Goal: Task Accomplishment & Management: Manage account settings

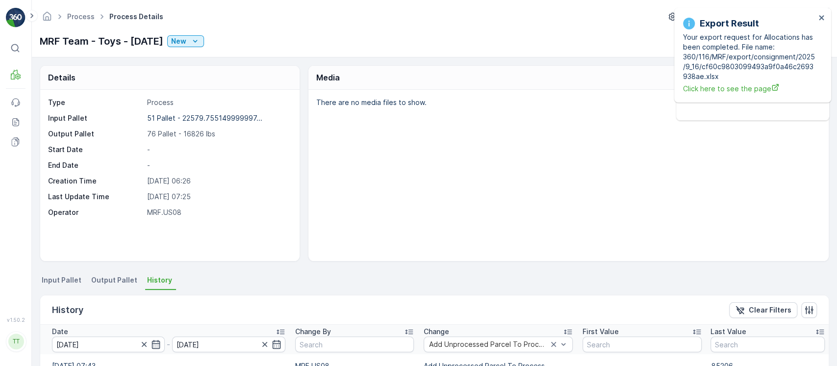
scroll to position [382, 0]
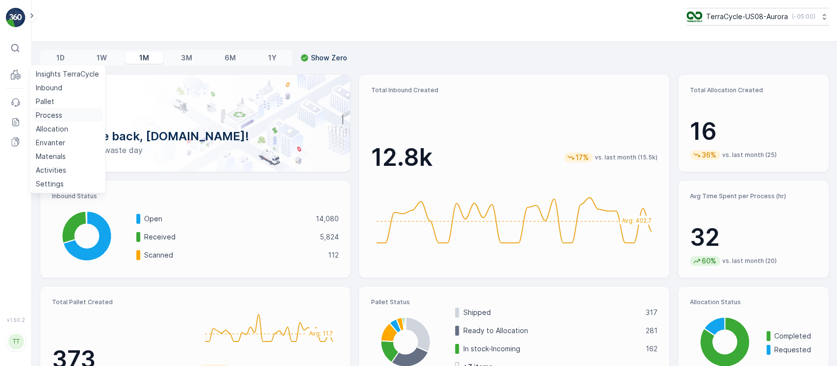
click at [51, 112] on p "Process" at bounding box center [49, 115] width 26 height 10
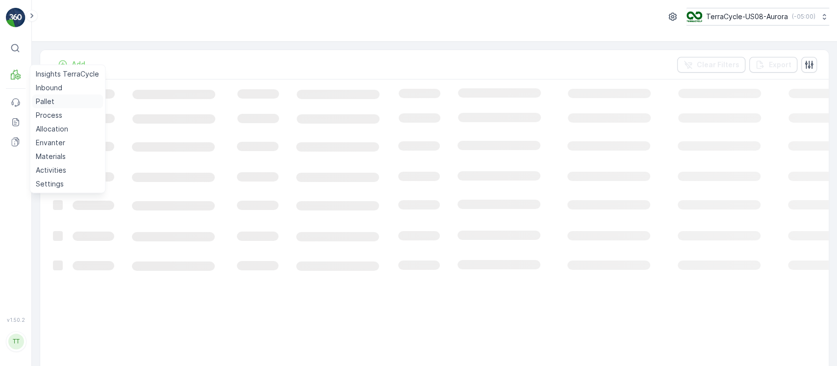
click at [44, 103] on p "Pallet" at bounding box center [45, 102] width 19 height 10
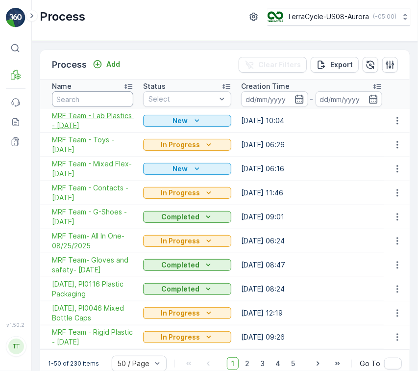
drag, startPoint x: 110, startPoint y: 106, endPoint x: 122, endPoint y: 114, distance: 14.8
click at [110, 106] on input "text" at bounding box center [92, 99] width 81 height 16
paste input "MRF Team- All In One-08/25/2025"
type input "MRF Team- All In One-08/25/2025"
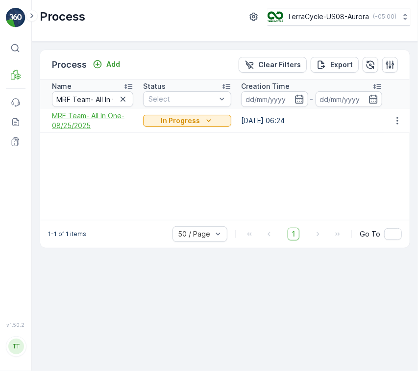
click at [88, 126] on span "MRF Team- All In One-08/25/2025" at bounding box center [92, 121] width 81 height 20
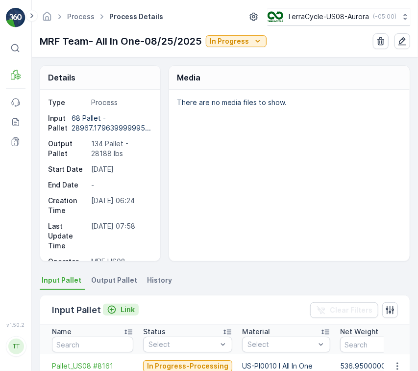
click at [122, 310] on p "Link" at bounding box center [128, 310] width 14 height 10
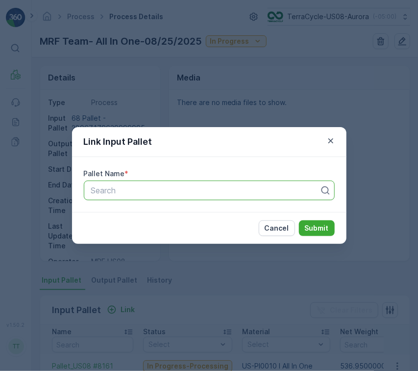
paste input "Pallet_US08 #6795"
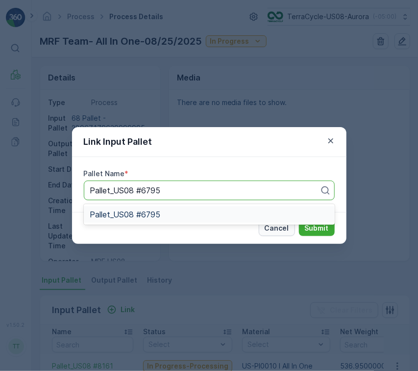
type input "Pallet_US08 #6795"
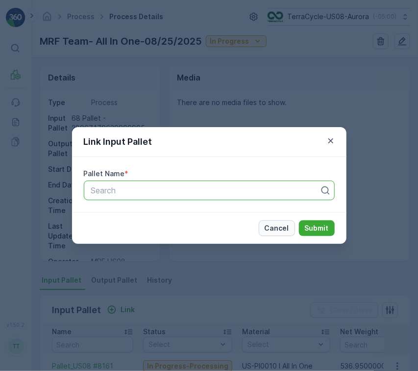
click at [287, 230] on p "Cancel" at bounding box center [277, 228] width 25 height 10
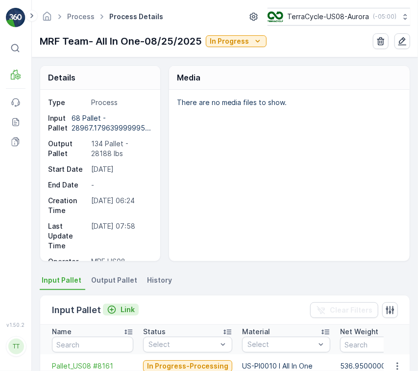
click at [128, 313] on p "Link" at bounding box center [128, 310] width 14 height 10
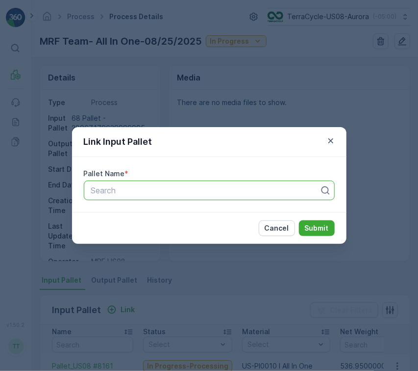
click at [217, 190] on div at bounding box center [205, 190] width 230 height 9
paste input "Pallet_US08 #6795"
type input "Pallet_US08 #6795"
click at [322, 234] on button "Submit" at bounding box center [317, 228] width 36 height 16
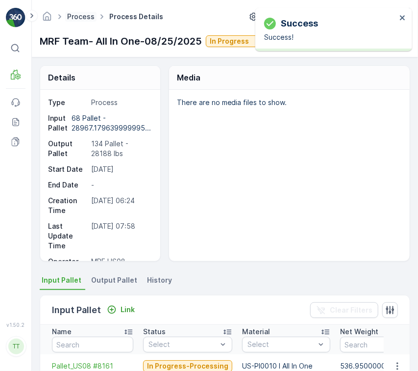
click at [83, 18] on link "Process" at bounding box center [80, 16] width 27 height 8
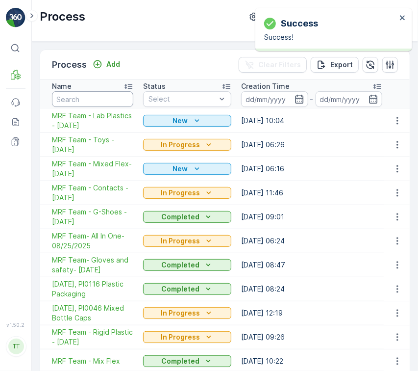
click at [102, 94] on input "text" at bounding box center [92, 99] width 81 height 16
paste input "MRF Team - All In One - 6/9/25"
type input "MRF Team - All In One - 6/9/25"
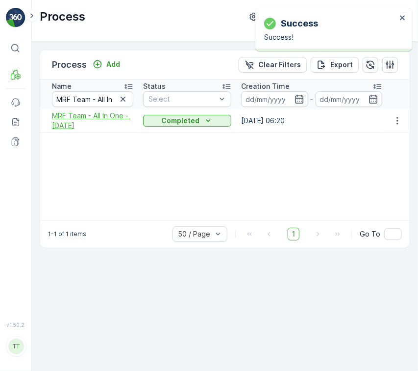
click at [100, 122] on span "MRF Team - All In One - 6/9/25" at bounding box center [92, 121] width 81 height 20
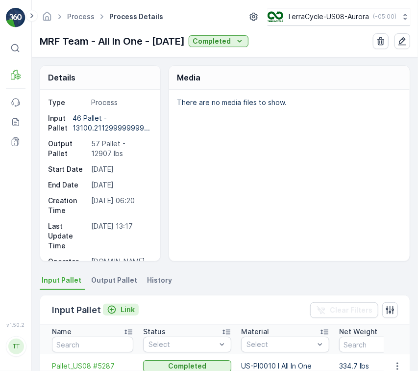
click at [122, 304] on button "Link" at bounding box center [121, 310] width 36 height 12
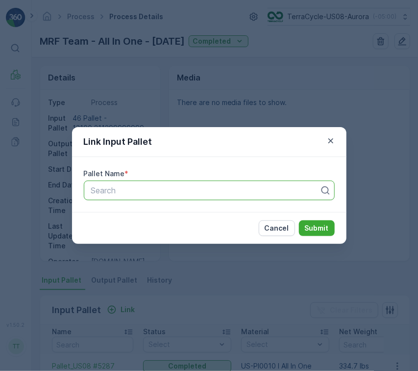
paste input "Pallet_US08 #5980"
type input "Pallet_US08 #5980"
click at [319, 226] on p "Submit" at bounding box center [317, 228] width 24 height 10
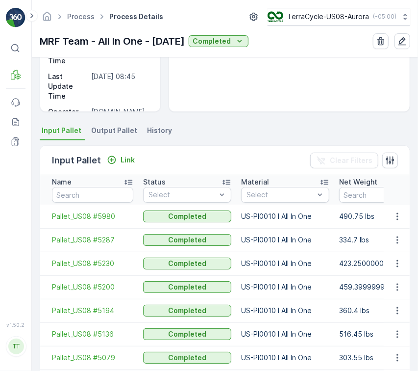
scroll to position [196, 0]
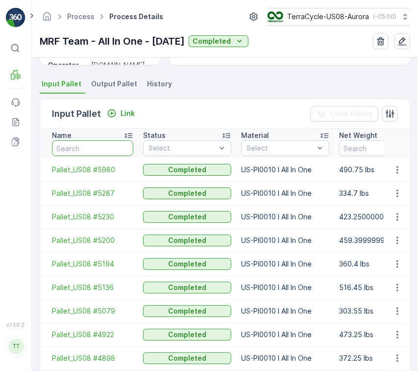
click at [118, 147] on input "text" at bounding box center [92, 148] width 81 height 16
paste input "Pallet_US08 #5875"
type input "Pallet_US08 #5875"
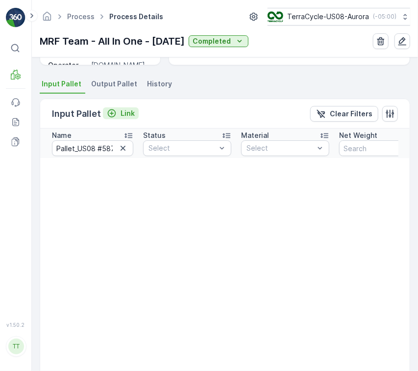
click at [131, 112] on p "Link" at bounding box center [128, 113] width 14 height 10
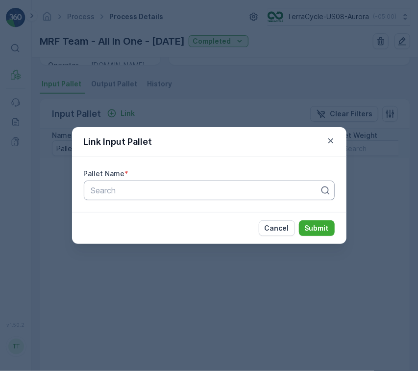
drag, startPoint x: 192, startPoint y: 189, endPoint x: 195, endPoint y: 197, distance: 8.4
click at [191, 190] on div at bounding box center [205, 190] width 230 height 9
paste input "Pallet_US08 #5875"
type input "Pallet_US08 #5875"
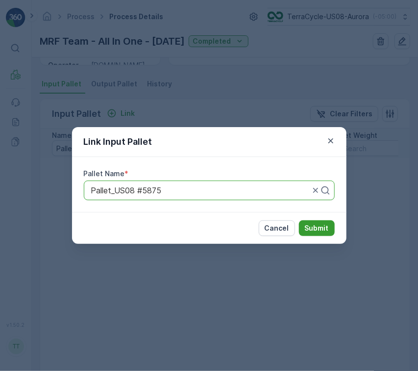
click at [307, 228] on p "Submit" at bounding box center [317, 228] width 24 height 10
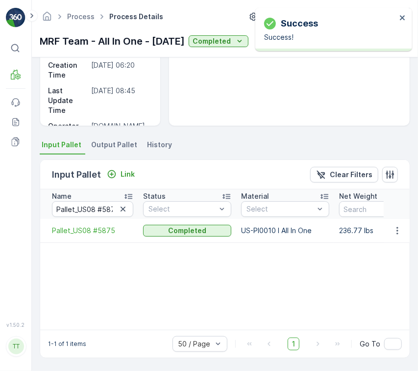
scroll to position [134, 0]
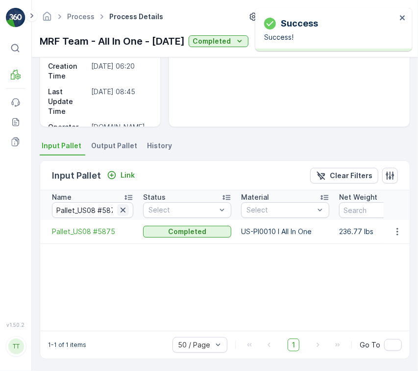
click at [122, 207] on icon "button" at bounding box center [123, 210] width 10 height 10
paste input "Pallet_US08 #5551"
type input "Pallet_US08 #5551"
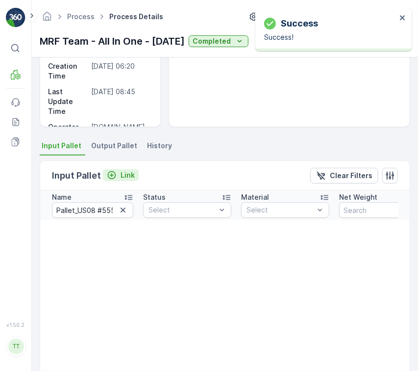
click at [125, 179] on button "Link" at bounding box center [121, 175] width 36 height 12
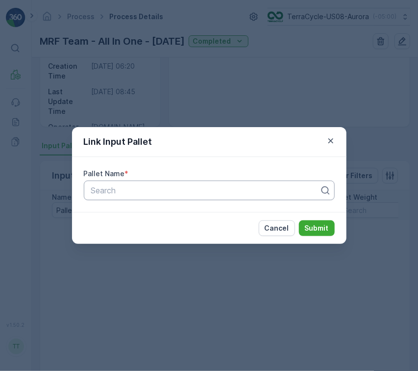
paste input "Pallet_US08 #5551"
type input "Pallet_US08 #5551"
click at [230, 197] on div "Search Pallet_US08 #5551" at bounding box center [209, 190] width 251 height 20
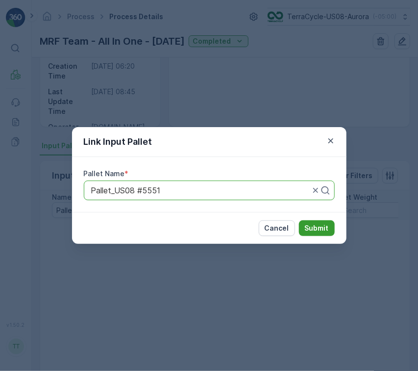
click at [316, 225] on p "Submit" at bounding box center [317, 228] width 24 height 10
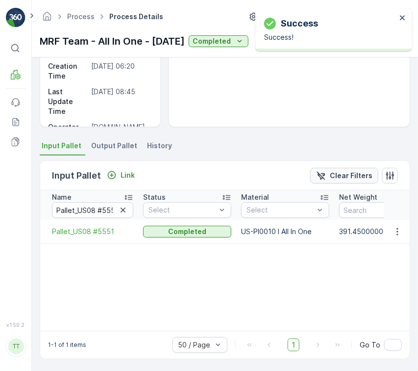
click at [339, 171] on p "Clear Filters" at bounding box center [351, 176] width 43 height 10
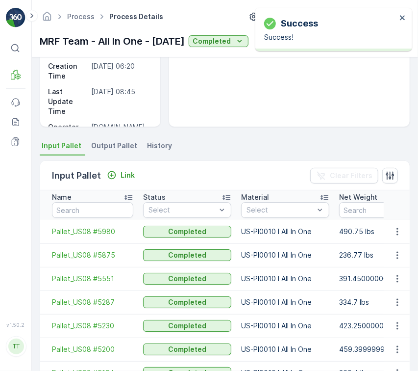
drag, startPoint x: 105, startPoint y: 200, endPoint x: 108, endPoint y: 205, distance: 6.8
click at [106, 203] on th "Name" at bounding box center [89, 204] width 98 height 29
click at [109, 207] on input "text" at bounding box center [92, 210] width 81 height 16
paste input "Pallet_US08 #4978"
type input "Pallet_US08 #4978"
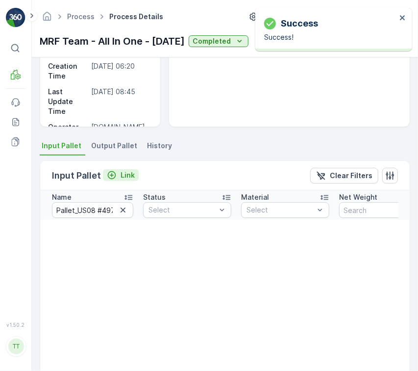
click at [117, 175] on div "Link" at bounding box center [121, 175] width 28 height 10
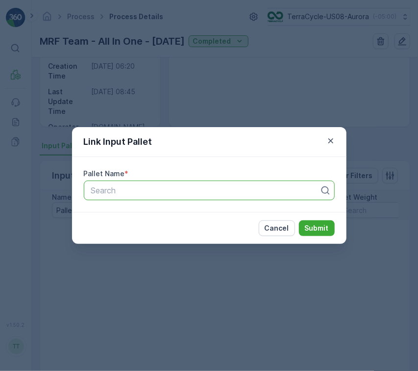
paste input "Pallet_US08 #4978"
type input "Pallet_US08 #4978"
click at [195, 198] on div "Search Pallet_US08 #4978" at bounding box center [209, 190] width 251 height 20
click at [318, 228] on p "Submit" at bounding box center [317, 228] width 24 height 10
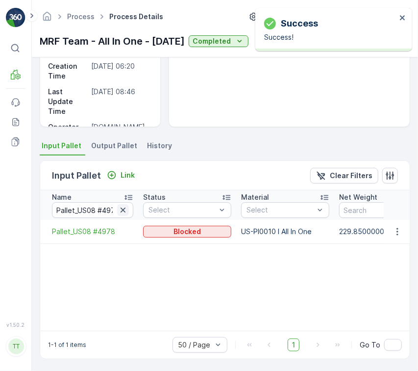
click at [122, 208] on icon "button" at bounding box center [123, 209] width 5 height 5
paste input "Pallet_US08 #4726"
type input "Pallet_US08 #4726"
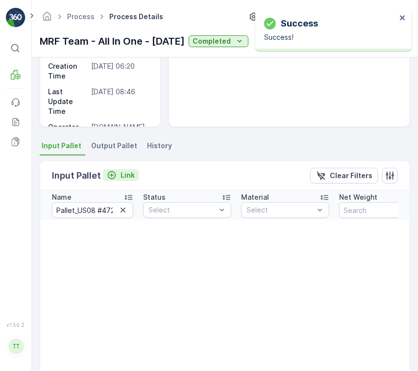
click at [125, 172] on p "Link" at bounding box center [128, 175] width 14 height 10
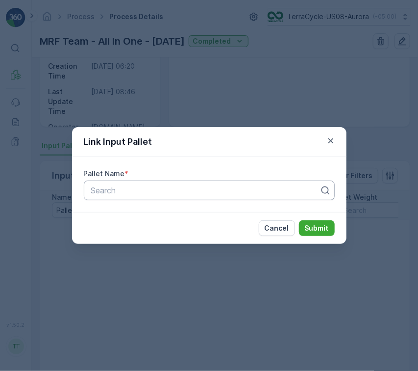
click at [211, 188] on div at bounding box center [205, 190] width 230 height 9
paste input "Pallet_US08 #4726"
type input "Pallet_US08 #4726"
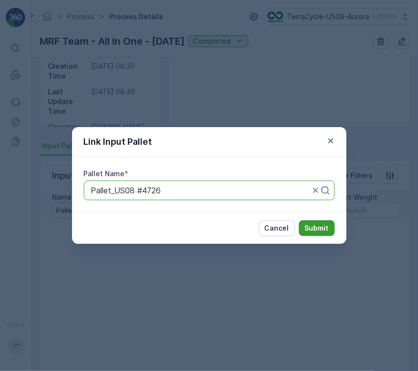
click at [318, 232] on p "Submit" at bounding box center [317, 228] width 24 height 10
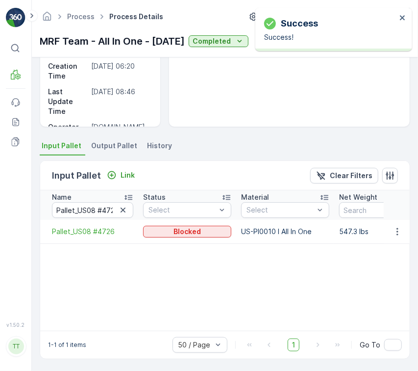
drag, startPoint x: 123, startPoint y: 212, endPoint x: 132, endPoint y: 215, distance: 10.4
click at [125, 213] on icon "button" at bounding box center [123, 210] width 10 height 10
paste input "Pallet_US08 #4693"
type input "Pallet_US08 #4693"
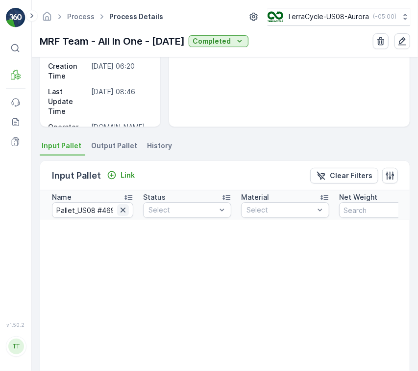
click at [124, 205] on icon "button" at bounding box center [123, 210] width 10 height 10
paste input "Pallet_US08 #4332"
type input "Pallet_US08 #4332"
click at [121, 172] on p "Link" at bounding box center [128, 175] width 14 height 10
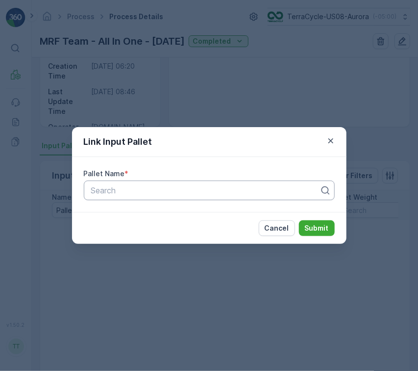
paste input "Pallet_US08 #4332"
type input "Pallet_US08 #4332"
click at [221, 189] on div "Pallet_US08 #4332" at bounding box center [205, 190] width 230 height 9
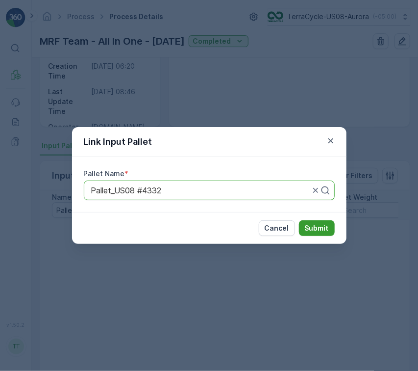
click at [328, 226] on p "Submit" at bounding box center [317, 228] width 24 height 10
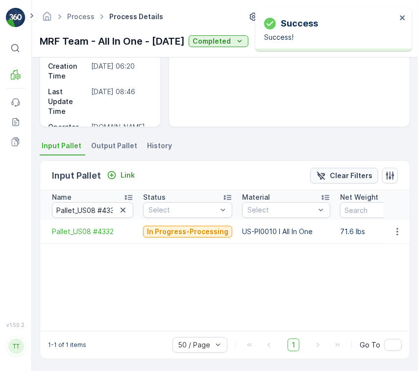
click at [341, 178] on p "Clear Filters" at bounding box center [351, 176] width 43 height 10
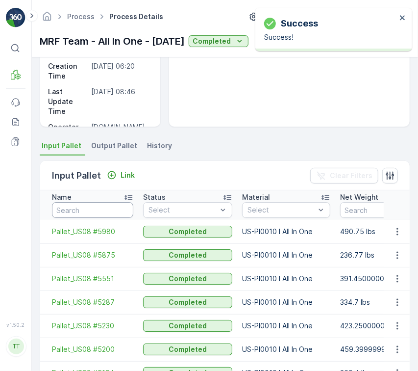
click at [114, 203] on input "text" at bounding box center [92, 210] width 81 height 16
paste input "Pallet_US08 #4693"
type input "Pallet_US08 #4693"
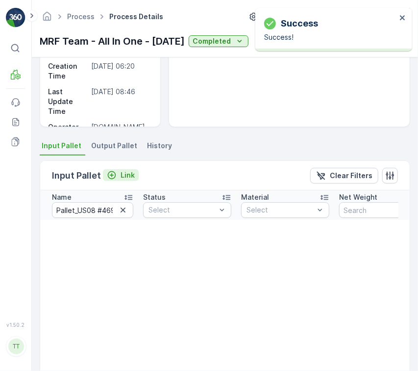
click at [117, 178] on div "Link" at bounding box center [121, 175] width 28 height 10
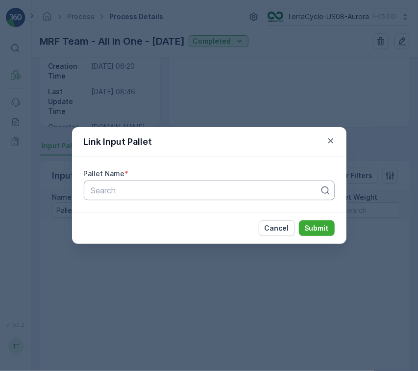
click at [222, 190] on div at bounding box center [205, 190] width 230 height 9
paste input "Pallet_US08 #4693"
type input "Pallet_US08 #4693"
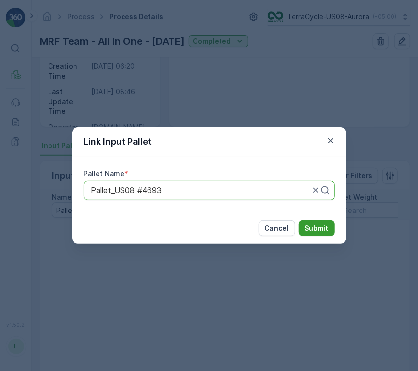
click at [318, 231] on p "Submit" at bounding box center [317, 228] width 24 height 10
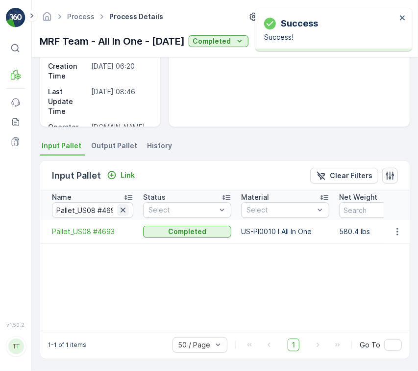
click at [126, 211] on icon "button" at bounding box center [123, 209] width 5 height 5
paste input "Pallet_US08 #3868"
type input "Pallet_US08 #3868"
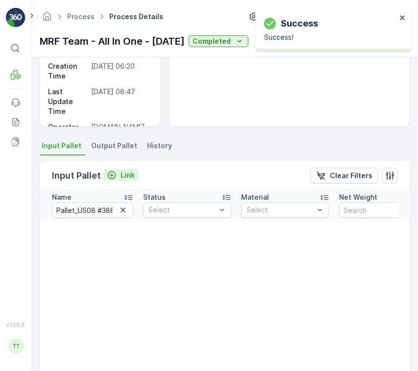
click at [116, 171] on div "Link" at bounding box center [121, 175] width 28 height 10
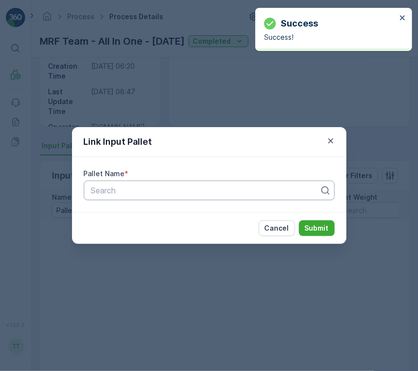
drag, startPoint x: 226, startPoint y: 204, endPoint x: 227, endPoint y: 194, distance: 10.3
click at [227, 196] on div "Pallet Name * Search" at bounding box center [209, 184] width 275 height 55
paste input "Pallet_US08 #3868"
type input "Pallet_US08 #3868"
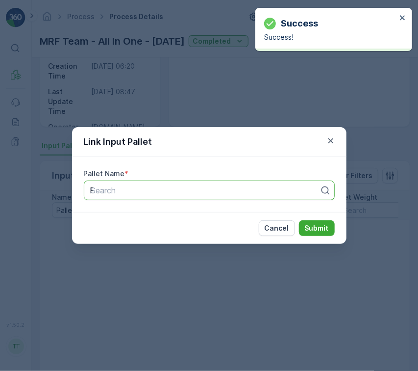
click at [227, 188] on div "Pallet_US08 #3868" at bounding box center [205, 190] width 230 height 9
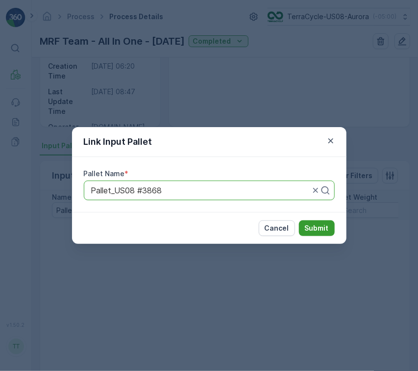
click at [326, 226] on p "Submit" at bounding box center [317, 228] width 24 height 10
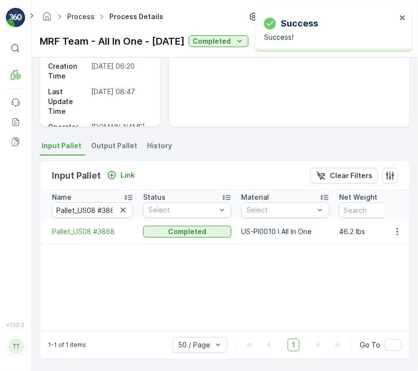
click at [79, 18] on link "Process" at bounding box center [80, 16] width 27 height 8
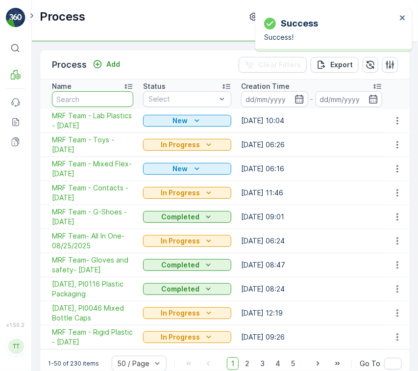
click at [98, 102] on input "text" at bounding box center [92, 99] width 81 height 16
paste input "JD, ID, R, All In One, 10/10/24"
type input "JD, ID, R, All In One, 10/10/24"
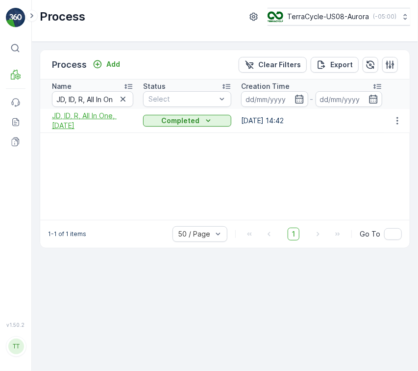
click at [77, 117] on span "JD, ID, R, All In One, 10/10/24" at bounding box center [92, 121] width 81 height 20
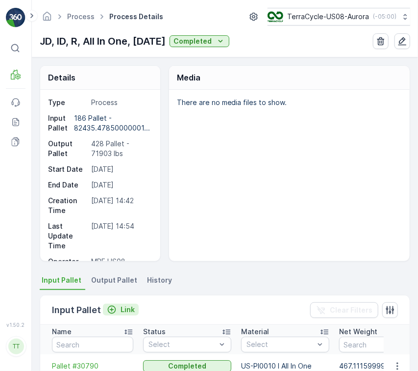
click at [127, 311] on p "Link" at bounding box center [128, 310] width 14 height 10
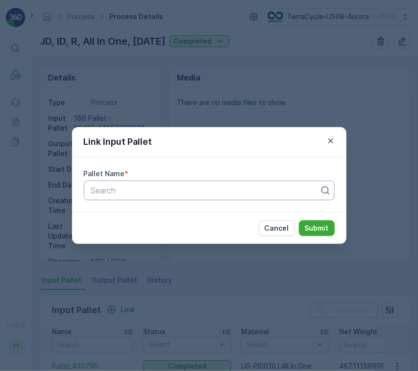
click at [200, 198] on div "Search" at bounding box center [209, 190] width 251 height 20
paste input "Pallet #30224"
type input "Pallet #30224"
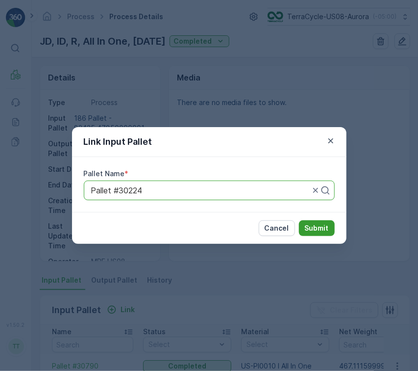
click at [315, 228] on p "Submit" at bounding box center [317, 228] width 24 height 10
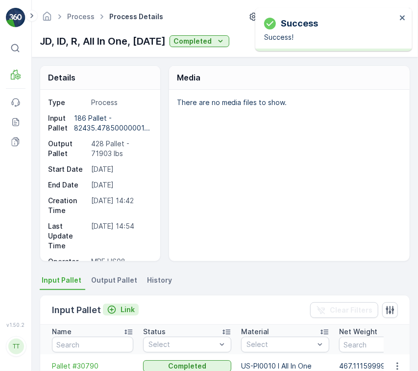
click at [125, 311] on p "Link" at bounding box center [128, 310] width 14 height 10
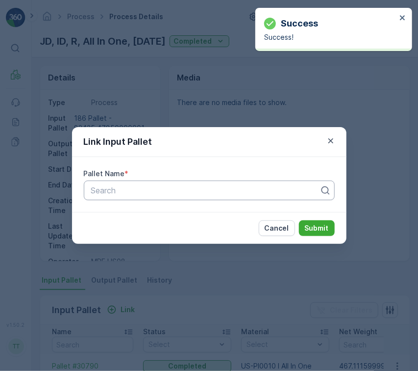
click at [207, 190] on div at bounding box center [205, 190] width 230 height 9
paste input "Pallet #30133"
type input "Pallet #30133"
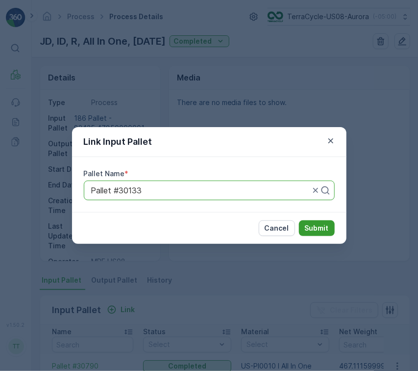
click at [324, 224] on p "Submit" at bounding box center [317, 228] width 24 height 10
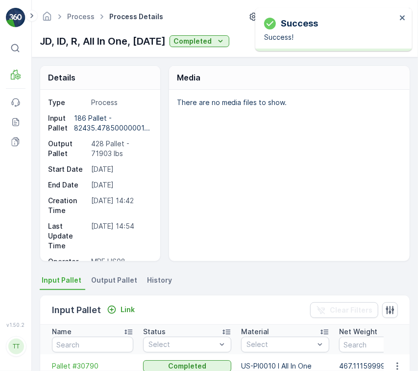
scroll to position [130, 0]
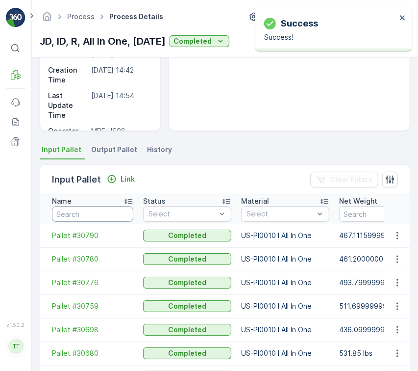
click at [110, 211] on input "text" at bounding box center [92, 214] width 81 height 16
paste input "Pallet #30133"
type input "Pallet #30133"
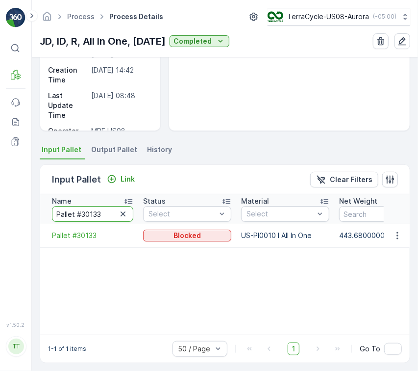
drag, startPoint x: 102, startPoint y: 214, endPoint x: 61, endPoint y: 201, distance: 43.3
click at [12, 215] on div "⌘B MRF Events Reports Documents v 1.50.2 TT TC.GLOBAL clemence.vasseur@terracyc…" at bounding box center [209, 185] width 418 height 371
paste input "29307"
type input "Pallet #29307"
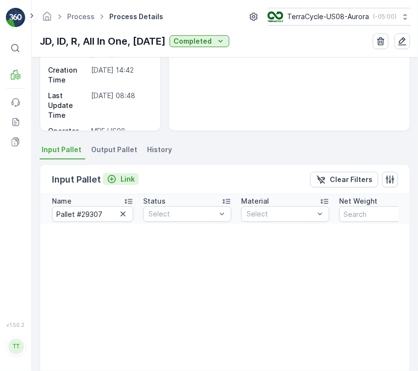
click at [118, 177] on div "Link" at bounding box center [121, 179] width 28 height 10
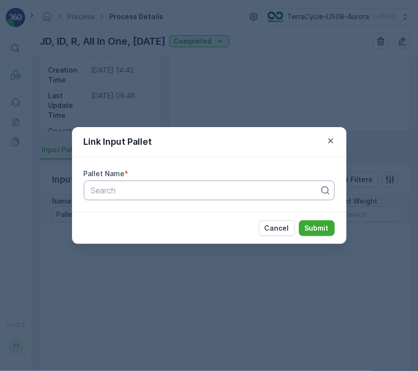
click at [151, 198] on div "Search" at bounding box center [209, 190] width 251 height 20
paste input "Pallet #29307"
type input "Pallet #29307"
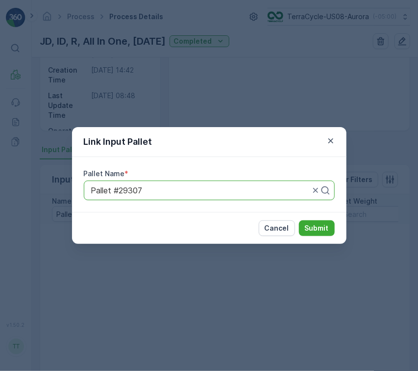
click at [299, 220] on button "Submit" at bounding box center [317, 228] width 36 height 16
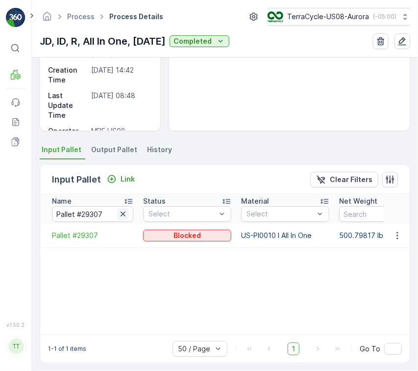
click at [125, 210] on icon "button" at bounding box center [123, 214] width 10 height 10
paste input "Pallet #29155"
type input "Pallet #29155"
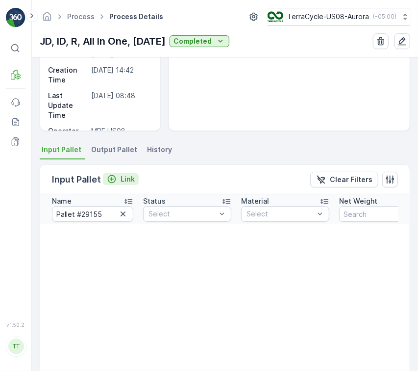
click at [127, 179] on p "Link" at bounding box center [128, 179] width 14 height 10
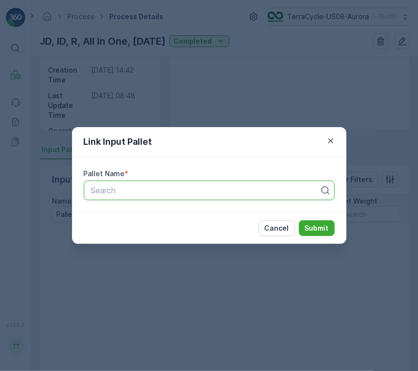
click at [217, 189] on div at bounding box center [205, 190] width 230 height 9
paste input "Pallet #29155"
type input "Pallet #29155"
click at [317, 233] on button "Submit" at bounding box center [317, 228] width 36 height 16
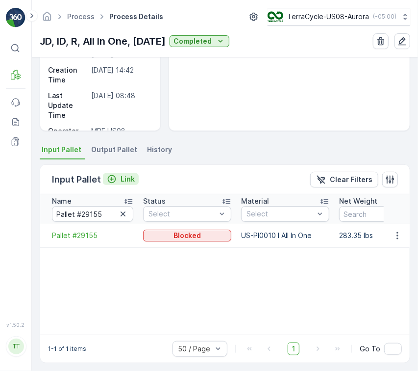
click at [118, 178] on div "Link" at bounding box center [121, 179] width 28 height 10
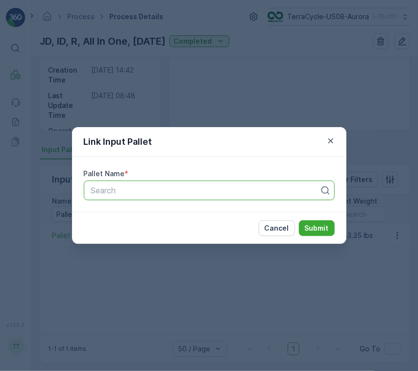
drag, startPoint x: 166, startPoint y: 188, endPoint x: 176, endPoint y: 195, distance: 11.3
click at [167, 188] on div at bounding box center [205, 190] width 230 height 9
paste input "Pallet #27591"
type input "Pallet #27591"
click at [312, 229] on p "Submit" at bounding box center [317, 228] width 24 height 10
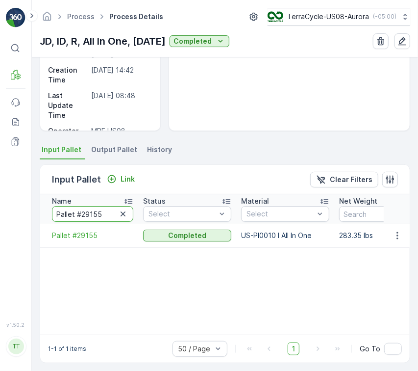
drag, startPoint x: 106, startPoint y: 212, endPoint x: 1, endPoint y: 206, distance: 105.1
click at [0, 211] on div "⌘B MRF Events Reports Documents v 1.50.2 TT TC.GLOBAL clemence.vasseur@terracyc…" at bounding box center [209, 185] width 418 height 371
paste input "7591"
type input "Pallet #27591"
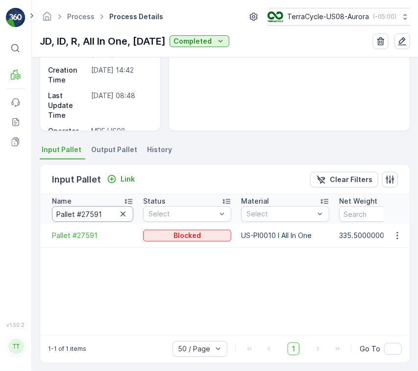
click at [121, 220] on input "Pallet #27591" at bounding box center [92, 214] width 81 height 16
click at [122, 220] on input "Pallet #27591" at bounding box center [92, 214] width 81 height 16
click at [124, 209] on icon "button" at bounding box center [123, 214] width 10 height 10
paste input "Pallet #26861"
type input "Pallet #26861"
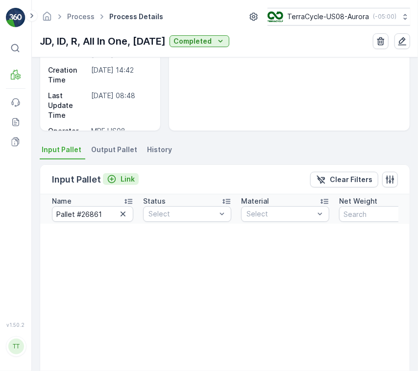
click at [130, 179] on p "Link" at bounding box center [128, 179] width 14 height 10
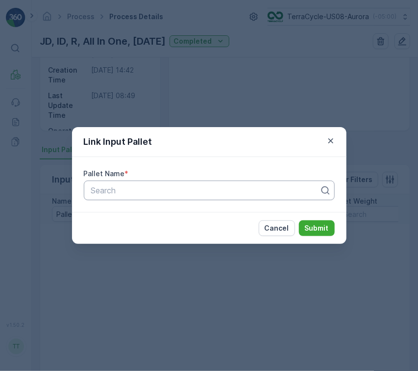
drag, startPoint x: 229, startPoint y: 176, endPoint x: 249, endPoint y: 191, distance: 24.5
click at [235, 180] on div "Pallet Name * Search" at bounding box center [209, 184] width 275 height 55
paste input "Pallet #26861"
type input "Pallet #26861"
click at [249, 191] on div "Pallet #26861" at bounding box center [205, 190] width 230 height 9
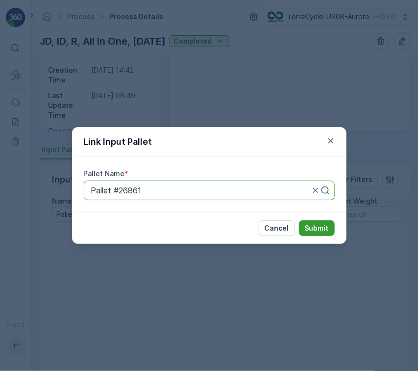
click at [316, 226] on p "Submit" at bounding box center [317, 228] width 24 height 10
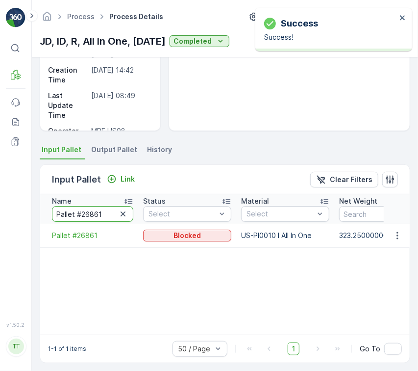
drag, startPoint x: 114, startPoint y: 210, endPoint x: 11, endPoint y: 200, distance: 104.0
click at [0, 209] on div "⌘B MRF Events Reports Documents v 1.50.2 TT TC.GLOBAL clemence.vasseur@terracyc…" at bounding box center [209, 185] width 418 height 371
paste input "364"
type input "Pallet #26364"
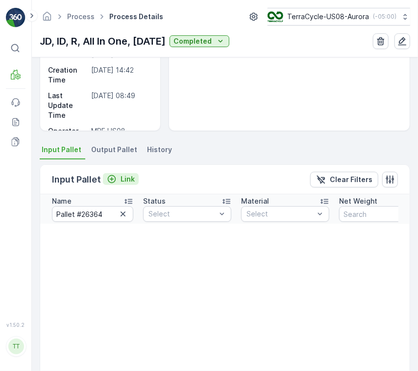
click at [121, 182] on p "Link" at bounding box center [128, 179] width 14 height 10
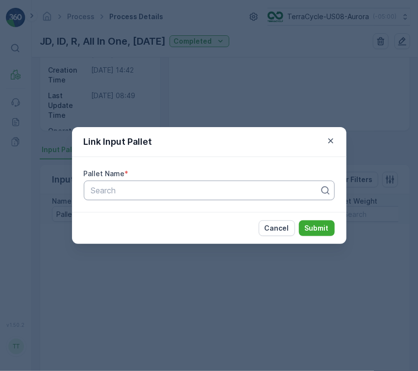
click at [216, 181] on div "Search" at bounding box center [209, 190] width 251 height 20
paste input "Pallet #26364"
type input "Pallet #26364"
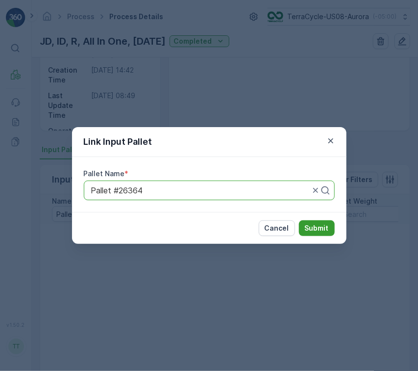
click at [318, 229] on p "Submit" at bounding box center [317, 228] width 24 height 10
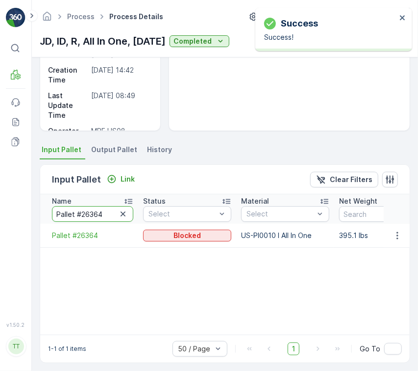
drag, startPoint x: 104, startPoint y: 209, endPoint x: 0, endPoint y: 212, distance: 104.0
click at [0, 212] on div "⌘B MRF Events Reports Documents v 1.50.2 TT TC.GLOBAL clemence.vasseur@terracyc…" at bounding box center [209, 185] width 418 height 371
paste input "4608"
type input "Pallet #24608"
click at [126, 181] on p "Link" at bounding box center [128, 179] width 14 height 10
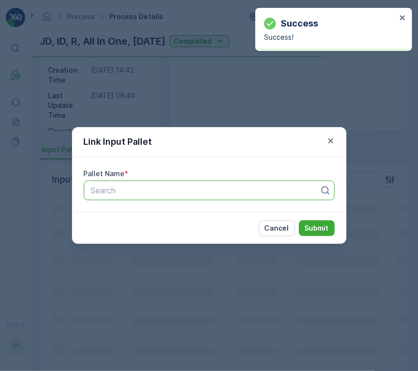
click at [174, 198] on div "Search" at bounding box center [209, 190] width 251 height 20
paste input "Pallet #24608"
type input "Pallet #24608"
click at [313, 229] on p "Submit" at bounding box center [317, 228] width 24 height 10
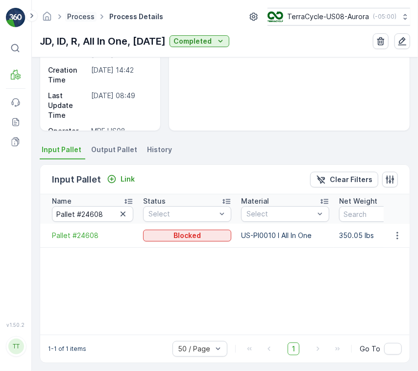
click at [74, 18] on link "Process" at bounding box center [80, 16] width 27 height 8
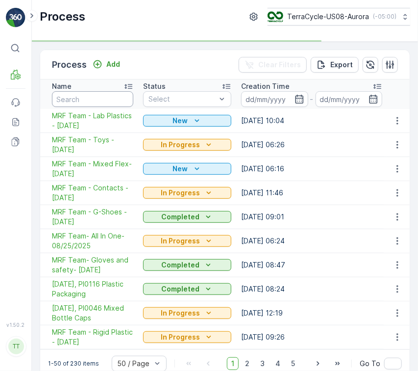
click at [95, 99] on input "text" at bounding box center [92, 99] width 81 height 16
paste input "ID JB - All in one 4/23/25"
type input "ID JB - All in one 4/23/25"
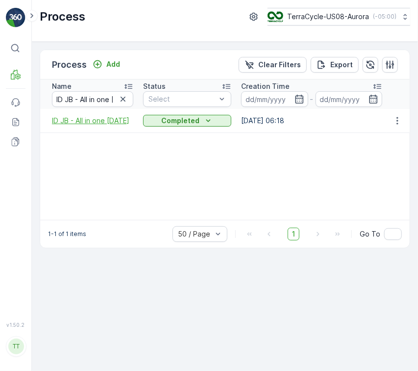
click at [86, 126] on span "ID JB - All in one 4/23/25" at bounding box center [92, 121] width 81 height 10
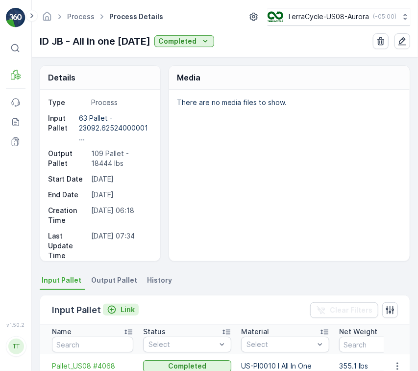
click at [121, 311] on p "Link" at bounding box center [128, 310] width 14 height 10
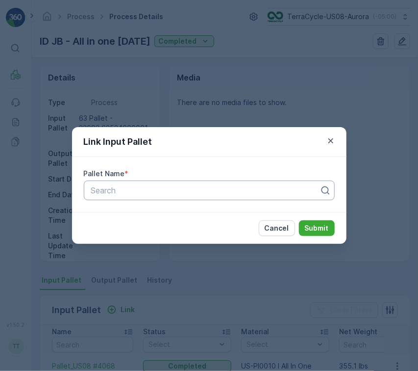
click at [203, 187] on div at bounding box center [205, 190] width 230 height 9
paste input "Pallet_US08 #3169"
type input "Pallet_US08 #3169"
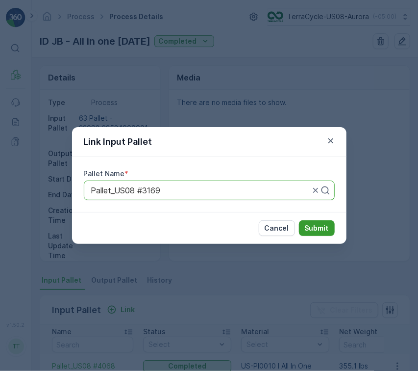
click at [319, 225] on p "Submit" at bounding box center [317, 228] width 24 height 10
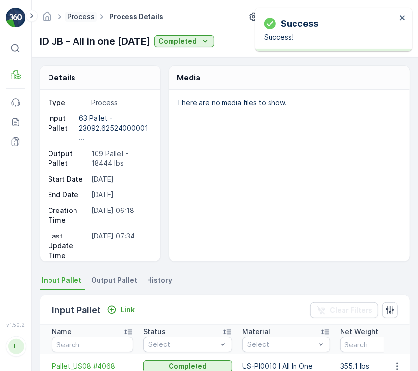
click at [81, 17] on link "Process" at bounding box center [80, 16] width 27 height 8
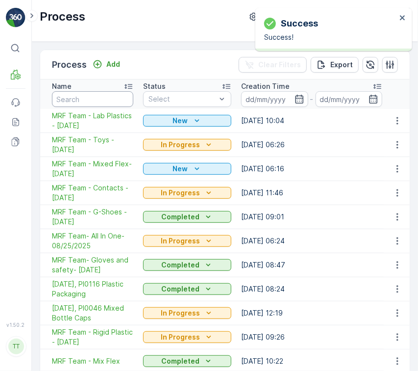
click at [100, 100] on input "text" at bounding box center [92, 99] width 81 height 16
paste input "GM, JA, ID - All Your Waste, 3/12/25"
type input "GM, JA, ID - All Your Waste, 3/12/25"
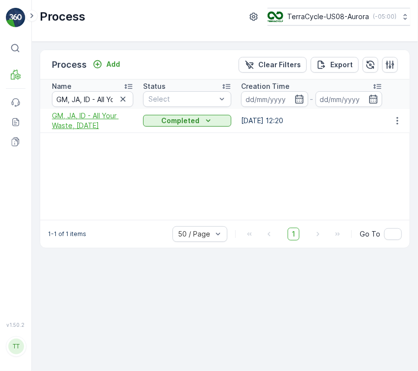
click at [102, 116] on span "GM, JA, ID - All Your Waste, 3/12/25" at bounding box center [92, 121] width 81 height 20
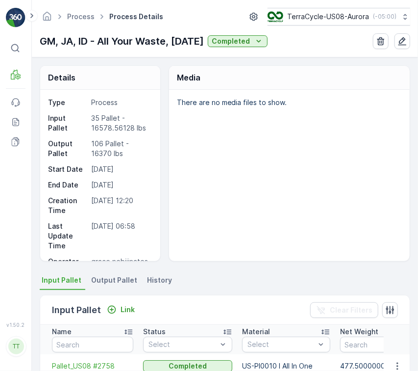
click at [92, 11] on ul "Process" at bounding box center [86, 17] width 42 height 14
click at [91, 16] on link "Process" at bounding box center [80, 16] width 27 height 8
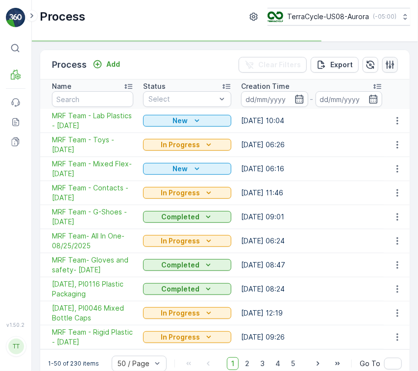
click at [388, 68] on icon "button" at bounding box center [390, 64] width 8 height 8
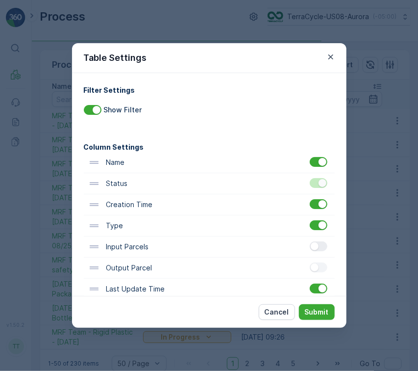
click at [313, 249] on div at bounding box center [315, 246] width 8 height 8
click at [310, 241] on input "checkbox" at bounding box center [310, 241] width 0 height 0
click at [319, 310] on p "Submit" at bounding box center [317, 312] width 24 height 10
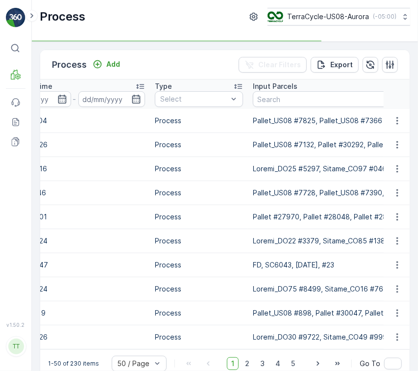
scroll to position [0, 236]
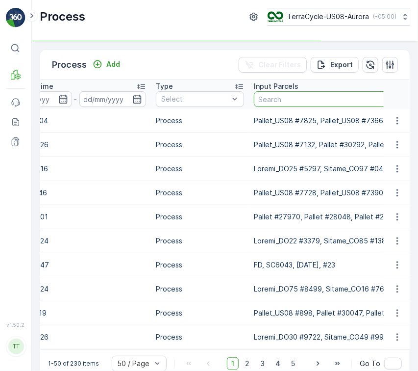
paste input "Pallet_US08 #2403"
type input "Pallet_US08 #2403"
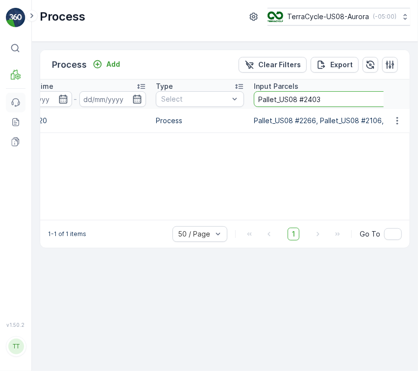
drag, startPoint x: 339, startPoint y: 95, endPoint x: 14, endPoint y: 94, distance: 325.6
click at [14, 94] on div "⌘B MRF Events Reports Documents v 1.50.2 TT TC.GLOBAL clemence.vasseur@terracyc…" at bounding box center [209, 185] width 418 height 371
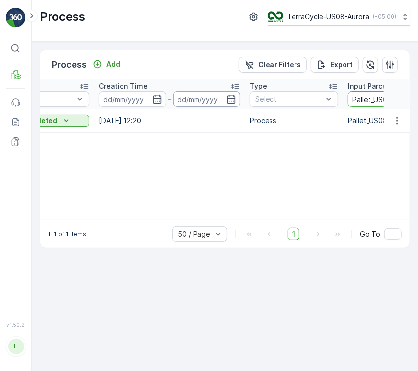
paste input "3169"
type input "Pallet_US08 #3169"
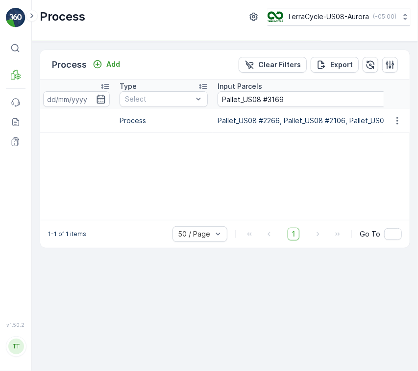
scroll to position [0, 350]
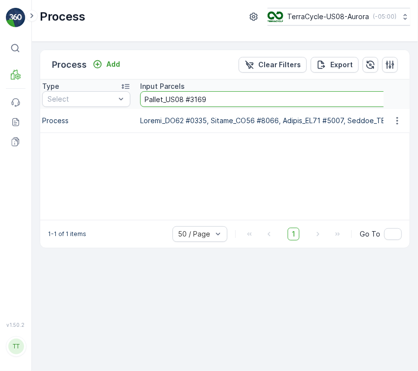
click at [255, 70] on button "Clear Filters" at bounding box center [273, 65] width 68 height 16
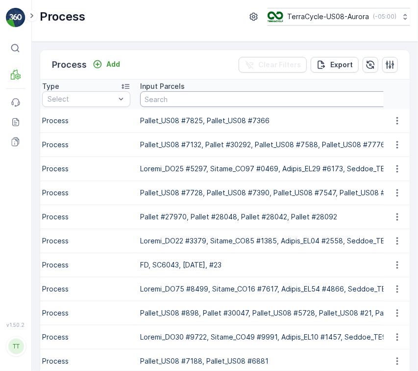
paste input "Pallet #24608"
type input "Pallet #24608"
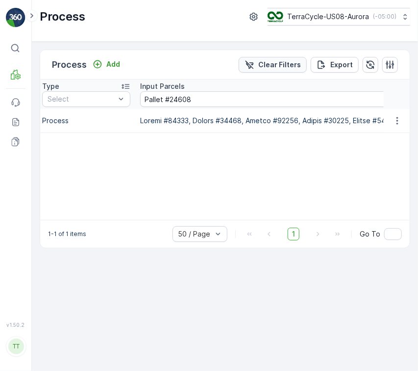
click at [267, 62] on p "Clear Filters" at bounding box center [279, 65] width 43 height 10
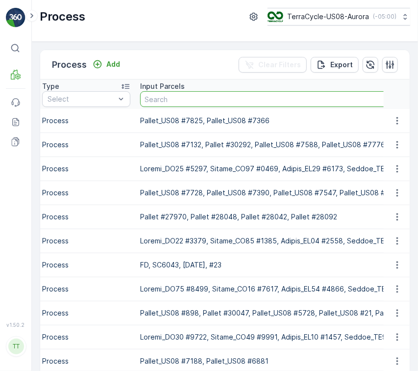
paste input "Pallet_US08 #3868"
type input "Pallet_US08 #3868"
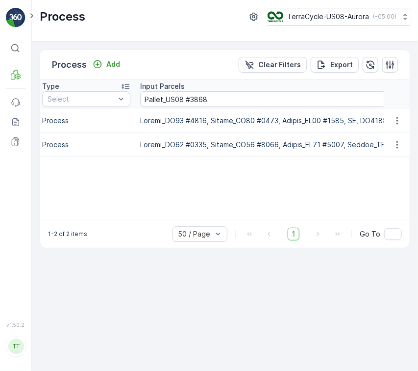
click at [277, 171] on div "Name Status Select Creation Time - Type Select Input Parcels Pallet_US08 #3868 …" at bounding box center [225, 149] width 370 height 140
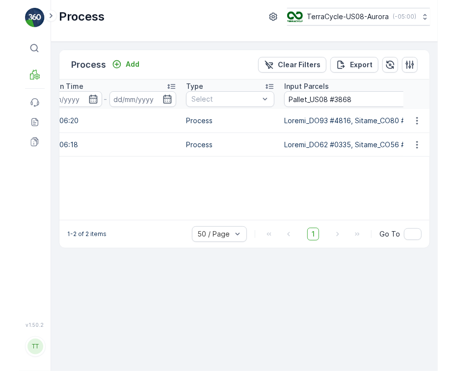
scroll to position [0, 225]
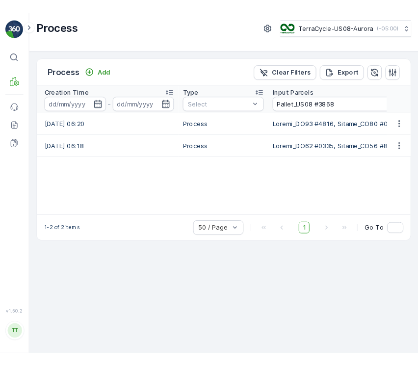
scroll to position [0, 0]
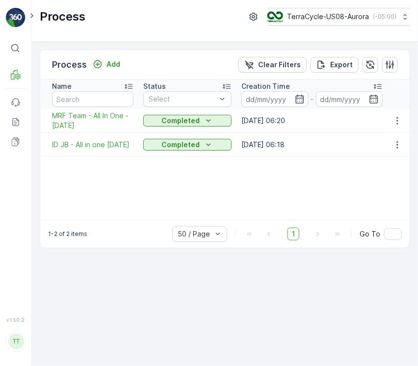
click at [269, 178] on div "Name Status Select Creation Time - Type Select Input Parcels Pallet_US08 #3868 …" at bounding box center [224, 149] width 369 height 140
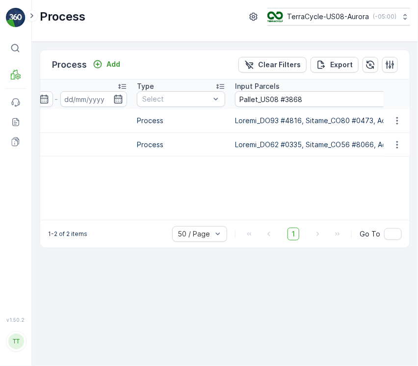
scroll to position [0, 255]
drag, startPoint x: 144, startPoint y: 97, endPoint x: 97, endPoint y: 100, distance: 47.7
paste input "2403"
type input "Pallet_US08 #2403"
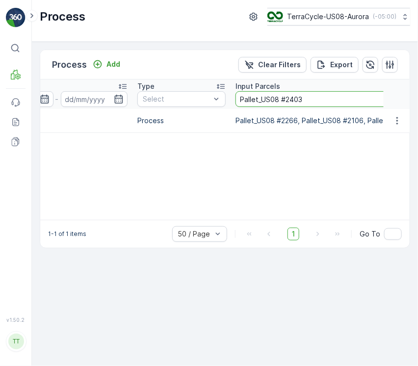
drag, startPoint x: 331, startPoint y: 98, endPoint x: 47, endPoint y: 97, distance: 284.4
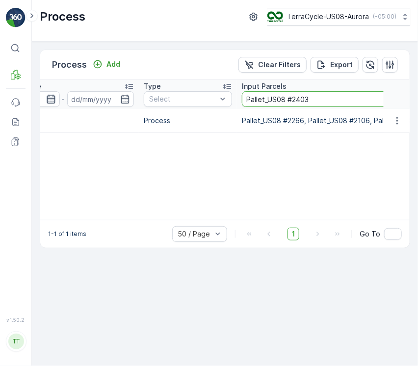
paste input "3169"
type input "Pallet_US08 #3169"
drag, startPoint x: 309, startPoint y: 98, endPoint x: 121, endPoint y: 101, distance: 188.3
paste input "#24608"
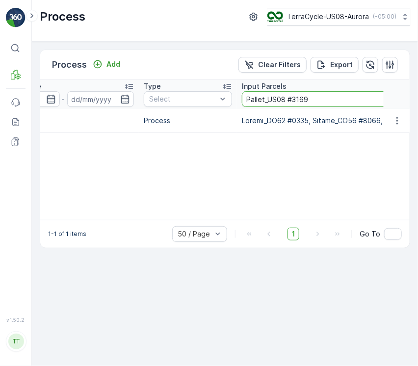
type input "Pallet #24608"
drag, startPoint x: 299, startPoint y: 100, endPoint x: 154, endPoint y: 99, distance: 145.2
paste input "6364"
type input "Pallet #26364"
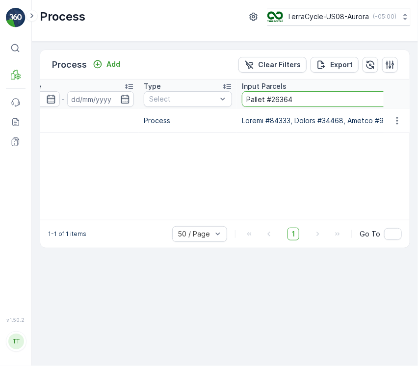
drag, startPoint x: 321, startPoint y: 102, endPoint x: 63, endPoint y: 107, distance: 258.5
paste input "861"
type input "Pallet #26861"
drag, startPoint x: 298, startPoint y: 100, endPoint x: 174, endPoint y: 98, distance: 124.6
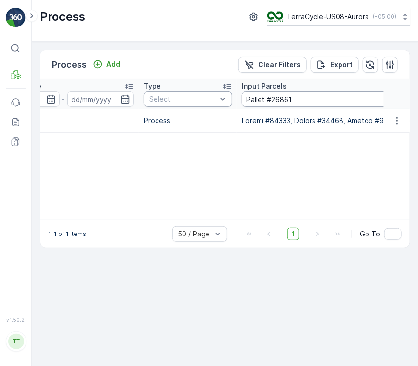
paste input "759"
type input "Pallet #27591"
drag, startPoint x: 310, startPoint y: 102, endPoint x: 129, endPoint y: 101, distance: 181.0
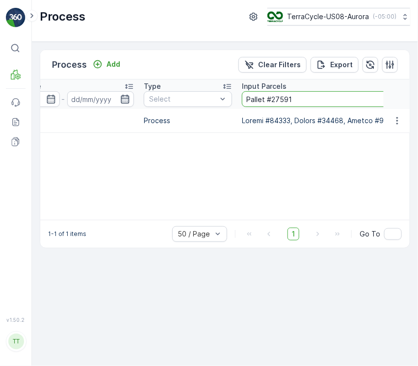
paste input "9155"
type input "Pallet #29155"
drag, startPoint x: 318, startPoint y: 100, endPoint x: 138, endPoint y: 99, distance: 180.0
paste input "307"
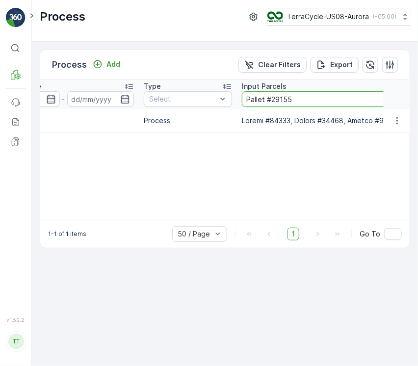
type input "Pallet #29307"
drag, startPoint x: 220, startPoint y: 101, endPoint x: 137, endPoint y: 102, distance: 82.9
paste input "30133"
type input "Pallet #30133"
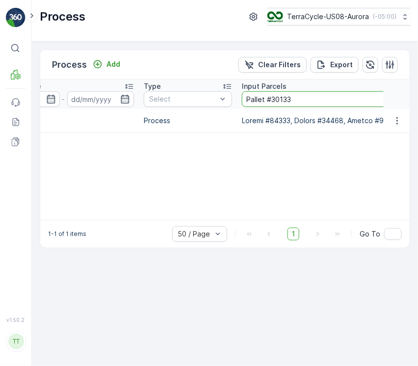
drag, startPoint x: 322, startPoint y: 99, endPoint x: 64, endPoint y: 98, distance: 257.5
paste input "224"
type input "Pallet #30224"
drag, startPoint x: 308, startPoint y: 99, endPoint x: 60, endPoint y: 88, distance: 248.4
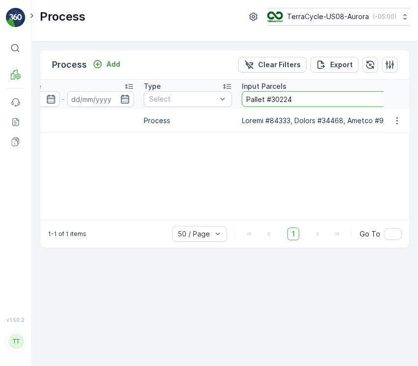
paste input "_US08 #3868"
type input "Pallet_US08 #3868"
drag, startPoint x: 350, startPoint y: 102, endPoint x: 118, endPoint y: 99, distance: 232.0
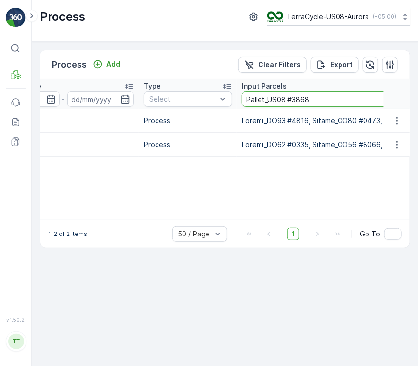
paste input "4332"
type input "Pallet_US08 #4332"
drag, startPoint x: 322, startPoint y: 96, endPoint x: 109, endPoint y: 112, distance: 213.9
paste input "693"
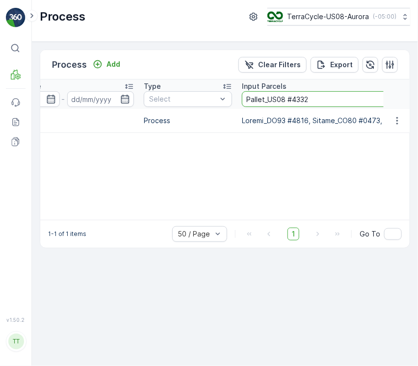
type input "Pallet_US08 #4693"
drag, startPoint x: 333, startPoint y: 96, endPoint x: 2, endPoint y: 115, distance: 332.1
click at [24, 110] on div "⌘B MRF Events Reports Documents v 1.50.2 TT TC.GLOBAL clemence.vasseur@terracyc…" at bounding box center [209, 183] width 418 height 366
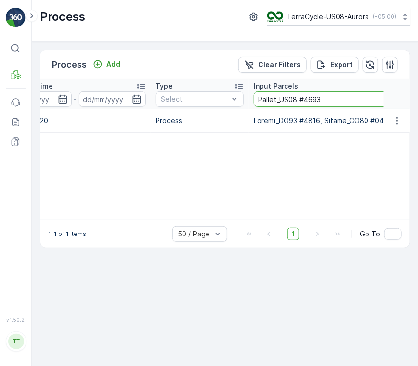
paste input "726"
type input "Pallet_US08 #4726"
drag, startPoint x: 330, startPoint y: 104, endPoint x: 174, endPoint y: 104, distance: 155.5
paste input "978"
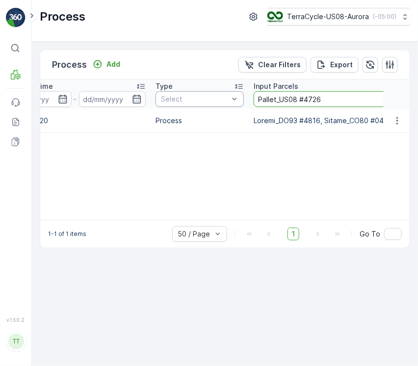
type input "Pallet_US08 #4978"
drag, startPoint x: 359, startPoint y: 102, endPoint x: 126, endPoint y: 100, distance: 233.4
paste input "5551"
type input "Pallet_US08 #5551"
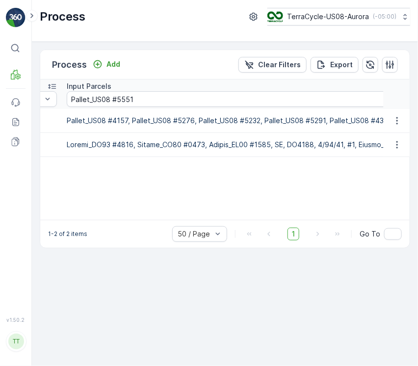
scroll to position [0, 404]
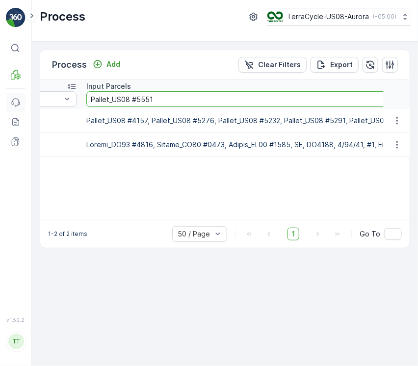
drag, startPoint x: 175, startPoint y: 103, endPoint x: 11, endPoint y: 100, distance: 163.8
click at [14, 100] on div "⌘B MRF Events Reports Documents v 1.50.2 TT TC.GLOBAL clemence.vasseur@terracyc…" at bounding box center [209, 183] width 418 height 366
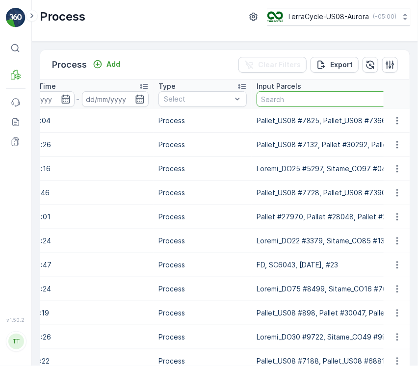
paste input "Pallet_US08 #5875"
type input "Pallet_US08 #5875"
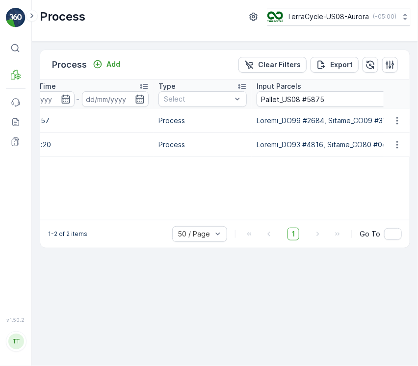
click at [189, 184] on div "Name Status Select Creation Time - Type Select Input Parcels Pallet_US08 #5875 …" at bounding box center [224, 149] width 369 height 140
drag, startPoint x: 337, startPoint y: 97, endPoint x: 55, endPoint y: 97, distance: 282.5
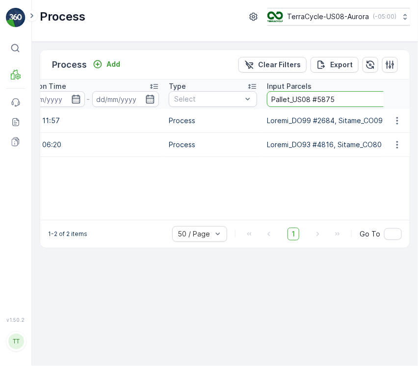
paste input "980"
type input "Pallet_US08 #5980"
drag, startPoint x: 57, startPoint y: 219, endPoint x: 18, endPoint y: 218, distance: 39.3
click at [18, 218] on div "⌘B MRF Events Reports Documents v 1.50.2 TT TC.GLOBAL clemence.vasseur@terracyc…" at bounding box center [209, 183] width 418 height 366
click at [95, 197] on div "Name Status Select Creation Time - Type Select Input Parcels Pallet_US08 #5980 …" at bounding box center [224, 149] width 369 height 140
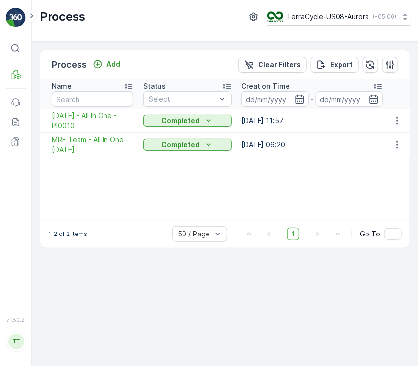
click at [303, 179] on div "Name Status Select Creation Time - Type Select Input Parcels Pallet_US08 #5980 …" at bounding box center [224, 149] width 369 height 140
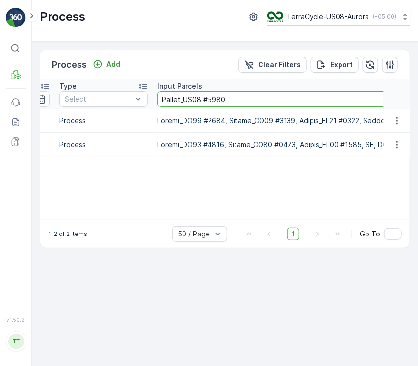
drag, startPoint x: 131, startPoint y: 100, endPoint x: 4, endPoint y: 97, distance: 127.5
click at [5, 96] on div "⌘B MRF Events Reports Documents v 1.50.2 TT TC.GLOBAL clemence.vasseur@terracyc…" at bounding box center [209, 183] width 418 height 366
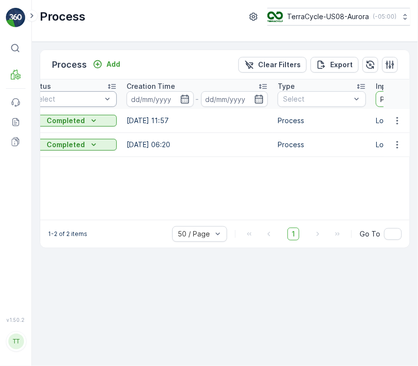
paste input "875"
type input "Pallet_US08 #5875"
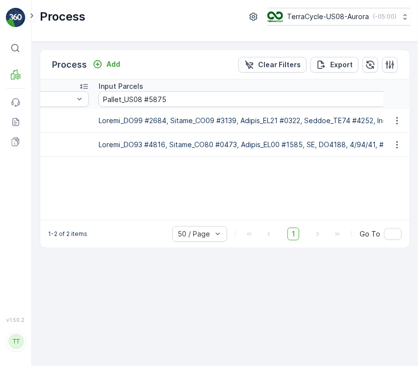
scroll to position [0, 392]
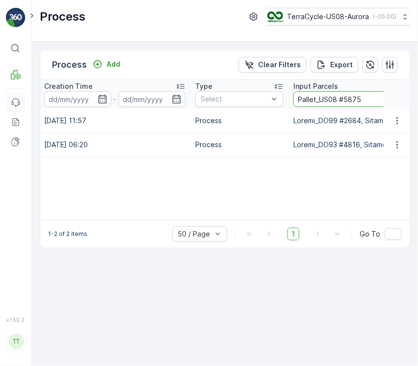
drag, startPoint x: 200, startPoint y: 103, endPoint x: 17, endPoint y: 94, distance: 183.7
click at [17, 94] on div "⌘B MRF Events Reports Documents v 1.50.2 TT TC.GLOBAL clemence.vasseur@terracyc…" at bounding box center [209, 183] width 418 height 366
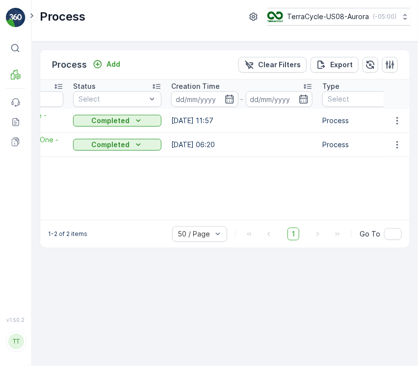
paste input "980"
type input "Pallet_US08 #5980"
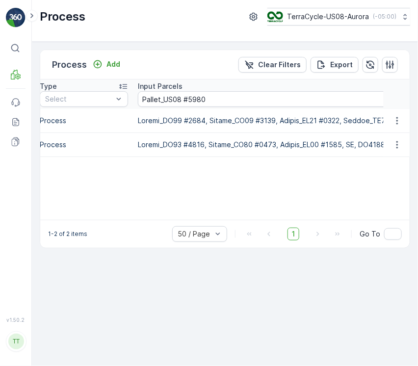
scroll to position [0, 352]
click at [275, 65] on p "Clear Filters" at bounding box center [279, 65] width 43 height 10
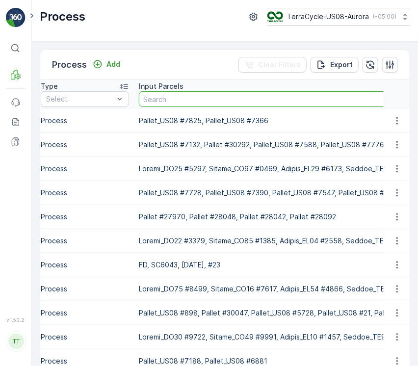
paste input "Pallet_US08 #5980"
type input "Pallet_US08 #5980"
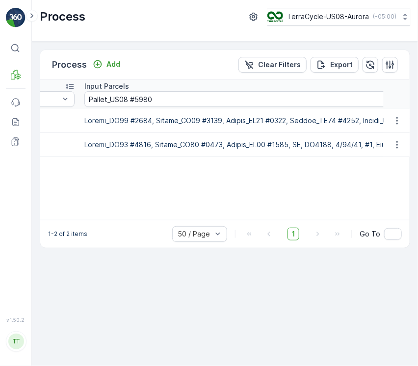
scroll to position [0, 407]
click at [184, 199] on div "Name Status Select Creation Time - Type Select Input Parcels Pallet_US08 #5980 …" at bounding box center [224, 149] width 369 height 140
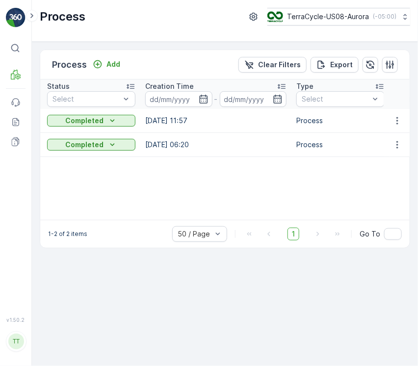
drag, startPoint x: 165, startPoint y: 104, endPoint x: 0, endPoint y: 99, distance: 165.8
click at [0, 99] on html "⌘B MRF Events Reports Documents v 1.50.2 TT TC.GLOBAL clemence.vasseur@terracyc…" at bounding box center [209, 183] width 418 height 366
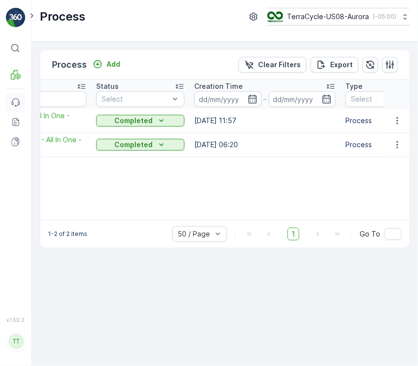
paste input "6795"
type input "Pallet_US08 #6795"
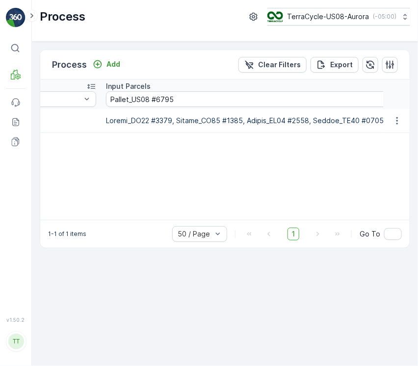
scroll to position [0, 384]
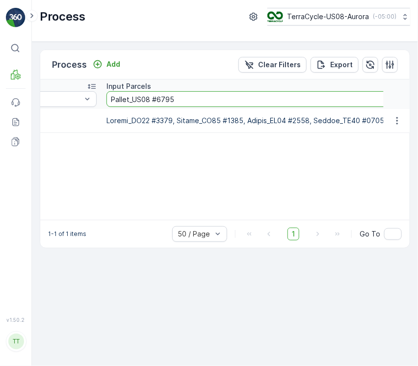
paste input "5980"
type input "Pallet_US08 #5980"
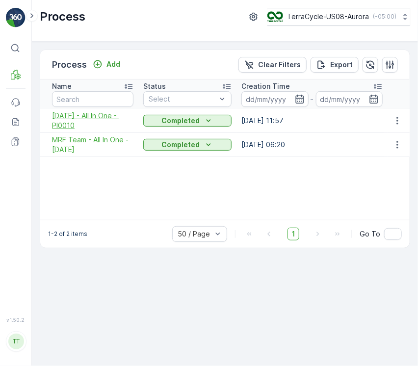
click at [98, 126] on span "2025-07-15 - All In One - PI0010" at bounding box center [92, 121] width 81 height 20
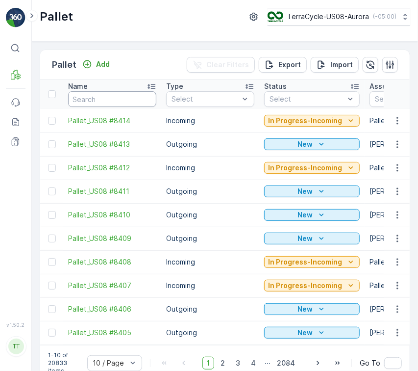
click at [117, 102] on input "text" at bounding box center [112, 99] width 88 height 16
paste input "Pallet_US08 #5980"
type input "Pallet_US08 #5980"
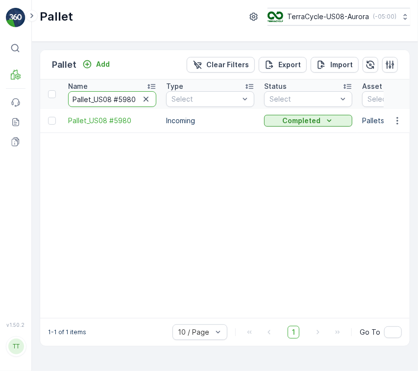
click at [147, 91] on input "Pallet_US08 #5980" at bounding box center [112, 99] width 88 height 16
click at [148, 96] on icon "button" at bounding box center [146, 99] width 10 height 10
paste input "Pallet_US08 #5875"
type input "Pallet_US08 #5875"
click at [151, 99] on button "button" at bounding box center [146, 99] width 12 height 12
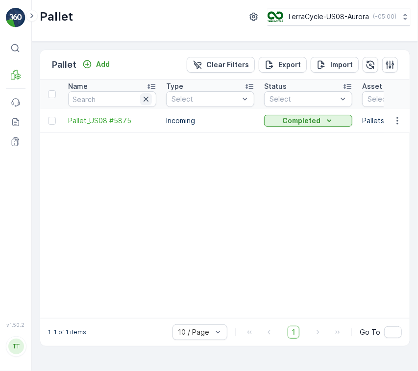
paste input "Pallet_US08 #5551"
type input "Pallet_US08 #5551"
drag, startPoint x: 140, startPoint y: 100, endPoint x: 45, endPoint y: 96, distance: 95.2
click at [142, 100] on icon "button" at bounding box center [146, 99] width 10 height 10
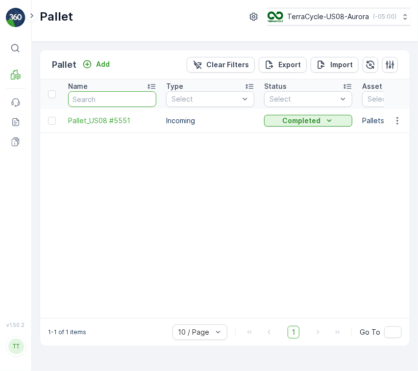
paste input "Pallet_US08 #4978"
type input "Pallet_US08 #4978"
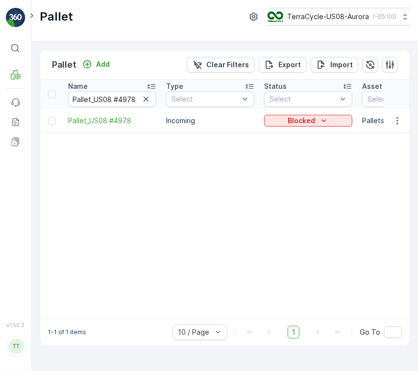
click at [304, 127] on div "Blocked" at bounding box center [308, 121] width 88 height 14
click at [303, 127] on div "Blocked" at bounding box center [308, 121] width 88 height 14
click at [299, 124] on p "Blocked" at bounding box center [301, 121] width 27 height 10
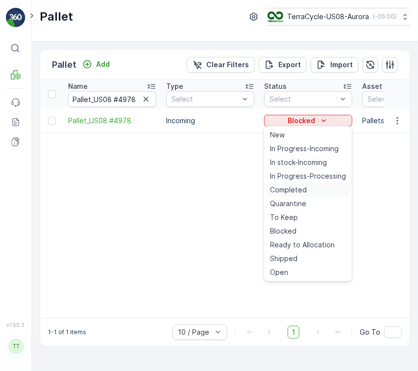
click at [306, 194] on div "Completed" at bounding box center [308, 190] width 84 height 14
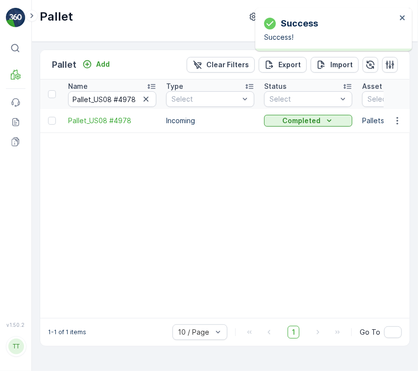
drag, startPoint x: 150, startPoint y: 101, endPoint x: 142, endPoint y: 80, distance: 22.0
click at [150, 101] on icon "button" at bounding box center [146, 99] width 10 height 10
paste input "Pallet_US08 #4726"
type input "Pallet_US08 #4726"
click at [286, 127] on div "Blocked" at bounding box center [308, 121] width 88 height 14
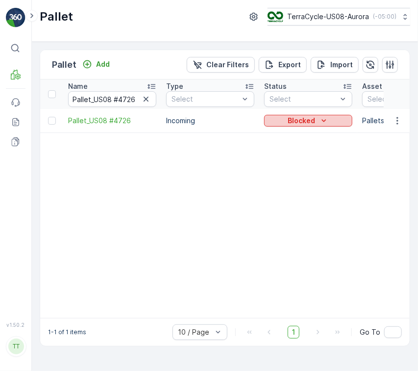
click at [299, 123] on p "Blocked" at bounding box center [301, 121] width 27 height 10
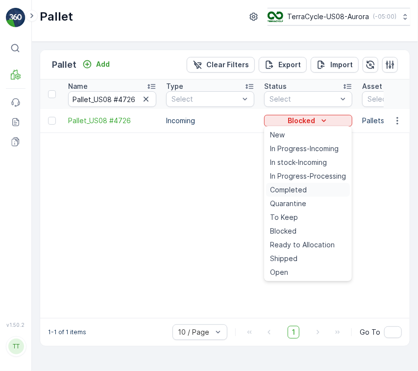
click at [306, 193] on div "Completed" at bounding box center [308, 190] width 84 height 14
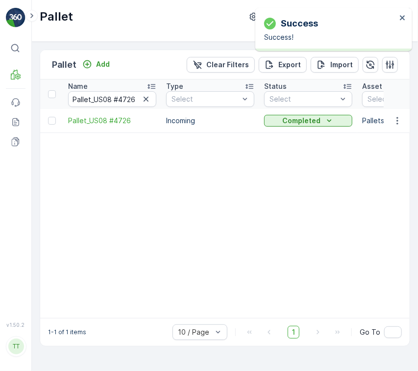
drag, startPoint x: 144, startPoint y: 97, endPoint x: 146, endPoint y: 102, distance: 5.6
click at [145, 100] on icon "button" at bounding box center [146, 99] width 10 height 10
paste input "Pallet_US08 #4693"
type input "Pallet_US08 #4693"
click at [280, 124] on div "Blocked" at bounding box center [308, 121] width 80 height 10
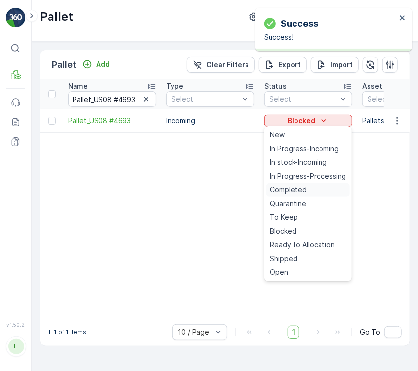
click at [310, 194] on div "Completed" at bounding box center [308, 190] width 84 height 14
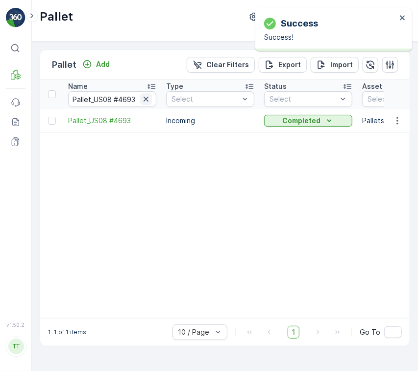
click at [147, 102] on icon "button" at bounding box center [146, 99] width 10 height 10
paste input "Pallet_US08 #4332"
type input "Pallet_US08 #4332"
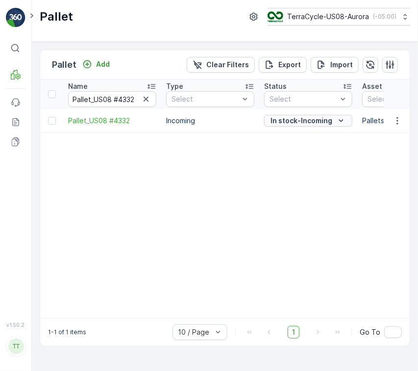
click at [288, 120] on p "In stock-Incoming" at bounding box center [302, 121] width 62 height 10
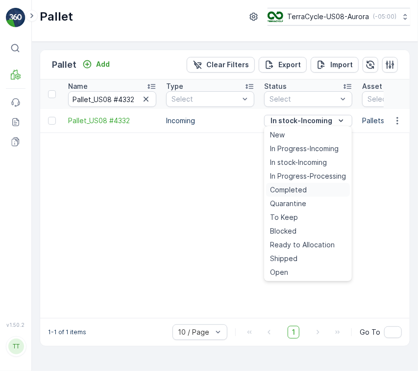
click at [305, 189] on span "Completed" at bounding box center [288, 190] width 37 height 10
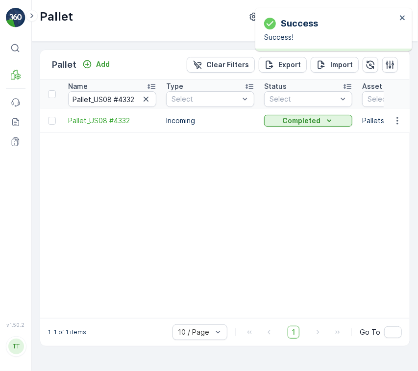
click at [145, 100] on icon "button" at bounding box center [146, 99] width 10 height 10
paste input "Pallet_US08 #3868"
type input "Pallet_US08 #3868"
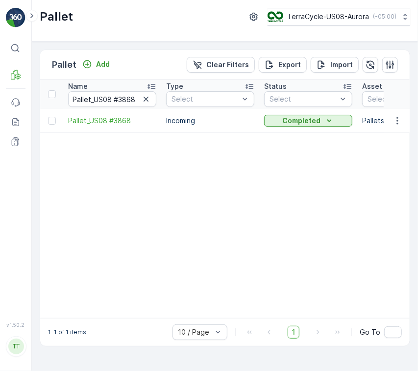
click at [150, 97] on icon "button" at bounding box center [146, 99] width 10 height 10
paste input "Pallet #30224"
type input "Pallet #30224"
click at [313, 126] on td "Blocked" at bounding box center [308, 121] width 98 height 24
click at [313, 126] on button "Blocked" at bounding box center [308, 121] width 88 height 12
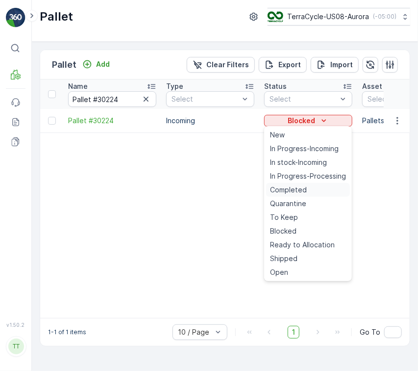
click at [299, 185] on div "Completed" at bounding box center [308, 190] width 84 height 14
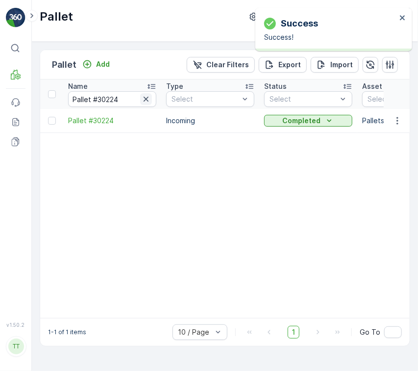
click at [149, 99] on icon "button" at bounding box center [146, 99] width 10 height 10
paste input "Pallet #30133"
type input "Pallet #30133"
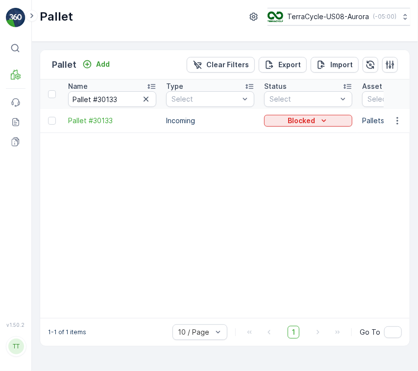
click at [321, 114] on div "Blocked" at bounding box center [308, 121] width 88 height 14
click at [326, 126] on button "Blocked" at bounding box center [308, 121] width 88 height 12
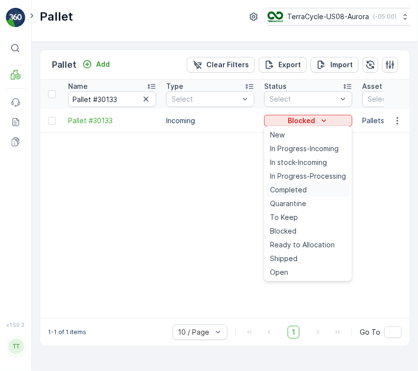
click at [313, 189] on div "Completed" at bounding box center [308, 190] width 84 height 14
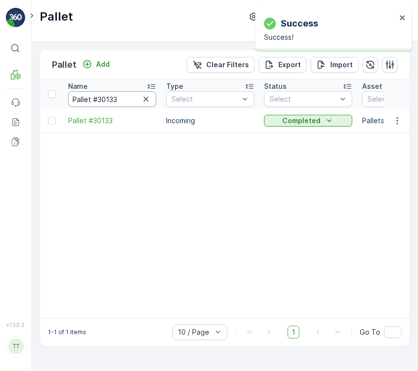
drag, startPoint x: 122, startPoint y: 103, endPoint x: 0, endPoint y: 88, distance: 122.6
click at [0, 88] on div "⌘B MRF Events Reports Documents v 1.50.2 TT TC.GLOBAL clemence.vasseur@terracyc…" at bounding box center [209, 185] width 418 height 371
paste input "29307"
type input "Pallet #29307"
click at [306, 124] on p "Blocked" at bounding box center [301, 121] width 27 height 10
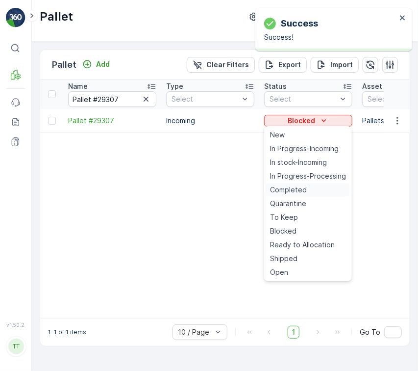
click at [309, 193] on div "Completed" at bounding box center [308, 190] width 84 height 14
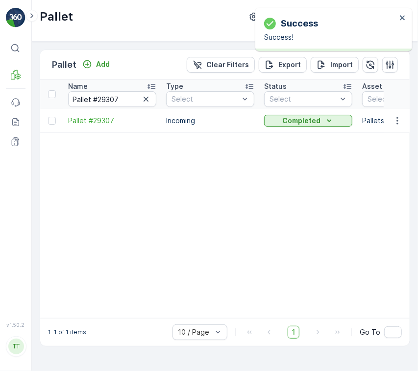
drag, startPoint x: 149, startPoint y: 100, endPoint x: 141, endPoint y: 102, distance: 8.1
click at [149, 100] on icon "button" at bounding box center [146, 99] width 10 height 10
paste input "Pallet #29155"
type input "Pallet #29155"
click at [318, 120] on div "Blocked" at bounding box center [308, 121] width 80 height 10
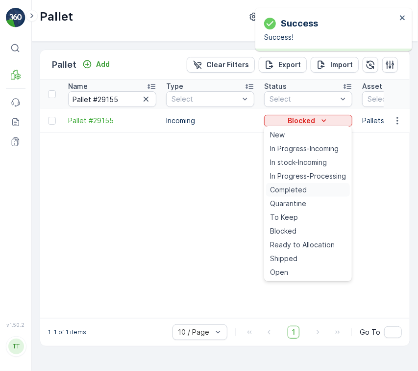
click at [306, 192] on span "Completed" at bounding box center [288, 190] width 37 height 10
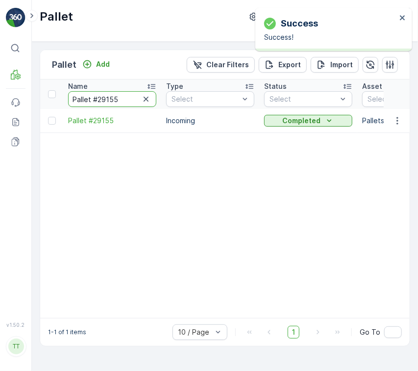
drag, startPoint x: 129, startPoint y: 97, endPoint x: 0, endPoint y: 105, distance: 129.8
click at [0, 105] on div "⌘B MRF Events Reports Documents v 1.50.2 TT TC.GLOBAL clemence.vasseur@terracyc…" at bounding box center [209, 185] width 418 height 371
paste input "7591"
type input "Pallet #27591"
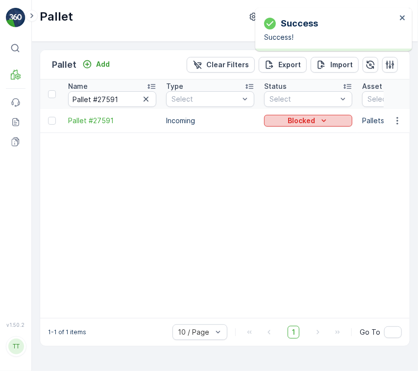
click at [302, 123] on p "Blocked" at bounding box center [301, 121] width 27 height 10
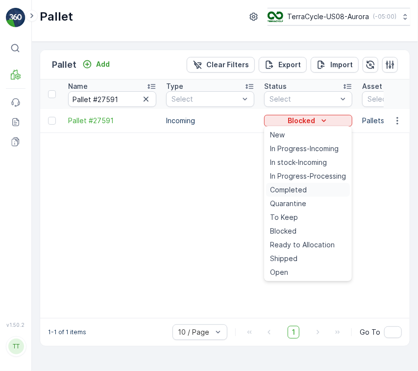
click at [304, 189] on span "Completed" at bounding box center [288, 190] width 37 height 10
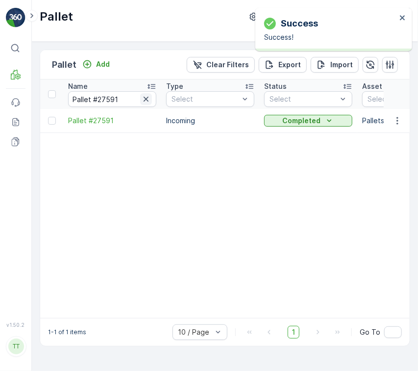
click at [148, 101] on icon "button" at bounding box center [146, 99] width 10 height 10
paste input "Pallet #26861"
type input "Pallet #26861"
click at [303, 128] on td "Blocked" at bounding box center [308, 121] width 98 height 24
click at [302, 124] on p "Blocked" at bounding box center [301, 121] width 27 height 10
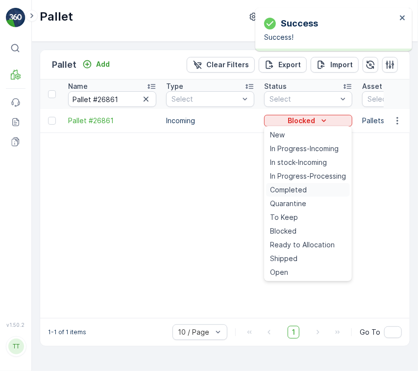
click at [305, 187] on span "Completed" at bounding box center [288, 190] width 37 height 10
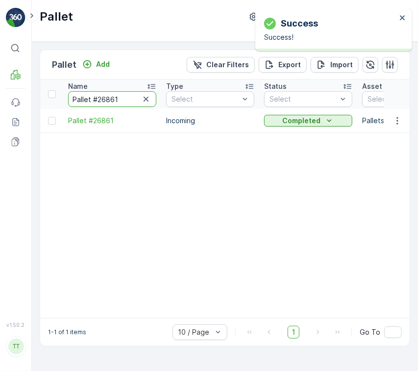
drag, startPoint x: 134, startPoint y: 103, endPoint x: 0, endPoint y: 63, distance: 139.8
click at [0, 63] on div "⌘B MRF Events Reports Documents v 1.50.2 TT TC.GLOBAL clemence.vasseur@terracyc…" at bounding box center [209, 185] width 418 height 371
paste input "364"
type input "Pallet #26364"
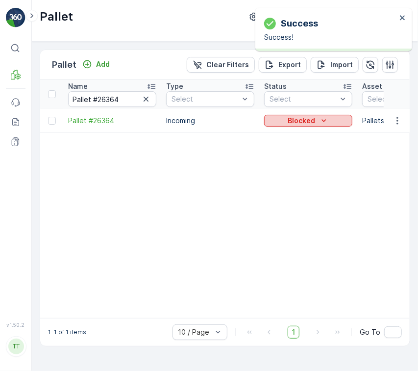
drag, startPoint x: 314, startPoint y: 125, endPoint x: 309, endPoint y: 116, distance: 10.1
click at [313, 122] on p "Blocked" at bounding box center [301, 121] width 27 height 10
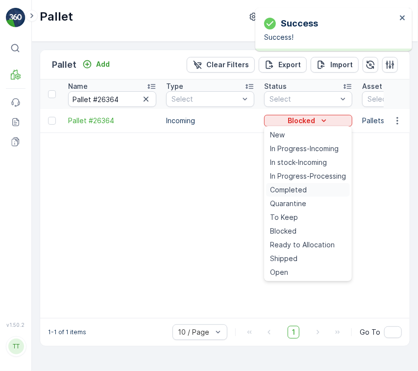
click at [303, 191] on span "Completed" at bounding box center [288, 190] width 37 height 10
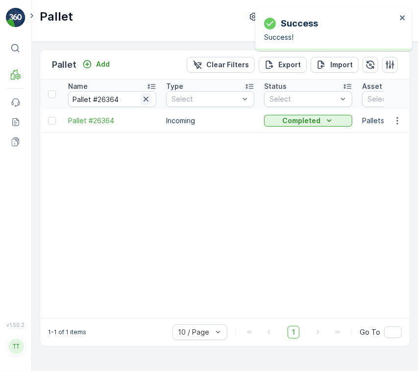
click at [146, 101] on icon "button" at bounding box center [146, 99] width 10 height 10
paste input "Pallet #24608"
type input "Pallet #24608"
click at [291, 126] on button "Blocked" at bounding box center [308, 121] width 88 height 12
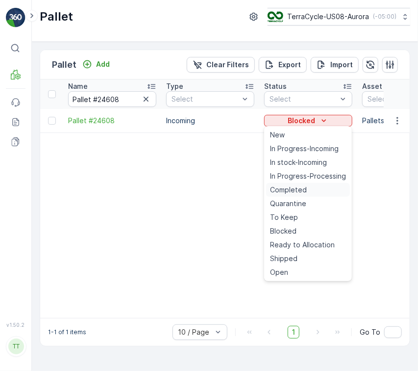
click at [292, 187] on span "Completed" at bounding box center [288, 190] width 37 height 10
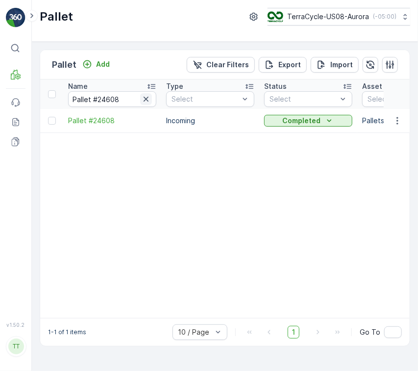
click at [143, 99] on icon "button" at bounding box center [146, 99] width 10 height 10
paste input "Pallet_US08 #3169"
type input "Pallet_US08 #3169"
click at [322, 116] on p "In stock-Incoming" at bounding box center [302, 121] width 62 height 10
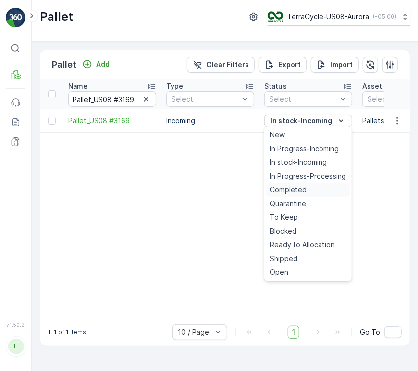
click at [299, 190] on span "Completed" at bounding box center [288, 190] width 37 height 10
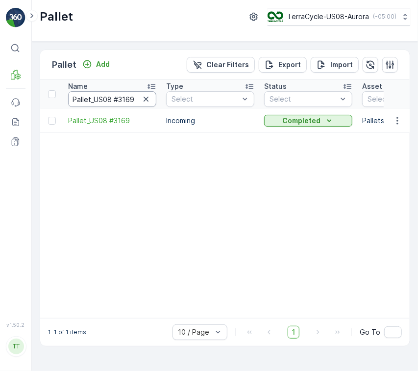
click at [122, 100] on input "Pallet_US08 #3169" at bounding box center [112, 99] width 88 height 16
paste input "2403"
type input "Pallet_US08 #2403"
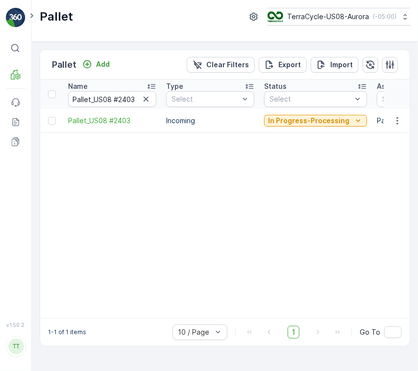
click at [286, 122] on p "In Progress-Processing" at bounding box center [308, 121] width 81 height 10
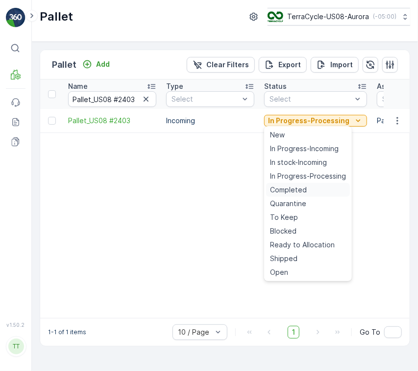
click at [294, 190] on span "Completed" at bounding box center [288, 190] width 37 height 10
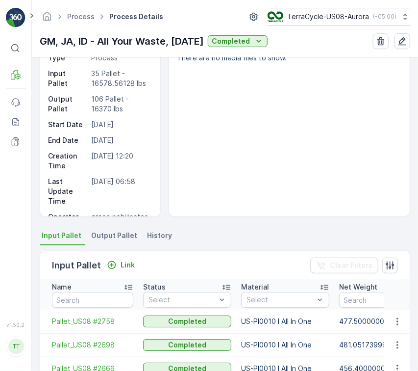
scroll to position [65, 0]
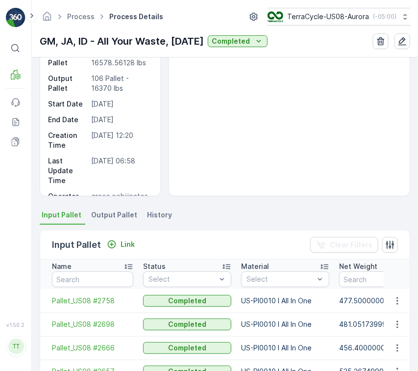
click at [122, 250] on div "Input Pallet Link" at bounding box center [95, 245] width 87 height 14
click at [123, 242] on p "Link" at bounding box center [128, 244] width 14 height 10
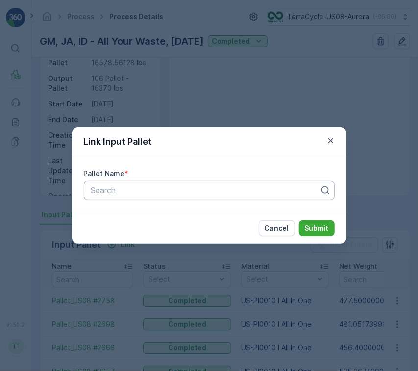
paste input "Pallet_US08 #2403"
type input "Pallet_US08 #2403"
click at [229, 193] on div "Pallet_US08 #2403" at bounding box center [205, 190] width 230 height 9
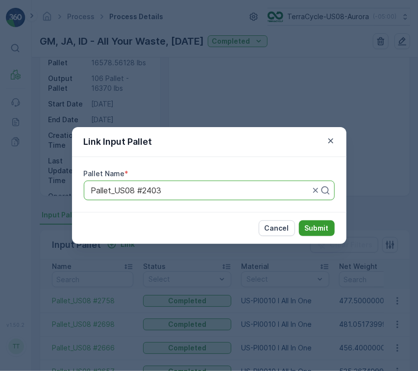
click at [325, 226] on p "Submit" at bounding box center [317, 228] width 24 height 10
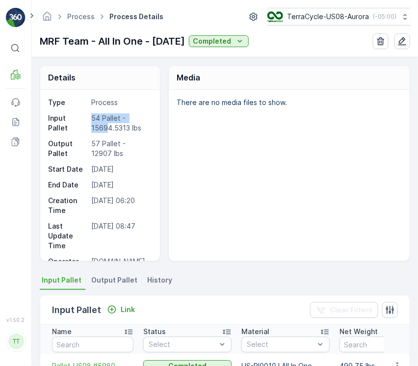
drag, startPoint x: 88, startPoint y: 128, endPoint x: 107, endPoint y: 131, distance: 19.5
click at [107, 131] on div "Input Pallet 54 Pallet - 15694.5313 lbs" at bounding box center [99, 123] width 102 height 20
click at [107, 131] on p "54 Pallet - 15694.5313 lbs" at bounding box center [120, 123] width 59 height 20
drag, startPoint x: 111, startPoint y: 128, endPoint x: 91, endPoint y: 126, distance: 20.2
click at [91, 126] on p "54 Pallet - 15694.5313 lbs" at bounding box center [120, 123] width 59 height 20
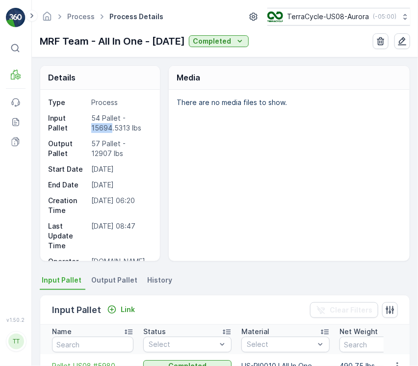
copy p "15694"
click at [155, 286] on li "History" at bounding box center [160, 281] width 31 height 17
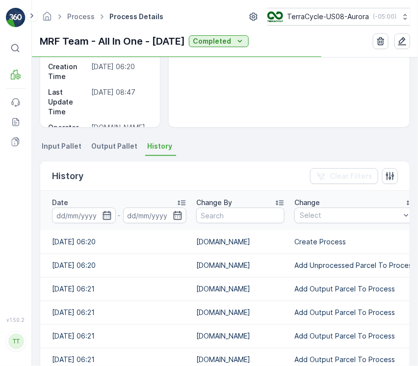
scroll to position [196, 0]
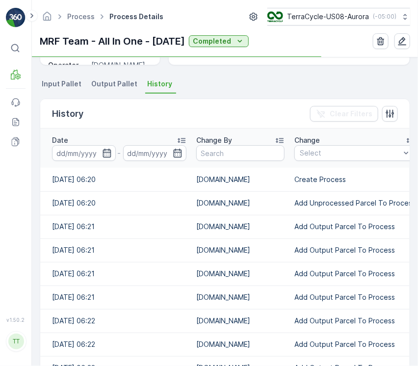
click at [331, 210] on td "Add Unprocessed Parcel To Process" at bounding box center [354, 203] width 131 height 24
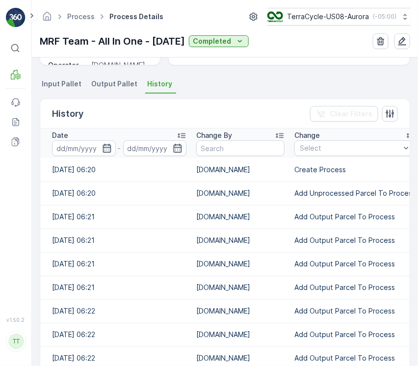
click at [330, 198] on td "Add Unprocessed Parcel To Process" at bounding box center [354, 193] width 131 height 24
copy p "Add Unprocessed Parcel To Process"
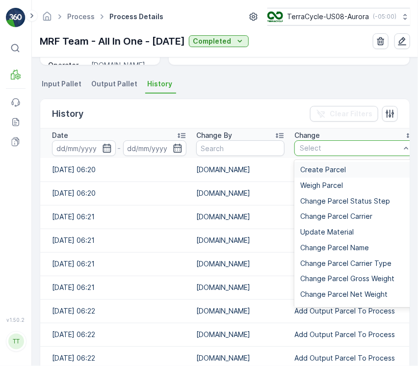
type input "Add Unprocessed Parcel To Process"
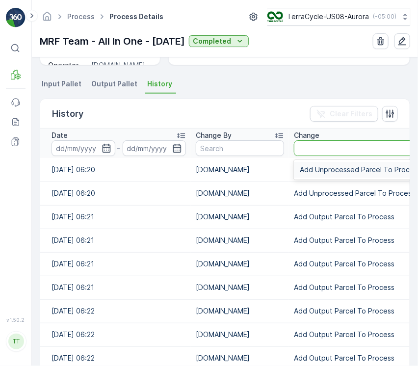
scroll to position [0, 0]
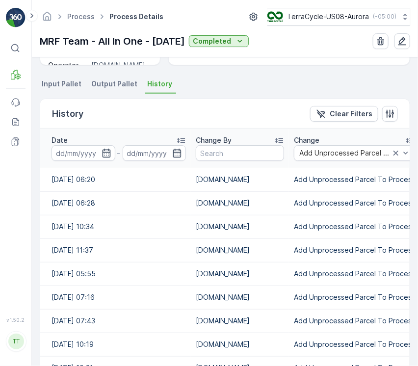
click at [164, 141] on div "Date" at bounding box center [118, 140] width 134 height 10
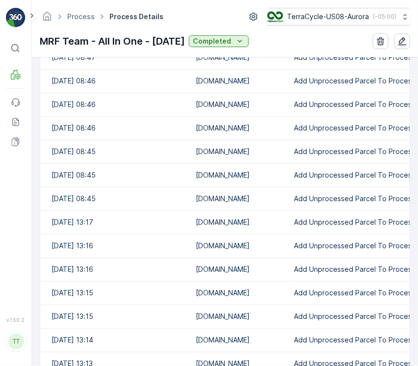
scroll to position [196, 0]
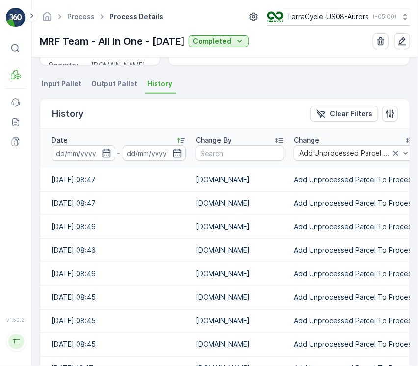
drag, startPoint x: 79, startPoint y: 177, endPoint x: 97, endPoint y: 226, distance: 51.7
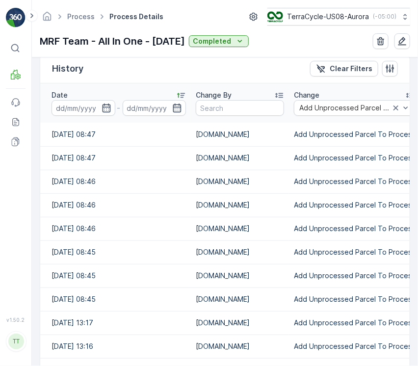
scroll to position [261, 0]
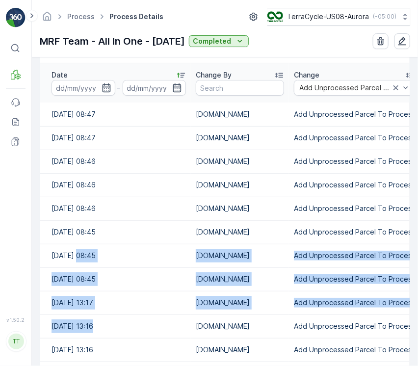
drag, startPoint x: 74, startPoint y: 253, endPoint x: 118, endPoint y: 324, distance: 83.5
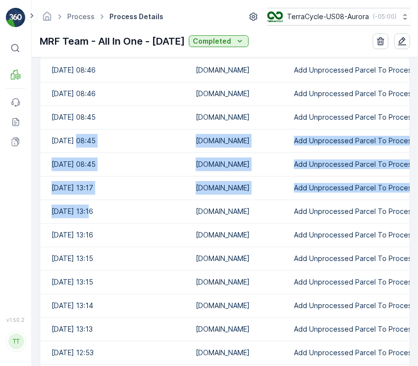
scroll to position [458, 0]
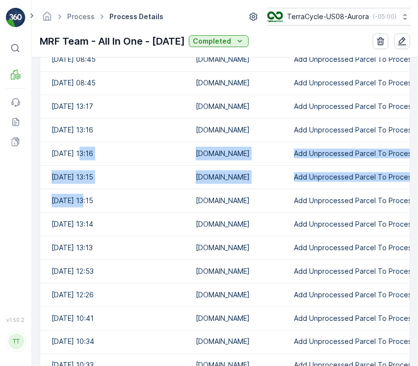
drag, startPoint x: 77, startPoint y: 153, endPoint x: 82, endPoint y: 200, distance: 47.4
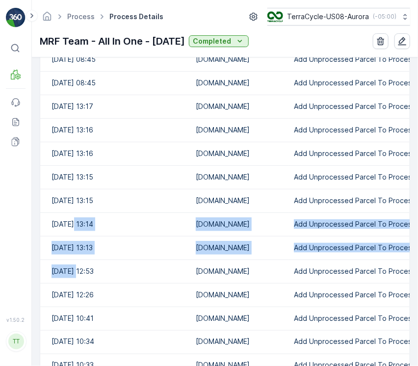
drag, startPoint x: 71, startPoint y: 226, endPoint x: 75, endPoint y: 265, distance: 39.4
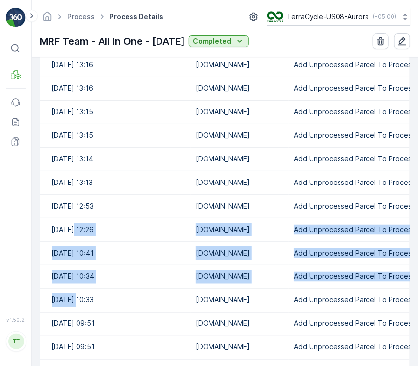
drag, startPoint x: 72, startPoint y: 231, endPoint x: 75, endPoint y: 296, distance: 65.3
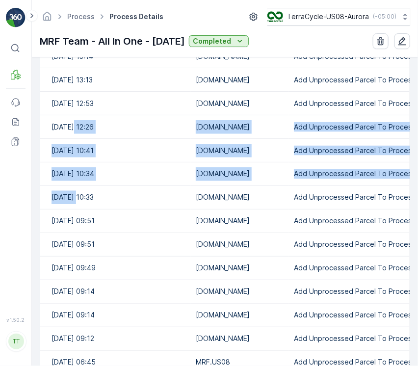
scroll to position [654, 0]
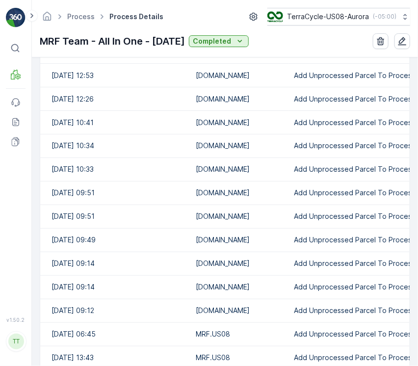
click at [128, 292] on td "10.09.2025 09:14" at bounding box center [115, 287] width 151 height 24
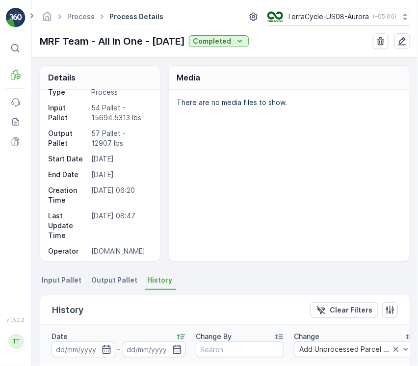
scroll to position [13, 0]
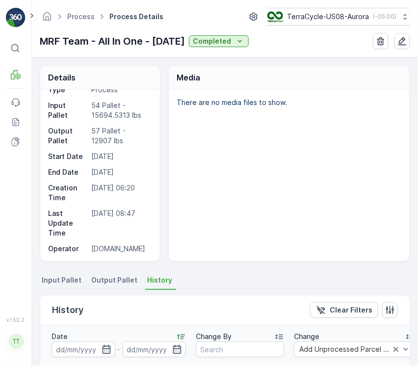
drag, startPoint x: 79, startPoint y: 273, endPoint x: 86, endPoint y: 273, distance: 6.9
click at [79, 273] on li "Input Pallet" at bounding box center [63, 281] width 46 height 17
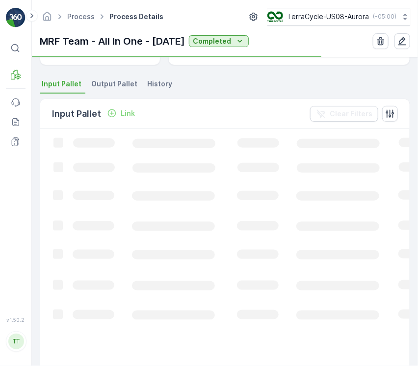
scroll to position [196, 0]
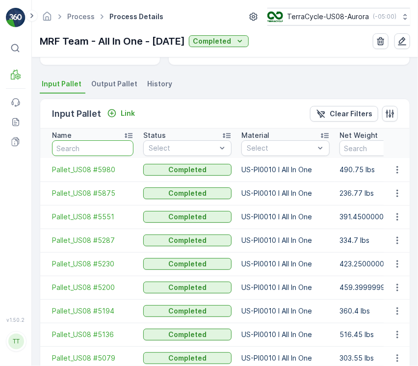
click at [109, 151] on input "text" at bounding box center [92, 148] width 81 height 16
paste input "Pallet_US08 #3868"
type input "Pallet_US08 #3868"
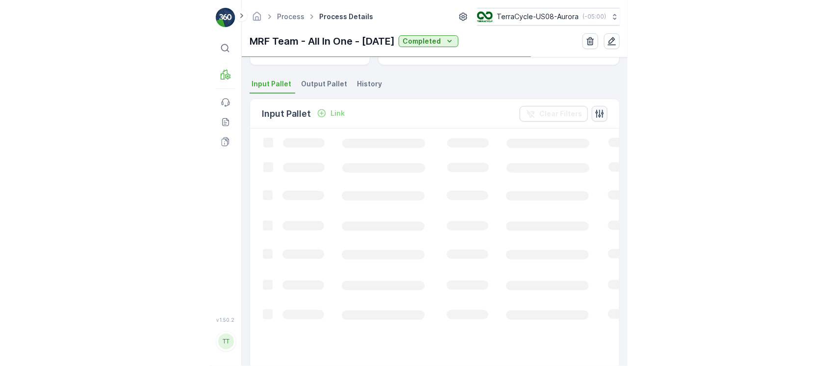
scroll to position [140, 0]
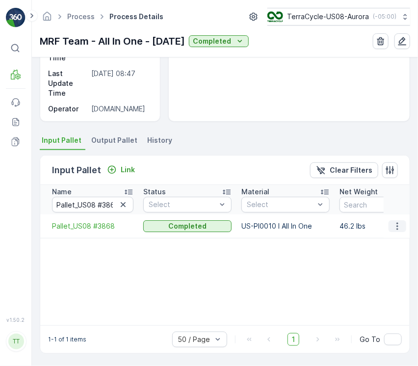
click at [394, 222] on icon "button" at bounding box center [397, 226] width 10 height 10
click at [394, 242] on ul "Detach" at bounding box center [401, 240] width 36 height 18
click at [397, 241] on ul "Detach" at bounding box center [401, 240] width 36 height 18
click at [106, 38] on p "MRF Team - All In One - 6/9/25" at bounding box center [112, 41] width 145 height 15
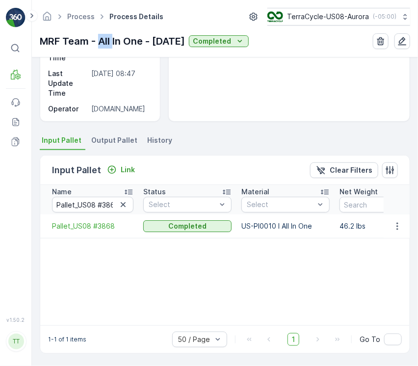
click at [106, 38] on p "MRF Team - All In One - 6/9/25" at bounding box center [112, 41] width 145 height 15
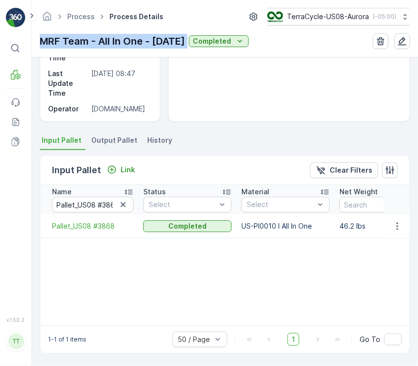
click at [106, 38] on p "MRF Team - All In One - 6/9/25" at bounding box center [112, 41] width 145 height 15
copy p "MRF Team - All In One - 6/9/25"
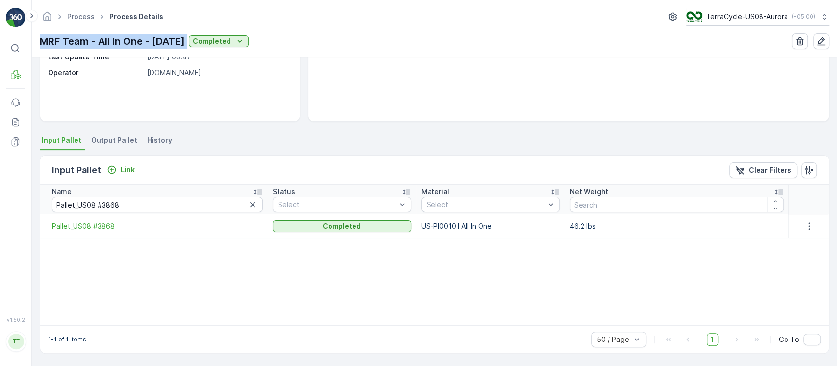
scroll to position [133, 0]
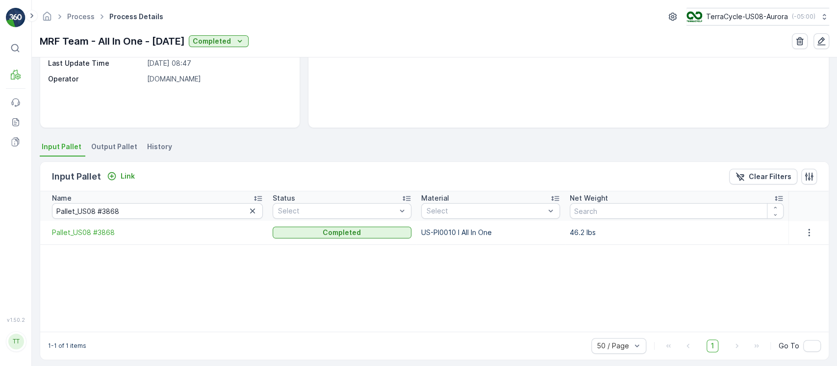
click at [332, 122] on div "There are no media files to show." at bounding box center [568, 41] width 520 height 171
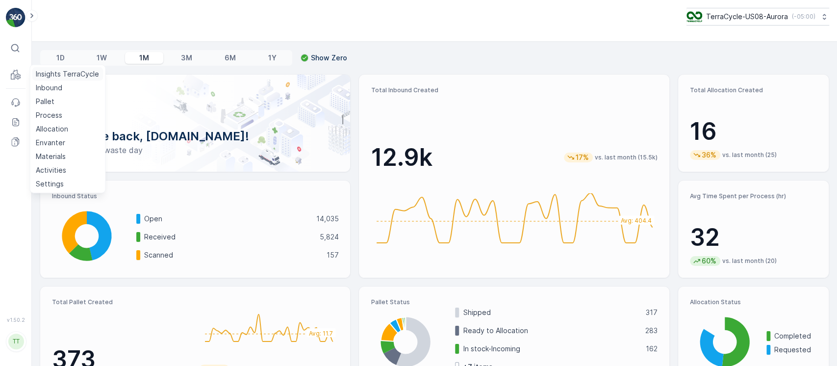
click at [54, 71] on p "Insights TerraCycle" at bounding box center [67, 74] width 63 height 10
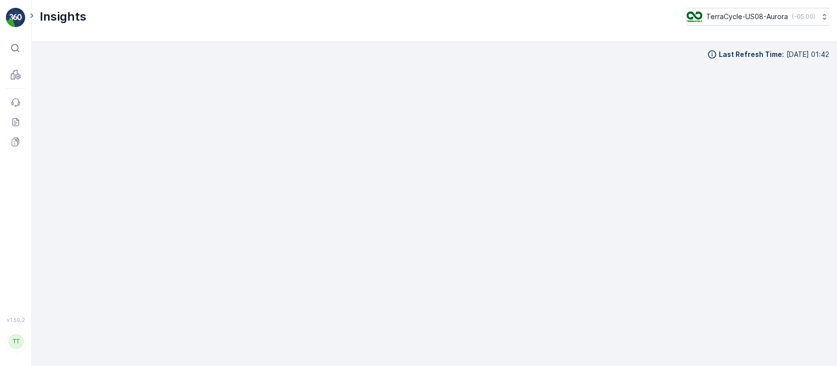
scroll to position [10, 0]
click at [797, 22] on div "TerraCycle-US08-Aurora ( -05:00 )" at bounding box center [750, 16] width 129 height 11
type input "targ"
drag, startPoint x: 608, startPoint y: 37, endPoint x: 592, endPoint y: 38, distance: 15.7
click at [589, 37] on div "Insights TerraCycle-US08-Aurora ( -05:00 ) targ" at bounding box center [434, 21] width 805 height 42
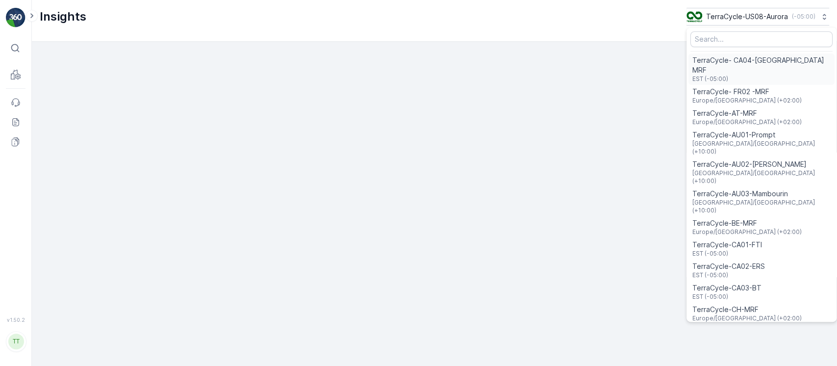
click at [745, 75] on span "EST (-05:00)" at bounding box center [761, 79] width 138 height 8
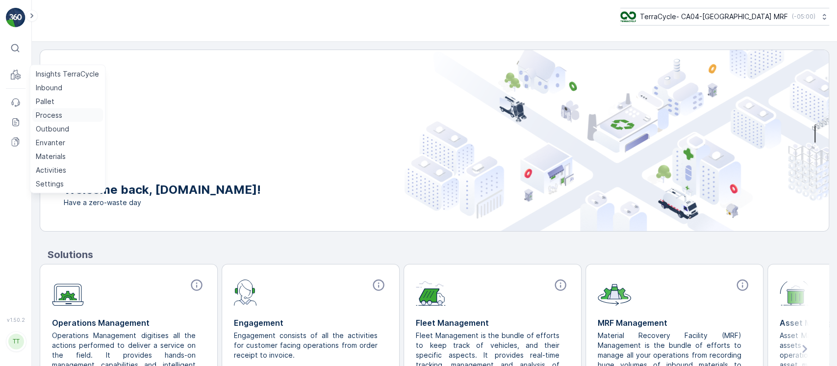
click at [52, 113] on p "Process" at bounding box center [49, 115] width 26 height 10
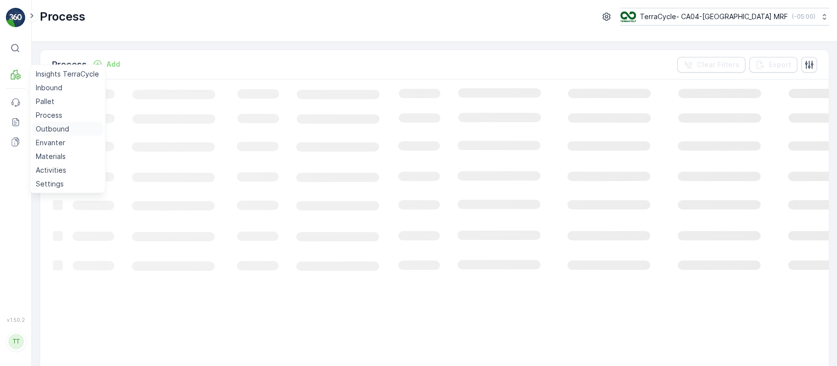
click at [60, 128] on p "Outbound" at bounding box center [52, 129] width 33 height 10
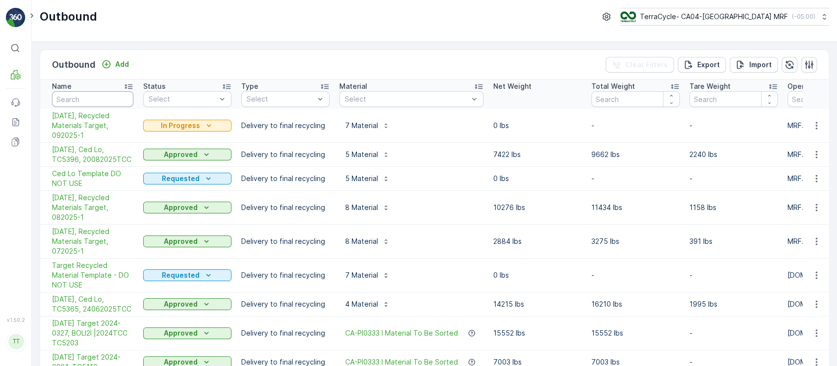
click at [92, 104] on input "text" at bounding box center [92, 99] width 81 height 16
paste input "TC5119"
type input "TC5119"
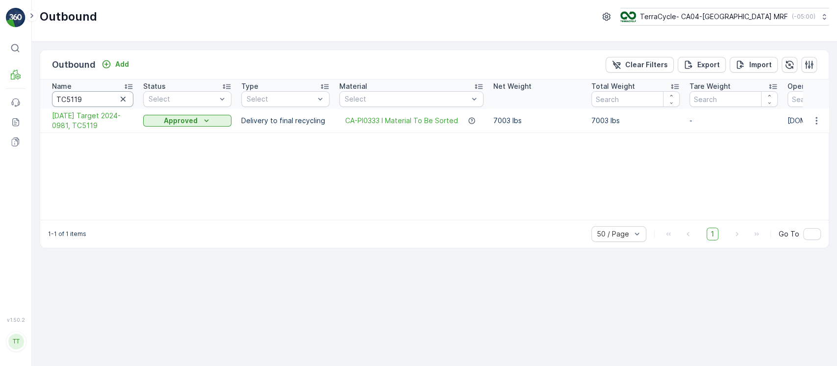
drag, startPoint x: 111, startPoint y: 96, endPoint x: 0, endPoint y: 89, distance: 111.0
click at [0, 95] on div "⌘B MRF Events Reports Documents v 1.50.2 TT [DOMAIN_NAME] [DOMAIN_NAME][EMAIL_A…" at bounding box center [418, 183] width 837 height 366
paste input "263"
type input "TC5263"
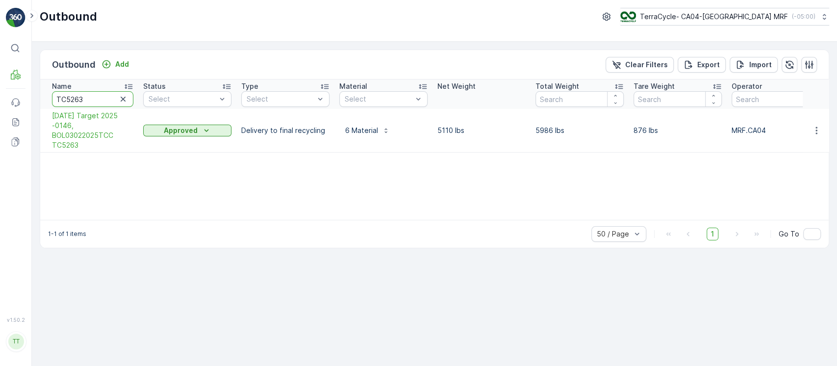
drag, startPoint x: 111, startPoint y: 101, endPoint x: 0, endPoint y: 95, distance: 111.5
click at [0, 95] on div "⌘B MRF Events Reports Documents v 1.50.2 TT [DOMAIN_NAME] [DOMAIN_NAME][EMAIL_A…" at bounding box center [418, 183] width 837 height 366
paste input "0"
type input "TC5203"
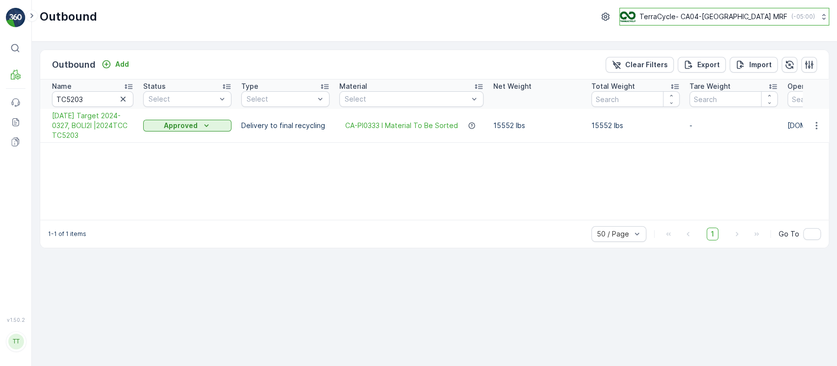
click at [771, 8] on button "TerraCycle- CA04-Canada MRF ( -05:00 )" at bounding box center [724, 17] width 210 height 18
drag, startPoint x: 725, startPoint y: 37, endPoint x: 495, endPoint y: 41, distance: 230.0
click at [512, 41] on div "Outbound TerraCycle- CA04-Canada MRF ( -05:00 ) 8 TerraCycle-US99 [GEOGRAPHIC_D…" at bounding box center [434, 21] width 805 height 42
type input "8"
click at [690, 62] on span "TerraCycle-US08-Aurora" at bounding box center [681, 60] width 111 height 10
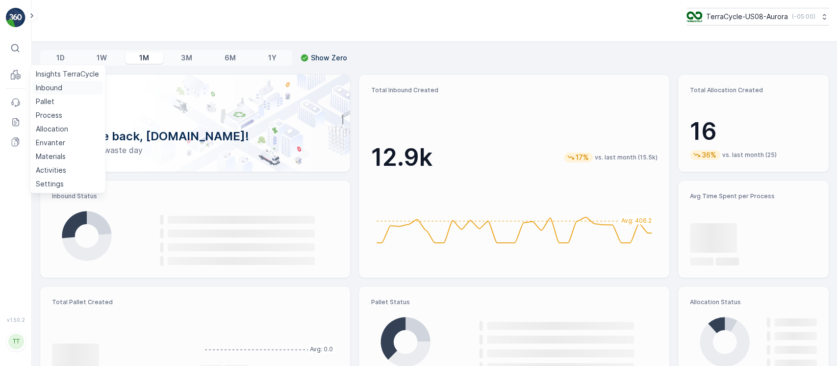
click at [53, 81] on link "Inbound" at bounding box center [67, 88] width 71 height 14
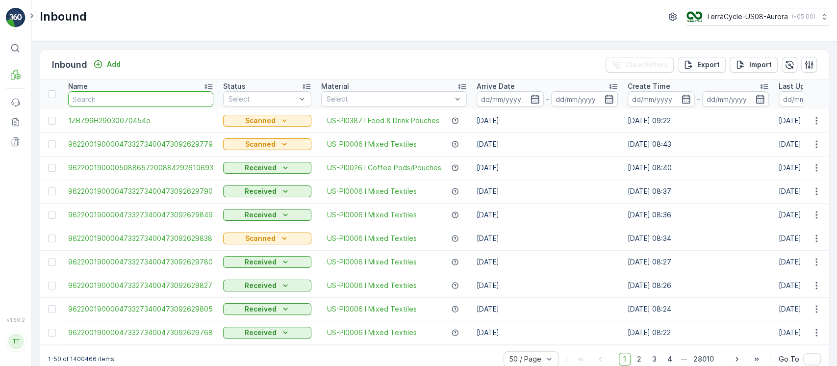
click at [120, 99] on input "text" at bounding box center [140, 99] width 145 height 16
paste input "1Z1AR8619097594978"
type input "1Z1AR8619097594978"
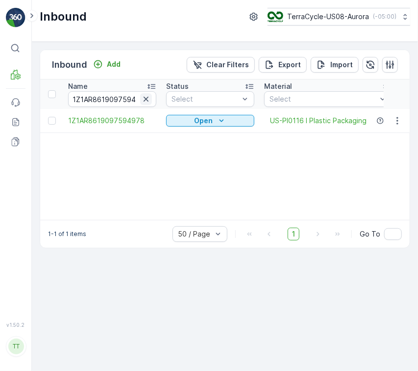
click at [145, 101] on icon "button" at bounding box center [146, 99] width 10 height 10
paste input "1Z1AR8619097592229"
type input "1Z1AR8619097592229"
click at [144, 98] on icon "button" at bounding box center [146, 99] width 10 height 10
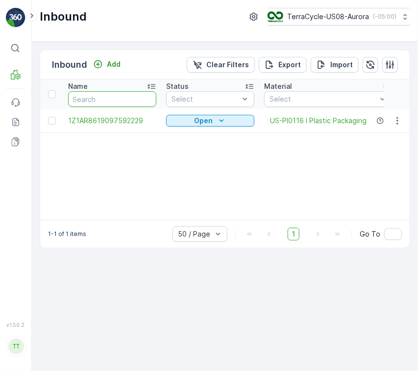
paste input "1Z1AR8619097589000"
type input "1Z1AR8619097589000"
click at [146, 96] on icon "button" at bounding box center [146, 99] width 10 height 10
paste input "1Z1AR8619097588109"
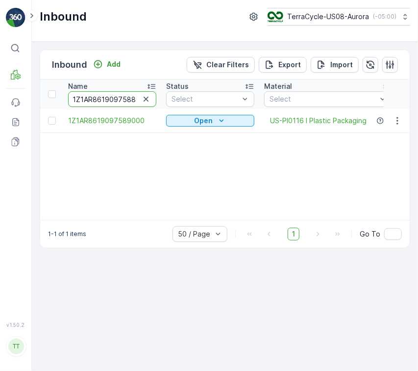
type input "1Z1AR8619097588109"
click at [151, 101] on icon "button" at bounding box center [146, 99] width 10 height 10
paste input "1Z1AR8619092369533"
type input "1Z1AR8619092369533"
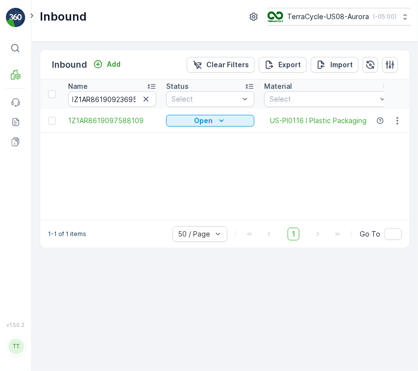
scroll to position [0, 0]
click at [149, 99] on icon "button" at bounding box center [146, 99] width 10 height 10
paste input "1Z1AR8619092369784"
type input "1Z1AR8619092369784"
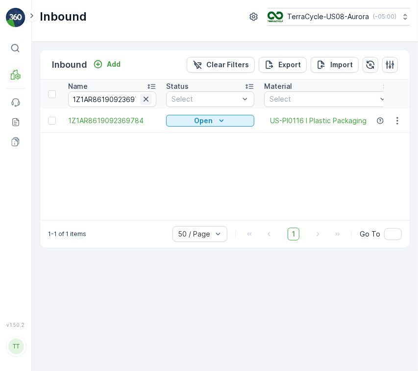
click at [145, 102] on icon "button" at bounding box center [146, 99] width 10 height 10
paste input "1Z1AR8619092384696"
type input "1Z1AR8619092384696"
click at [146, 97] on icon "button" at bounding box center [146, 99] width 10 height 10
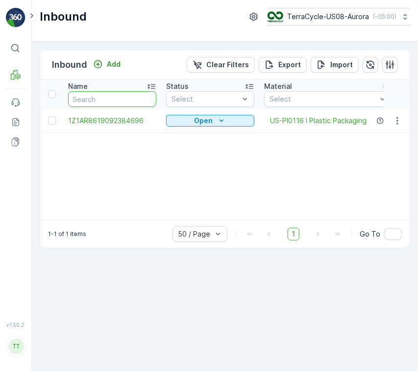
paste input "1Z1AR8619092414831"
type input "1Z1AR8619092414831"
click at [147, 98] on icon "button" at bounding box center [146, 99] width 10 height 10
paste input "1Z1AR8619092476140"
type input "1Z1AR8619092476140"
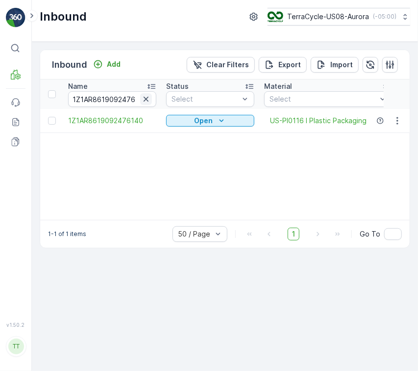
click at [150, 100] on icon "button" at bounding box center [146, 99] width 10 height 10
paste input "1Z1AR8619092397628"
type input "1Z1AR8619092397628"
click at [144, 99] on icon "button" at bounding box center [146, 99] width 10 height 10
paste input "1Z1AR8619092616015"
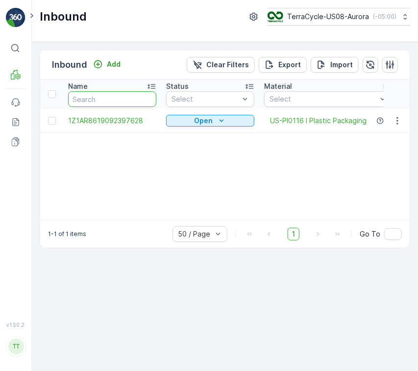
type input "1Z1AR8619092616015"
click at [147, 99] on icon "button" at bounding box center [146, 99] width 10 height 10
paste input "1Z1AR8619092532874"
type input "1Z1AR8619092532874"
click at [151, 99] on icon "button" at bounding box center [146, 99] width 10 height 10
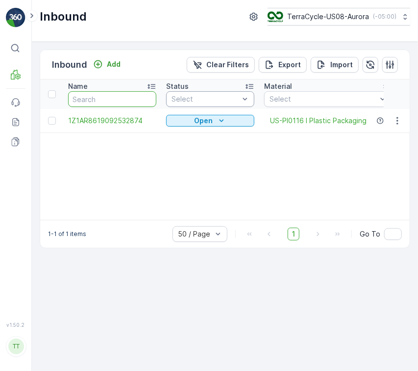
paste input "1Z1AR8619092639330"
type input "1Z1AR8619092639330"
click at [147, 99] on icon "button" at bounding box center [146, 99] width 5 height 5
paste input "1Z1AR8619092745037"
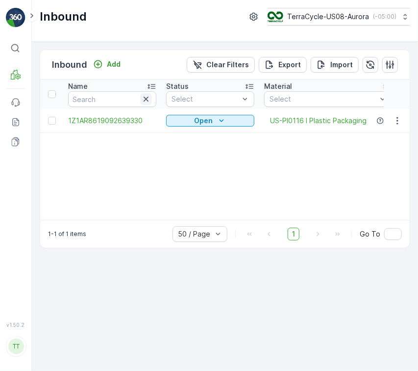
type input "1Z1AR8619092745037"
click at [147, 99] on icon "button" at bounding box center [146, 99] width 10 height 10
paste input "1Z1AR8619092747017"
type input "1Z1AR8619092747017"
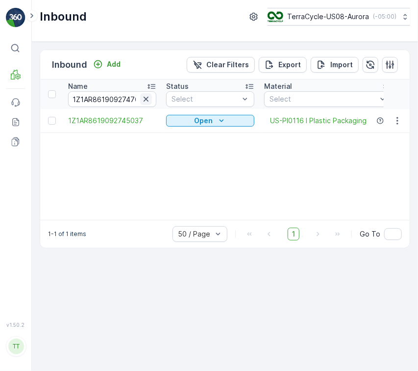
scroll to position [0, 2]
click at [146, 98] on icon "button" at bounding box center [146, 99] width 5 height 5
paste input "1Z1AR8619096836673"
type input "1Z1AR8619096836673"
click at [149, 100] on icon "button" at bounding box center [146, 99] width 10 height 10
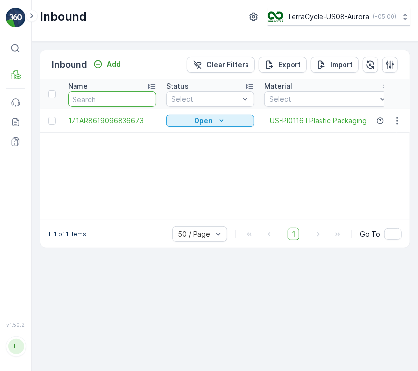
paste input "1Z1AR8619096839821"
type input "1Z1AR8619096839821"
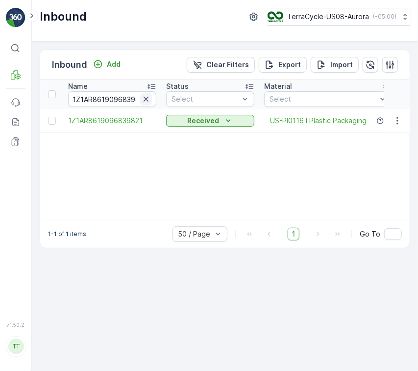
click at [147, 100] on icon "button" at bounding box center [146, 99] width 5 height 5
paste input "1Z1AR8619096896868"
type input "1Z1AR8619096896868"
click at [150, 96] on icon "button" at bounding box center [146, 99] width 10 height 10
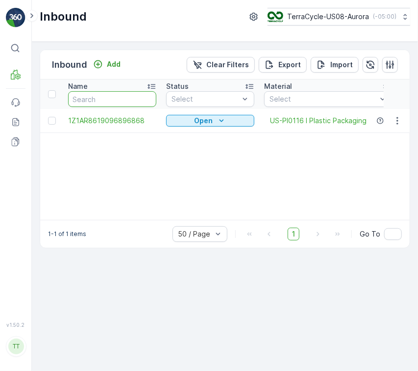
paste input "1Z1AR8619097037883"
type input "1Z1AR8619097037883"
click at [149, 103] on icon "button" at bounding box center [146, 99] width 10 height 10
paste input "1Z1AR8619096450786"
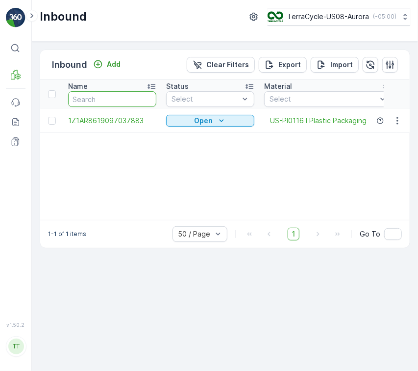
type input "1Z1AR8619096450786"
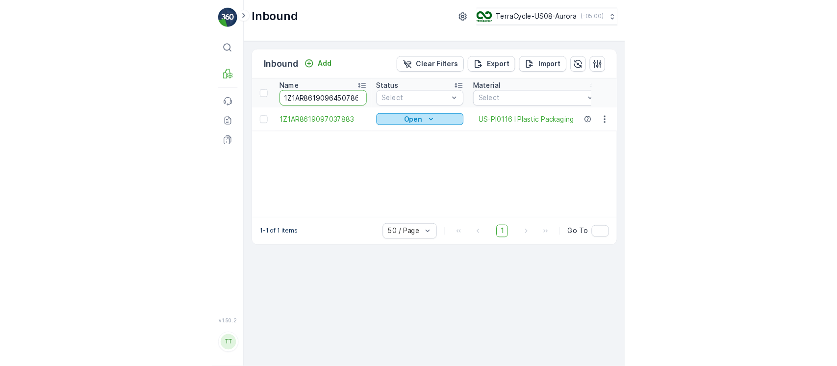
scroll to position [0, 4]
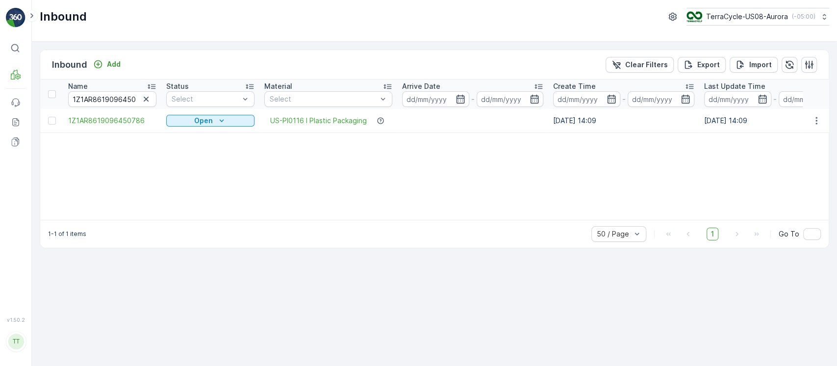
click at [149, 98] on icon "button" at bounding box center [146, 99] width 10 height 10
paste input "1ZB799H29032373981"
type input "1ZB799H29032373981"
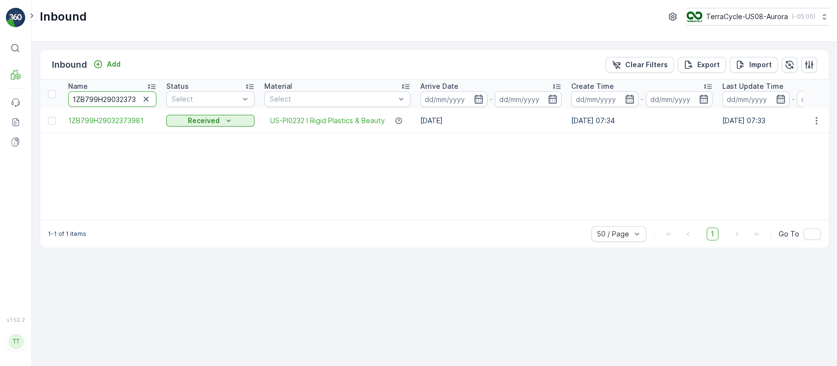
click at [120, 99] on input "1ZB799H29032373981" at bounding box center [112, 99] width 88 height 16
paste input "21593719"
type input "1ZB799H29021593719"
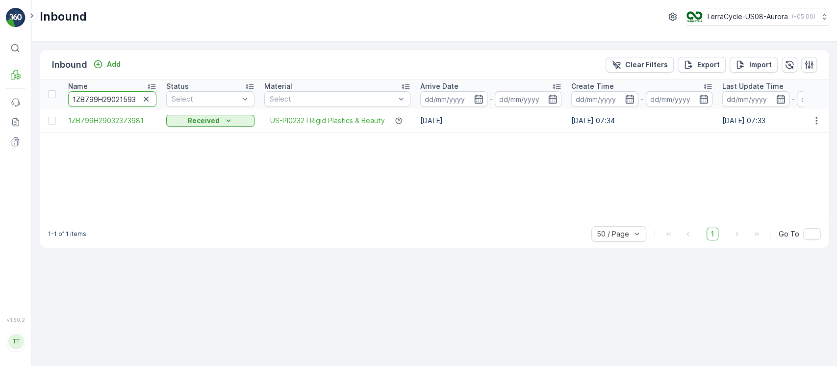
scroll to position [0, 10]
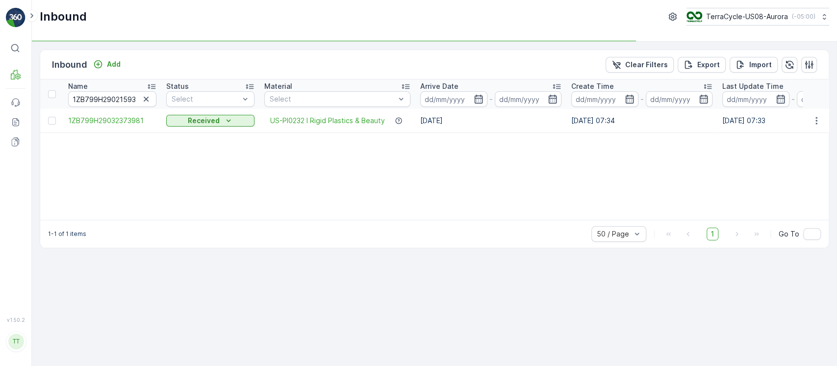
click at [547, 162] on div "Name 1ZB799H29021593719 Status Select Material Select Arrive Date - Create Time…" at bounding box center [434, 149] width 789 height 140
click at [548, 162] on div "Name 1ZB799H29021593719 Status Select Material Select Arrive Date - Create Time…" at bounding box center [434, 149] width 789 height 140
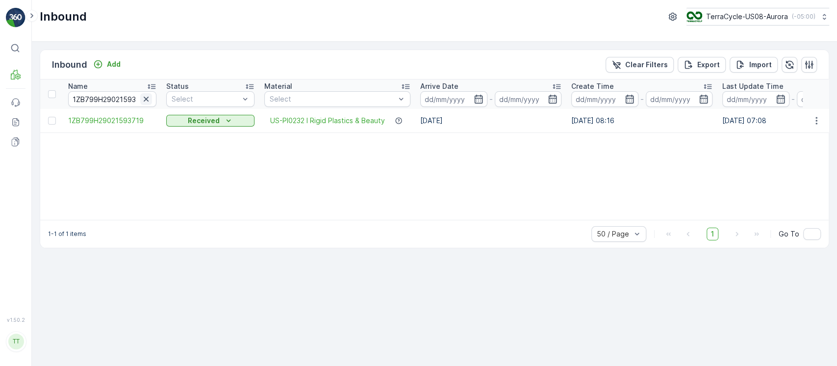
click at [141, 98] on icon "button" at bounding box center [146, 99] width 10 height 10
paste input "1ZB799H29032996684"
type input "1ZB799H29032996684"
click at [143, 96] on icon "button" at bounding box center [146, 99] width 10 height 10
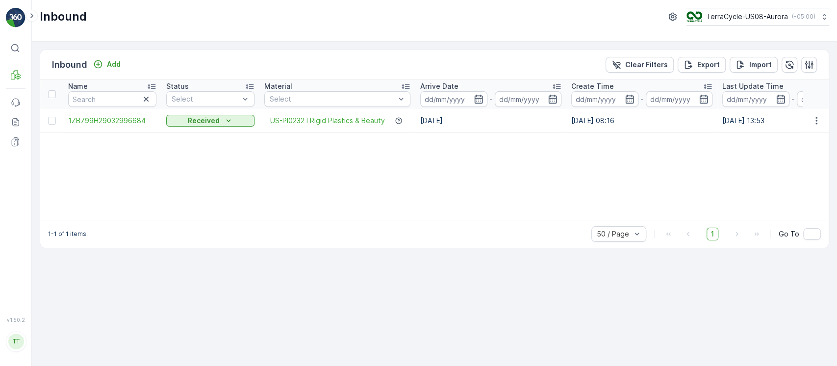
paste input "1ZB799H29003283963"
type input "1ZB799H29003283963"
click at [665, 61] on p "Clear Filters" at bounding box center [646, 65] width 43 height 10
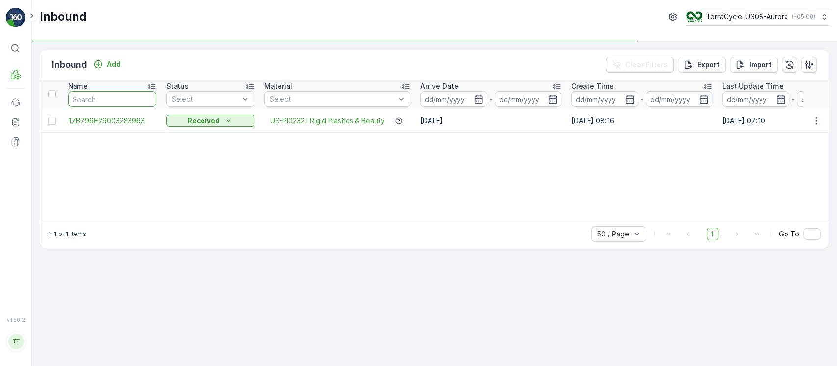
click at [89, 100] on input "text" at bounding box center [112, 99] width 88 height 16
type input "8"
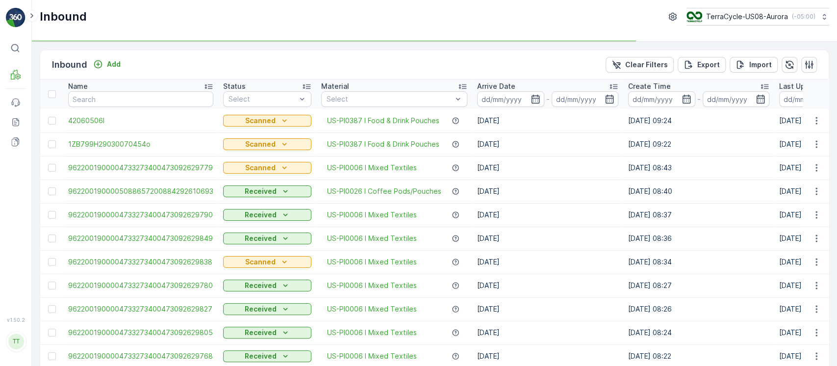
type input "8"
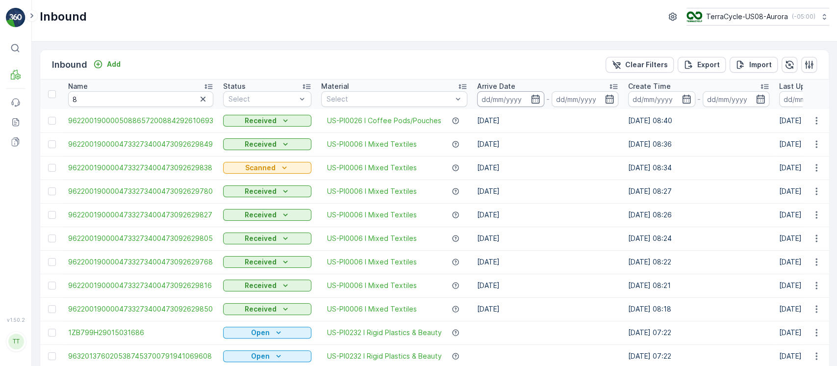
click at [522, 96] on input at bounding box center [510, 99] width 67 height 16
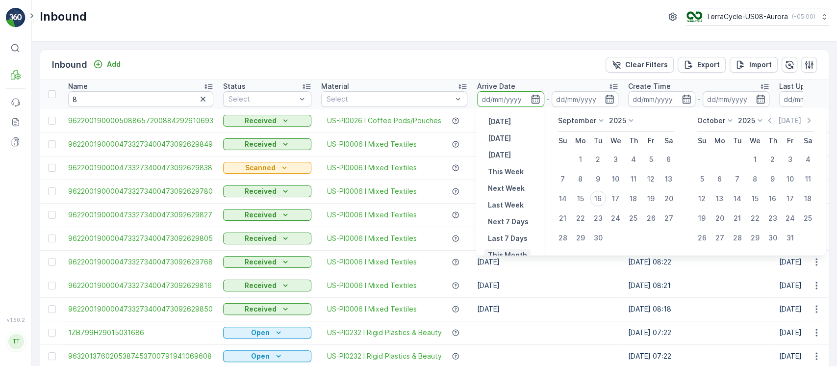
click at [506, 250] on p "This Month" at bounding box center [507, 255] width 39 height 10
type input "01.09.2025"
type input "30.09.2025"
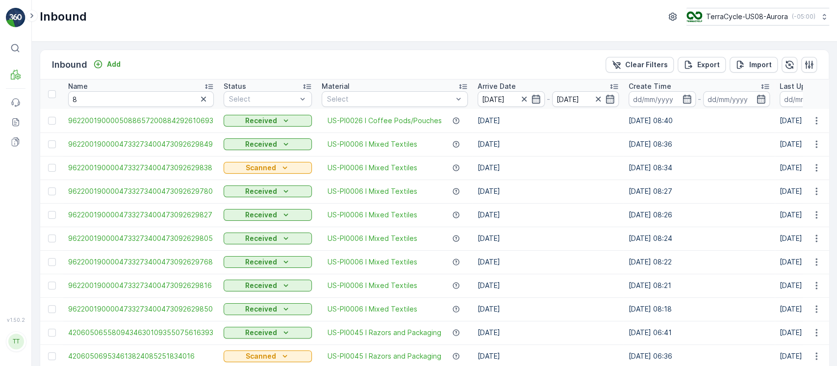
click at [131, 84] on div "Name" at bounding box center [141, 86] width 146 height 10
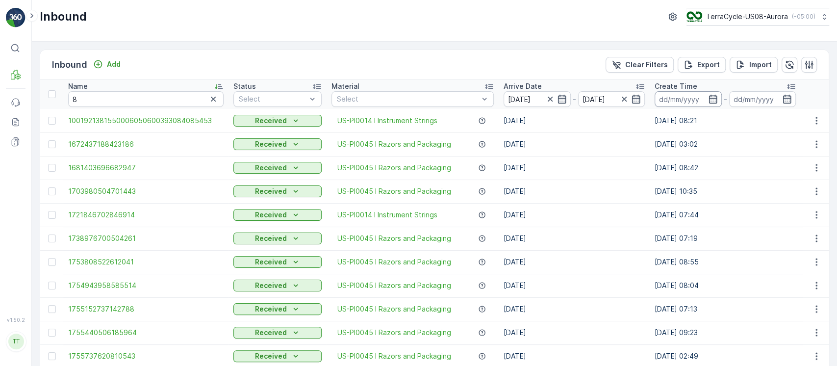
click at [690, 99] on input at bounding box center [688, 99] width 67 height 16
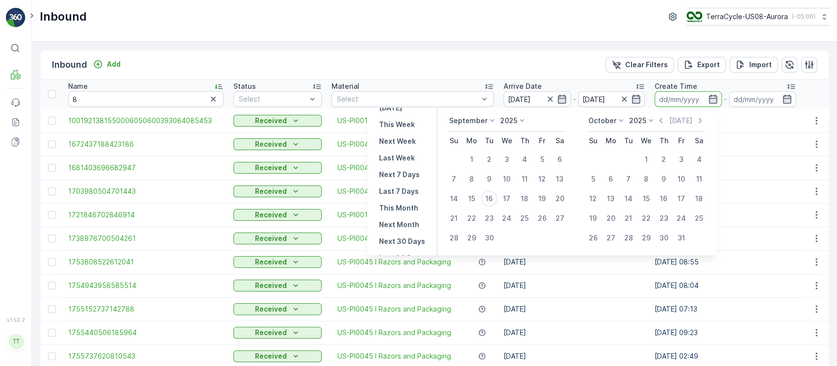
scroll to position [88, 0]
click at [397, 169] on p "This Month" at bounding box center [398, 167] width 39 height 10
type input "01.09.2025"
type input "30.09.2025"
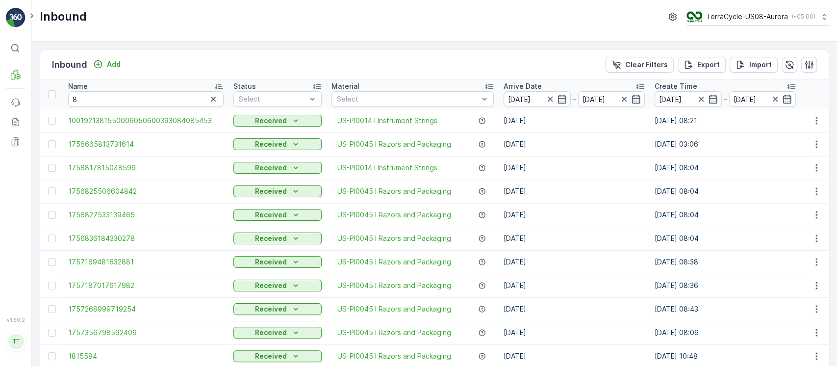
click at [142, 81] on div "Name" at bounding box center [145, 86] width 155 height 10
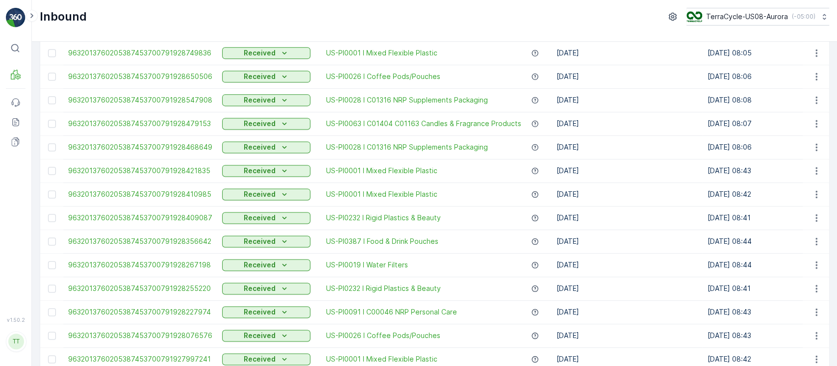
scroll to position [961, 0]
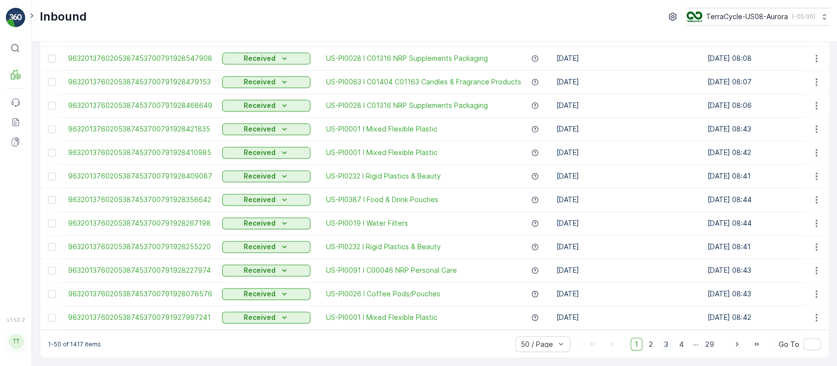
click at [672, 339] on span "3" at bounding box center [666, 343] width 13 height 13
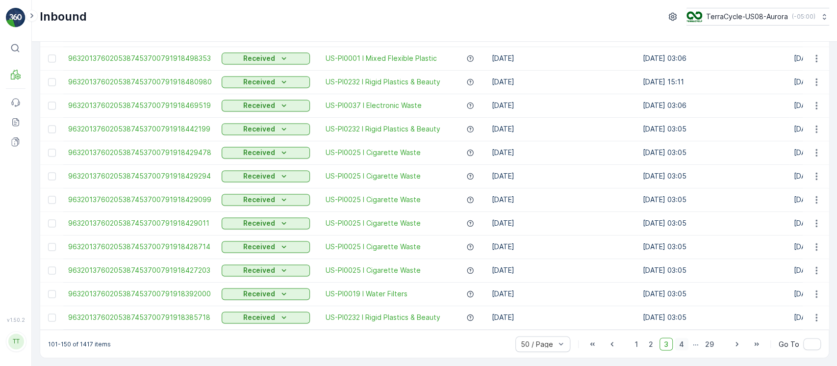
click at [679, 343] on span "4" at bounding box center [682, 343] width 14 height 13
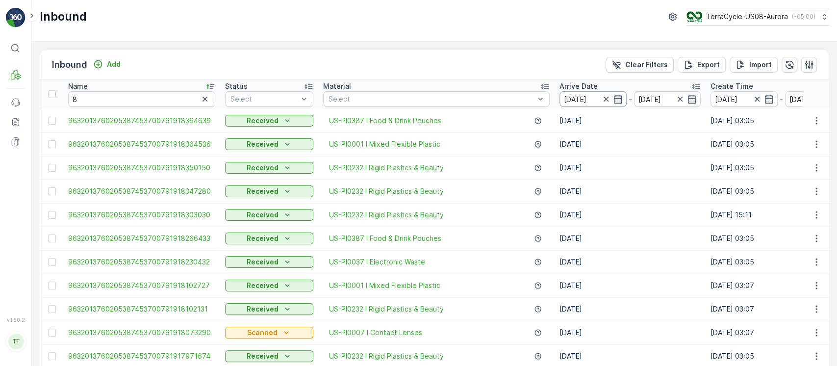
click at [592, 104] on input "01.09.2025" at bounding box center [593, 99] width 67 height 16
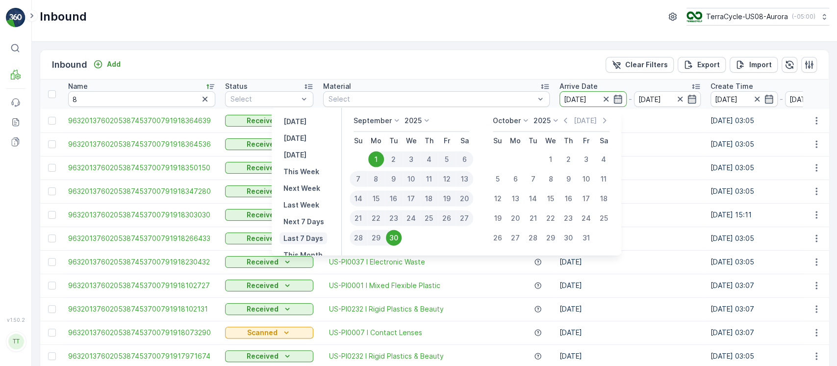
click at [302, 232] on button "Last 7 Days" at bounding box center [304, 238] width 48 height 12
type input "10.09.2025"
type input "16.09.2025"
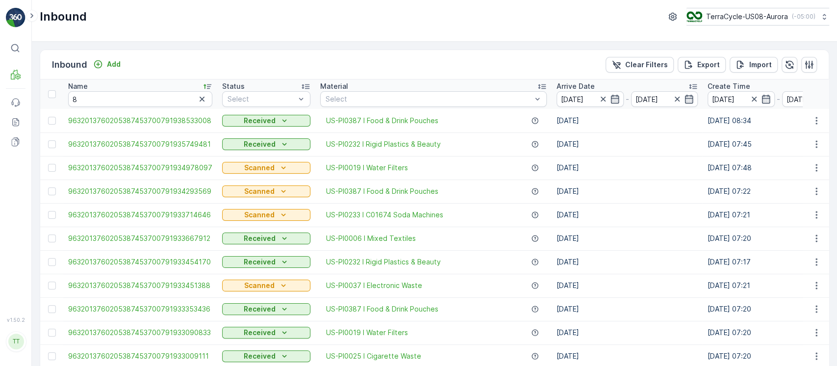
click at [169, 88] on div "Name" at bounding box center [140, 86] width 144 height 10
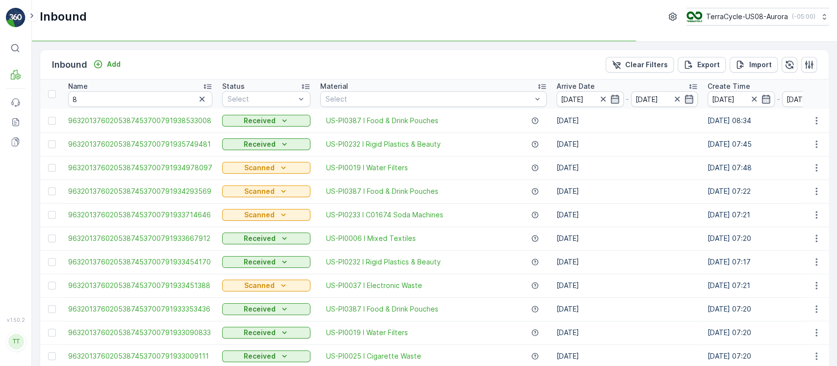
click at [169, 88] on div "Name" at bounding box center [140, 86] width 144 height 10
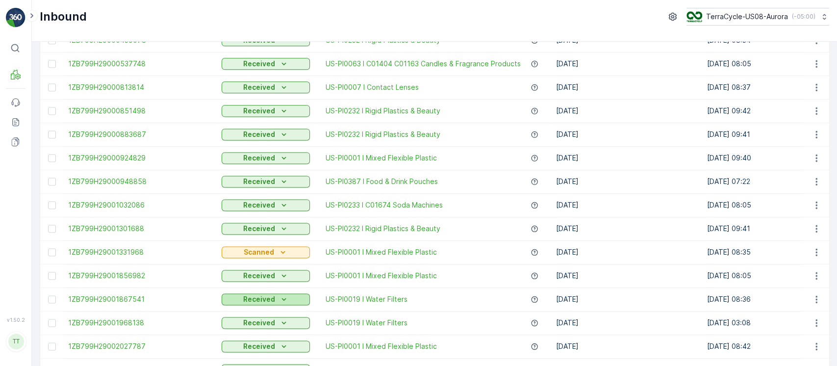
scroll to position [961, 0]
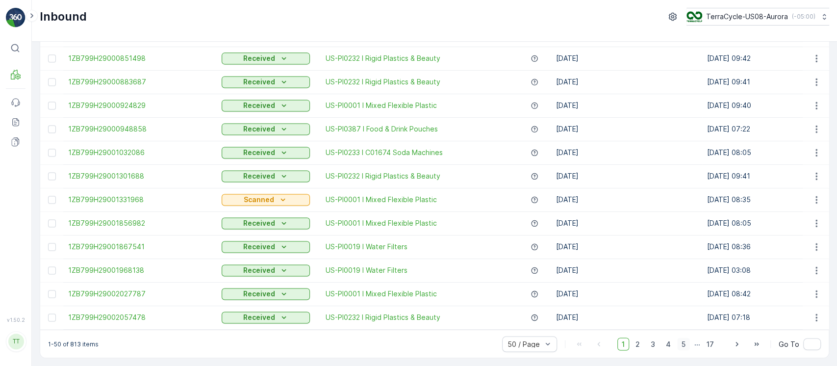
click at [688, 339] on span "5" at bounding box center [683, 343] width 13 height 13
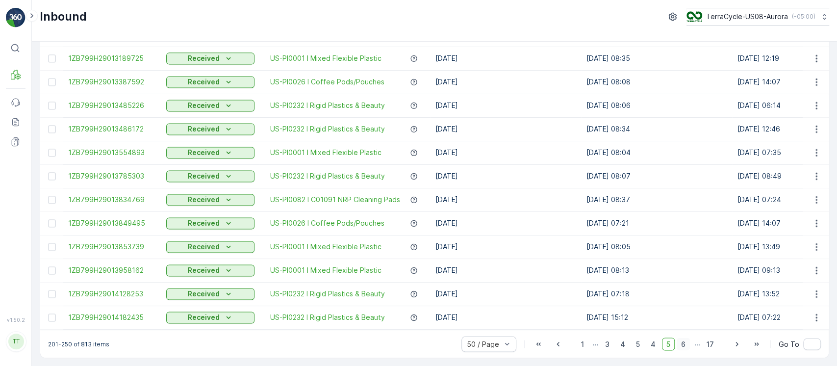
click at [685, 343] on span "6" at bounding box center [683, 343] width 13 height 13
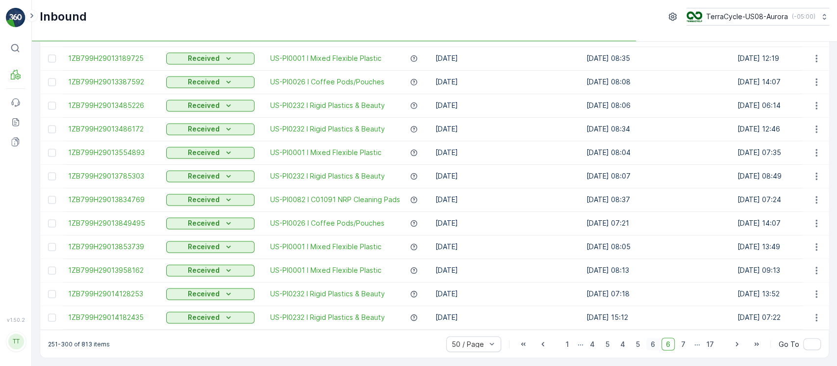
click at [685, 343] on span "7" at bounding box center [683, 343] width 13 height 13
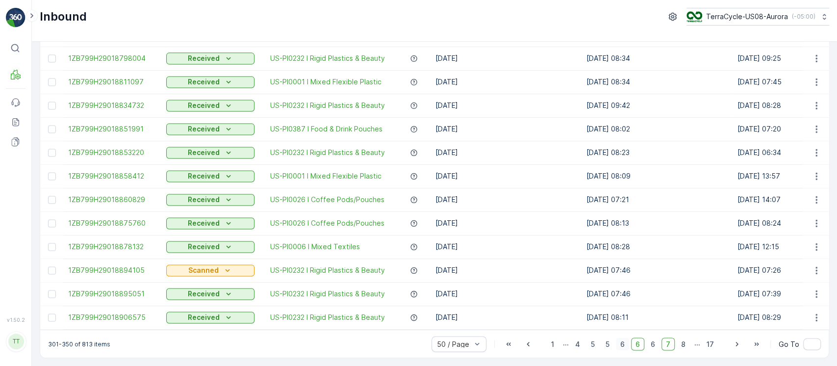
click at [685, 343] on span "8" at bounding box center [683, 343] width 13 height 13
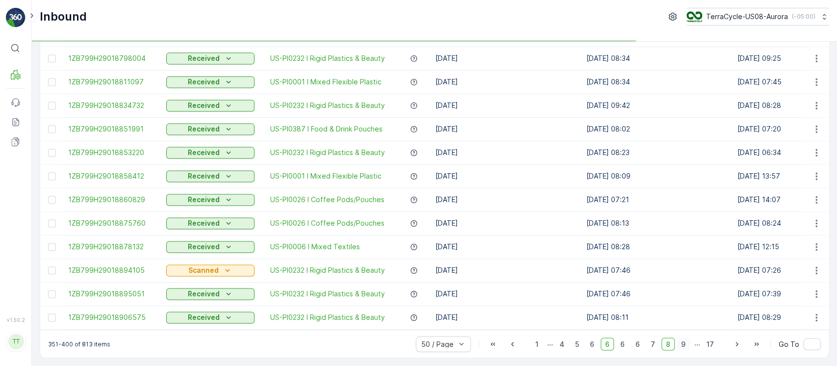
click at [684, 343] on span "9" at bounding box center [683, 343] width 13 height 13
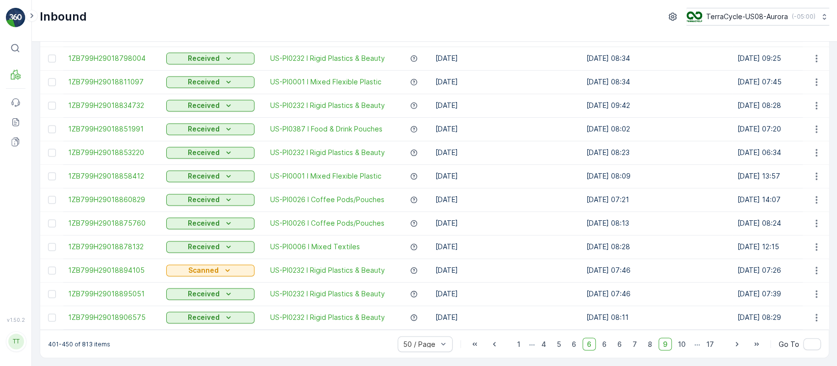
click at [684, 343] on span "10" at bounding box center [682, 343] width 16 height 13
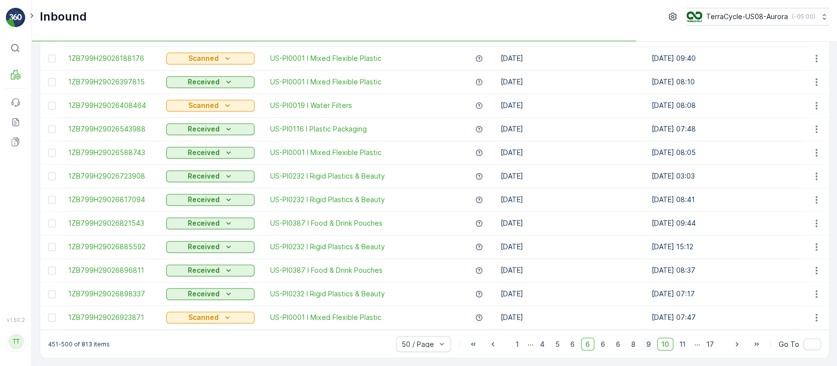
click at [683, 343] on span "11" at bounding box center [682, 343] width 15 height 13
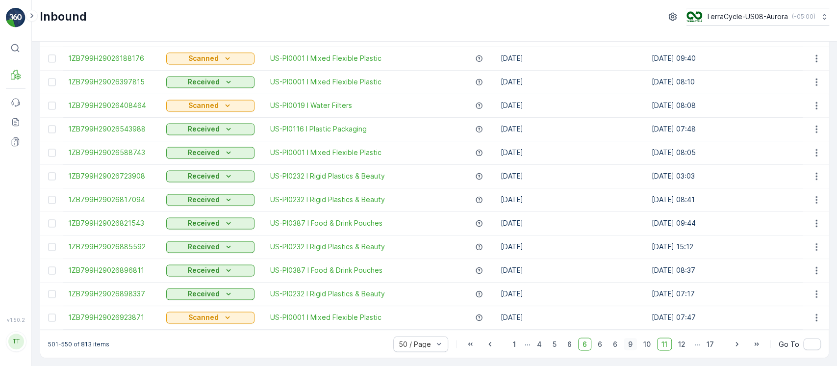
click at [683, 343] on span "12" at bounding box center [682, 343] width 16 height 13
click at [683, 343] on span "13" at bounding box center [682, 343] width 16 height 13
click at [683, 342] on span "14" at bounding box center [681, 343] width 17 height 13
click at [683, 342] on span "15" at bounding box center [682, 343] width 16 height 13
click at [684, 341] on span "16" at bounding box center [692, 343] width 16 height 13
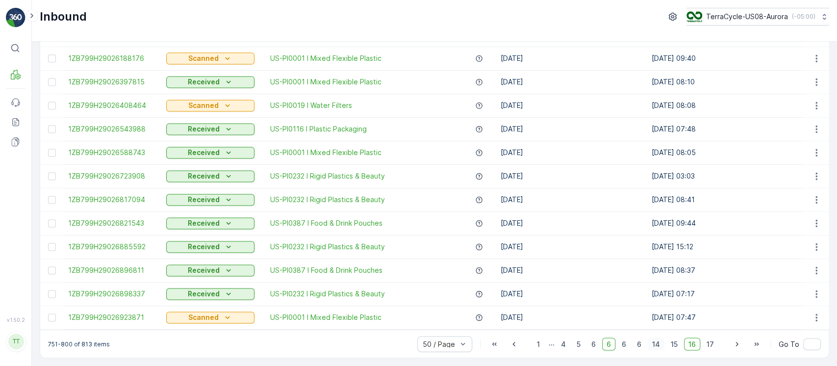
click at [658, 341] on span "14" at bounding box center [656, 343] width 17 height 13
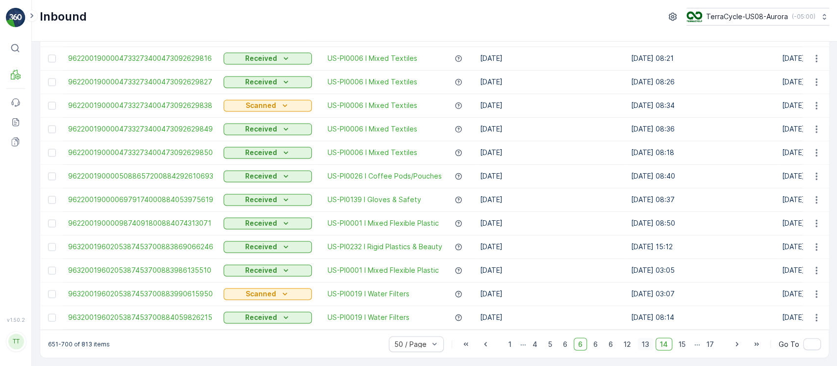
click at [645, 340] on span "13" at bounding box center [646, 343] width 16 height 13
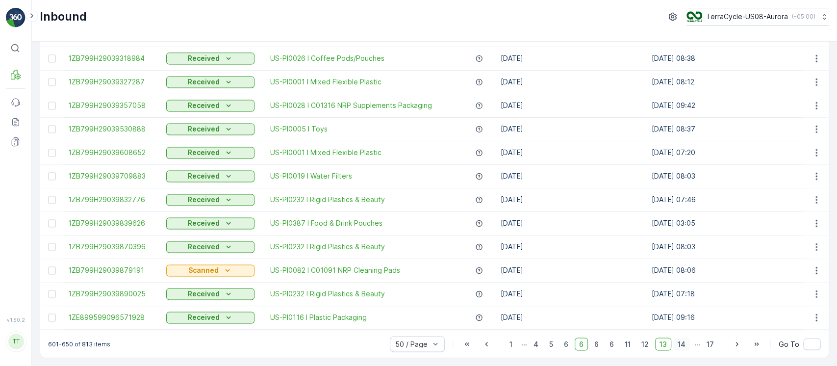
click at [677, 343] on span "14" at bounding box center [681, 343] width 17 height 13
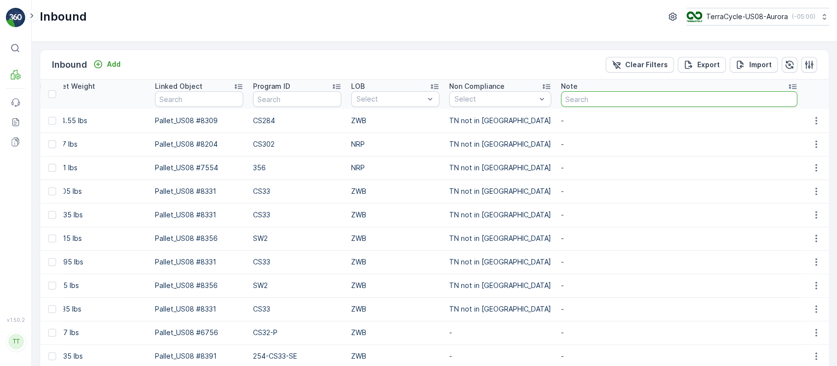
drag, startPoint x: 663, startPoint y: 99, endPoint x: 658, endPoint y: 93, distance: 7.8
click at [663, 99] on input "text" at bounding box center [679, 99] width 236 height 16
click at [653, 61] on p "Clear Filters" at bounding box center [646, 65] width 43 height 10
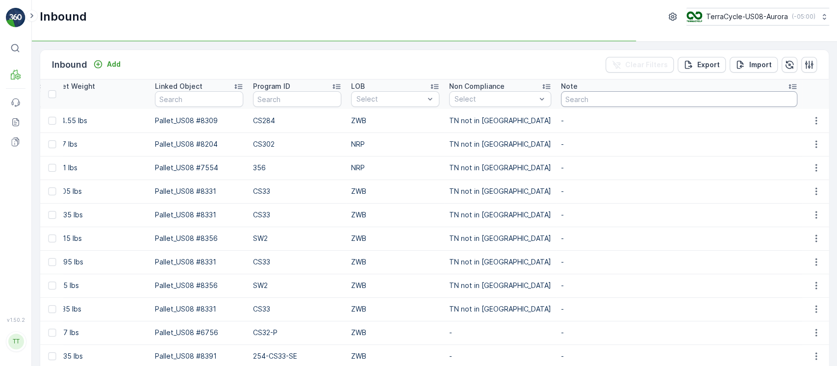
click at [689, 99] on input "text" at bounding box center [679, 99] width 236 height 16
type input "time"
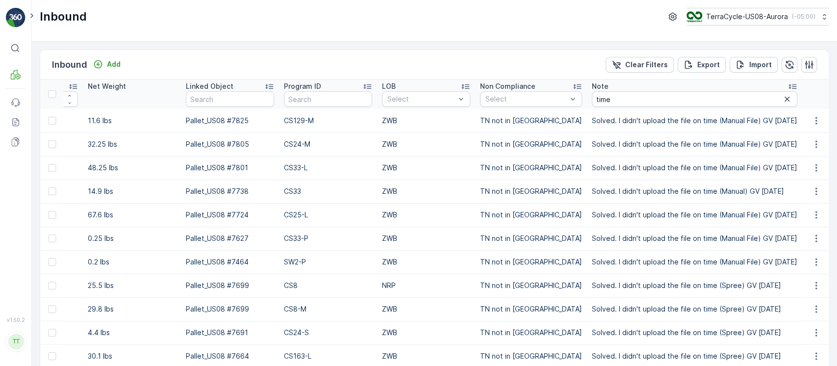
scroll to position [0, 1044]
click at [668, 120] on p "Solved. I didn't upload the file on time (Manual File) GV Aug 27, 2025" at bounding box center [694, 121] width 205 height 10
copy tbody "Solved. I didn't upload the file on time (Manual File) GV Aug 27, 2025"
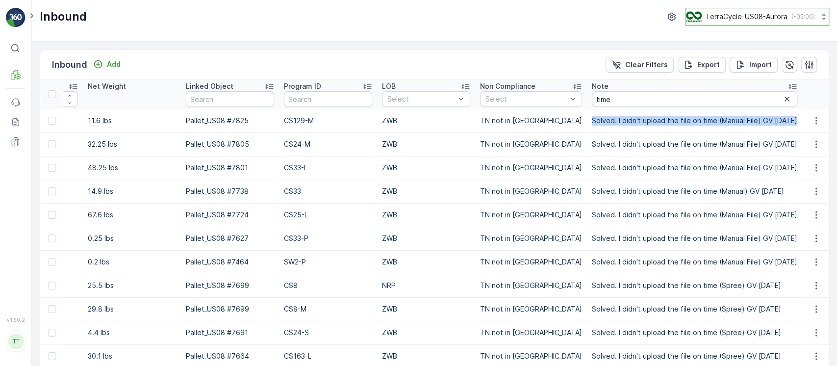
click at [735, 15] on p "TerraCycle-US08-Aurora" at bounding box center [747, 17] width 82 height 10
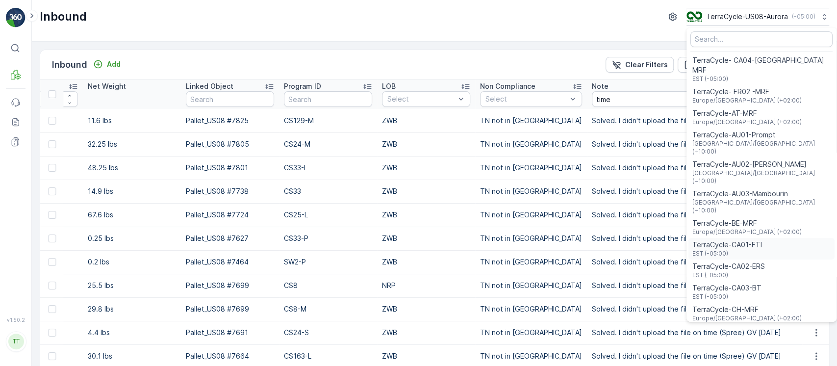
click at [754, 238] on div "TerraCycle-CA01-FTI EST (-05:00)" at bounding box center [762, 249] width 146 height 22
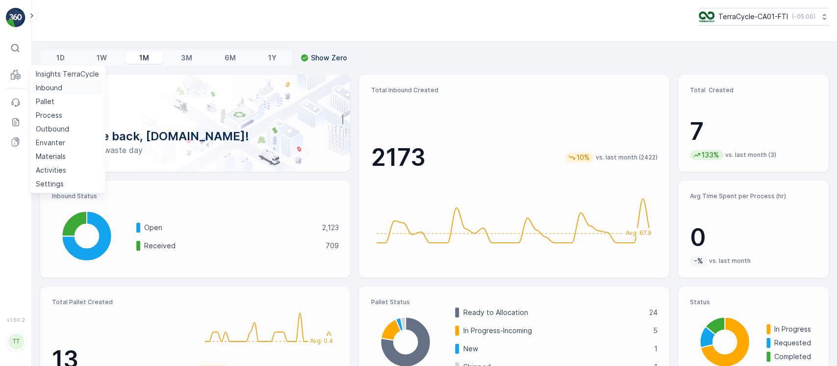
click at [34, 86] on link "Inbound" at bounding box center [67, 88] width 71 height 14
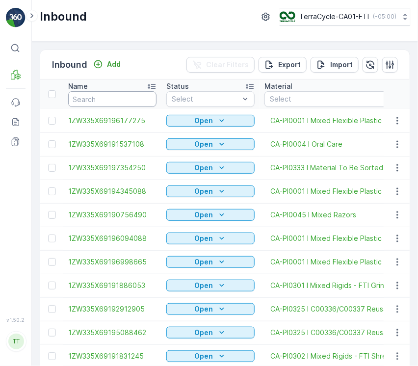
click at [94, 102] on input "text" at bounding box center [112, 99] width 88 height 16
paste input "1ZW335X69198816464"
type input "1ZW335X69198816464"
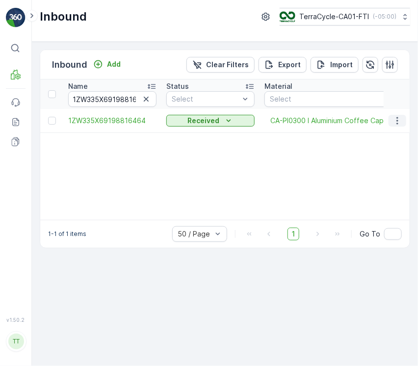
click at [391, 124] on button "button" at bounding box center [397, 121] width 18 height 12
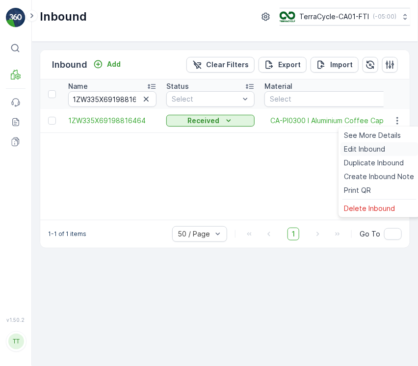
click at [392, 151] on div "Edit Inbound" at bounding box center [379, 149] width 78 height 14
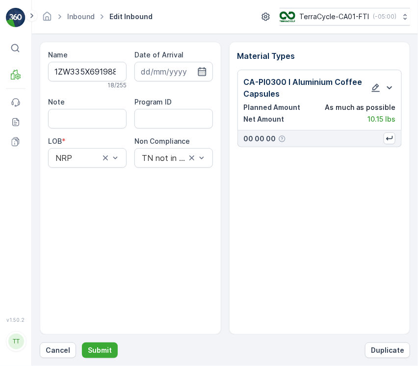
type input "[DATE]"
click at [99, 125] on input "Note" at bounding box center [87, 119] width 78 height 20
paste input "Solved. I didn't upload the file on time GV [DATE]"
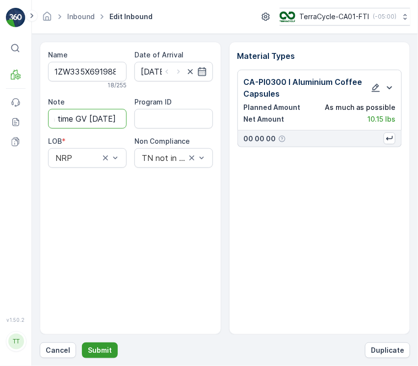
type input "Solved. I didn't upload the file on time GV [DATE]"
click at [100, 344] on button "Submit" at bounding box center [100, 350] width 36 height 16
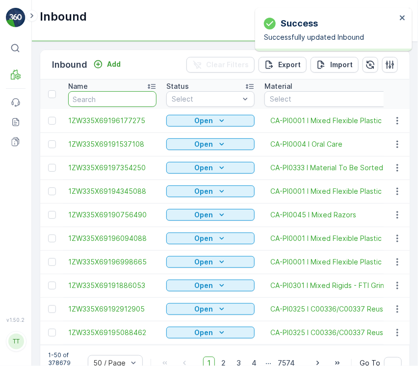
click at [94, 98] on input "text" at bounding box center [112, 99] width 88 height 16
paste input "1ZW335X69199457127"
type input "1ZW335X69199457127"
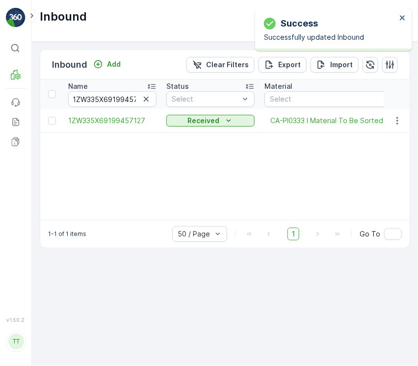
click at [387, 127] on td at bounding box center [396, 121] width 26 height 24
click at [398, 123] on icon "button" at bounding box center [397, 121] width 10 height 10
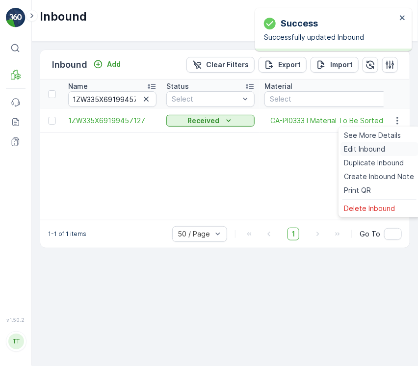
click at [395, 150] on div "Edit Inbound" at bounding box center [379, 149] width 78 height 14
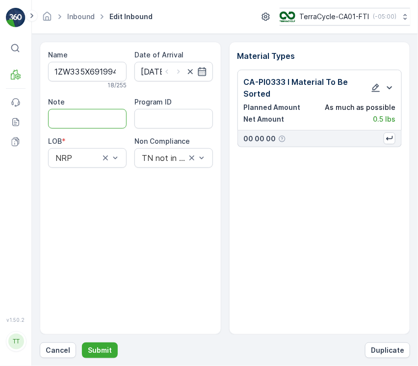
click at [87, 113] on input "Note" at bounding box center [87, 119] width 78 height 20
paste input "Solved. I didn't upload the file on time GV [DATE]"
type input "Solved. I didn't upload the file on time GV [DATE]"
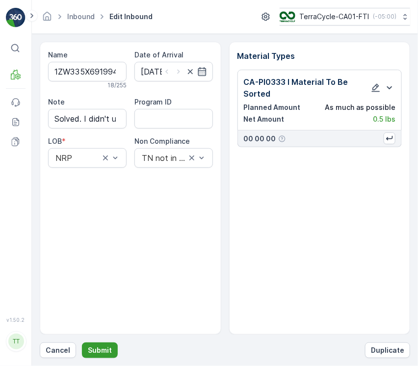
click at [100, 349] on p "Submit" at bounding box center [100, 350] width 24 height 10
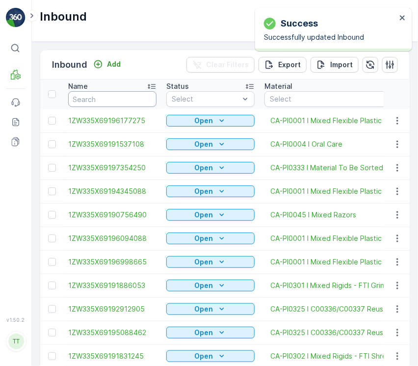
click at [114, 96] on input "text" at bounding box center [112, 99] width 88 height 16
paste input "1ZW335X69194764698"
type input "1ZW335X69194764698"
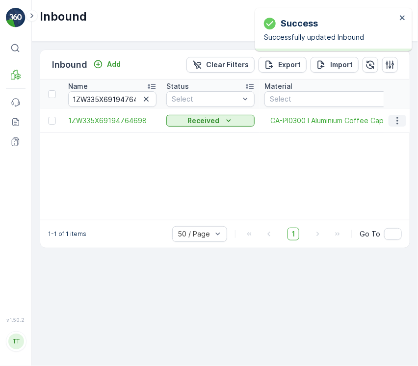
click at [399, 120] on icon "button" at bounding box center [397, 121] width 10 height 10
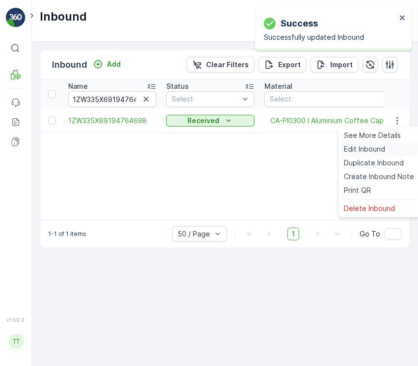
click at [388, 148] on div "Edit Inbound" at bounding box center [379, 149] width 78 height 14
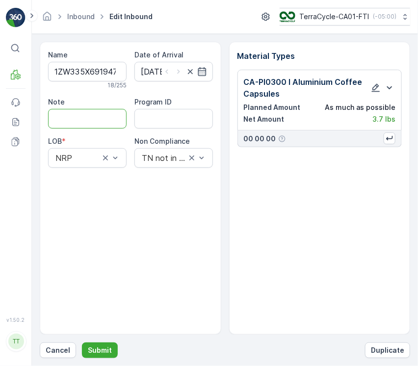
drag, startPoint x: 98, startPoint y: 112, endPoint x: 98, endPoint y: 124, distance: 12.3
click at [98, 112] on input "Note" at bounding box center [87, 119] width 78 height 20
paste input "Solved. I didn't upload the file on time GV [DATE]"
type input "Solved. I didn't upload the file on time GV [DATE]"
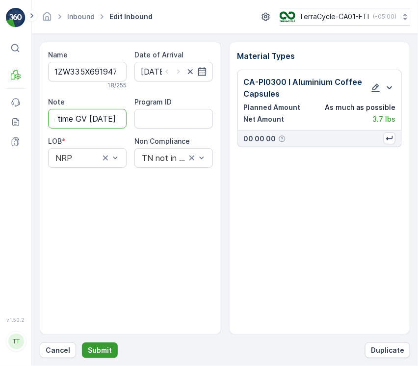
scroll to position [0, 0]
click at [106, 347] on p "Submit" at bounding box center [100, 350] width 24 height 10
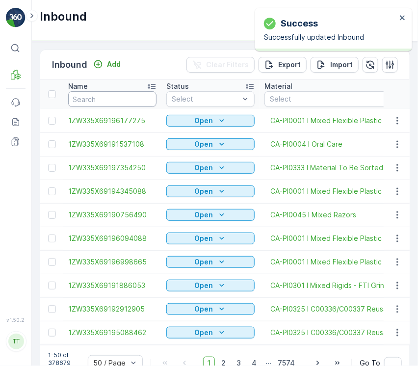
drag, startPoint x: 82, startPoint y: 97, endPoint x: 136, endPoint y: 108, distance: 54.6
click at [84, 97] on input "text" at bounding box center [112, 99] width 88 height 16
paste input "1ZW335X69190774167"
type input "1ZW335X69190774167"
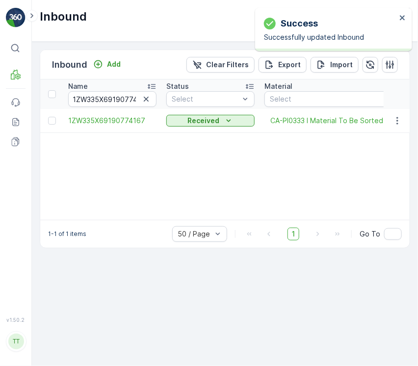
click at [397, 127] on td at bounding box center [396, 121] width 26 height 24
click at [397, 124] on icon "button" at bounding box center [397, 121] width 10 height 10
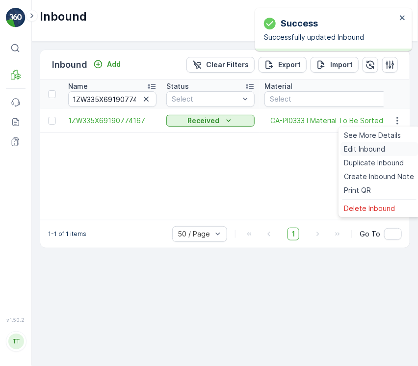
click at [389, 148] on div "Edit Inbound" at bounding box center [379, 149] width 78 height 14
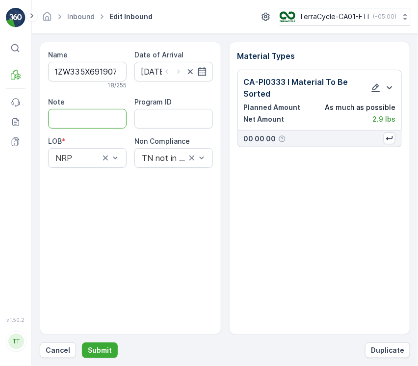
click at [108, 123] on input "Note" at bounding box center [87, 119] width 78 height 20
paste input "Solved. I didn't upload the file on time GV [DATE]"
type input "Solved. I didn't upload the file on time GV [DATE]"
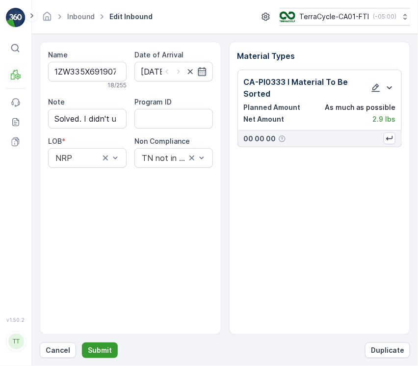
click at [113, 343] on button "Submit" at bounding box center [100, 350] width 36 height 16
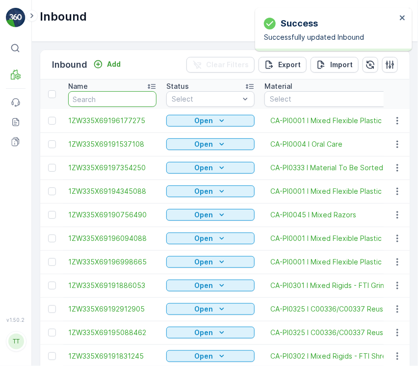
click at [138, 96] on input "text" at bounding box center [112, 99] width 88 height 16
paste input "1ZW335X69190706150"
type input "1ZW335X69190706150"
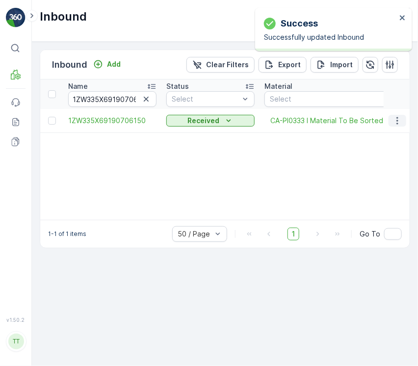
click at [393, 120] on icon "button" at bounding box center [397, 121] width 10 height 10
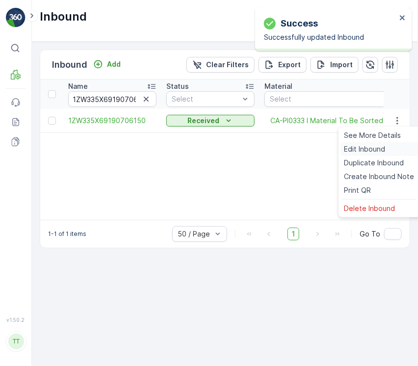
click at [394, 144] on div "Edit Inbound" at bounding box center [379, 149] width 78 height 14
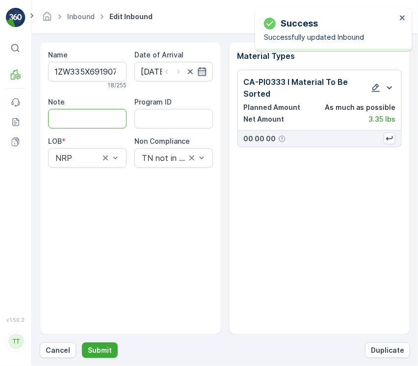
drag, startPoint x: 67, startPoint y: 117, endPoint x: 71, endPoint y: 127, distance: 10.9
click at [67, 117] on input "Note" at bounding box center [87, 119] width 78 height 20
paste input "Solved. I didn't upload the file on time GV [DATE]"
type input "Solved. I didn't upload the file on time GV [DATE]"
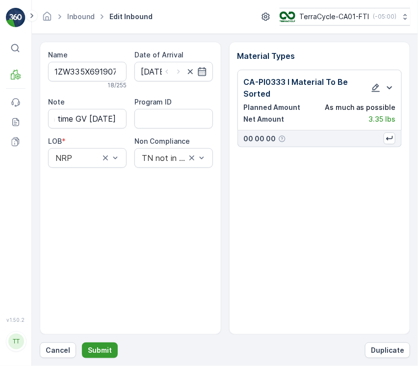
click at [105, 352] on p "Submit" at bounding box center [100, 350] width 24 height 10
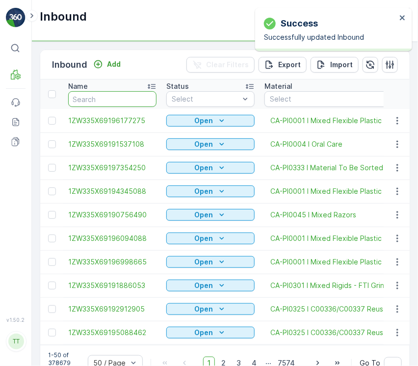
click at [117, 102] on input "text" at bounding box center [112, 99] width 88 height 16
paste input "1ZW335X69190047112"
type input "1ZW335X69190047112"
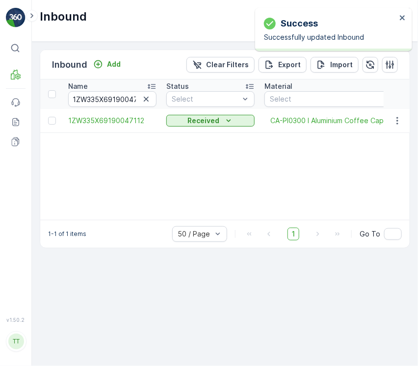
click at [386, 347] on div "Inbound Add Clear Filters Export Import Name 1ZW335X69190047112 Status Select M…" at bounding box center [225, 204] width 386 height 324
click at [394, 124] on icon "button" at bounding box center [397, 121] width 10 height 10
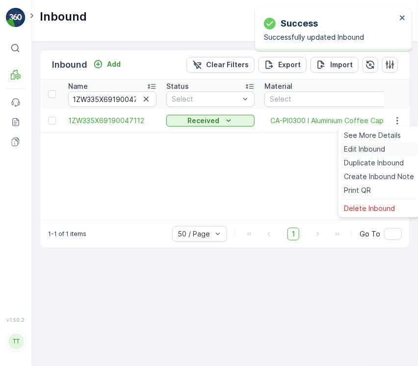
click at [387, 147] on div "Edit Inbound" at bounding box center [379, 149] width 78 height 14
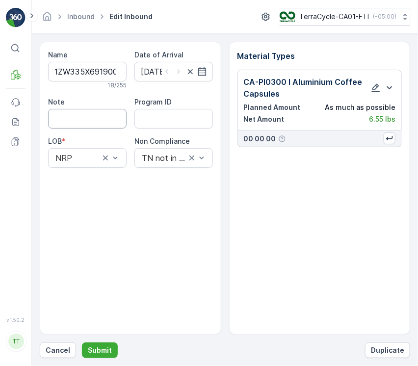
drag, startPoint x: 92, startPoint y: 115, endPoint x: 100, endPoint y: 127, distance: 13.9
click at [92, 114] on input "Note" at bounding box center [87, 119] width 78 height 20
paste input "Solved. I didn't upload the file on time GV [DATE]"
type input "Solved. I didn't upload the file on time GV [DATE]"
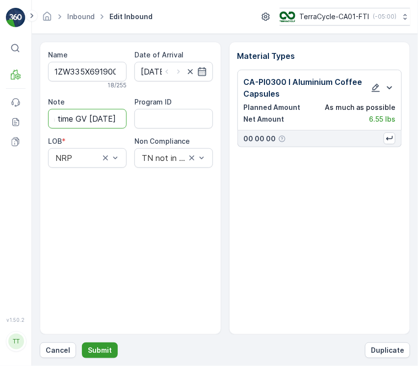
click at [99, 346] on p "Submit" at bounding box center [100, 350] width 24 height 10
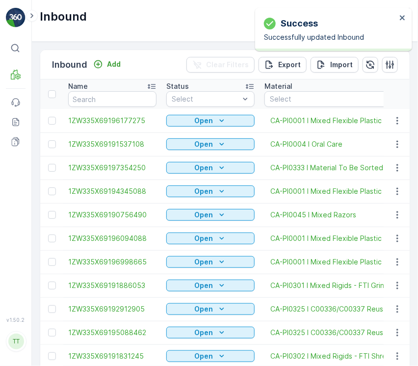
drag, startPoint x: 109, startPoint y: 113, endPoint x: 109, endPoint y: 101, distance: 11.8
click at [109, 110] on td "1ZW335X69196177275" at bounding box center [112, 121] width 98 height 24
click at [109, 100] on input "text" at bounding box center [112, 99] width 88 height 16
paste input "1ZW335X69196379851"
type input "1ZW335X69196379851"
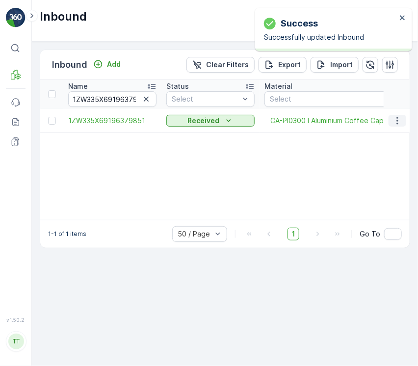
click at [401, 120] on icon "button" at bounding box center [397, 121] width 10 height 10
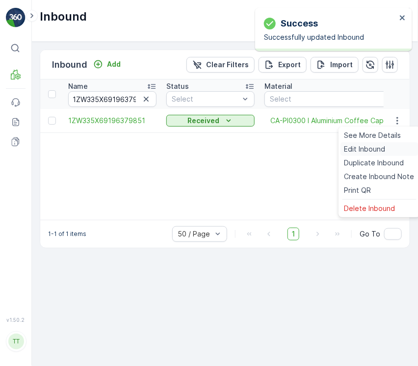
click at [385, 146] on div "Edit Inbound" at bounding box center [379, 149] width 78 height 14
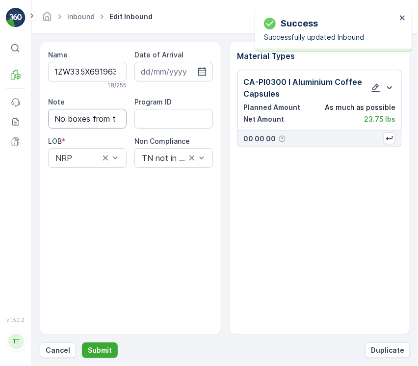
type input "[DATE]"
click at [100, 121] on input "No boxes from this person are in the system" at bounding box center [87, 119] width 78 height 20
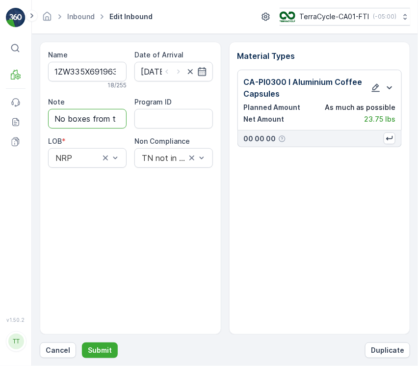
click at [100, 121] on input "No boxes from this person are in the system" at bounding box center [87, 119] width 78 height 20
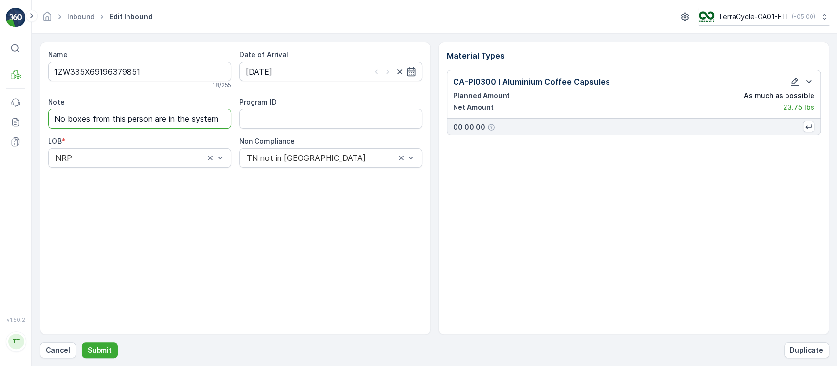
drag, startPoint x: 221, startPoint y: 123, endPoint x: 0, endPoint y: 116, distance: 221.3
click at [0, 116] on div "⌘B MRF Events Reports Documents v 1.50.2 TT [DOMAIN_NAME] [DOMAIN_NAME][EMAIL_A…" at bounding box center [418, 183] width 837 height 366
paste input "Solved. I didn't upload the file on time GV [DATE]"
type input "Solved. I didn't upload the file on time GV [DATE]"
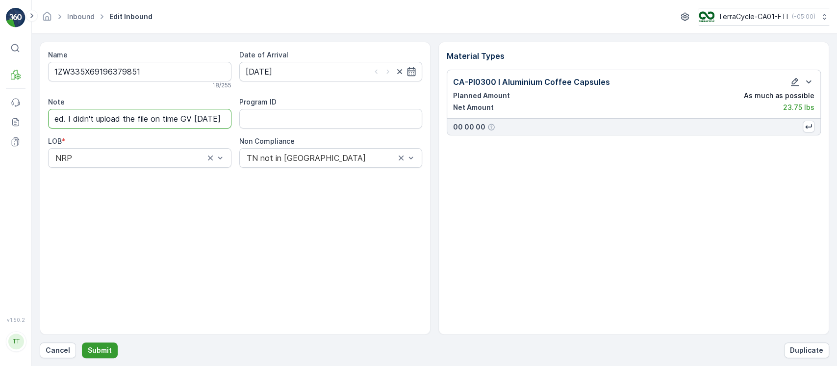
click at [103, 345] on button "Submit" at bounding box center [100, 350] width 36 height 16
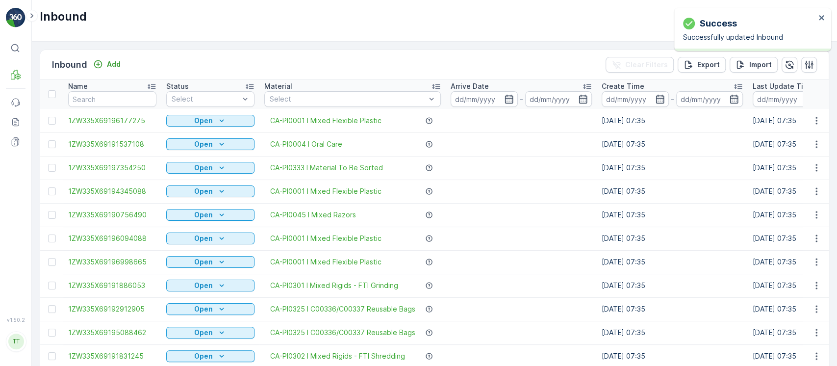
click at [128, 105] on input "text" at bounding box center [112, 99] width 88 height 16
paste input "1ZW335X69192904674"
type input "1ZW335X69192904674"
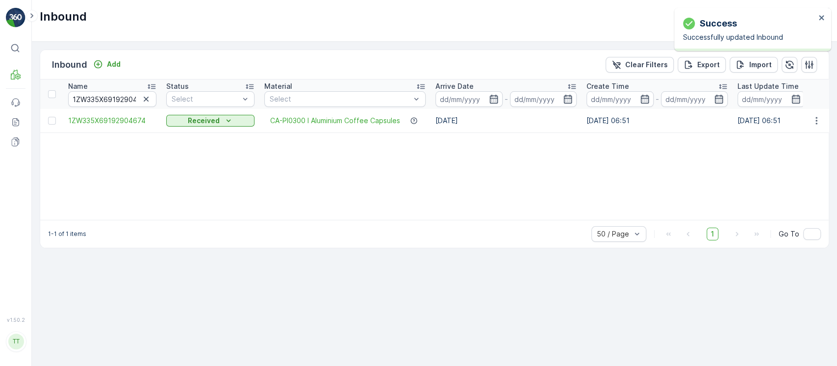
drag, startPoint x: 334, startPoint y: 202, endPoint x: 341, endPoint y: 193, distance: 11.9
click at [334, 200] on div "Name 1ZW335X69192904674 Status Select Material Select Arrive Date - Create Time…" at bounding box center [434, 149] width 789 height 140
click at [823, 116] on button "button" at bounding box center [817, 121] width 18 height 12
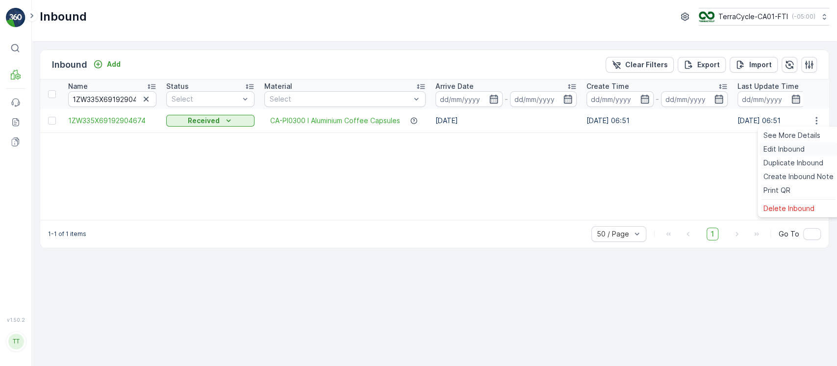
click at [805, 144] on div "Edit Inbound" at bounding box center [799, 149] width 78 height 14
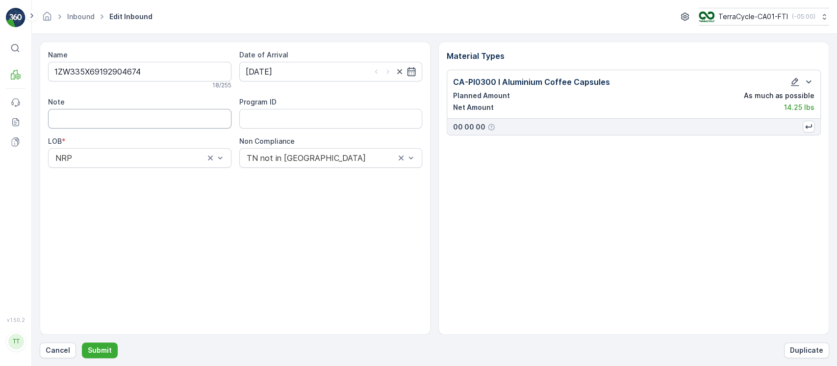
click at [132, 124] on input "Note" at bounding box center [139, 119] width 183 height 20
paste input "Solved. I didn't upload the file on time GV Sept 16, 2025"
type input "Solved. I didn't upload the file on time GV Sept 16, 2025"
click at [106, 347] on p "Submit" at bounding box center [100, 350] width 24 height 10
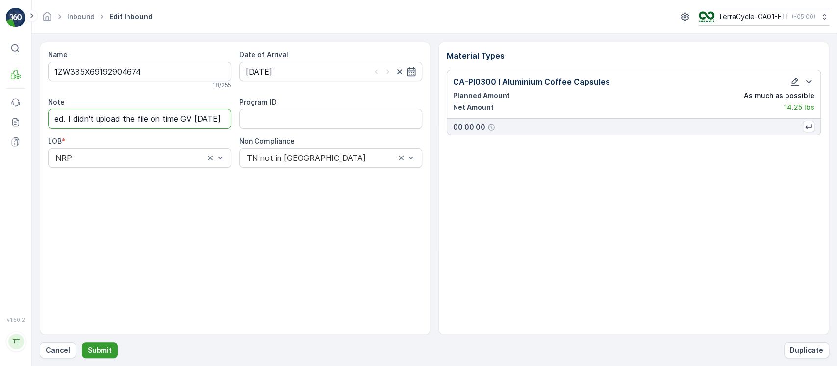
scroll to position [0, 0]
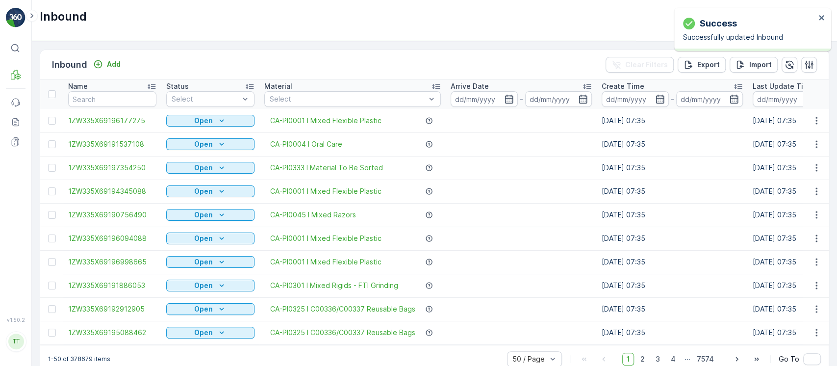
click at [133, 95] on input "text" at bounding box center [112, 99] width 88 height 16
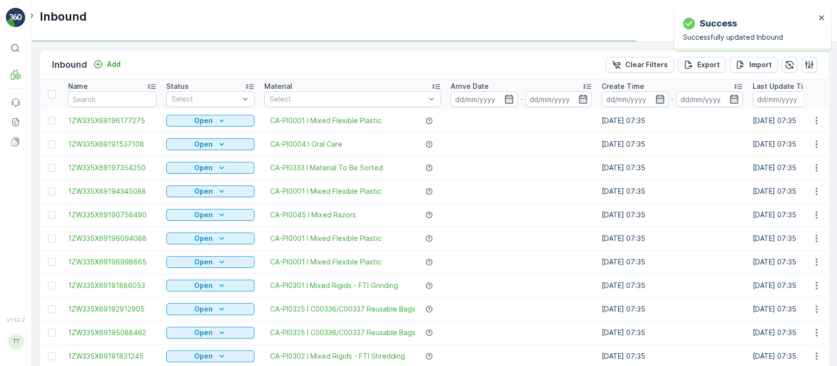
type input "1ZW335X69196379851"
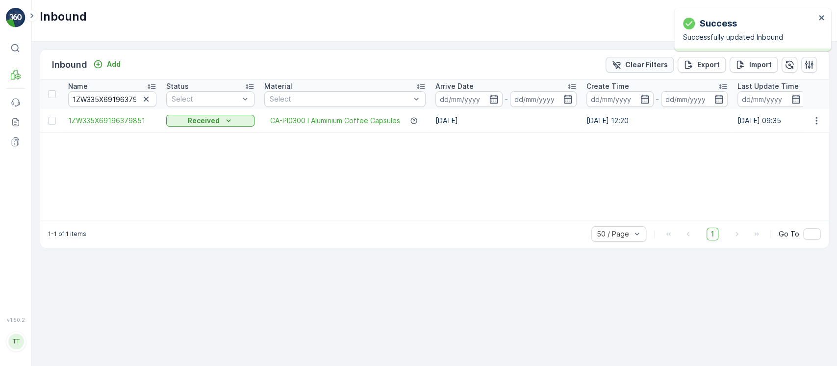
click at [641, 65] on p "Clear Filters" at bounding box center [646, 65] width 43 height 10
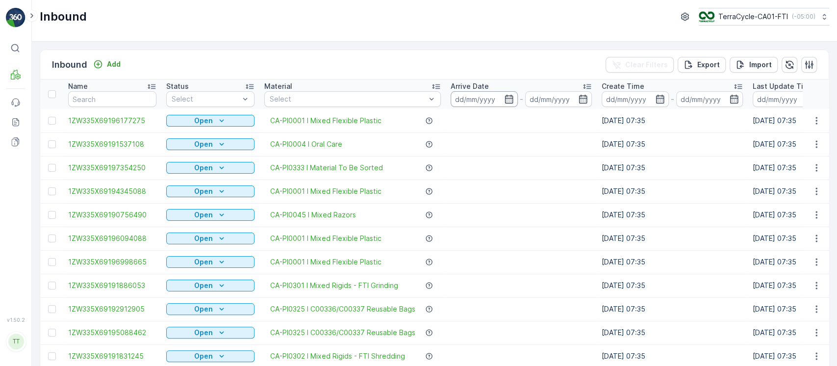
click at [465, 98] on input at bounding box center [484, 99] width 67 height 16
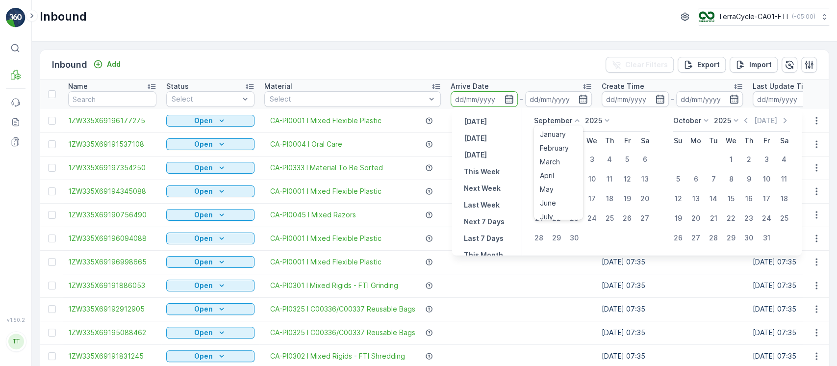
click at [568, 120] on p "September" at bounding box center [553, 121] width 38 height 10
click at [558, 187] on li "May" at bounding box center [558, 189] width 49 height 14
click at [565, 124] on div "September 2025" at bounding box center [592, 124] width 116 height 16
click at [563, 123] on p "September" at bounding box center [553, 121] width 38 height 10
click at [550, 191] on span "May" at bounding box center [547, 189] width 14 height 10
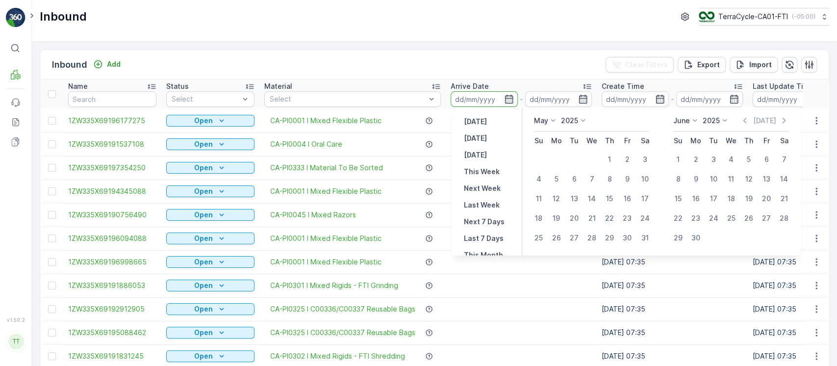
click at [610, 219] on div "22" at bounding box center [610, 218] width 16 height 16
type input "22.05.2025"
click at [610, 219] on div "22" at bounding box center [610, 218] width 16 height 16
type input "22.05.2025"
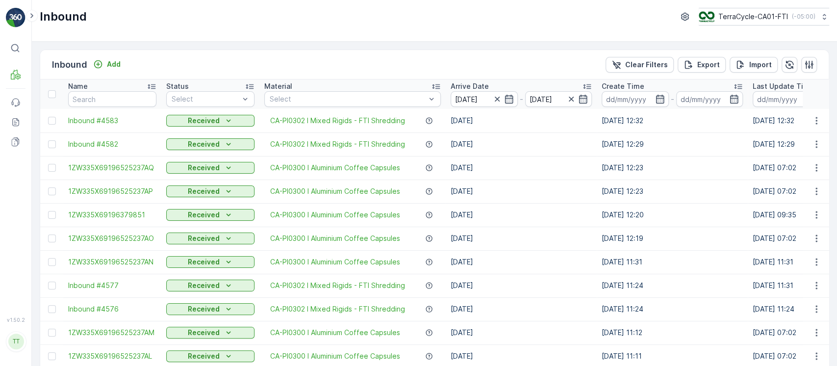
click at [617, 103] on input at bounding box center [635, 99] width 67 height 16
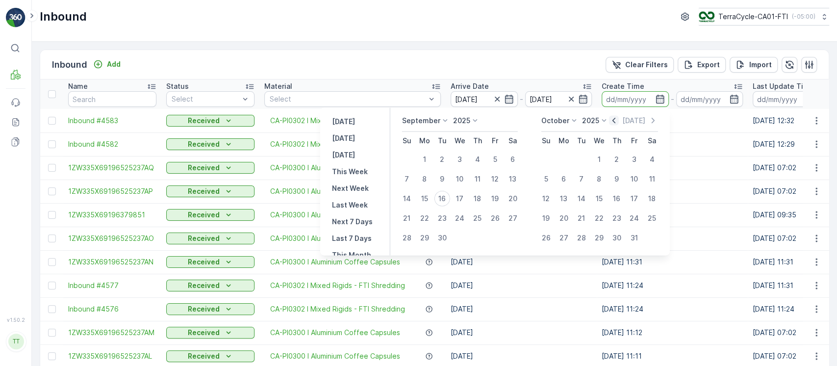
click at [618, 119] on icon "button" at bounding box center [614, 121] width 10 height 10
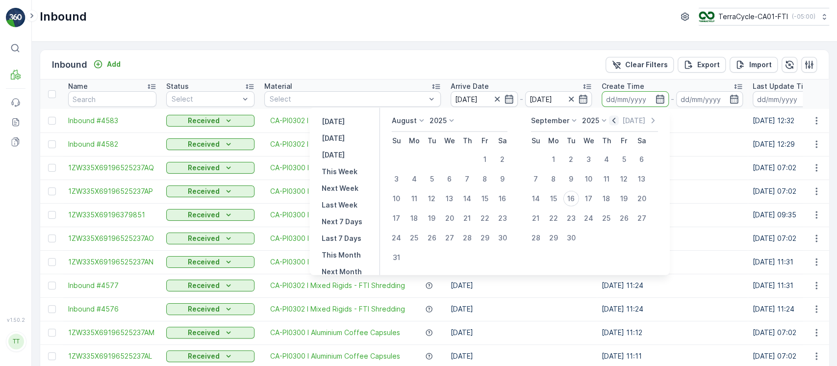
click at [618, 119] on icon "button" at bounding box center [614, 121] width 10 height 10
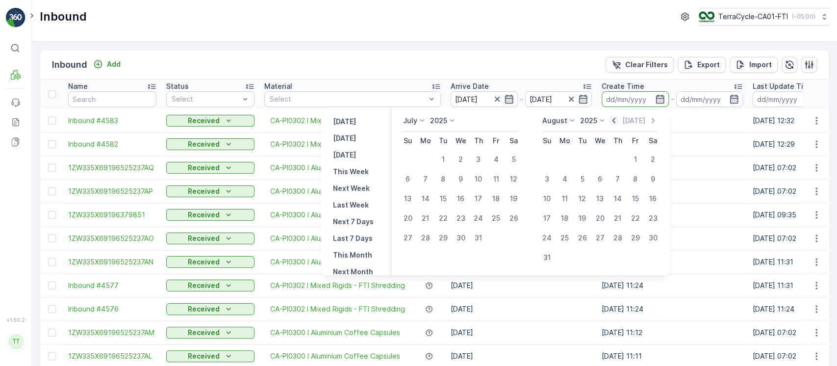
click at [618, 119] on icon "button" at bounding box center [614, 121] width 10 height 10
click at [480, 214] on div "22" at bounding box center [479, 218] width 16 height 16
type input "22.05.2025"
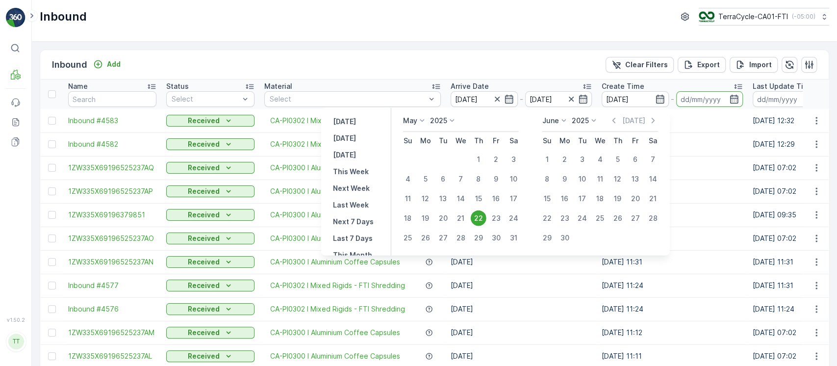
click at [480, 214] on div "22" at bounding box center [479, 218] width 16 height 16
type input "22.05.2025"
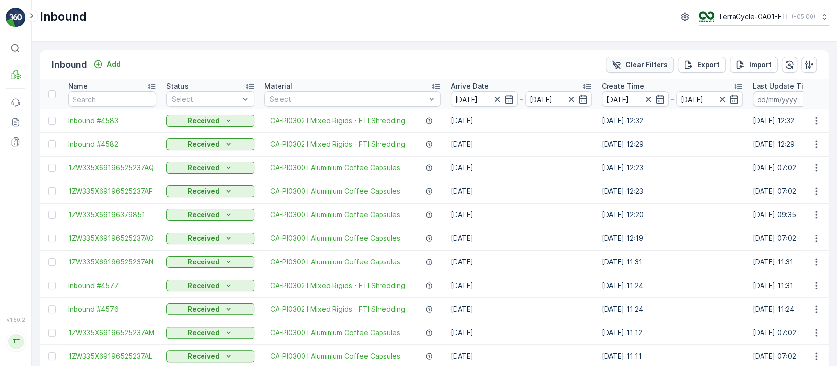
click at [632, 64] on p "Clear Filters" at bounding box center [646, 65] width 43 height 10
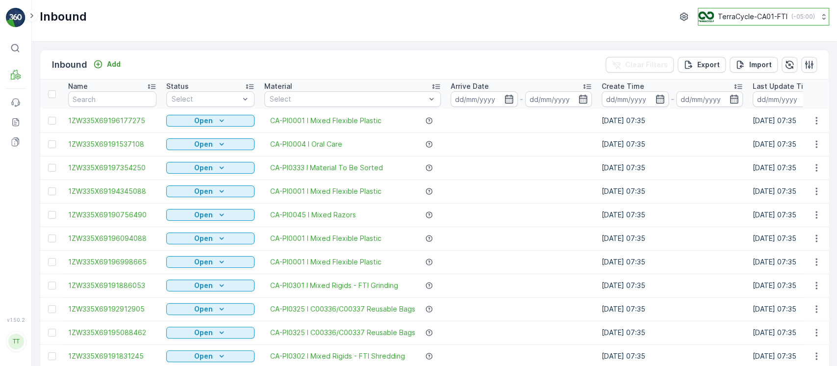
click at [769, 10] on button "TerraCycle-CA01-FTI ( -05:00 )" at bounding box center [763, 17] width 131 height 18
type input "8"
click at [761, 69] on span "America/Chicago (-05:00)" at bounding box center [760, 69] width 111 height 8
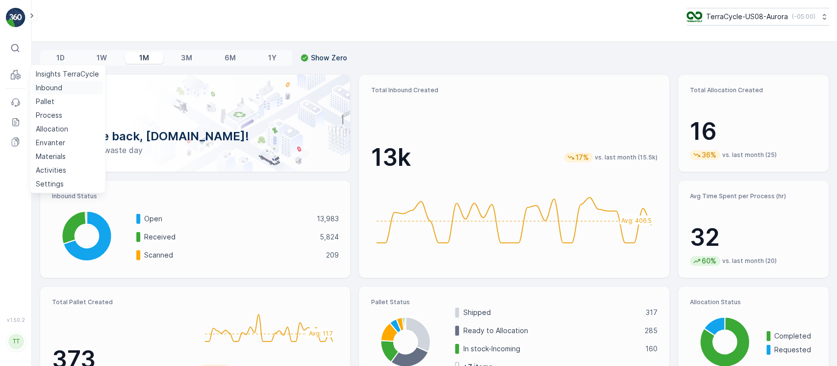
click at [51, 87] on p "Inbound" at bounding box center [49, 88] width 26 height 10
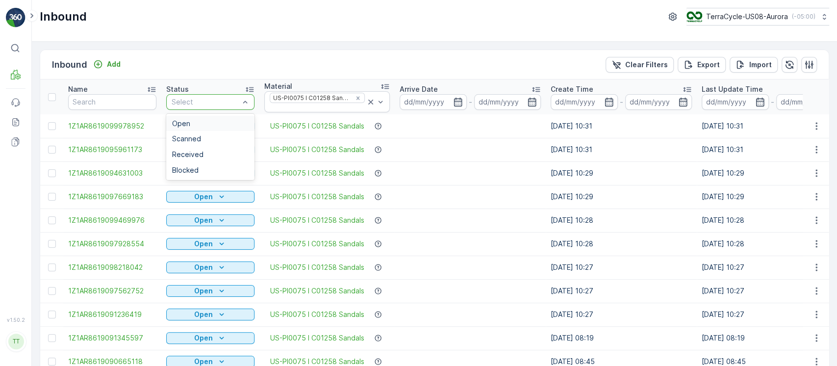
click at [229, 120] on div "Open" at bounding box center [210, 124] width 77 height 8
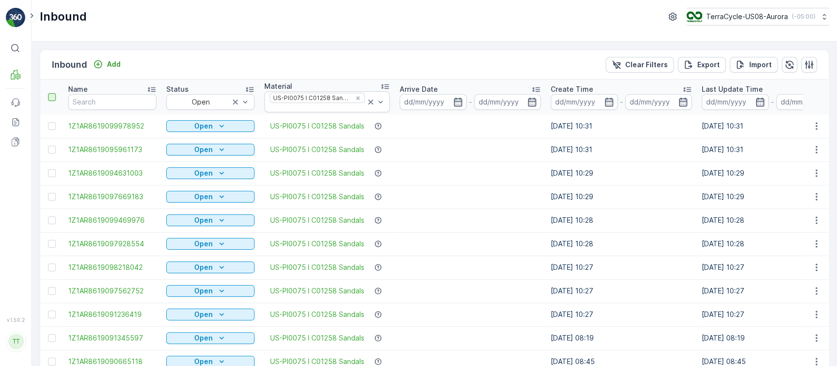
click at [52, 93] on div at bounding box center [52, 97] width 8 height 8
click at [53, 93] on input "checkbox" at bounding box center [53, 93] width 0 height 0
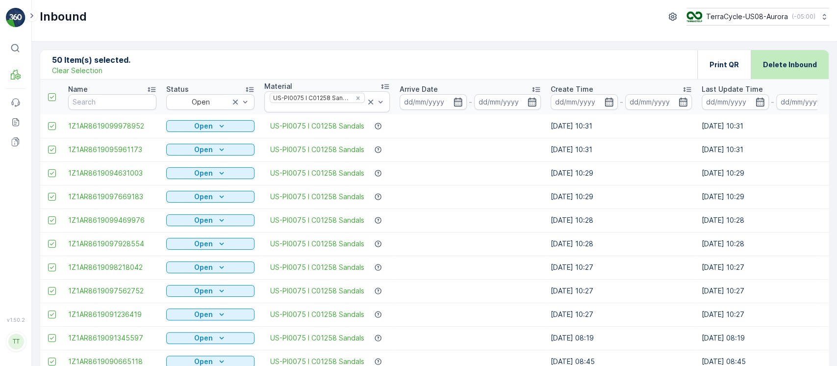
click at [805, 66] on p "Delete Inbound" at bounding box center [790, 65] width 54 height 10
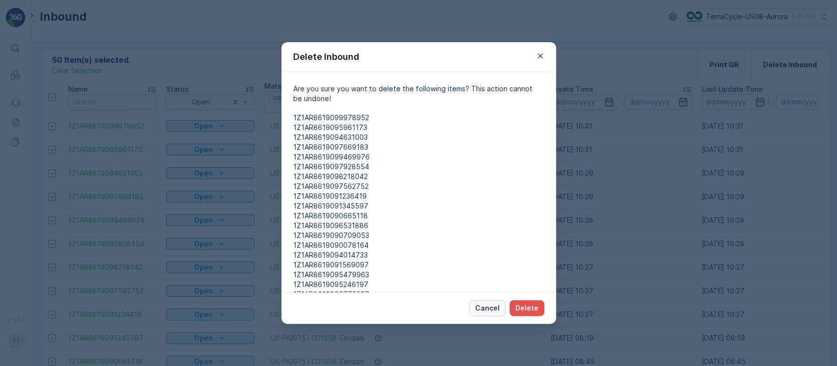
drag, startPoint x: 532, startPoint y: 306, endPoint x: 498, endPoint y: 309, distance: 34.4
click at [498, 309] on div "Cancel Delete" at bounding box center [506, 308] width 75 height 16
click at [498, 309] on p "Cancel" at bounding box center [487, 308] width 25 height 10
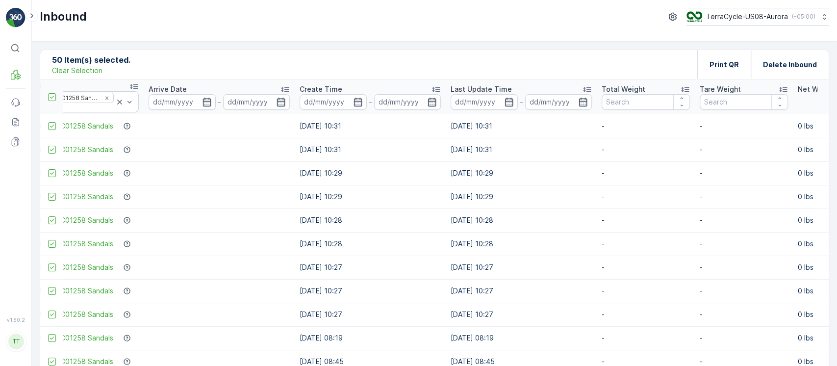
scroll to position [0, 299]
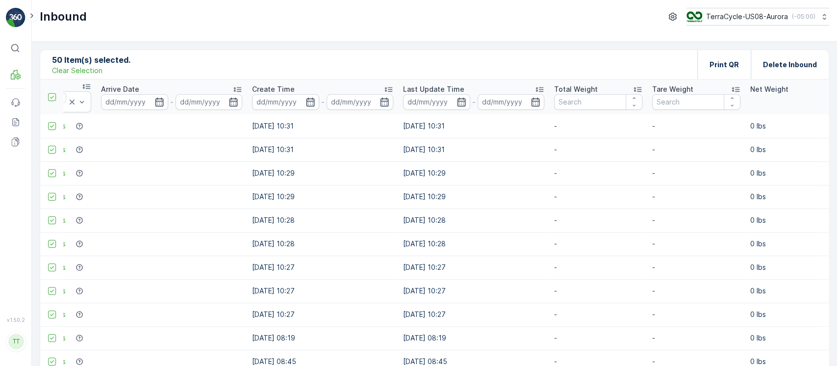
click at [587, 87] on p "Total Weight" at bounding box center [576, 89] width 44 height 10
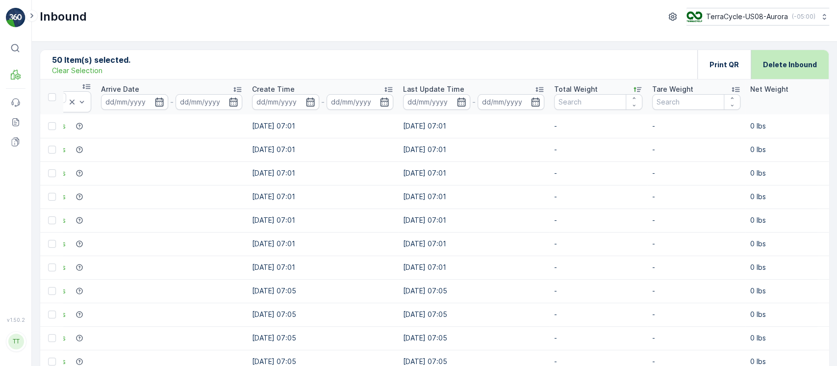
click at [796, 70] on div "Delete Inbound" at bounding box center [790, 64] width 54 height 29
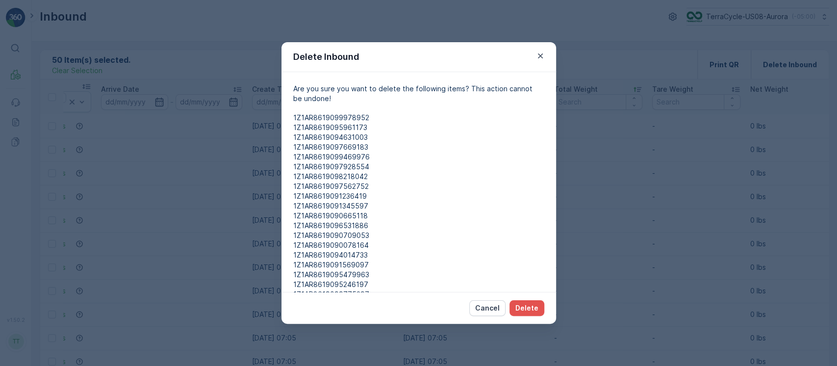
click at [532, 298] on div "Cancel Delete" at bounding box center [418, 308] width 275 height 32
click at [534, 305] on p "Delete" at bounding box center [526, 308] width 23 height 10
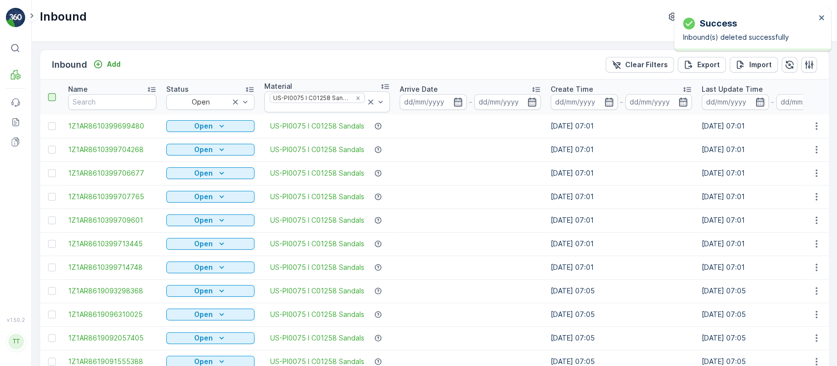
click at [48, 96] on div at bounding box center [52, 97] width 8 height 8
click at [53, 93] on input "checkbox" at bounding box center [53, 93] width 0 height 0
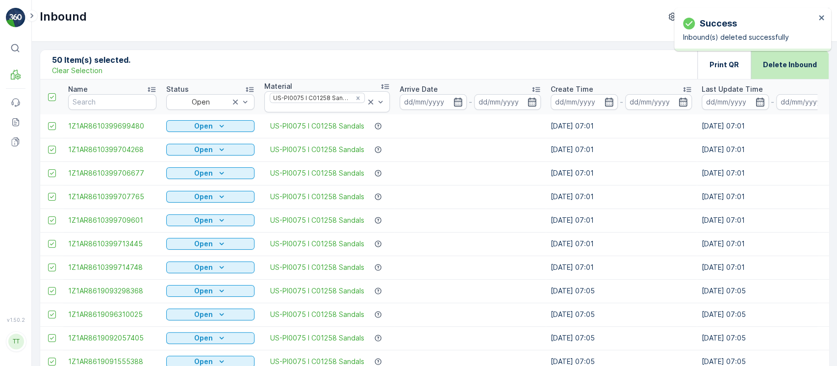
click at [792, 70] on div "Delete Inbound" at bounding box center [790, 64] width 54 height 29
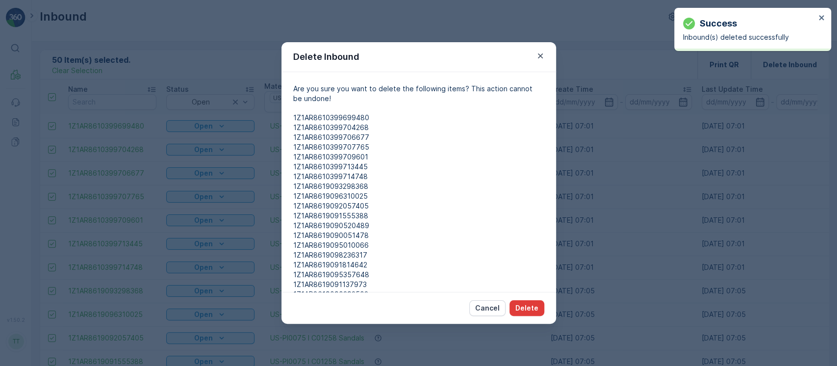
click at [531, 305] on p "Delete" at bounding box center [526, 308] width 23 height 10
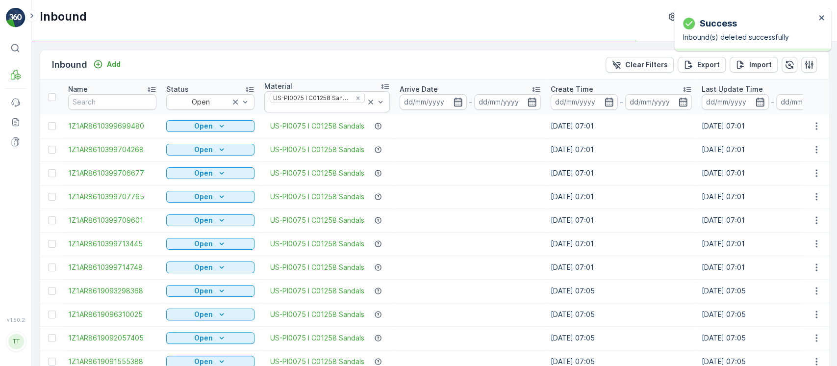
click at [51, 100] on div at bounding box center [52, 97] width 8 height 8
click at [53, 93] on input "checkbox" at bounding box center [53, 93] width 0 height 0
click at [822, 17] on icon "close" at bounding box center [821, 17] width 5 height 5
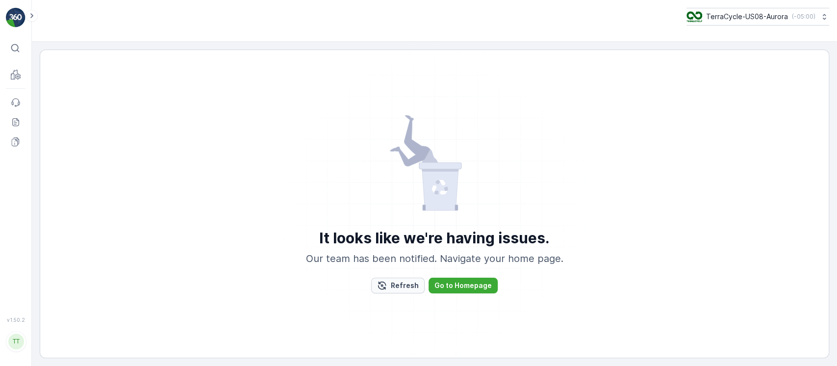
click at [404, 288] on p "Refresh" at bounding box center [405, 286] width 28 height 10
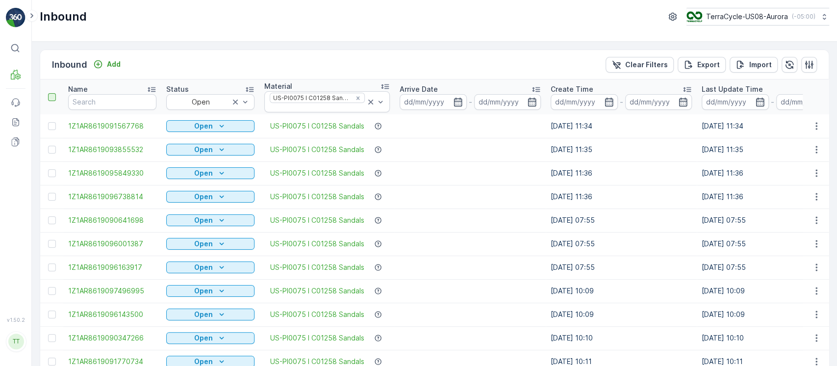
click at [51, 100] on div at bounding box center [52, 97] width 8 height 8
click at [53, 93] on input "checkbox" at bounding box center [53, 93] width 0 height 0
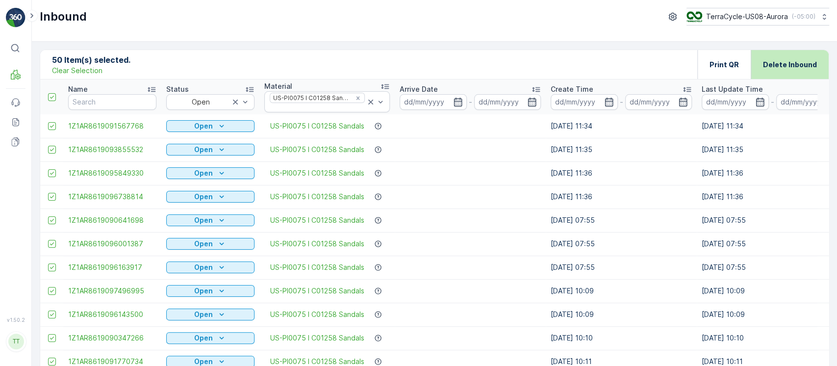
click at [802, 75] on div "Delete Inbound" at bounding box center [790, 64] width 54 height 29
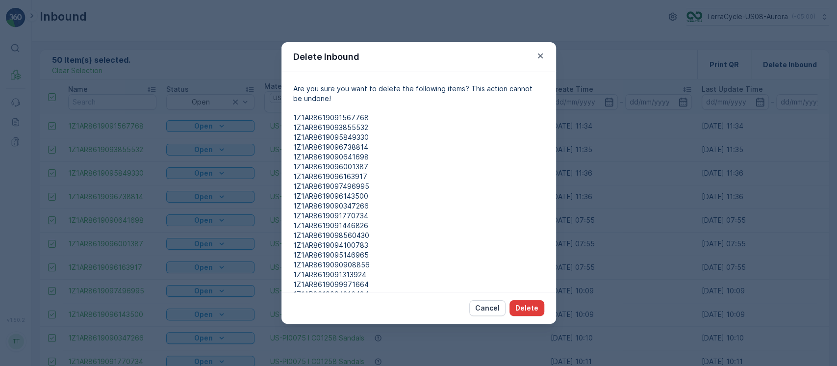
click at [521, 300] on button "Delete" at bounding box center [527, 308] width 35 height 16
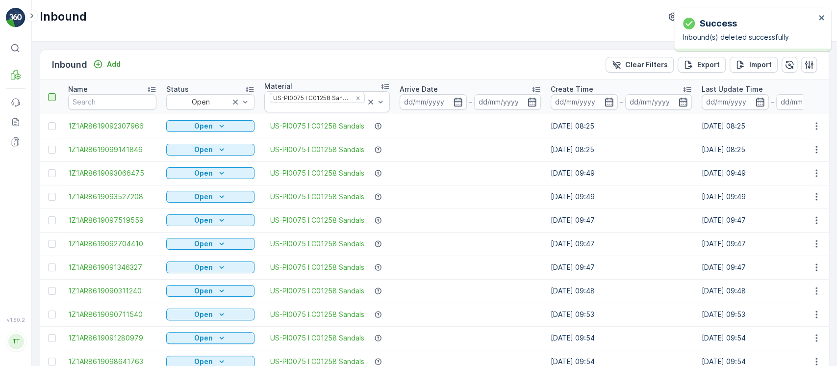
click at [51, 98] on div at bounding box center [52, 97] width 8 height 8
click at [53, 93] on input "checkbox" at bounding box center [53, 93] width 0 height 0
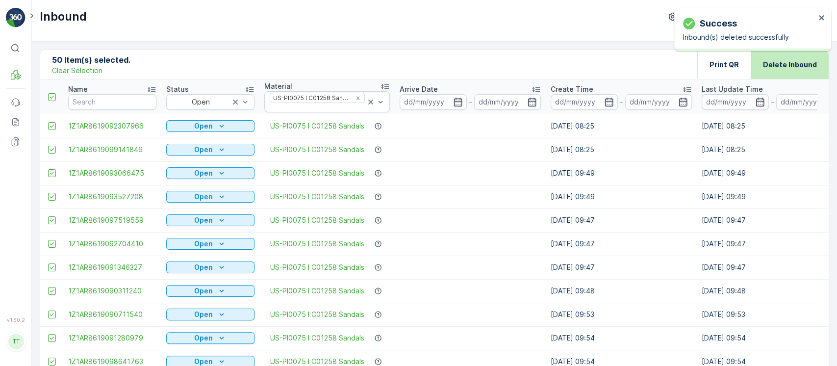
click at [801, 69] on p "Delete Inbound" at bounding box center [790, 65] width 54 height 10
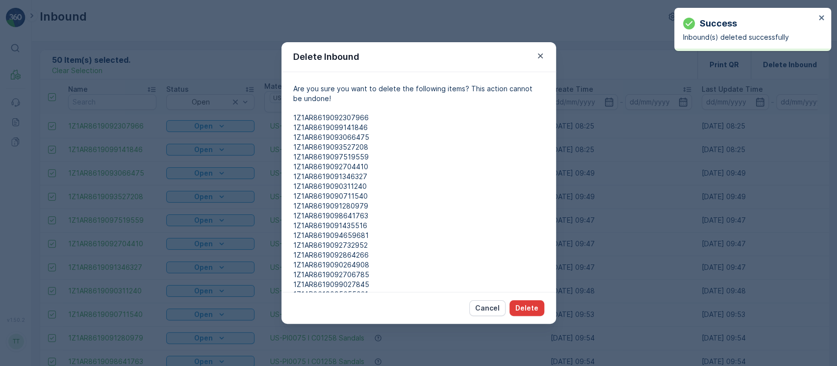
click at [537, 309] on p "Delete" at bounding box center [526, 308] width 23 height 10
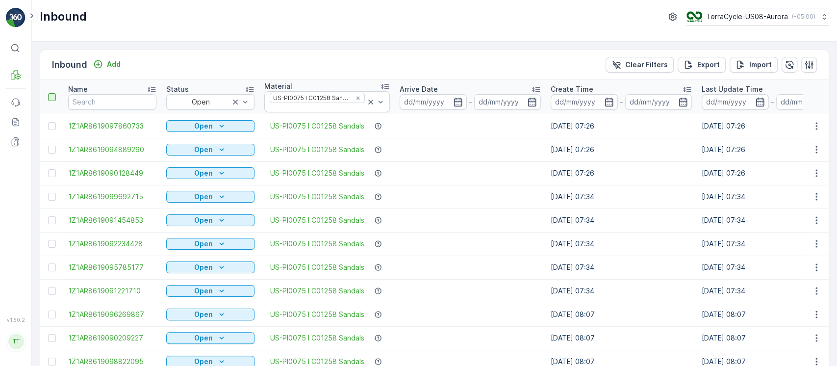
click at [51, 94] on div at bounding box center [52, 97] width 8 height 8
click at [53, 93] on input "checkbox" at bounding box center [53, 93] width 0 height 0
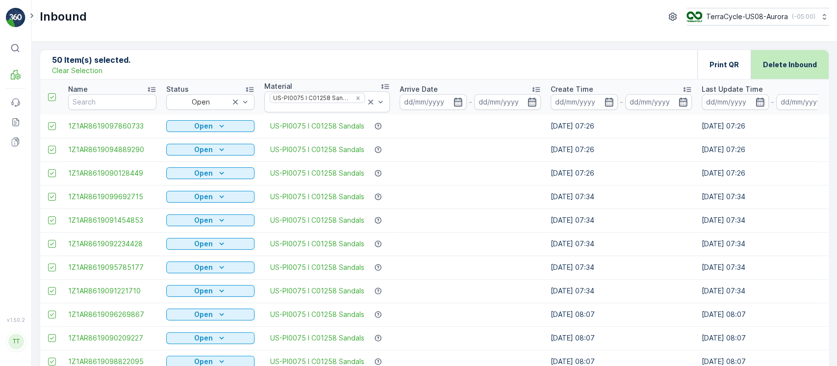
click at [802, 70] on div "Delete Inbound" at bounding box center [790, 64] width 54 height 29
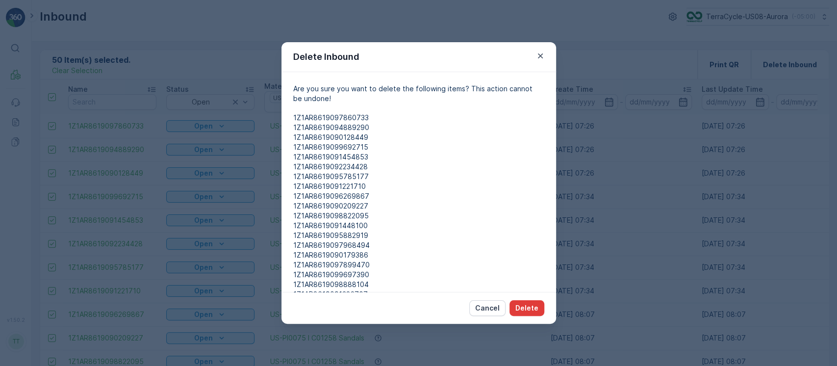
click at [537, 309] on p "Delete" at bounding box center [526, 308] width 23 height 10
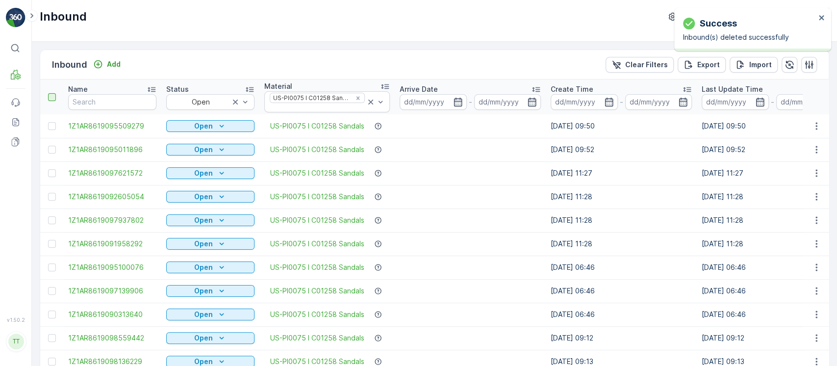
click at [55, 97] on div at bounding box center [52, 97] width 8 height 8
click at [53, 93] on input "checkbox" at bounding box center [53, 93] width 0 height 0
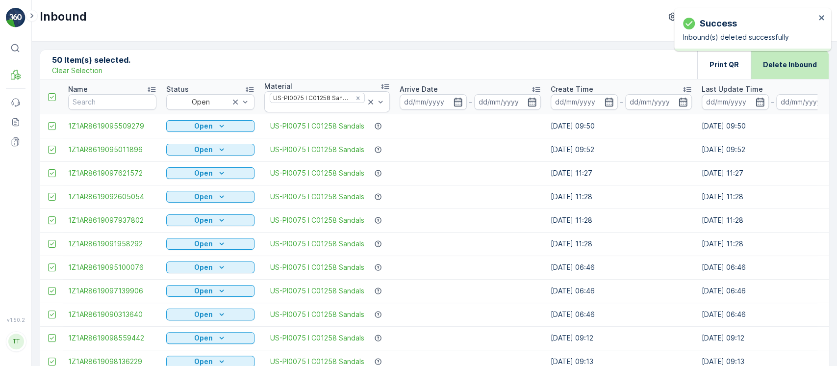
click at [810, 62] on p "Delete Inbound" at bounding box center [790, 65] width 54 height 10
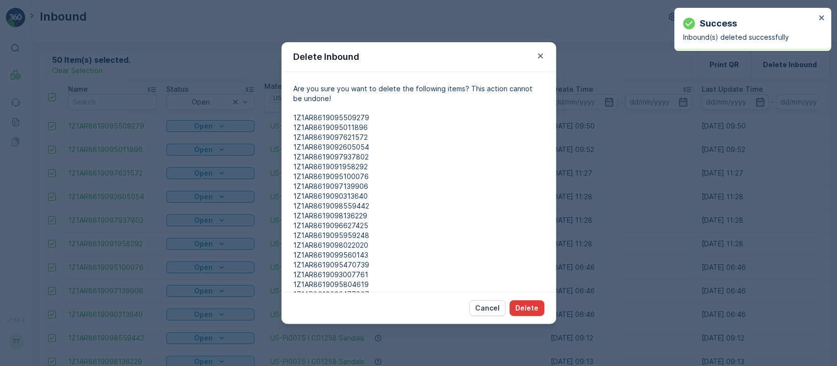
click at [534, 303] on button "Delete" at bounding box center [527, 308] width 35 height 16
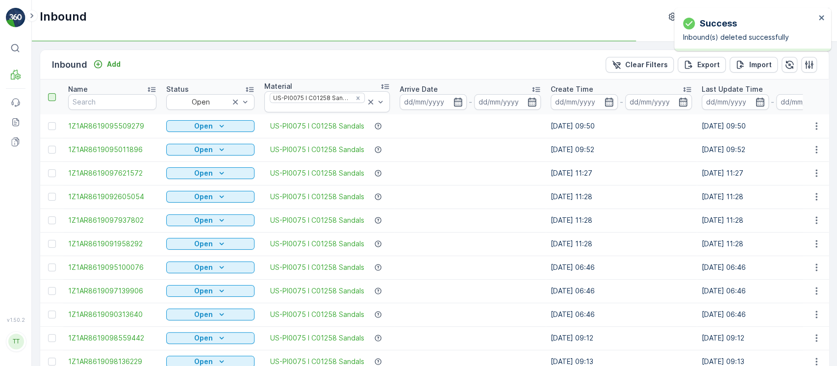
click at [51, 100] on div at bounding box center [52, 97] width 8 height 8
click at [53, 93] on input "checkbox" at bounding box center [53, 93] width 0 height 0
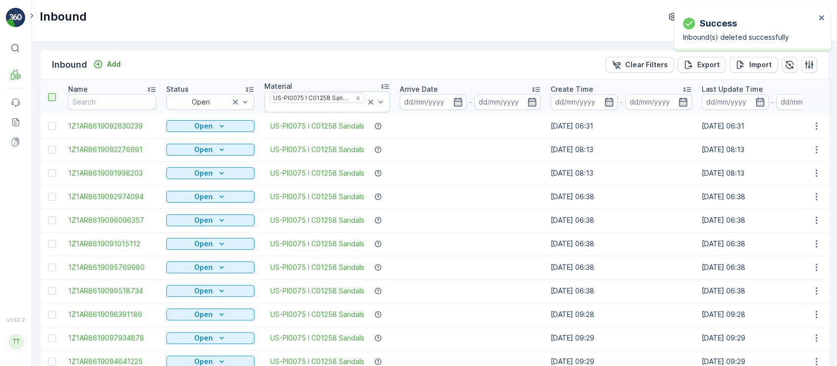
click at [51, 96] on div at bounding box center [52, 97] width 8 height 8
click at [53, 93] on input "checkbox" at bounding box center [53, 93] width 0 height 0
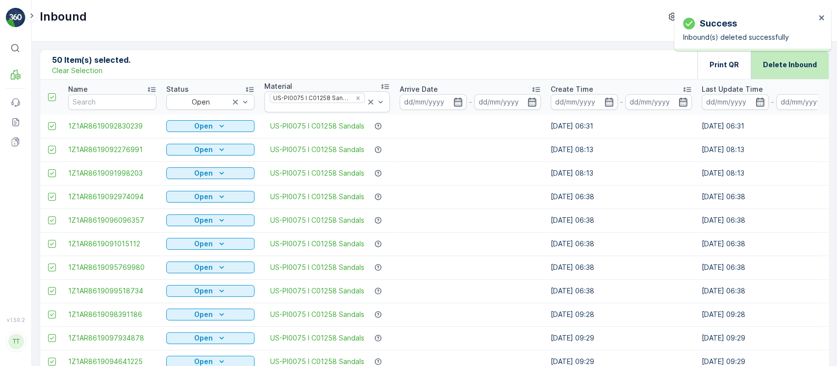
click at [804, 60] on p "Delete Inbound" at bounding box center [790, 65] width 54 height 10
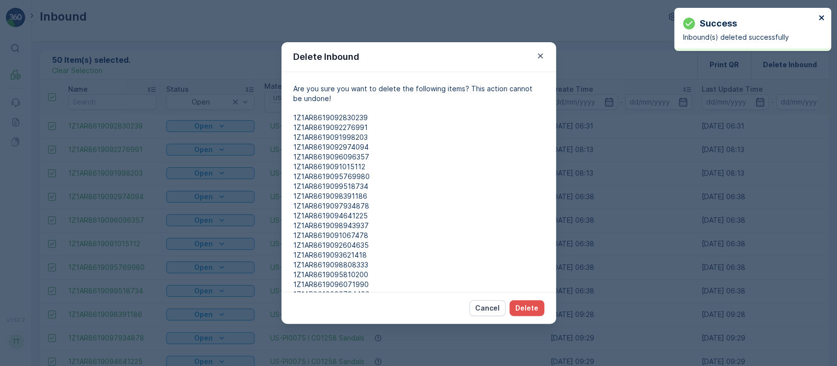
click at [822, 18] on icon "close" at bounding box center [821, 18] width 7 height 8
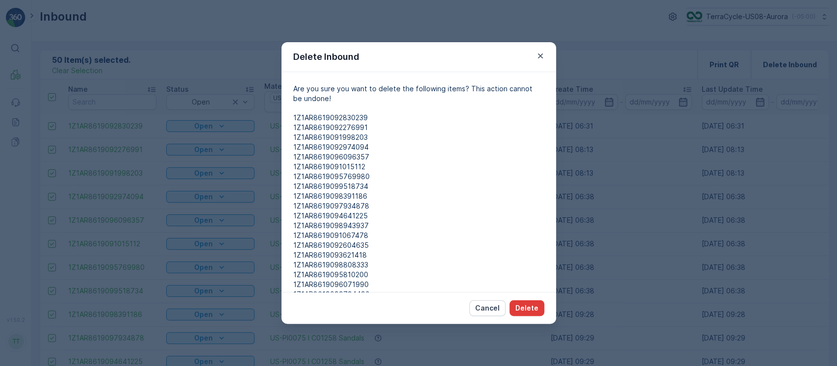
click at [532, 304] on p "Delete" at bounding box center [526, 308] width 23 height 10
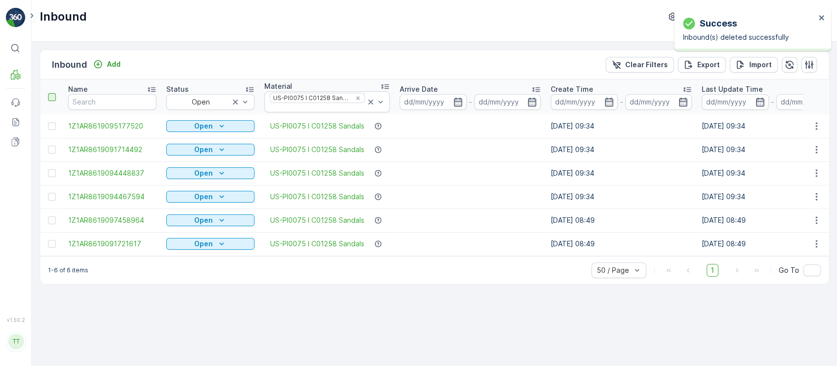
click at [51, 96] on div at bounding box center [52, 97] width 8 height 8
click at [53, 93] on input "checkbox" at bounding box center [53, 93] width 0 height 0
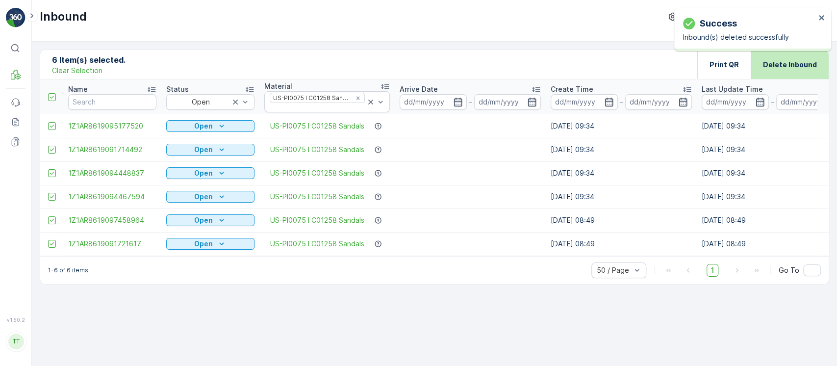
click at [808, 63] on p "Delete Inbound" at bounding box center [790, 65] width 54 height 10
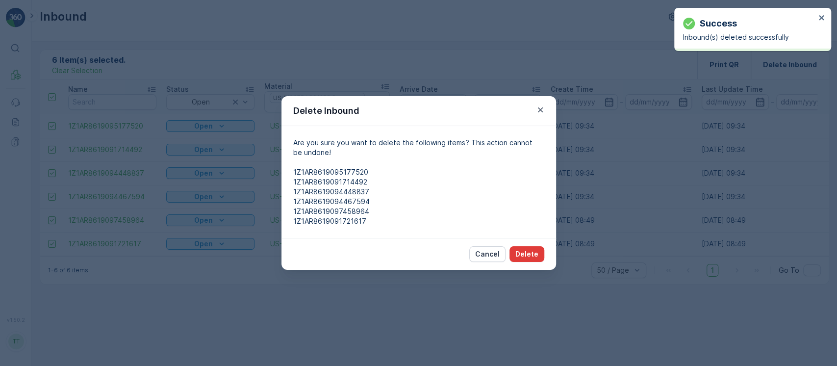
click at [533, 250] on p "Delete" at bounding box center [526, 254] width 23 height 10
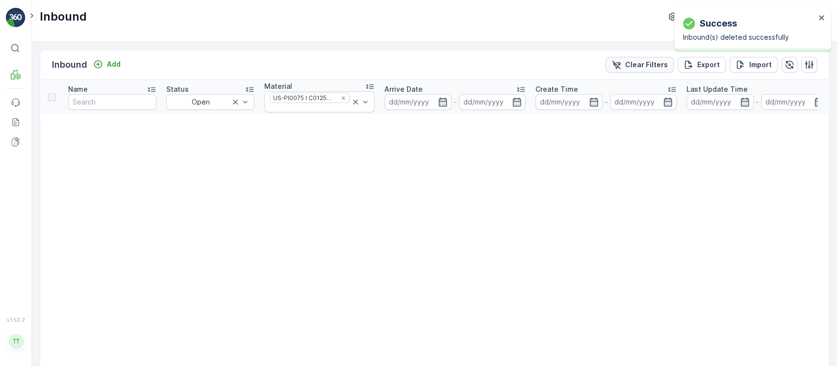
click at [638, 66] on p "Clear Filters" at bounding box center [646, 65] width 43 height 10
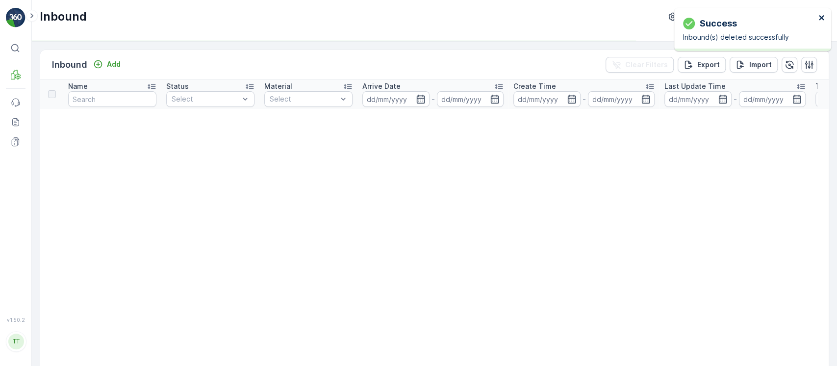
click at [821, 18] on icon "close" at bounding box center [821, 17] width 5 height 5
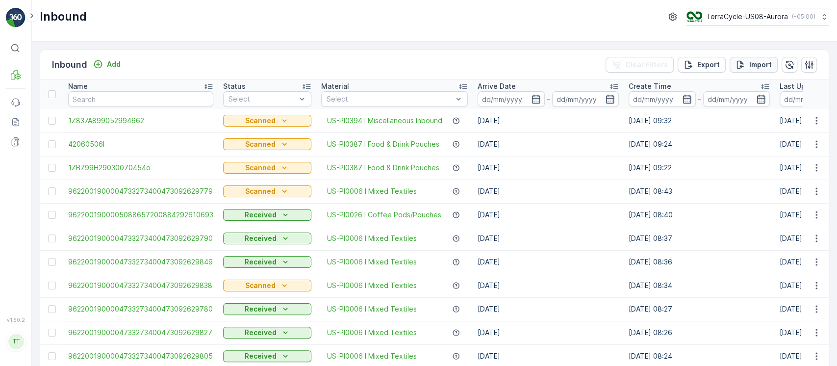
click at [753, 66] on p "Import" at bounding box center [760, 65] width 23 height 10
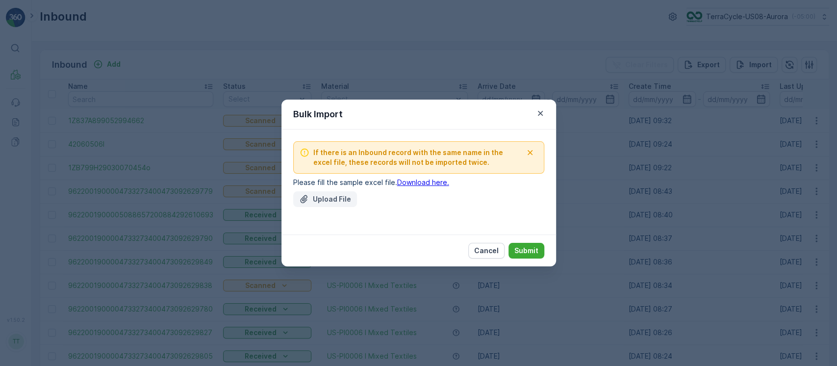
click at [310, 194] on div "Upload File" at bounding box center [325, 199] width 52 height 10
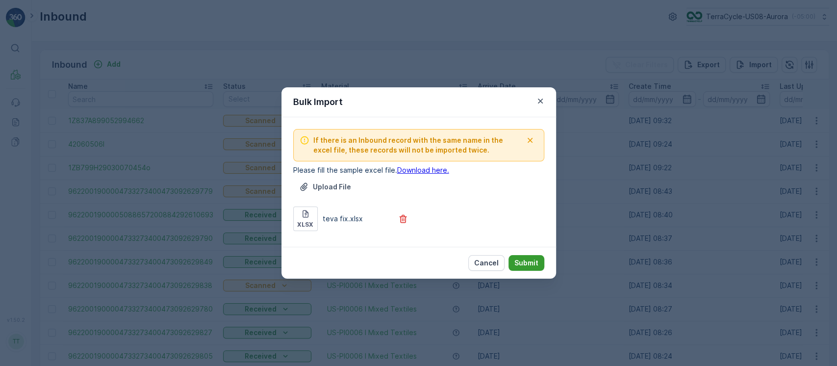
click at [522, 255] on button "Submit" at bounding box center [527, 263] width 36 height 16
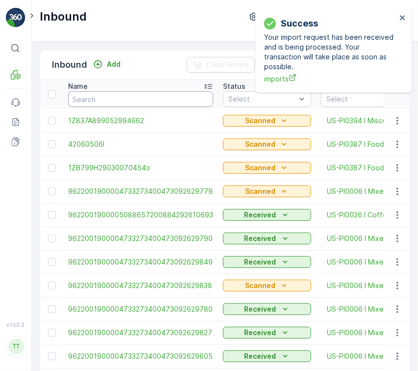
click at [129, 95] on input "text" at bounding box center [140, 99] width 145 height 16
paste input "1ZB799H29001976058"
type input "1ZB799H29001976058"
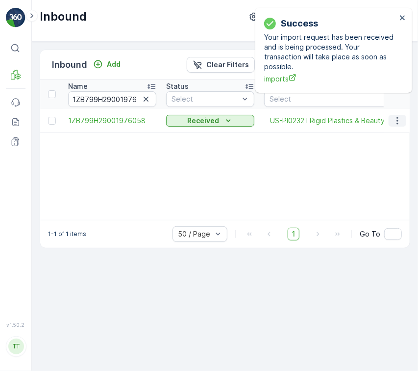
click at [400, 120] on icon "button" at bounding box center [398, 121] width 10 height 10
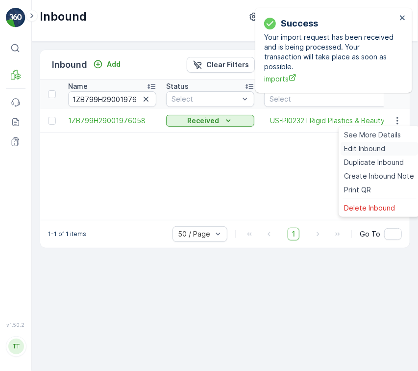
click at [392, 149] on div "Edit Inbound" at bounding box center [380, 149] width 78 height 14
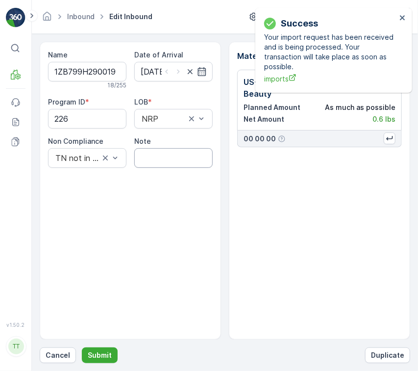
drag, startPoint x: 192, startPoint y: 154, endPoint x: 179, endPoint y: 166, distance: 17.4
click at [192, 154] on input "Note" at bounding box center [173, 158] width 78 height 20
paste input "Solved. I didn't upload the file on time GV Sept 16, 2025"
type input "Solved. I didn't upload the file on time GV Sept 16, 2025"
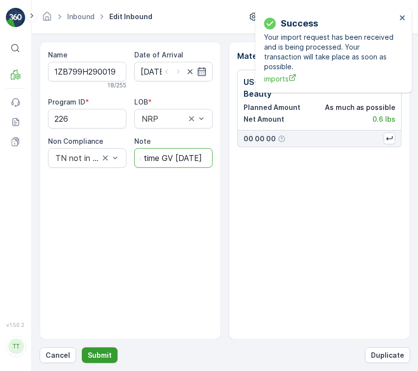
click at [100, 356] on p "Submit" at bounding box center [100, 355] width 24 height 10
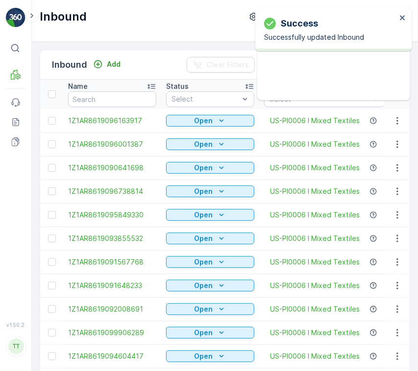
click at [119, 107] on th "Name" at bounding box center [112, 93] width 98 height 29
click at [115, 102] on input "text" at bounding box center [112, 99] width 88 height 16
paste input "1ZB799H29033408629"
type input "1ZB799H29033408629"
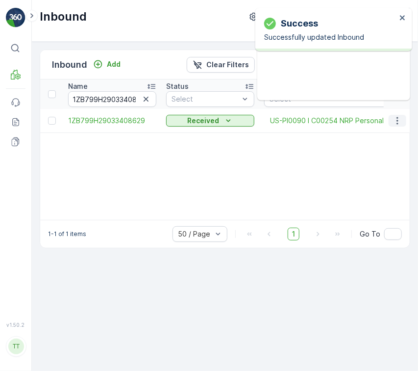
click at [396, 122] on icon "button" at bounding box center [398, 121] width 10 height 10
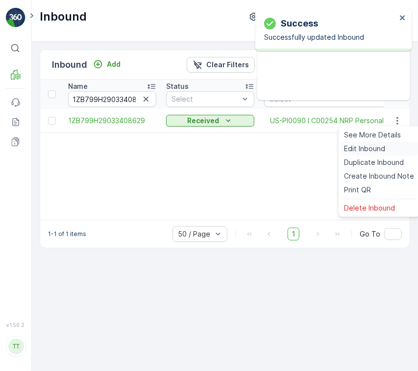
click at [387, 146] on div "Edit Inbound" at bounding box center [380, 149] width 78 height 14
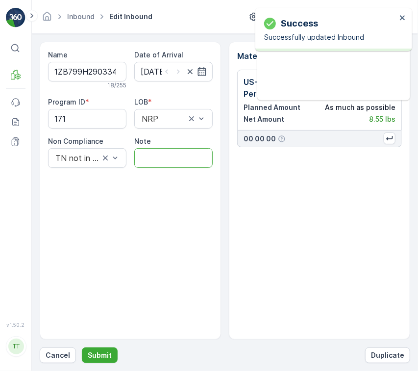
drag, startPoint x: 150, startPoint y: 152, endPoint x: 164, endPoint y: 166, distance: 19.4
click at [151, 153] on input "Note" at bounding box center [173, 158] width 78 height 20
paste input "Solved. I didn't upload the file on time GV Sept 16, 2025"
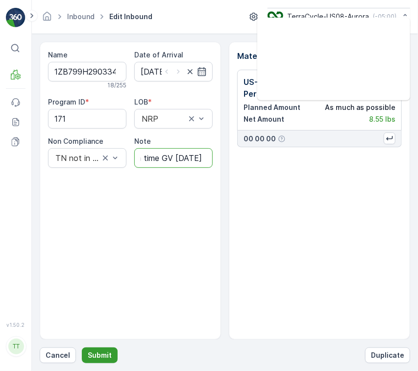
type input "Solved. I didn't upload the file on time GV Sept 16, 2025"
click at [88, 357] on p "Submit" at bounding box center [100, 355] width 24 height 10
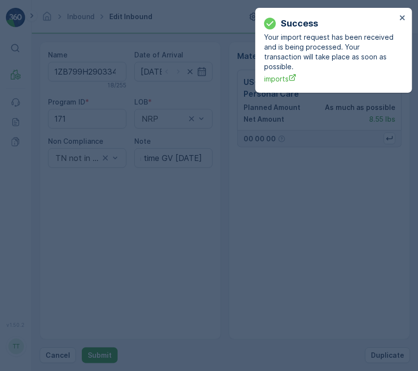
scroll to position [0, 0]
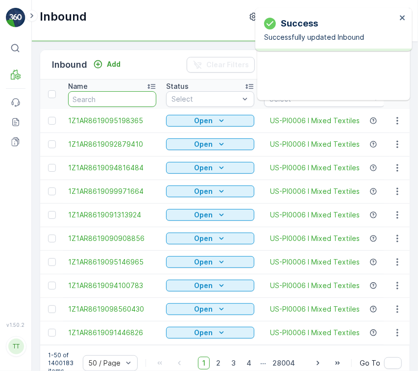
click at [100, 102] on input "text" at bounding box center [112, 99] width 88 height 16
paste input "1ZB799H29026912114"
type input "1ZB799H29026912114"
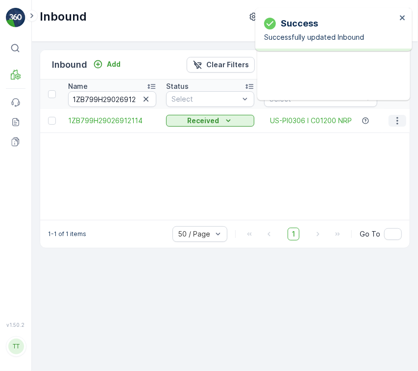
click at [396, 124] on icon "button" at bounding box center [398, 121] width 10 height 10
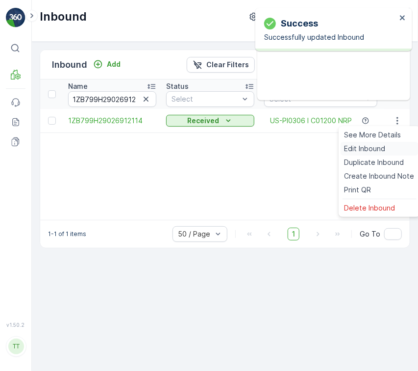
click at [394, 147] on div "Edit Inbound" at bounding box center [380, 149] width 78 height 14
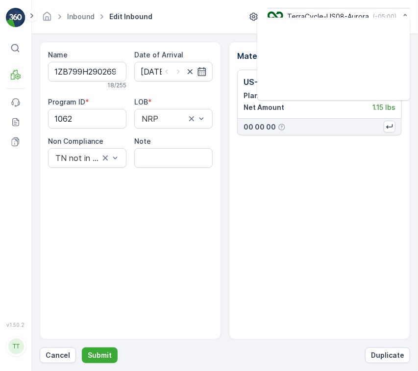
click at [170, 158] on input "Note" at bounding box center [173, 158] width 78 height 20
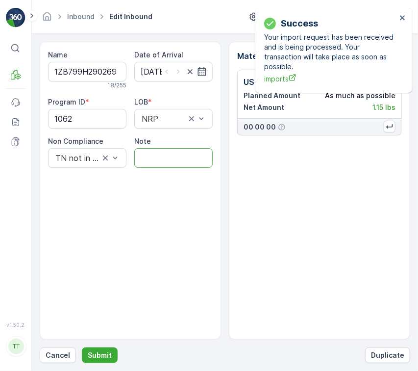
click at [170, 153] on input "Note" at bounding box center [173, 158] width 78 height 20
paste input "Solved. I didn't upload the file on time GV Sept 16, 2025"
type input "Solved. I didn't upload the file on time GV Sept 16, 2025"
click at [107, 353] on p "Submit" at bounding box center [100, 355] width 24 height 10
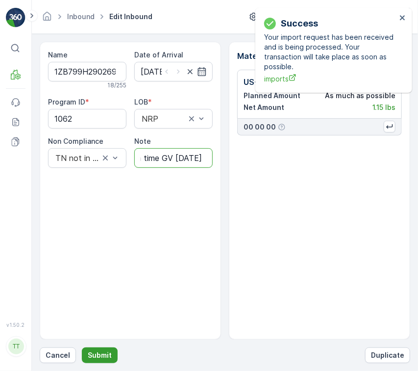
scroll to position [0, 0]
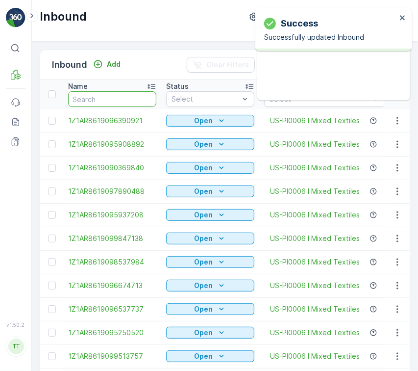
click at [121, 100] on input "text" at bounding box center [112, 99] width 88 height 16
paste input "1ZB799H29021671581"
type input "1ZB799H29021671581"
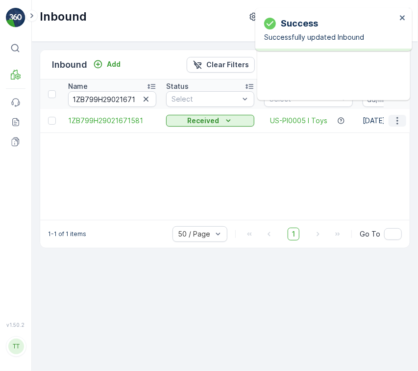
click at [394, 125] on icon "button" at bounding box center [398, 121] width 10 height 10
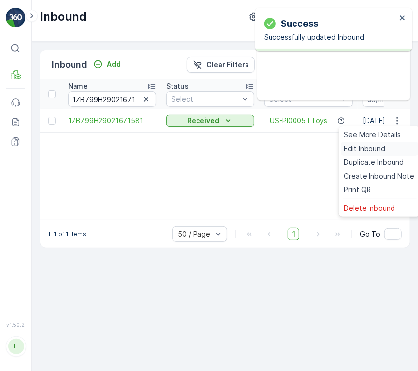
click at [394, 147] on div "Edit Inbound" at bounding box center [380, 149] width 78 height 14
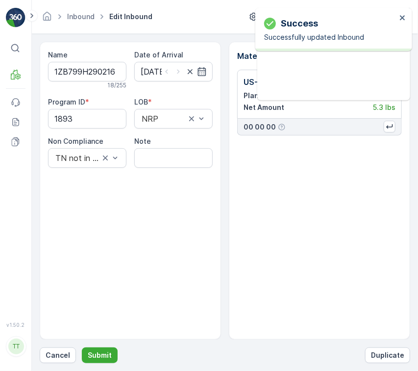
click at [175, 154] on input "Note" at bounding box center [173, 158] width 78 height 20
paste input "Solved. I didn't upload the file on time GV Sept 16, 2025"
type input "Solved. I didn't upload the file on time GV Sept 16, 2025"
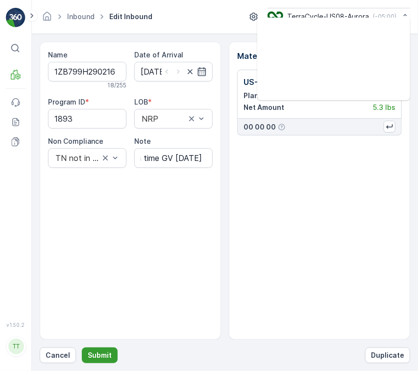
scroll to position [0, 0]
click at [103, 356] on p "Submit" at bounding box center [100, 355] width 24 height 10
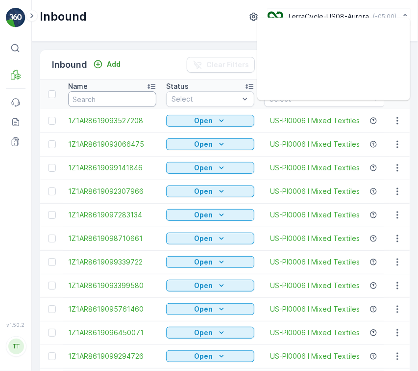
click at [106, 102] on input "text" at bounding box center [112, 99] width 88 height 16
paste input "1ZB799H29015869880"
type input "1ZB799H29015869880"
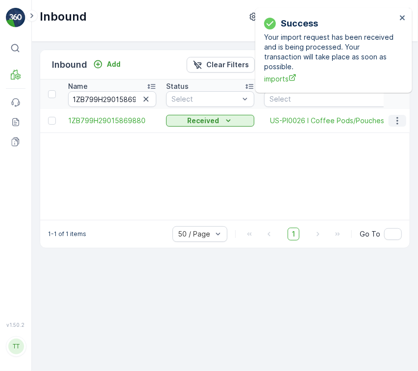
click at [400, 124] on icon "button" at bounding box center [398, 121] width 10 height 10
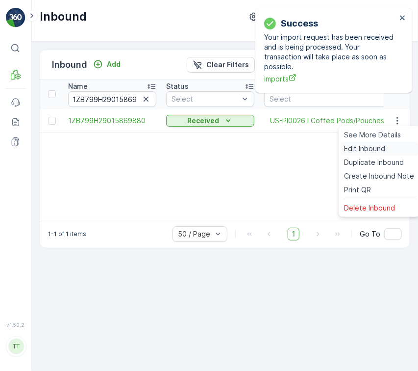
click at [395, 147] on div "Edit Inbound" at bounding box center [380, 149] width 78 height 14
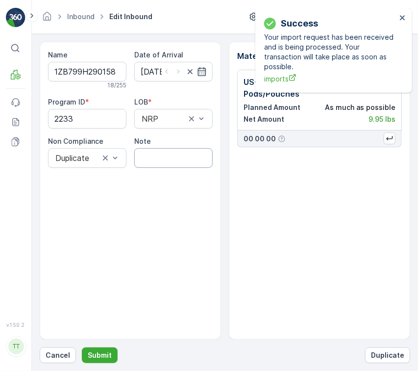
click at [152, 154] on input "Note" at bounding box center [173, 158] width 78 height 20
paste input "Solved. I didn't upload the file on time GV Sept 16, 2025"
type input "Solved. I didn't upload the file on time GV Sept 16, 2025"
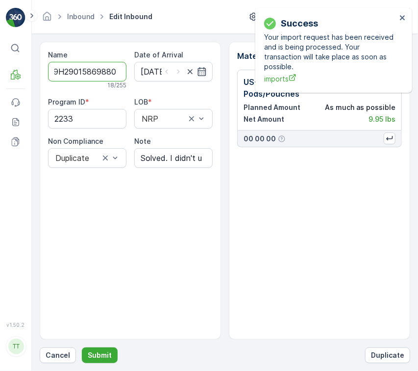
drag, startPoint x: 88, startPoint y: 73, endPoint x: 206, endPoint y: 83, distance: 118.7
click at [206, 83] on div "Name 1ZB799H29015869880 18 / 255 Date of Arrival 14.05.2025 Program ID * 2233 L…" at bounding box center [130, 109] width 165 height 118
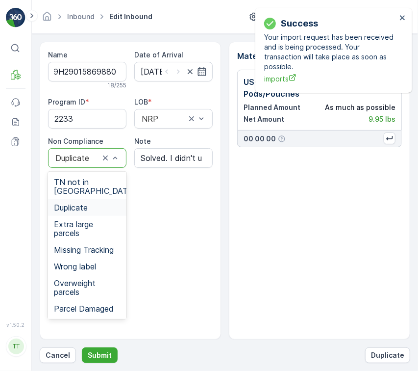
scroll to position [0, 0]
click at [101, 186] on div "TN not in [GEOGRAPHIC_DATA]" at bounding box center [87, 187] width 78 height 26
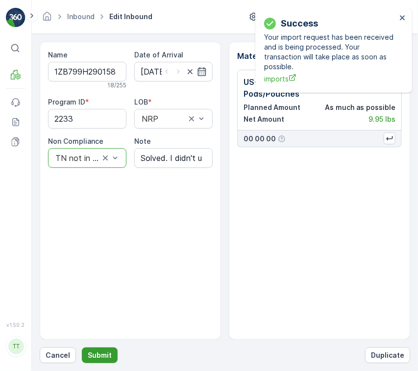
click at [101, 355] on p "Submit" at bounding box center [100, 355] width 24 height 10
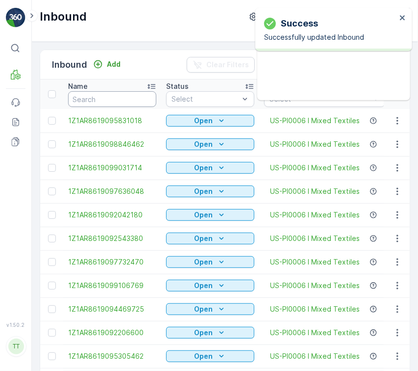
click at [133, 94] on input "text" at bounding box center [112, 99] width 88 height 16
paste input "1ZB799H29038875973"
type input "1ZB799H29038875973"
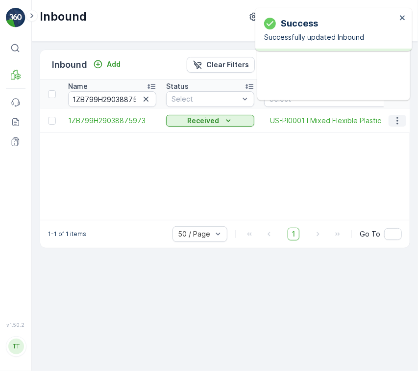
click at [399, 117] on icon "button" at bounding box center [398, 121] width 10 height 10
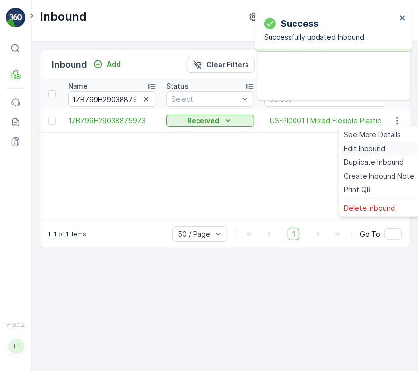
click at [387, 151] on div "Edit Inbound" at bounding box center [380, 149] width 78 height 14
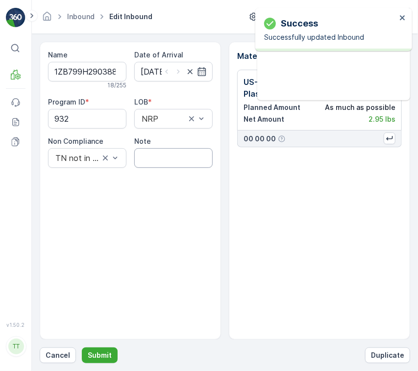
drag, startPoint x: 148, startPoint y: 154, endPoint x: 161, endPoint y: 164, distance: 17.2
click at [148, 154] on input "Note" at bounding box center [173, 158] width 78 height 20
paste input "Solved. I didn't upload the file on time GV Sept 16, 2025"
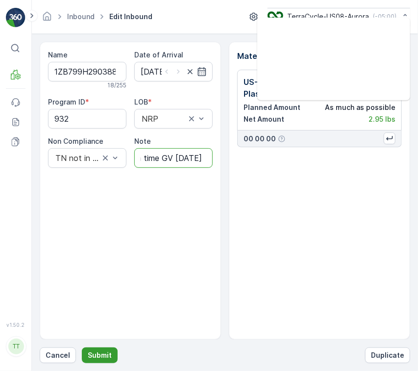
type input "Solved. I didn't upload the file on time GV Sept 16, 2025"
click at [100, 351] on p "Submit" at bounding box center [100, 355] width 24 height 10
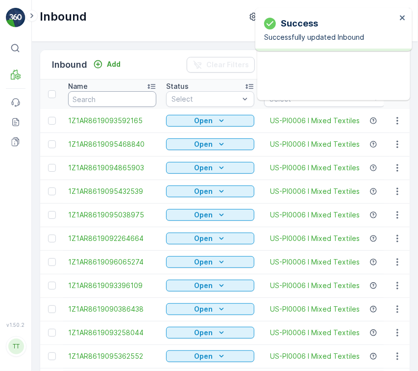
click at [114, 99] on input "text" at bounding box center [112, 99] width 88 height 16
paste input "1ZB799H29036200918"
type input "1ZB799H29036200918"
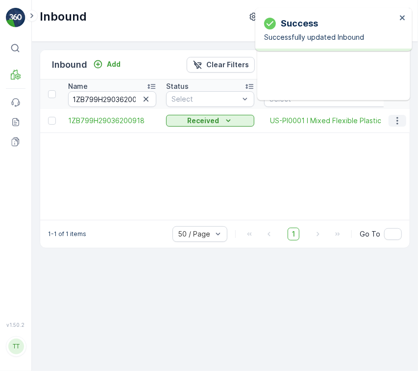
click at [396, 123] on icon "button" at bounding box center [398, 121] width 10 height 10
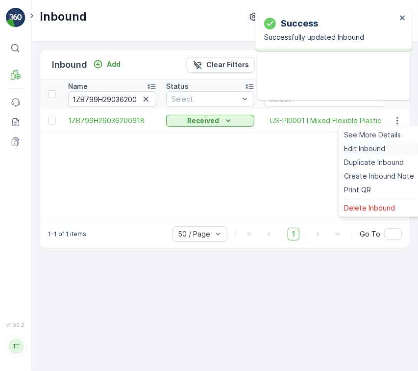
click at [392, 147] on div "Edit Inbound" at bounding box center [380, 149] width 78 height 14
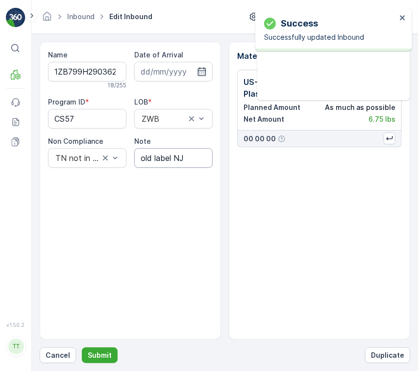
type input "[DATE]"
drag, startPoint x: 197, startPoint y: 159, endPoint x: 38, endPoint y: 156, distance: 159.4
click at [35, 153] on form "Name 1ZB799H29036200918 18 / 255 Date of Arrival 13.05.2025 Program ID * CS57 L…" at bounding box center [225, 202] width 386 height 337
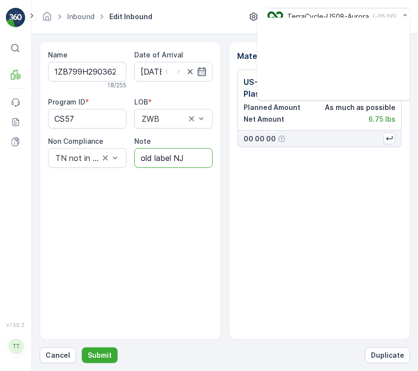
paste input "Solved. I didn't upload the file on time GV Sept 16, 2025"
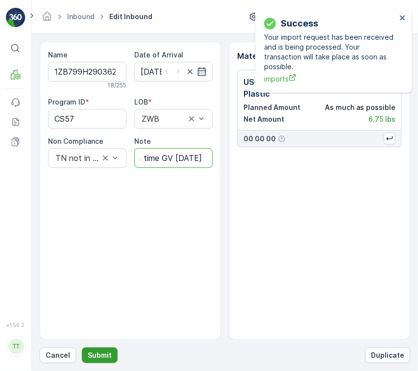
type input "Solved. I didn't upload the file on time GV Sept 16, 2025"
click at [96, 356] on p "Submit" at bounding box center [100, 355] width 24 height 10
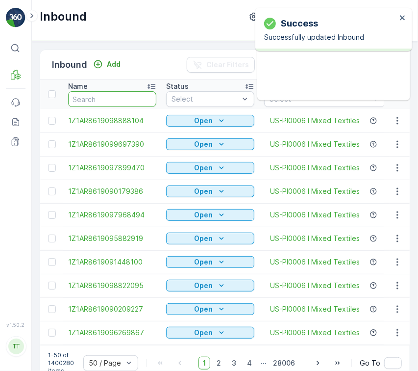
click at [102, 100] on input "text" at bounding box center [112, 99] width 88 height 16
paste input "1ZB799H29014686749"
type input "1ZB799H29014686749"
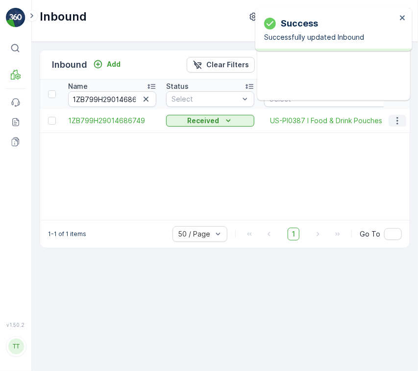
click at [396, 123] on icon "button" at bounding box center [398, 121] width 10 height 10
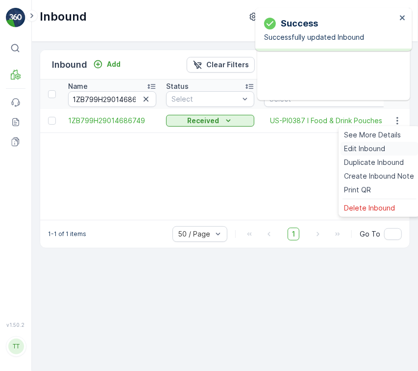
click at [392, 146] on div "Edit Inbound" at bounding box center [380, 149] width 78 height 14
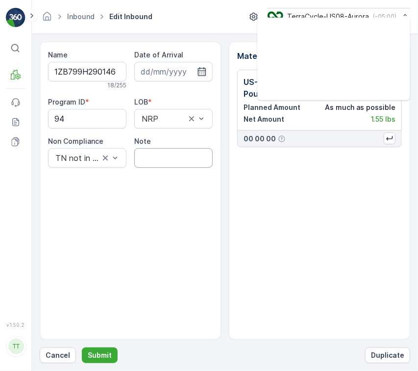
type input "14.05.2025"
click at [177, 161] on input "Note" at bounding box center [173, 158] width 78 height 20
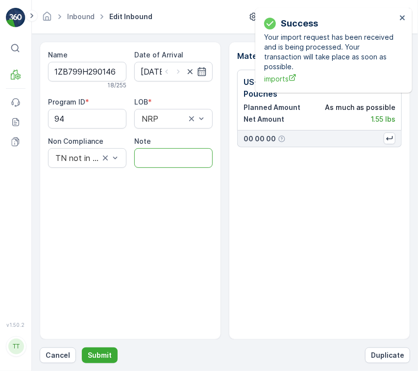
paste input "Solved. I didn't upload the file on time GV Sept 16, 2025"
type input "Solved. I didn't upload the file on time GV Sept 16, 2025"
click at [96, 365] on form "Name 1ZB799H29014686749 18 / 255 Date of Arrival 14.05.2025 Program ID * 94 LOB…" at bounding box center [225, 202] width 386 height 337
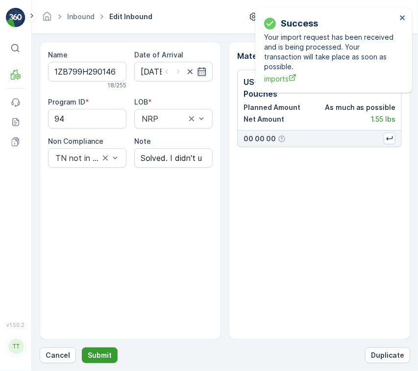
click at [99, 361] on button "Submit" at bounding box center [100, 355] width 36 height 16
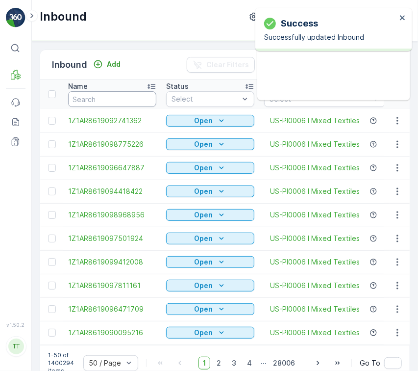
drag, startPoint x: 109, startPoint y: 100, endPoint x: 111, endPoint y: 104, distance: 5.0
click at [109, 100] on input "text" at bounding box center [112, 99] width 88 height 16
paste input "1ZB799H29038602678"
type input "1ZB799H29038602678"
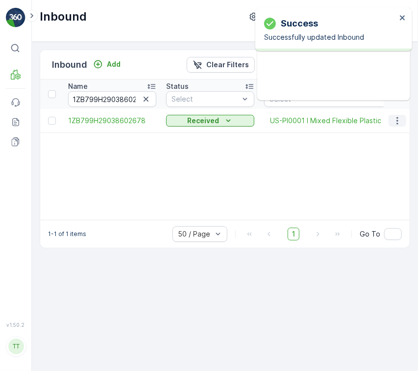
click at [396, 120] on icon "button" at bounding box center [398, 121] width 10 height 10
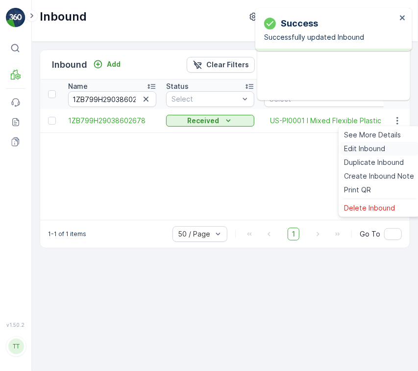
click at [381, 153] on div "Edit Inbound" at bounding box center [380, 149] width 78 height 14
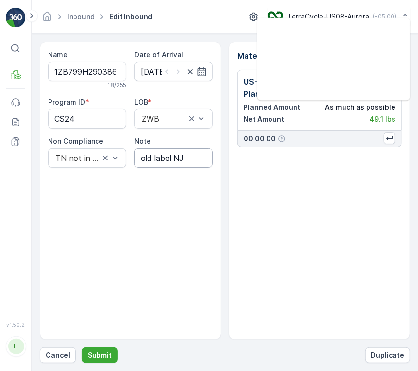
click at [158, 151] on input "old label NJ" at bounding box center [173, 158] width 78 height 20
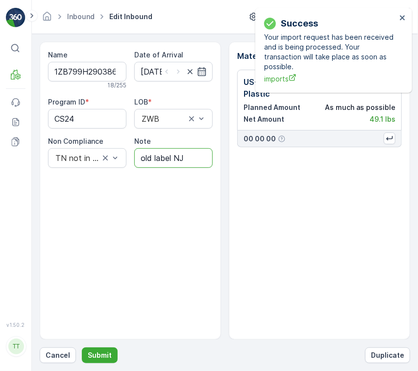
drag, startPoint x: 196, startPoint y: 156, endPoint x: 20, endPoint y: 180, distance: 178.1
click at [60, 157] on div "Program ID * CS24 LOB * ZWB Non Compliance TN not in Evreka Note old label NJ" at bounding box center [130, 132] width 165 height 71
paste input "Solved. I didn't upload the file on time GV Sept 16, 2025"
type input "Solved. I didn't upload the file on time GV Sept 16, 2025"
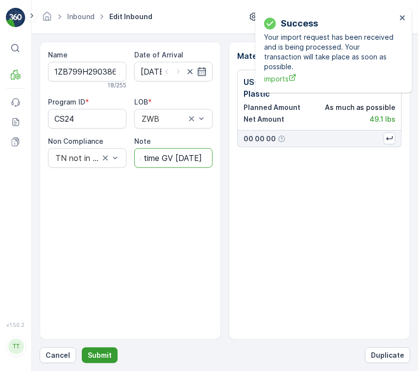
scroll to position [0, 0]
drag, startPoint x: 107, startPoint y: 358, endPoint x: 375, endPoint y: 311, distance: 272.3
click at [369, 318] on div "Name 1ZB799H29038602678 18 / 255 Date of Arrival 13.05.2025 Program ID * CS24 L…" at bounding box center [225, 202] width 371 height 321
click at [378, 288] on div "Material Types US-PI0001 I Mixed Flexible Plastic Planned Amount As much as pos…" at bounding box center [319, 191] width 181 height 298
drag, startPoint x: 406, startPoint y: 19, endPoint x: 407, endPoint y: 26, distance: 6.9
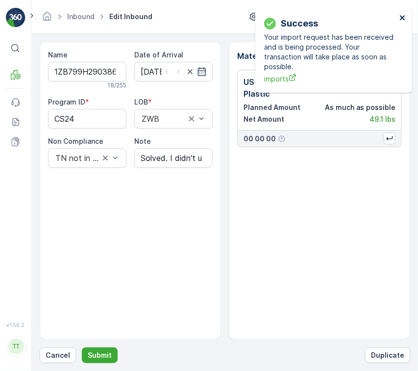
click at [406, 19] on icon "close" at bounding box center [403, 18] width 7 height 8
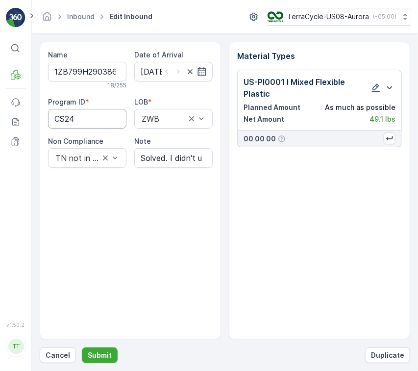
drag, startPoint x: 103, startPoint y: 116, endPoint x: 0, endPoint y: 116, distance: 103.5
click at [0, 116] on div "⌘B MRF Events Reports Documents v 1.50.2 TT TC.GLOBAL clemence.vasseur@terracyc…" at bounding box center [209, 185] width 418 height 371
paste ID "221"
type ID "2214"
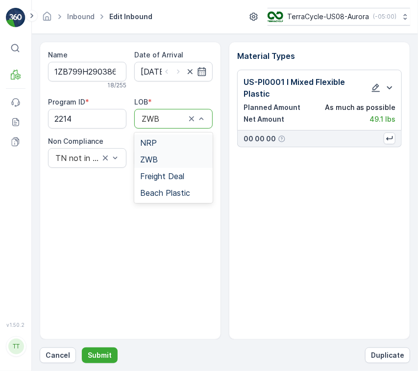
drag, startPoint x: 181, startPoint y: 137, endPoint x: 169, endPoint y: 167, distance: 32.3
click at [180, 138] on div "NRP" at bounding box center [173, 142] width 78 height 17
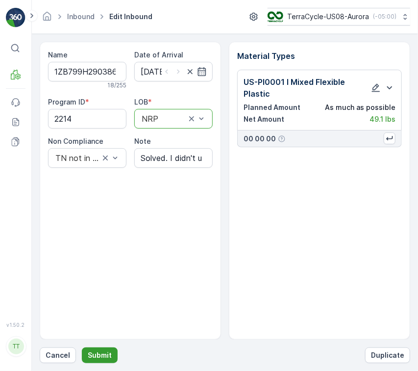
click at [110, 354] on button "Submit" at bounding box center [100, 355] width 36 height 16
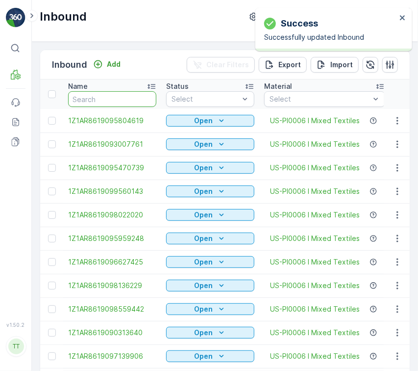
click at [130, 99] on input "text" at bounding box center [112, 99] width 88 height 16
paste input "1ZB799H29035111570"
type input "1ZB799H29035111570"
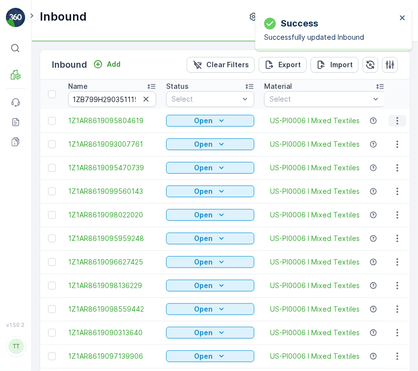
click at [398, 117] on icon "button" at bounding box center [398, 121] width 10 height 10
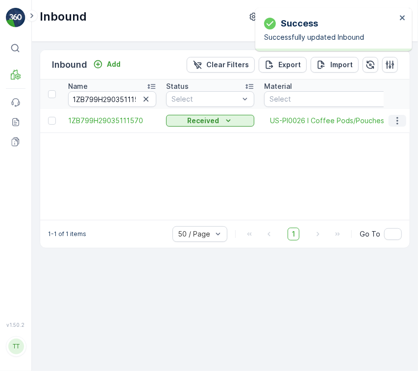
click at [399, 120] on icon "button" at bounding box center [398, 121] width 10 height 10
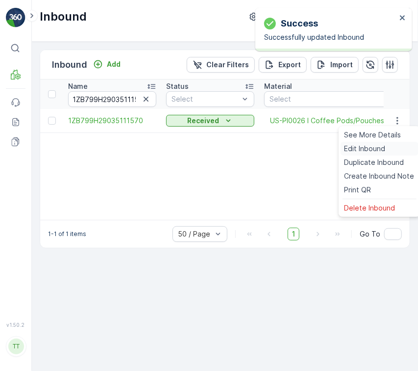
click at [380, 148] on span "Edit Inbound" at bounding box center [365, 149] width 41 height 10
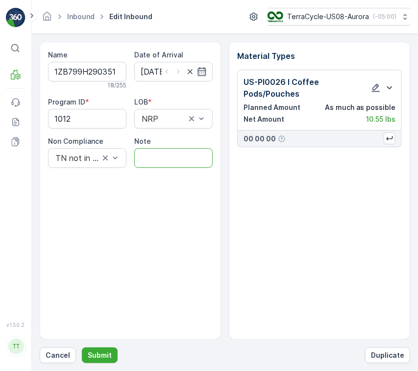
click at [170, 153] on input "Note" at bounding box center [173, 158] width 78 height 20
paste input "Solved. I didn't upload the file on time GV Sept 16, 2025"
type input "Solved. I didn't upload the file on time GV Sept 16, 2025"
click at [106, 351] on p "Submit" at bounding box center [100, 355] width 24 height 10
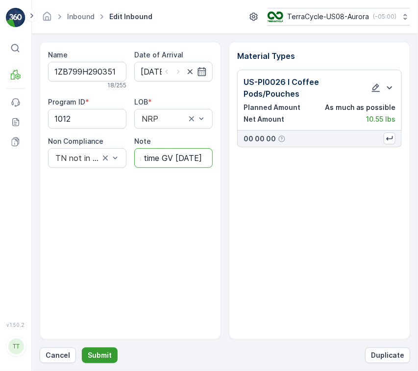
scroll to position [0, 0]
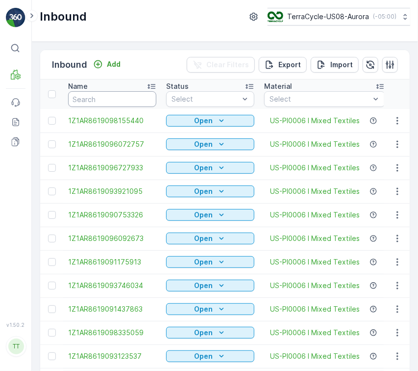
drag, startPoint x: 113, startPoint y: 96, endPoint x: 131, endPoint y: 104, distance: 20.0
click at [112, 96] on input "text" at bounding box center [112, 99] width 88 height 16
paste input "1ZB799H29030830703"
type input "1ZB799H29030830703"
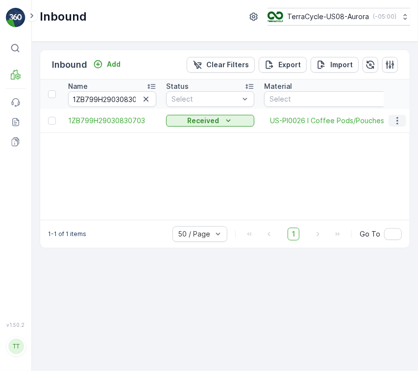
click at [397, 121] on icon "button" at bounding box center [398, 121] width 10 height 10
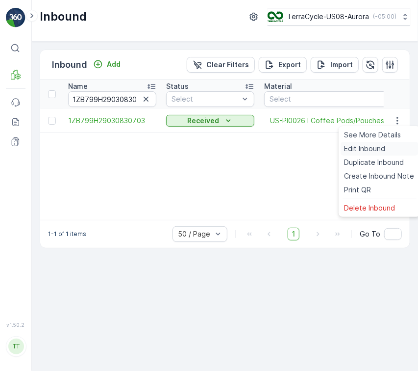
click at [384, 145] on span "Edit Inbound" at bounding box center [365, 149] width 41 height 10
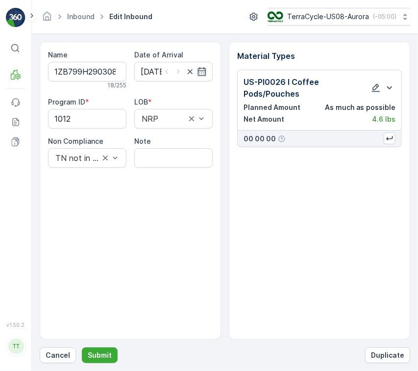
click at [152, 156] on input "Note" at bounding box center [173, 158] width 78 height 20
paste input "Solved. I didn't upload the file on time GV Sept 16, 2025"
type input "Solved. I didn't upload the file on time GV Sept 16, 2025"
click at [102, 354] on p "Submit" at bounding box center [100, 355] width 24 height 10
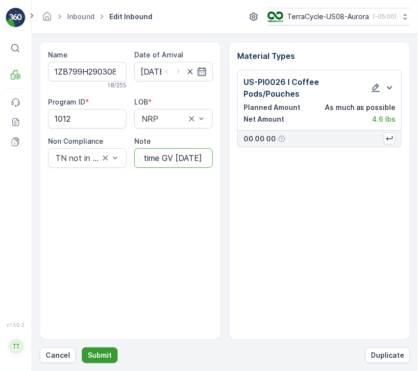
scroll to position [0, 0]
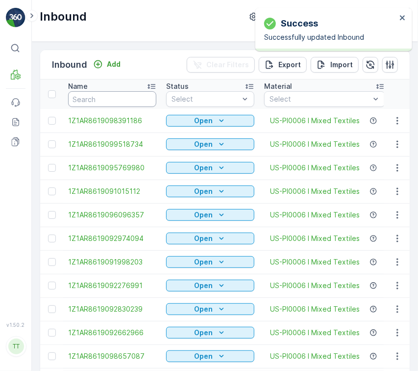
click at [95, 93] on input "text" at bounding box center [112, 99] width 88 height 16
paste input "1ZB799H29026609354"
type input "1ZB799H29026609354"
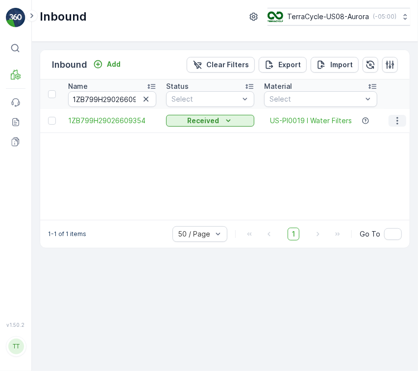
click at [403, 116] on button "button" at bounding box center [398, 121] width 18 height 12
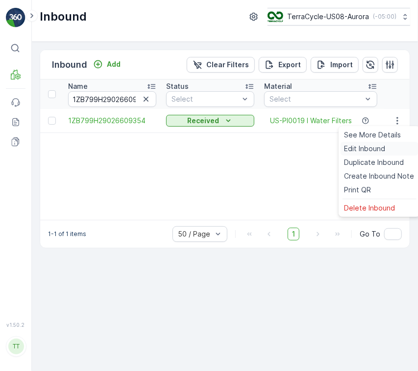
click at [372, 145] on span "Edit Inbound" at bounding box center [365, 149] width 41 height 10
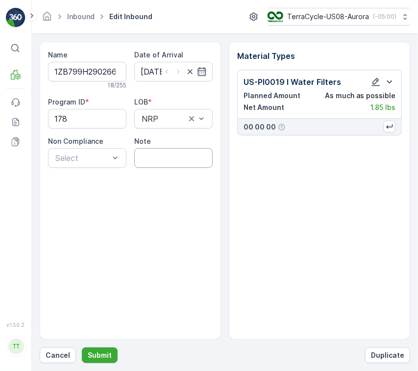
click at [162, 159] on input "Note" at bounding box center [173, 158] width 78 height 20
paste input "Solved. I didn't upload the file on time GV Sept 16, 2025"
type input "Solved. I didn't upload the file on time GV Sept 16, 2025"
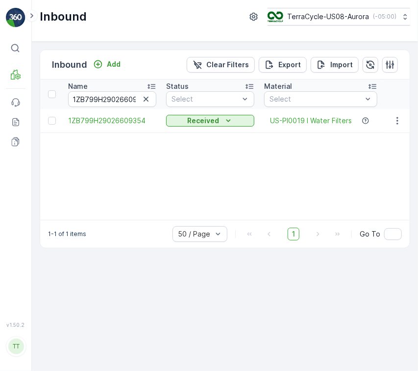
scroll to position [0, 324]
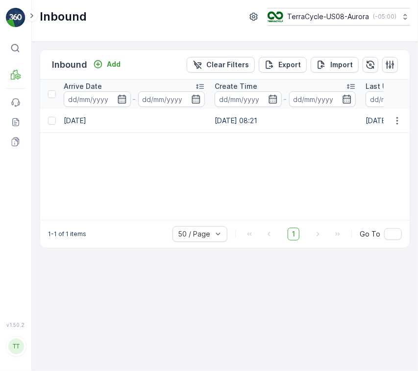
drag, startPoint x: 188, startPoint y: 214, endPoint x: 211, endPoint y: 217, distance: 22.7
click at [211, 218] on div "Name 1ZB799H29026609354 Status Select Material Select Arrive Date - Create Time…" at bounding box center [225, 149] width 370 height 140
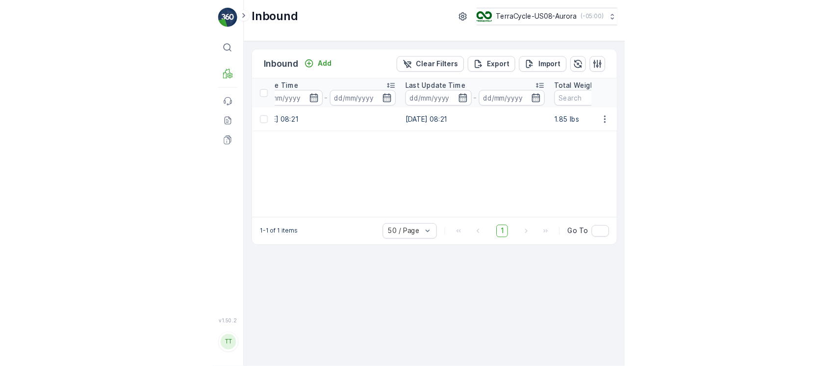
scroll to position [0, 0]
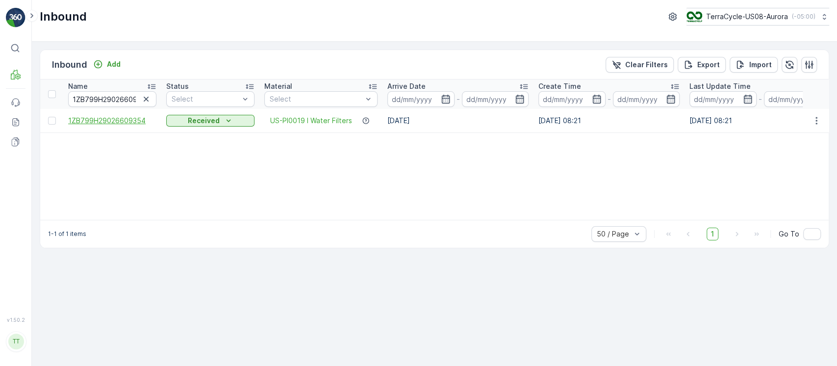
click at [126, 120] on span "1ZB799H29026609354" at bounding box center [112, 121] width 88 height 10
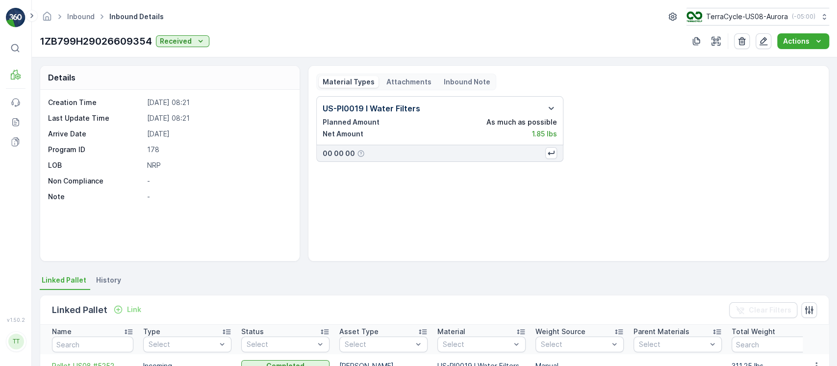
click at [113, 281] on span "History" at bounding box center [108, 280] width 25 height 10
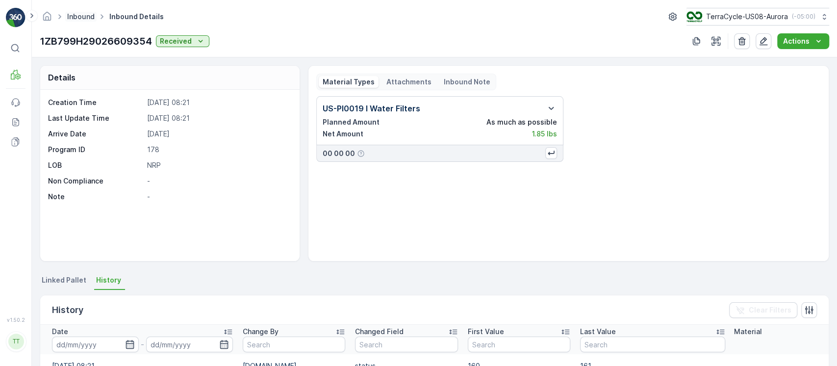
click at [90, 17] on link "Inbound" at bounding box center [80, 16] width 27 height 8
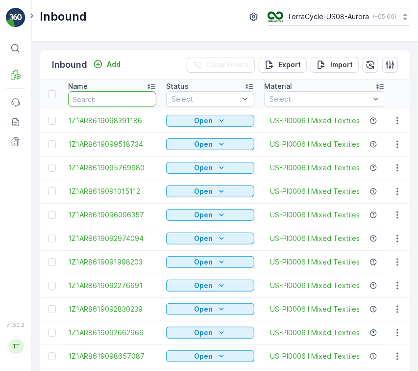
paste input "1ZB799H29039408289"
click at [113, 91] on input "text" at bounding box center [112, 99] width 88 height 16
type input "1ZB799H29039408289"
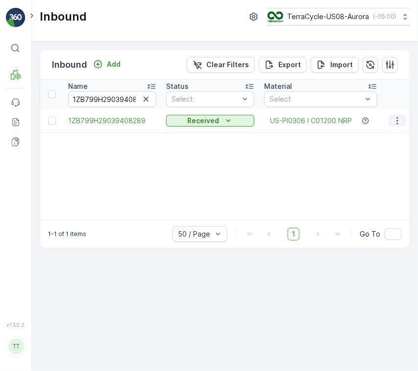
click at [403, 116] on button "button" at bounding box center [398, 121] width 18 height 12
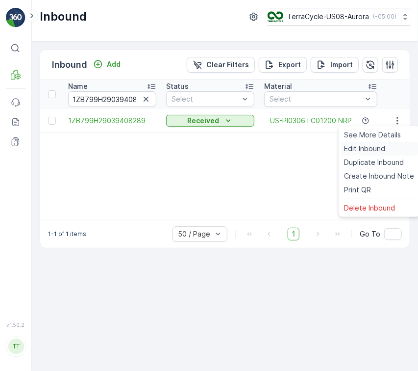
click at [385, 147] on div "Edit Inbound" at bounding box center [380, 149] width 78 height 14
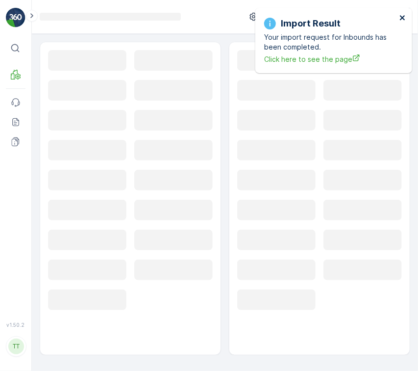
click at [402, 16] on icon "close" at bounding box center [403, 18] width 7 height 8
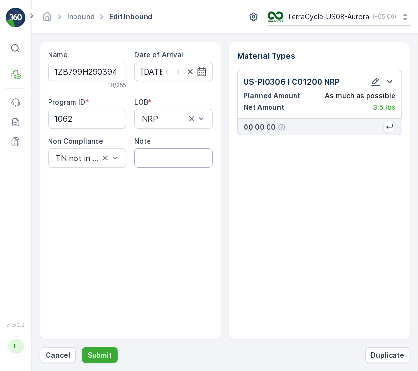
click at [173, 153] on input "Note" at bounding box center [173, 158] width 78 height 20
paste input "Solved. I didn't upload the file on time GV Sept 16, 2025"
type input "Solved. I didn't upload the file on time GV Sept 16, 2025"
click at [105, 355] on p "Submit" at bounding box center [100, 355] width 24 height 10
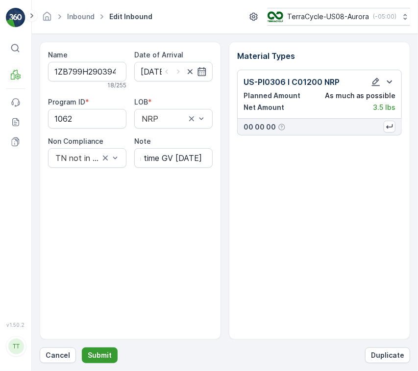
scroll to position [0, 0]
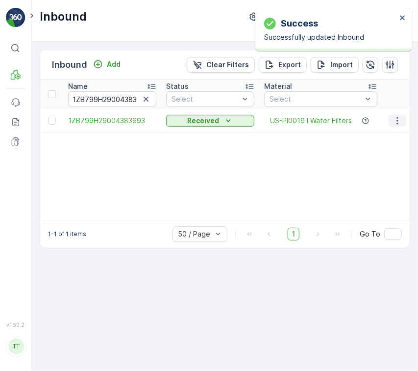
click at [396, 120] on icon "button" at bounding box center [398, 121] width 10 height 10
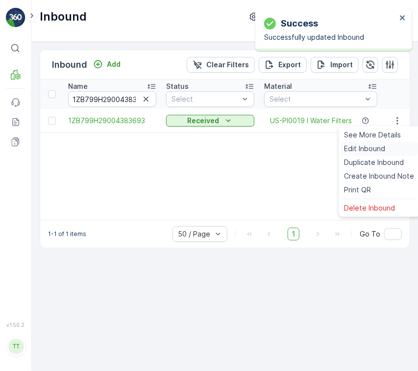
click at [388, 145] on div "Edit Inbound" at bounding box center [380, 149] width 78 height 14
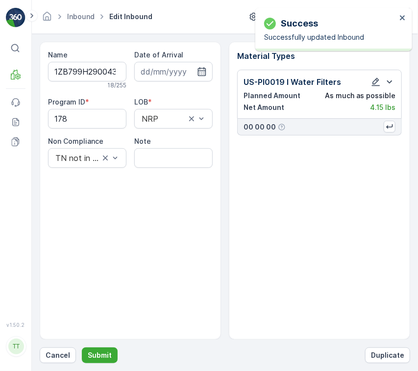
type input "[DATE]"
click at [151, 156] on input "Note" at bounding box center [173, 158] width 78 height 20
paste input "Solved. I didn't upload the file on time GV Sept 16, 2025"
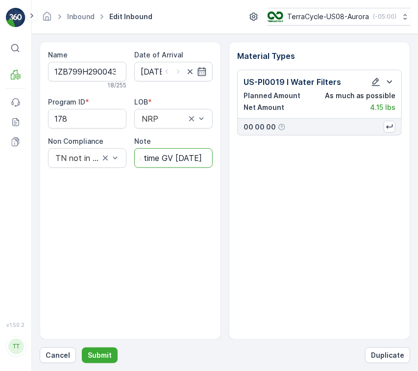
type input "Solved. I didn't upload the file on time GV Sept 16, 2025"
click at [111, 348] on button "Submit" at bounding box center [100, 355] width 36 height 16
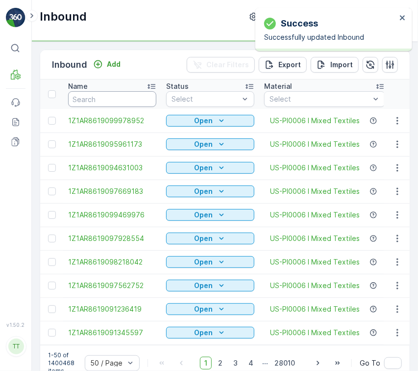
click at [101, 100] on input "text" at bounding box center [112, 99] width 88 height 16
paste input "1ZB799H29013531934"
type input "1ZB799H29013531934"
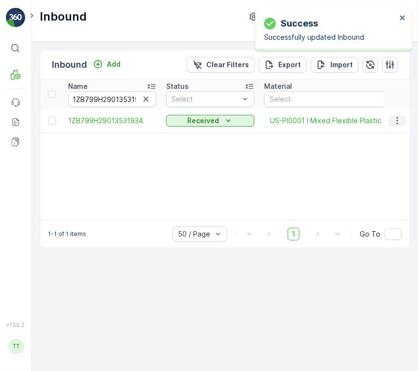
click at [393, 118] on icon "button" at bounding box center [398, 121] width 10 height 10
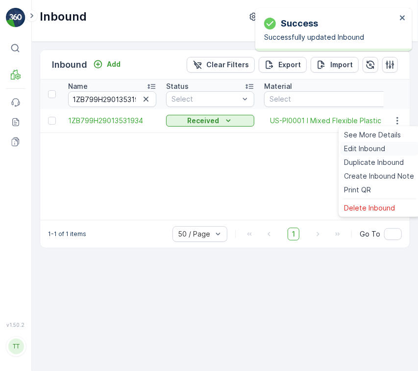
click at [391, 147] on div "Edit Inbound" at bounding box center [380, 149] width 78 height 14
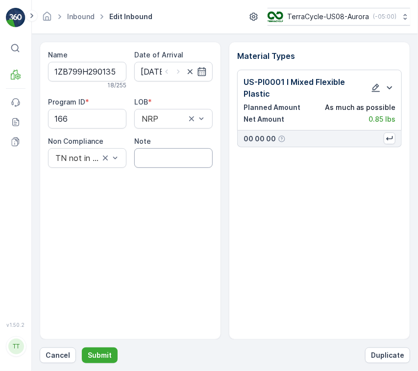
click at [155, 166] on input "Note" at bounding box center [173, 158] width 78 height 20
paste input "Solved. I didn't upload the file on time GV Sept 16, 2025"
type input "Solved. I didn't upload the file on time GV Sept 16, 2025"
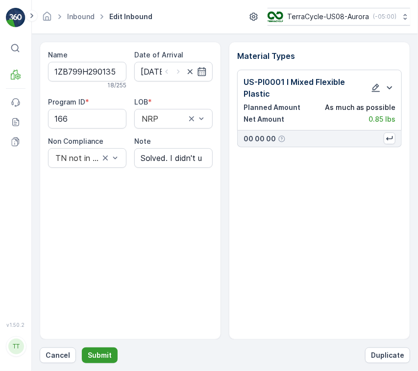
click at [103, 357] on p "Submit" at bounding box center [100, 355] width 24 height 10
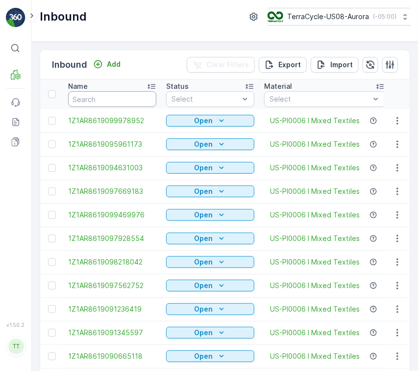
click at [135, 98] on input "text" at bounding box center [112, 99] width 88 height 16
paste input "1ZB799H29027347993"
type input "1ZB799H29027347993"
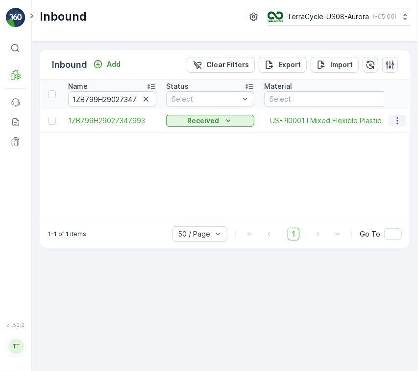
click at [400, 120] on icon "button" at bounding box center [398, 121] width 10 height 10
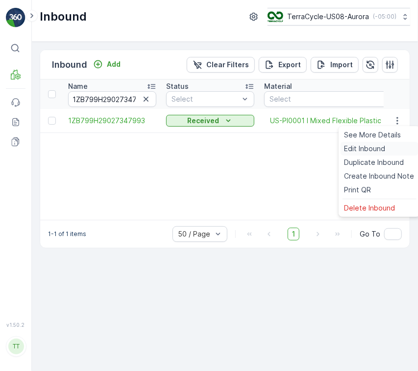
click at [396, 148] on div "Edit Inbound" at bounding box center [380, 149] width 78 height 14
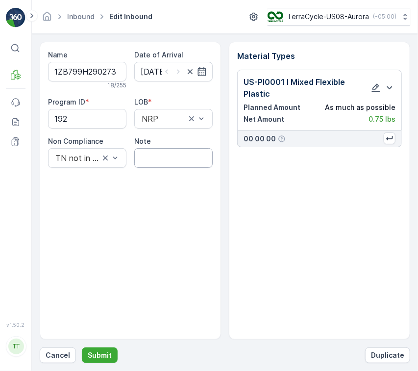
click at [167, 162] on input "Note" at bounding box center [173, 158] width 78 height 20
paste input "Solved. I didn't upload the file on time GV Sept 16, 2025"
type input "Solved. I didn't upload the file on time GV Sept 16, 2025"
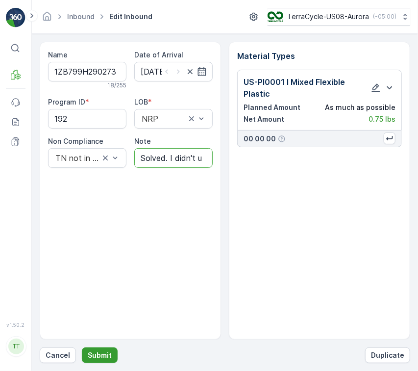
click at [96, 349] on button "Submit" at bounding box center [100, 355] width 36 height 16
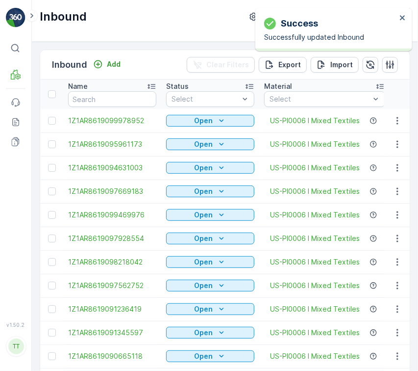
click at [137, 105] on input "text" at bounding box center [112, 99] width 88 height 16
paste input "1ZB799H29028319628"
type input "1ZB799H29028319628"
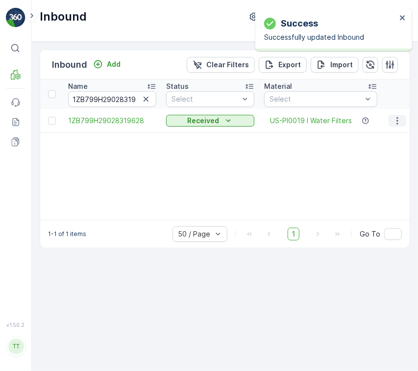
click at [395, 119] on icon "button" at bounding box center [398, 121] width 10 height 10
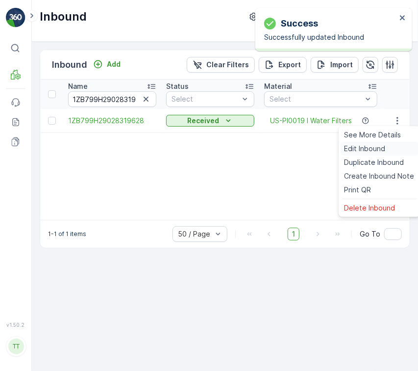
click at [387, 147] on div "Edit Inbound" at bounding box center [380, 149] width 78 height 14
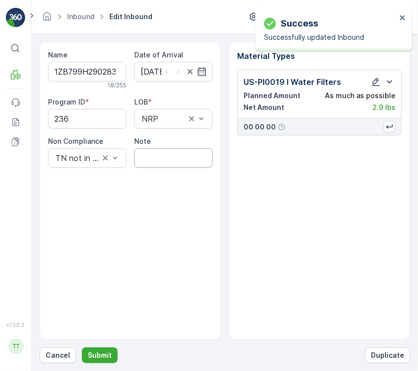
click at [179, 157] on input "Note" at bounding box center [173, 158] width 78 height 20
paste input "Solved. I didn't upload the file on time GV Sept 16, 2025"
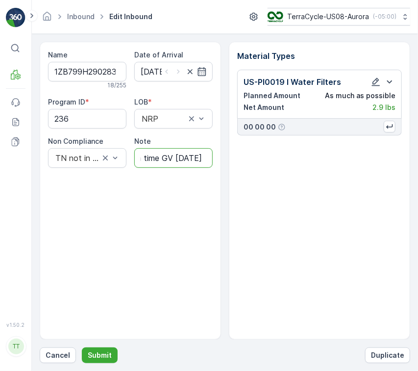
type input "Solved. I didn't upload the file on time GV Sept 16, 2025"
drag, startPoint x: 83, startPoint y: 115, endPoint x: 0, endPoint y: 136, distance: 85.6
click at [0, 135] on div "⌘B MRF Events Reports Documents v 1.50.2 TT TC.GLOBAL clemence.vasseur@terracyc…" at bounding box center [209, 185] width 418 height 371
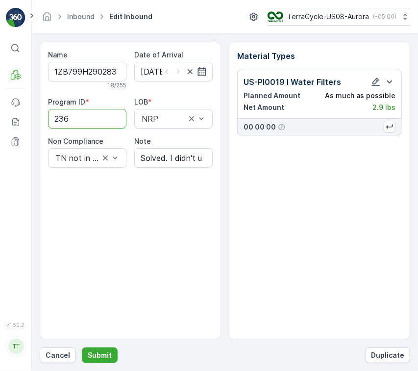
paste ID "178"
type ID "178"
click at [102, 351] on p "Submit" at bounding box center [100, 355] width 24 height 10
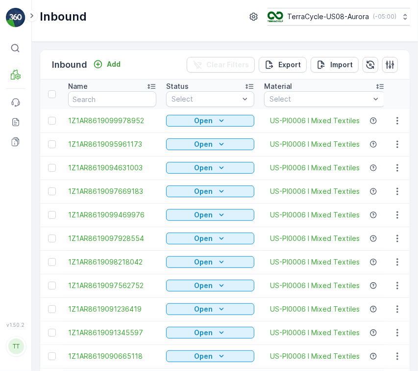
click at [126, 107] on th "Name" at bounding box center [112, 93] width 98 height 29
click at [123, 105] on input "text" at bounding box center [112, 99] width 88 height 16
paste input "1ZB799H29014185647"
type input "1ZB799H29014185647"
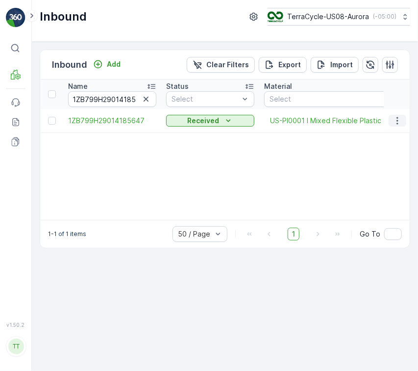
click at [395, 124] on icon "button" at bounding box center [398, 121] width 10 height 10
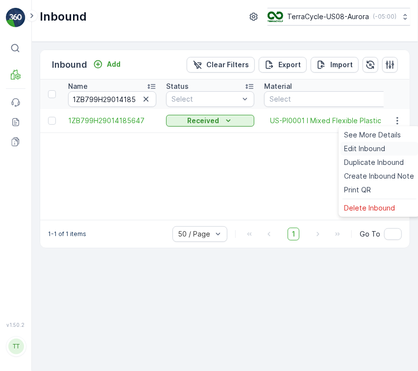
click at [395, 143] on div "Edit Inbound" at bounding box center [380, 149] width 78 height 14
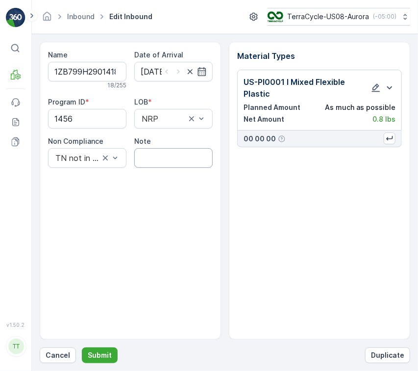
drag, startPoint x: 190, startPoint y: 155, endPoint x: 185, endPoint y: 155, distance: 5.4
click at [185, 155] on input "Note" at bounding box center [173, 158] width 78 height 20
paste input "Solved. I didn't upload the file on time GV Sept 16, 2025"
type input "Solved. I didn't upload the file on time GV Sept 16, 2025"
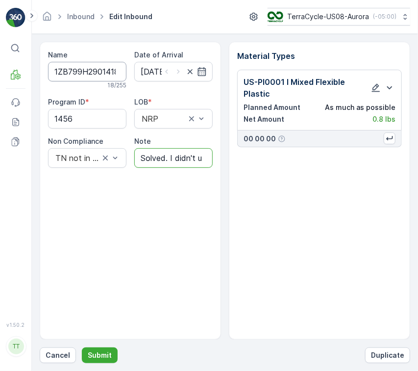
scroll to position [0, 23]
click at [179, 72] on div "Name 1ZB799H29014185647 18 / 255 Date of Arrival 15.05.2025 Program ID * 1456 L…" at bounding box center [130, 109] width 165 height 118
click at [105, 352] on p "Submit" at bounding box center [100, 355] width 24 height 10
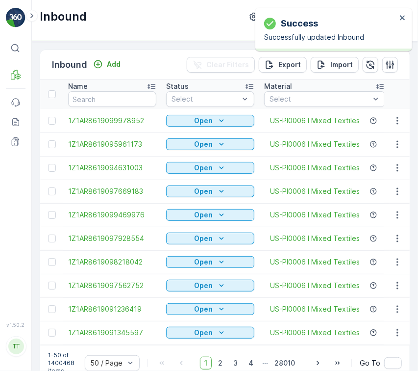
click at [93, 100] on input "text" at bounding box center [112, 99] width 88 height 16
paste input "1ZB799H29027283847"
type input "1ZB799H29027283847"
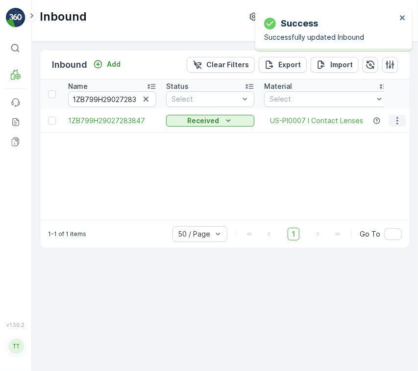
drag, startPoint x: 396, startPoint y: 117, endPoint x: 396, endPoint y: 124, distance: 6.4
click at [396, 117] on icon "button" at bounding box center [398, 121] width 10 height 10
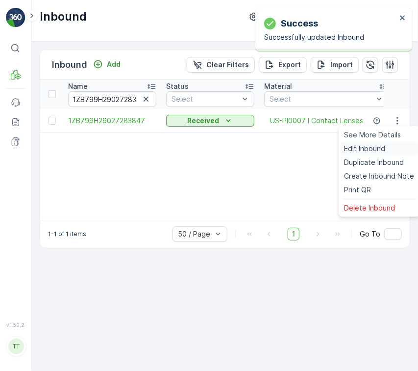
click at [396, 145] on div "Edit Inbound" at bounding box center [380, 149] width 78 height 14
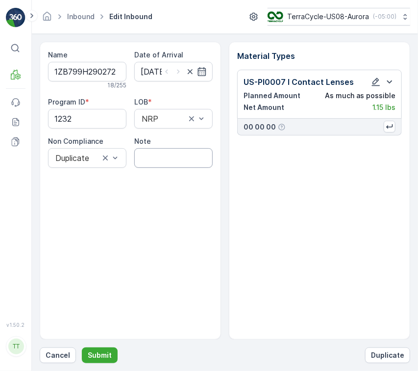
click at [164, 155] on input "Note" at bounding box center [173, 158] width 78 height 20
paste input "Solved. I didn't upload the file on time GV Sept 16, 2025"
type input "Solved. I didn't upload the file on time GV Sept 16, 2025"
click at [105, 358] on p "Submit" at bounding box center [100, 355] width 24 height 10
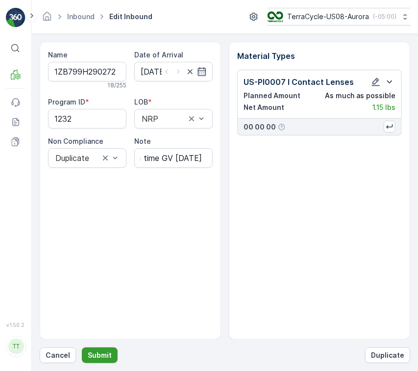
scroll to position [0, 0]
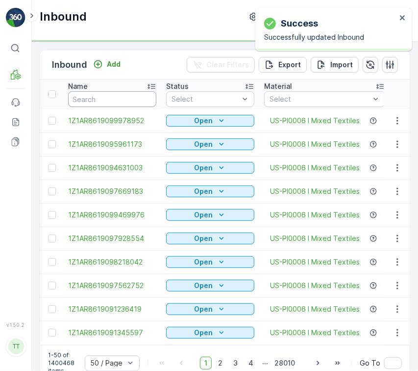
click at [96, 95] on input "text" at bounding box center [112, 99] width 88 height 16
paste input "1ZB799H29029002655"
type input "1ZB799H29029002655"
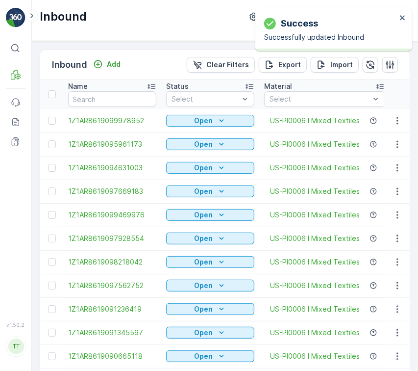
type input "1ZB799H29029002655"
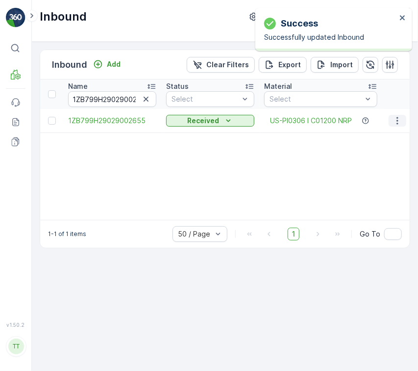
click at [398, 123] on icon "button" at bounding box center [397, 120] width 1 height 7
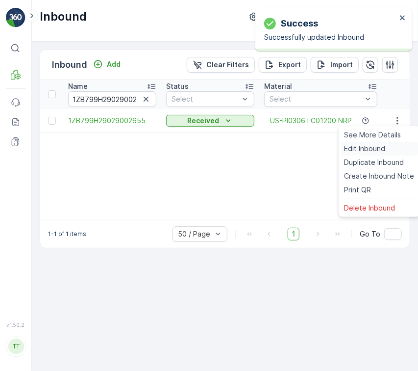
click at [392, 147] on div "Edit Inbound" at bounding box center [380, 149] width 78 height 14
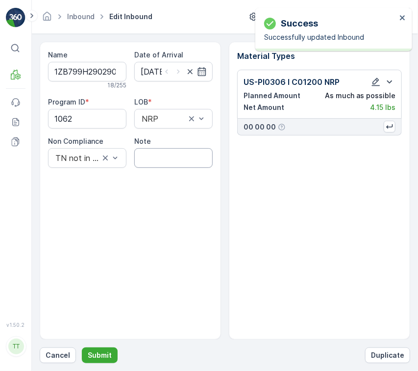
click at [168, 152] on input "Note" at bounding box center [173, 158] width 78 height 20
paste input "Solved. I didn't upload the file on time GV Sept 16, 2025"
type input "Solved. I didn't upload the file on time GV Sept 16, 2025"
click at [95, 351] on p "Submit" at bounding box center [100, 355] width 24 height 10
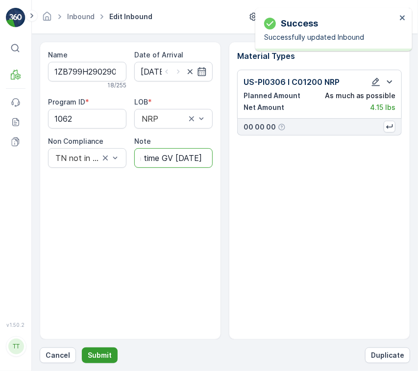
scroll to position [0, 0]
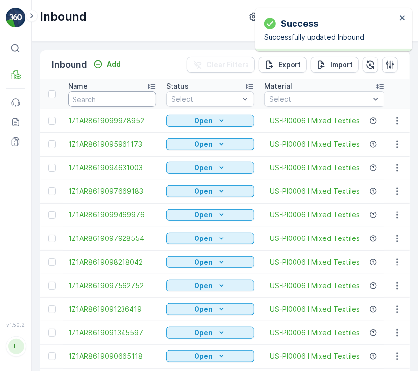
click at [122, 98] on input "text" at bounding box center [112, 99] width 88 height 16
paste input "1ZB799H29011539136"
type input "1ZB799H29011539136"
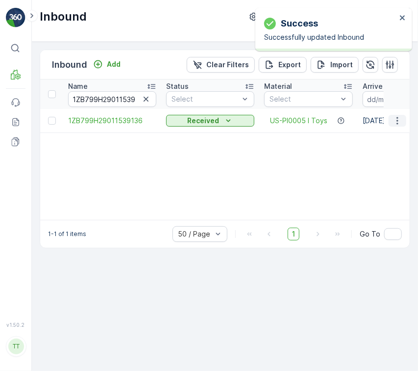
click at [392, 121] on button "button" at bounding box center [398, 121] width 18 height 12
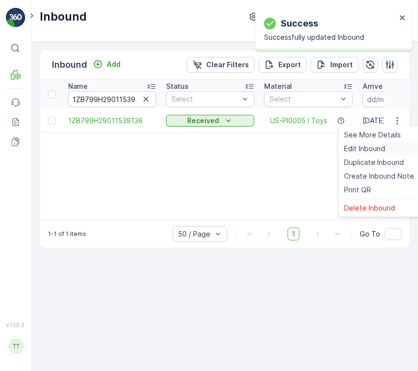
click at [390, 147] on div "Edit Inbound" at bounding box center [380, 149] width 78 height 14
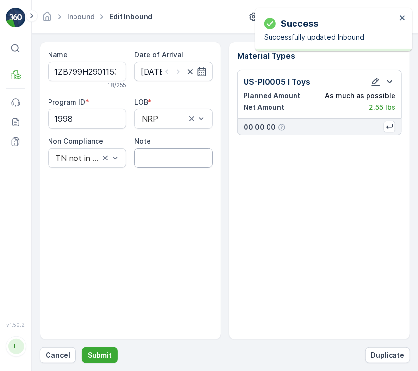
click at [159, 163] on input "Note" at bounding box center [173, 158] width 78 height 20
paste input "Solved. I didn't upload the file on time GV Sept 16, 2025"
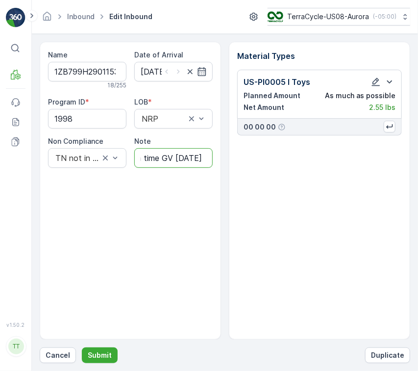
type input "Solved. I didn't upload the file on time GV Sept 16, 2025"
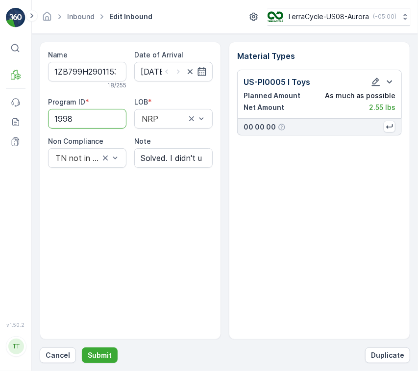
drag, startPoint x: 105, startPoint y: 121, endPoint x: 0, endPoint y: 115, distance: 105.6
click at [0, 115] on div "⌘B MRF Events Reports Documents v 1.50.2 TT TC.GLOBAL clemence.vasseur@terracyc…" at bounding box center [209, 185] width 418 height 371
paste ID "893"
type ID "1893"
click at [82, 347] on button "Submit" at bounding box center [100, 355] width 36 height 16
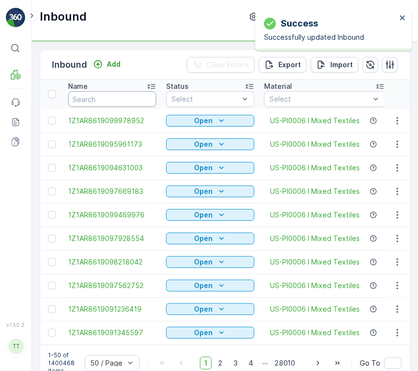
click at [117, 102] on input "text" at bounding box center [112, 99] width 88 height 16
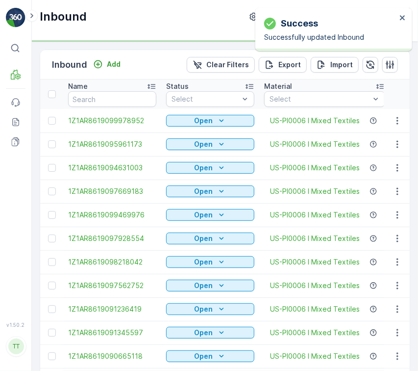
type input "1ZB799H29028145413"
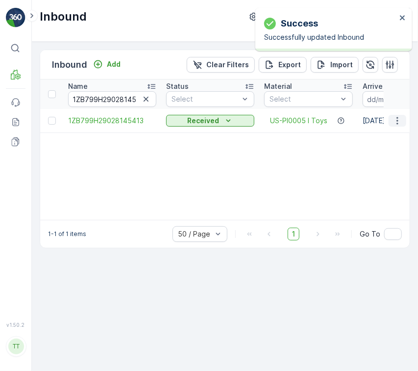
click at [400, 120] on icon "button" at bounding box center [398, 121] width 10 height 10
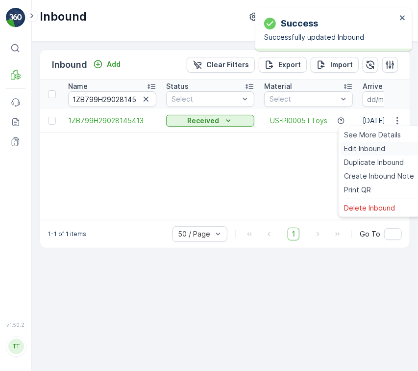
click at [382, 143] on div "Edit Inbound" at bounding box center [380, 149] width 78 height 14
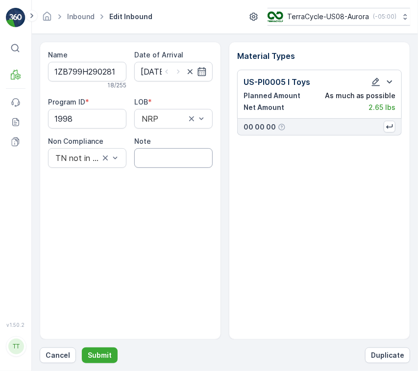
click at [162, 168] on div "Name 1ZB799H29028145413 18 / 255 Date of Arrival 15.05.2025 Program ID * 1998 L…" at bounding box center [130, 191] width 181 height 298
click at [159, 159] on input "Note" at bounding box center [173, 158] width 78 height 20
paste input "Solved. I didn't upload the file on time GV Sept 16, 2025"
type input "Solved. I didn't upload the file on time GV Sept 16, 2025"
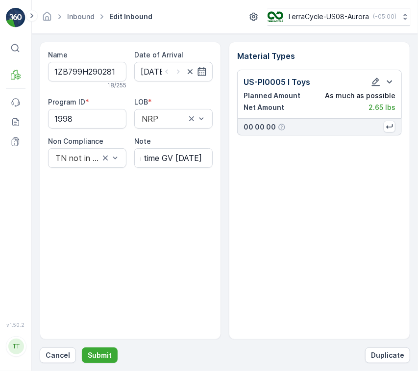
scroll to position [0, 0]
click at [0, 116] on div "⌘B MRF Events Reports Documents v 1.50.2 TT TC.GLOBAL clemence.vasseur@terracyc…" at bounding box center [209, 185] width 418 height 371
paste ID "893"
type ID "1893"
click at [103, 351] on p "Submit" at bounding box center [100, 355] width 24 height 10
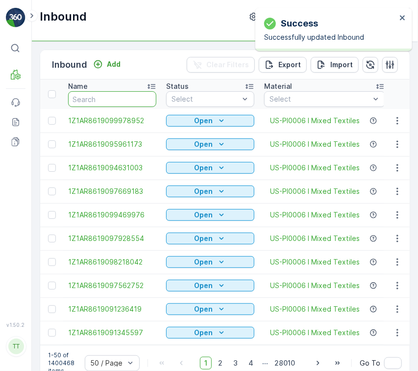
drag, startPoint x: 117, startPoint y: 103, endPoint x: 128, endPoint y: 98, distance: 12.5
click at [119, 103] on input "text" at bounding box center [112, 99] width 88 height 16
paste input "1ZB799H29028113466"
type input "1ZB799H29028113466"
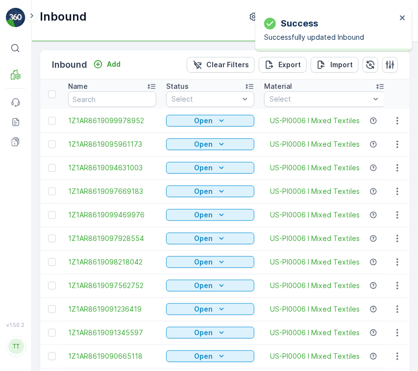
type input "1ZB799H29028113466"
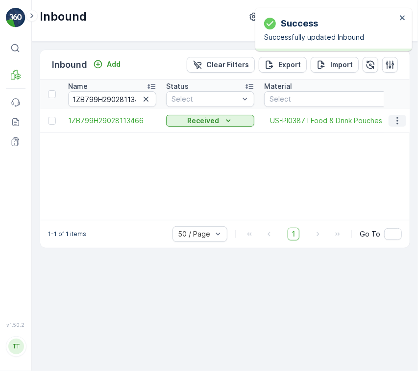
click at [394, 122] on icon "button" at bounding box center [398, 121] width 10 height 10
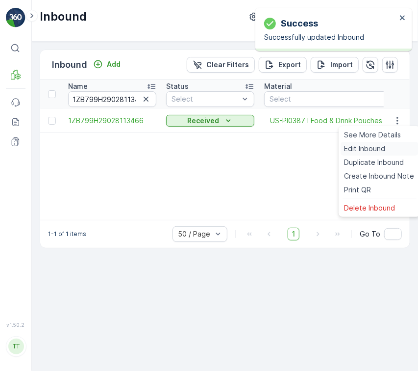
click at [384, 147] on span "Edit Inbound" at bounding box center [365, 149] width 41 height 10
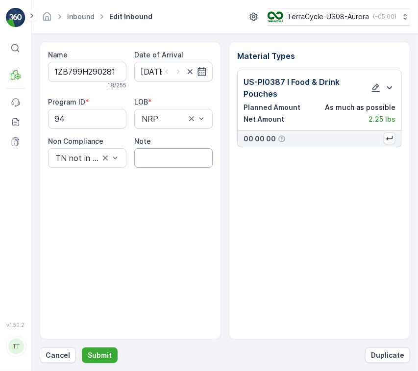
drag, startPoint x: 172, startPoint y: 156, endPoint x: 173, endPoint y: 162, distance: 6.0
click at [172, 156] on input "Note" at bounding box center [173, 158] width 78 height 20
paste input "Solved. I didn't upload the file on time GV Sept 16, 2025"
type input "Solved. I didn't upload the file on time GV Sept 16, 2025"
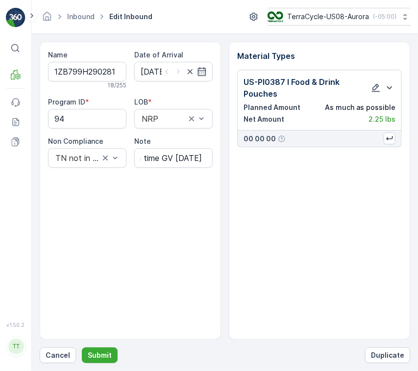
drag, startPoint x: 98, startPoint y: 361, endPoint x: 104, endPoint y: 364, distance: 7.0
click at [98, 364] on form "Name 1ZB799H29028113466 18 / 255 Date of Arrival 15.05.2025 Program ID * 94 LOB…" at bounding box center [225, 202] width 386 height 337
click at [104, 357] on p "Submit" at bounding box center [100, 355] width 24 height 10
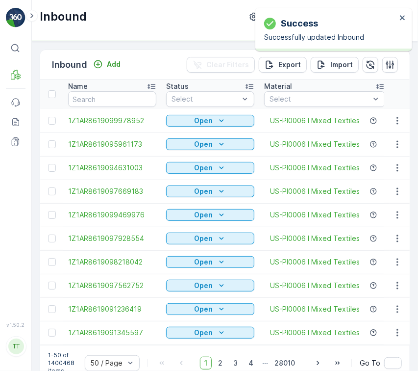
click at [125, 100] on input "text" at bounding box center [112, 99] width 88 height 16
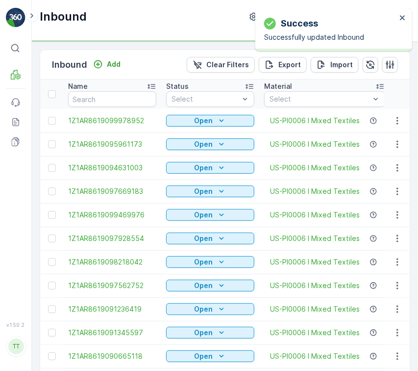
type input "1ZB799H29039141398"
click at [393, 120] on icon "button" at bounding box center [398, 121] width 10 height 10
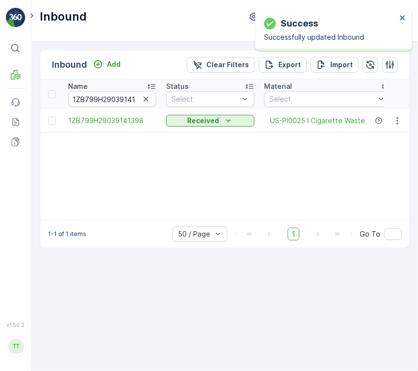
click at [392, 120] on button "button" at bounding box center [398, 121] width 18 height 12
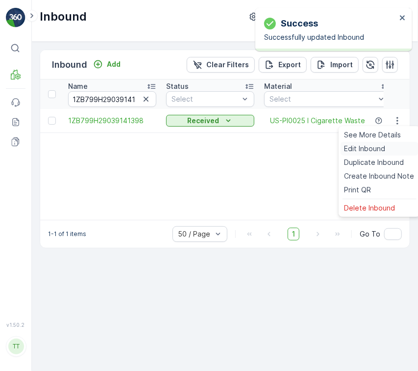
click at [400, 150] on div "Edit Inbound" at bounding box center [380, 149] width 78 height 14
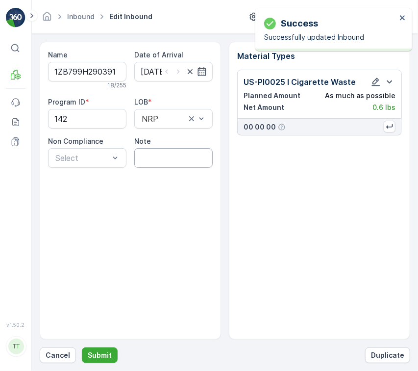
drag, startPoint x: 164, startPoint y: 155, endPoint x: 165, endPoint y: 162, distance: 7.5
click at [163, 155] on input "Note" at bounding box center [173, 158] width 78 height 20
paste input "Solved. I didn't upload the file on time GV Sept 16, 2025"
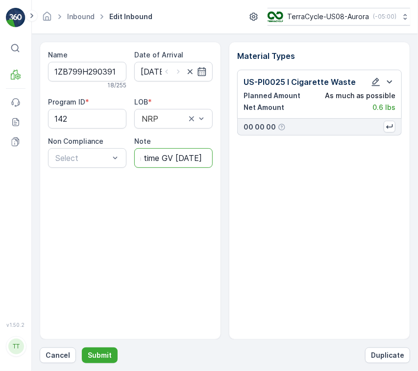
type input "Solved. I didn't upload the file on time GV Sept 16, 2025"
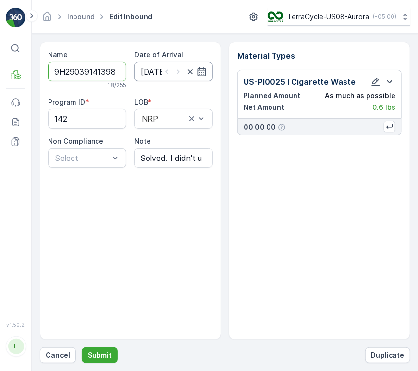
drag, startPoint x: 90, startPoint y: 73, endPoint x: 147, endPoint y: 73, distance: 56.4
click at [147, 73] on div "Name 1ZB799H29039141398 18 / 255 Date of Arrival 16.05.2025 Program ID * 142 LO…" at bounding box center [130, 109] width 165 height 118
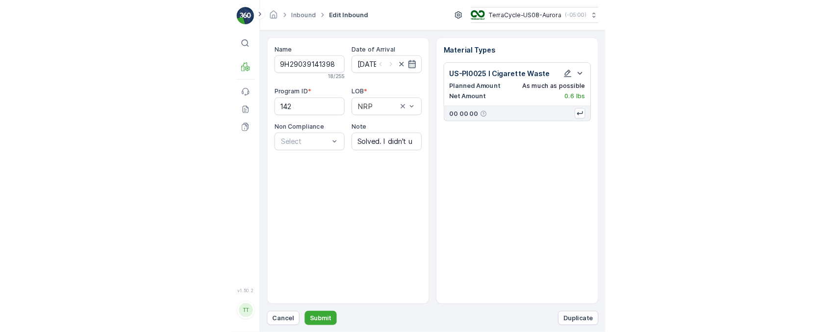
scroll to position [0, 0]
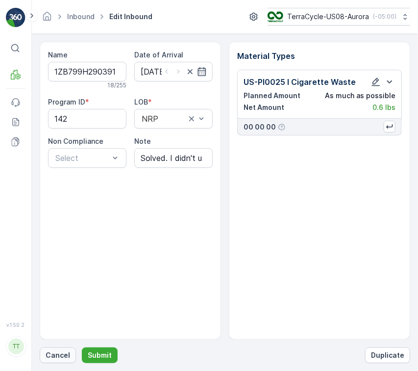
click at [59, 354] on p "Cancel" at bounding box center [58, 355] width 25 height 10
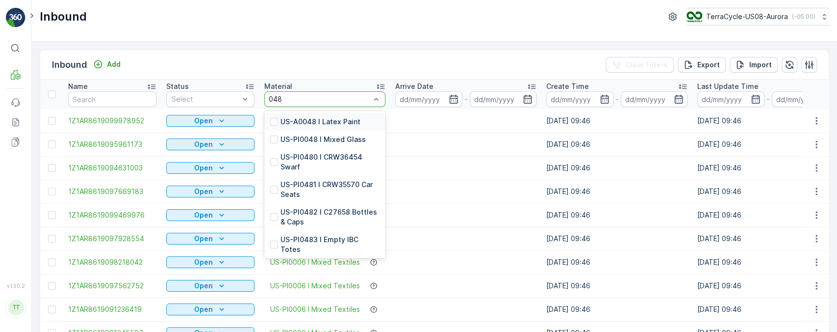
type input "0486"
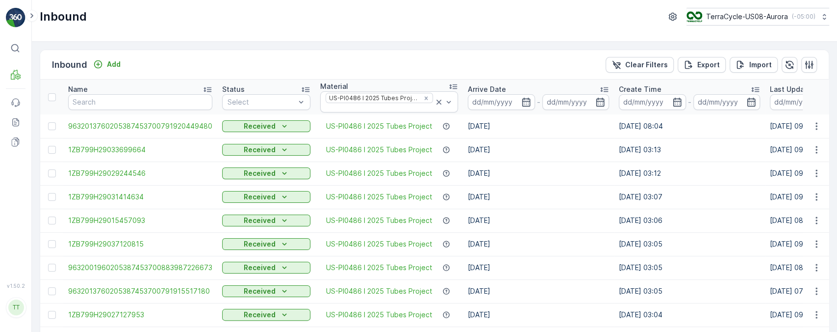
drag, startPoint x: 227, startPoint y: 101, endPoint x: 214, endPoint y: 101, distance: 13.2
click at [214, 101] on th "Name" at bounding box center [140, 96] width 154 height 35
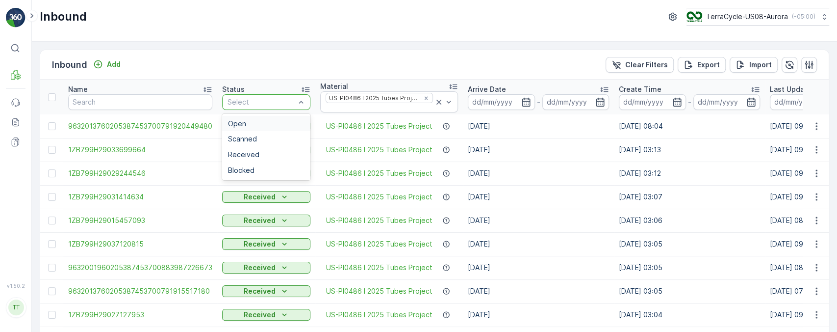
click at [255, 120] on div "Open" at bounding box center [266, 124] width 77 height 8
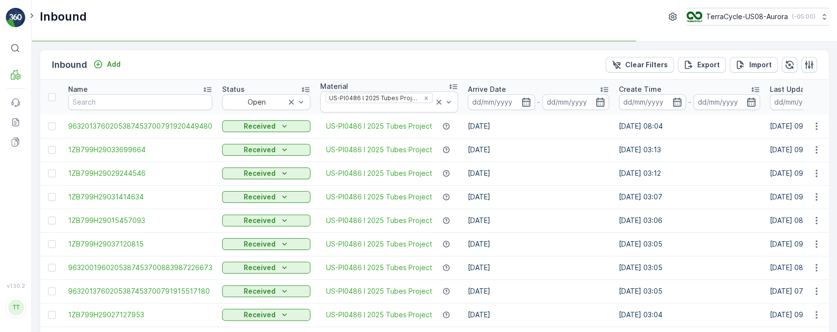
click at [274, 57] on div "Inbound Add Clear Filters Export Import" at bounding box center [434, 64] width 789 height 29
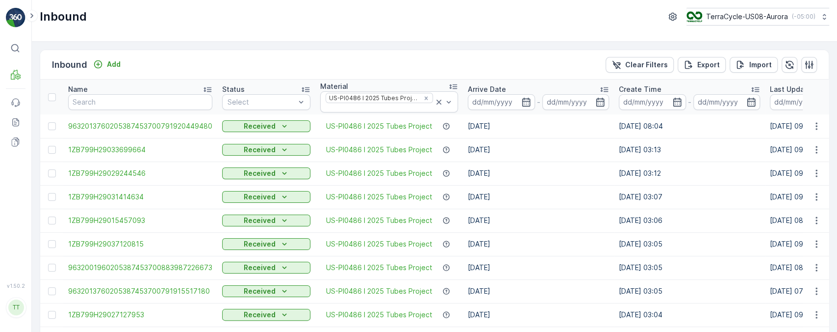
click at [637, 73] on div "Inbound Add Clear Filters Export Import" at bounding box center [434, 64] width 789 height 29
click at [640, 71] on button "Clear Filters" at bounding box center [640, 65] width 68 height 16
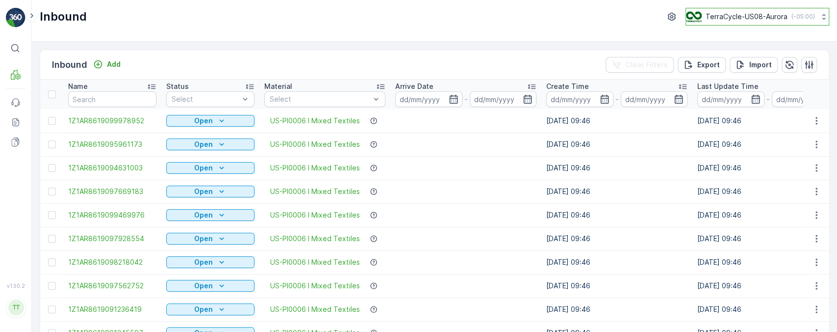
click at [784, 19] on div "TerraCycle-US08-Aurora ( -05:00 )" at bounding box center [750, 16] width 129 height 11
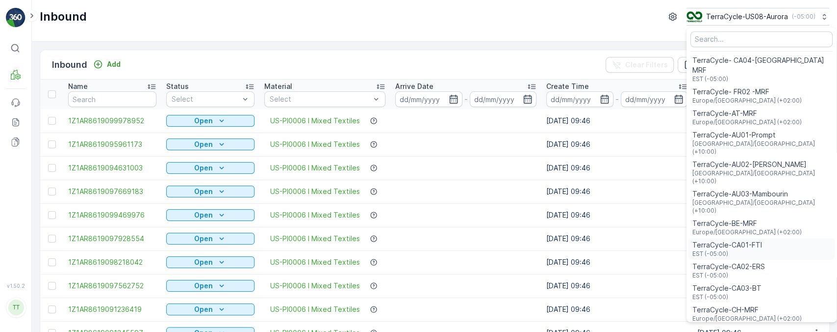
click at [740, 240] on span "TerraCycle-CA01-FTI" at bounding box center [727, 245] width 70 height 10
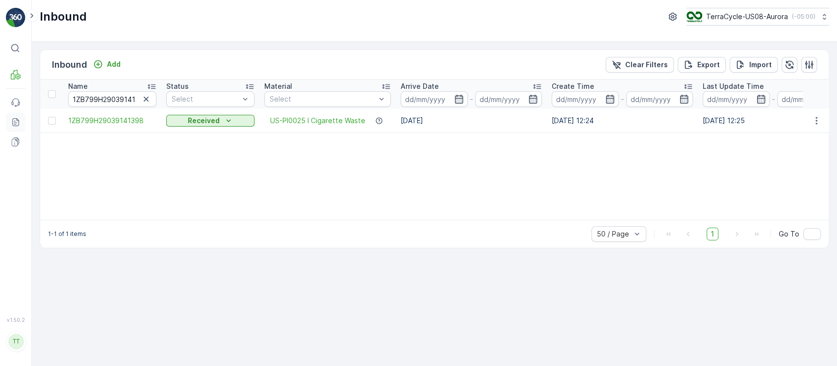
click at [16, 123] on icon at bounding box center [16, 122] width 10 height 10
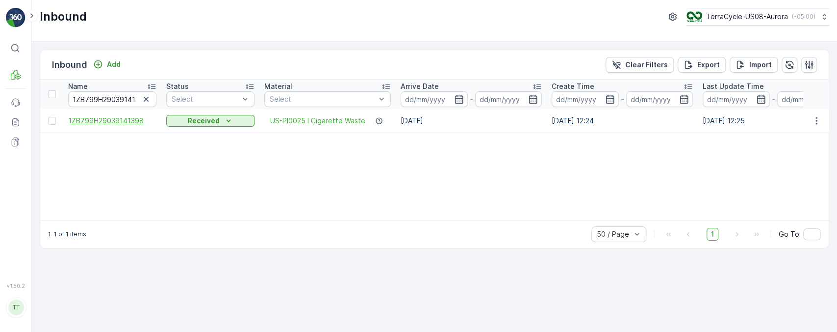
click at [139, 120] on span "1ZB799H29039141398" at bounding box center [112, 121] width 88 height 10
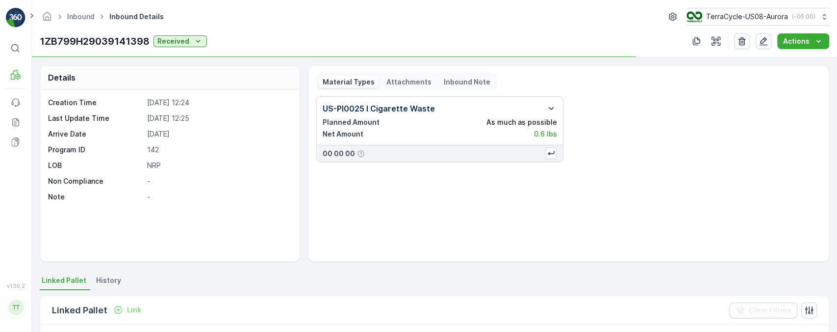
click at [123, 269] on div "Details Creation Time [DATE] 12:24 Last Update Time [DATE] 12:25 Arrive Date [D…" at bounding box center [434, 194] width 805 height 274
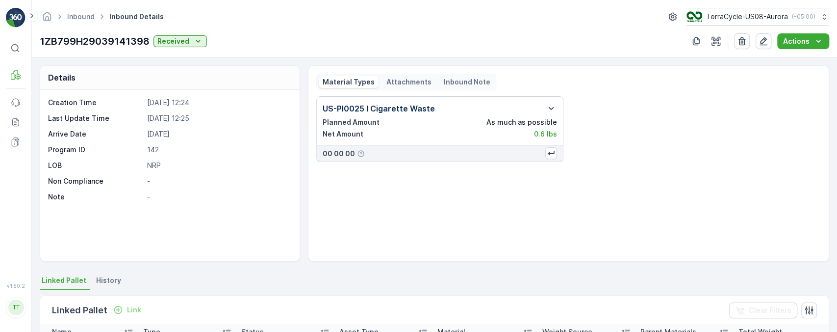
click at [104, 282] on span "History" at bounding box center [108, 280] width 25 height 10
click at [77, 34] on p "1ZB799H29039141398" at bounding box center [95, 41] width 110 height 15
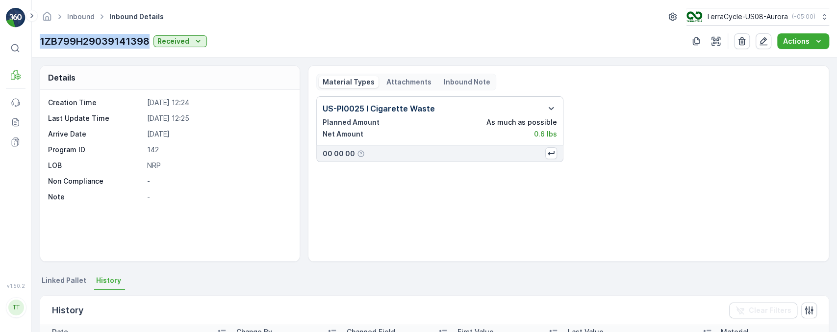
click at [77, 34] on p "1ZB799H29039141398" at bounding box center [95, 41] width 110 height 15
copy p "1ZB799H29039141398"
click at [418, 235] on div "US-PI0025 I Cigarette Waste Planned Amount As much as possible Net Amount 0.6 l…" at bounding box center [568, 174] width 505 height 157
click at [401, 86] on div "Attachments" at bounding box center [409, 82] width 53 height 12
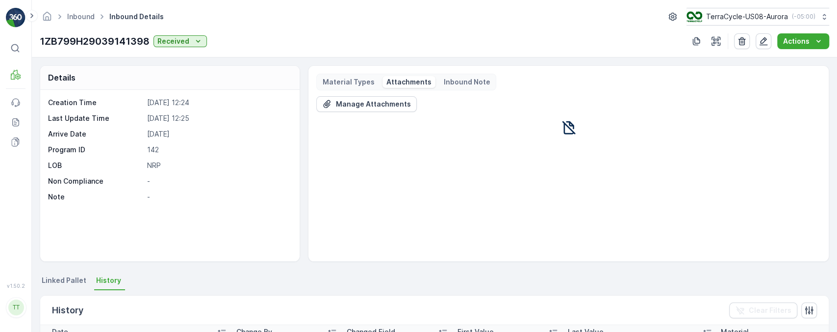
click at [336, 81] on p "Material Types" at bounding box center [349, 82] width 52 height 10
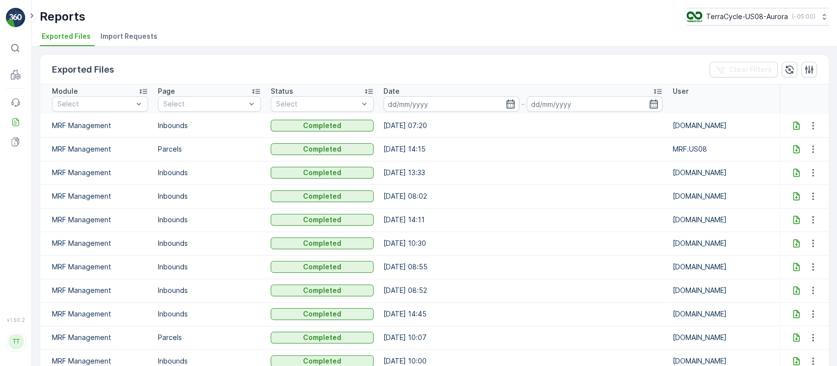
click at [157, 36] on li "Import Requests" at bounding box center [130, 37] width 63 height 17
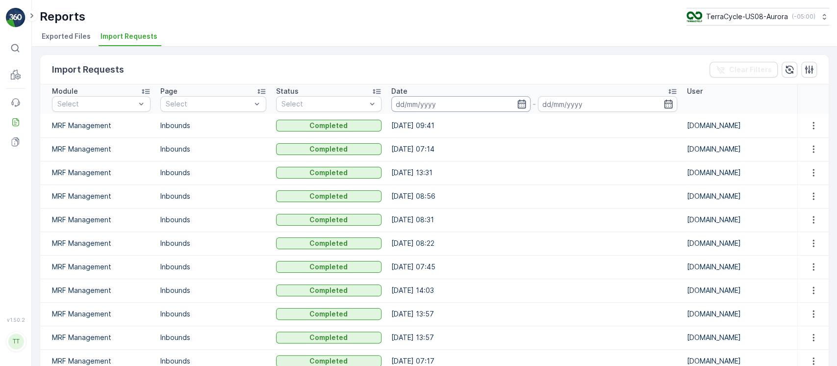
click at [483, 106] on input at bounding box center [460, 104] width 139 height 16
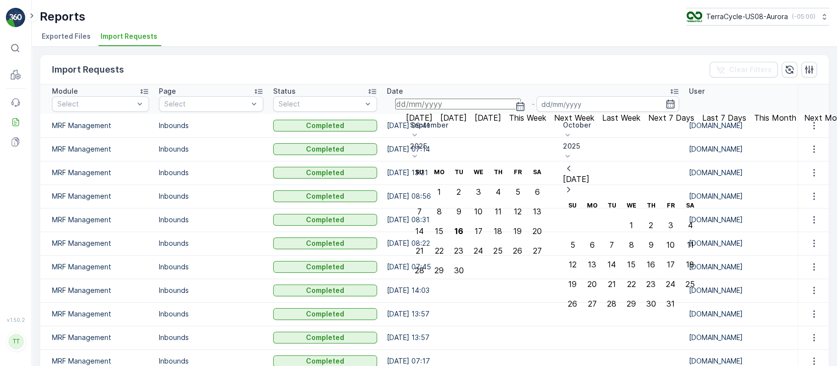
click at [496, 125] on p "September" at bounding box center [478, 125] width 137 height 10
click at [438, 215] on span "May" at bounding box center [430, 219] width 16 height 9
click at [502, 227] on div "15" at bounding box center [498, 231] width 8 height 9
type input "[DATE]"
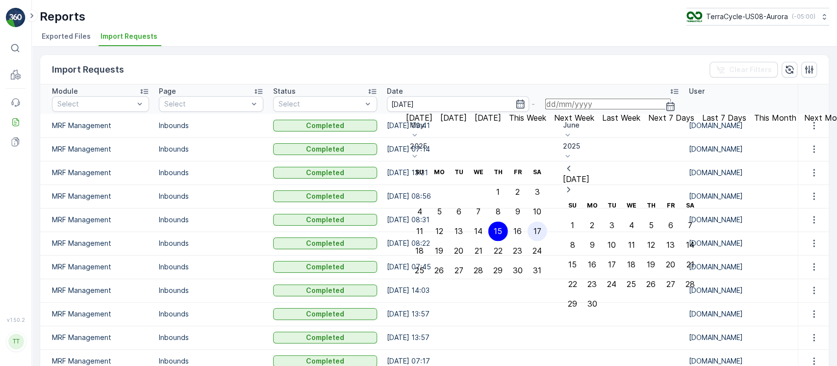
click at [541, 227] on div "17" at bounding box center [538, 231] width 8 height 9
type input "17.05.2025"
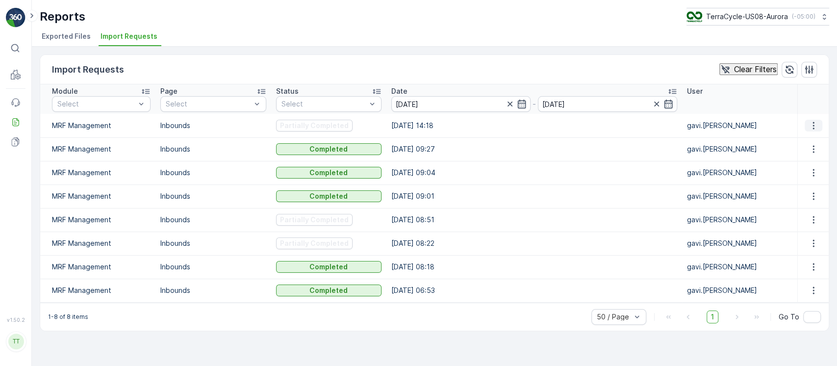
click at [813, 125] on icon "button" at bounding box center [813, 125] width 1 height 7
click at [810, 136] on span "See More Details" at bounding box center [813, 140] width 63 height 9
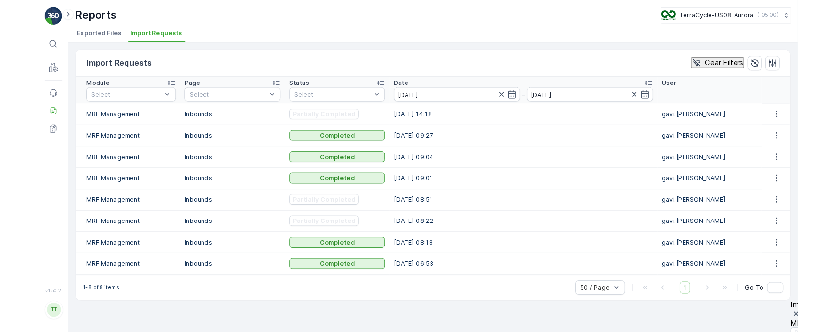
scroll to position [378, 0]
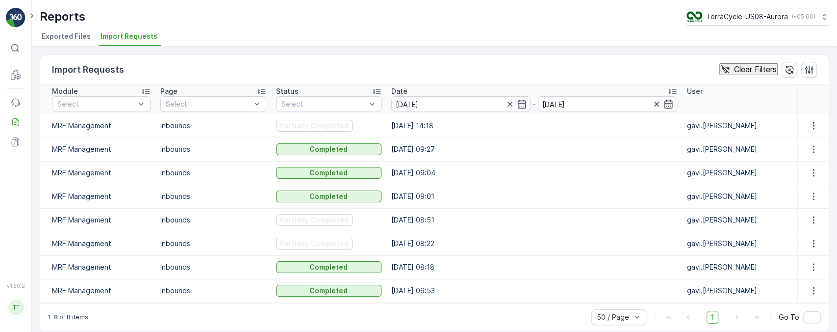
click at [802, 124] on div at bounding box center [813, 126] width 23 height 12
click at [809, 124] on icon "button" at bounding box center [814, 126] width 10 height 10
click at [792, 139] on span "See More Details" at bounding box center [813, 140] width 63 height 9
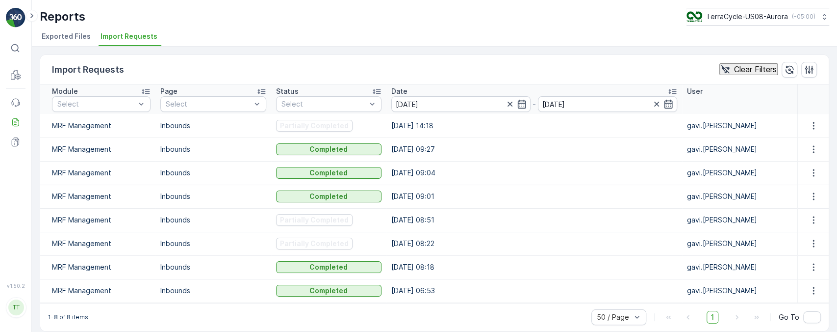
scroll to position [349, 0]
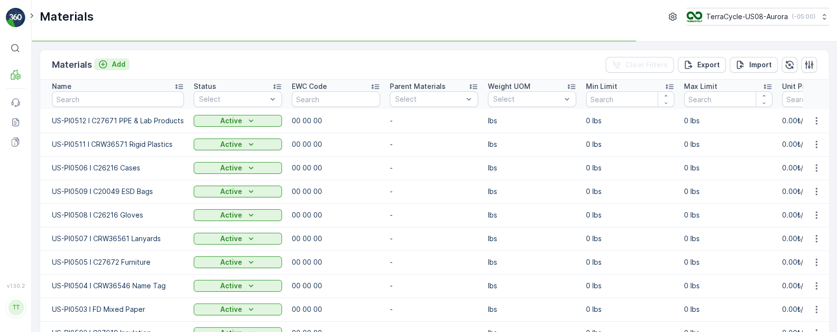
click at [114, 63] on p "Add" at bounding box center [119, 64] width 14 height 10
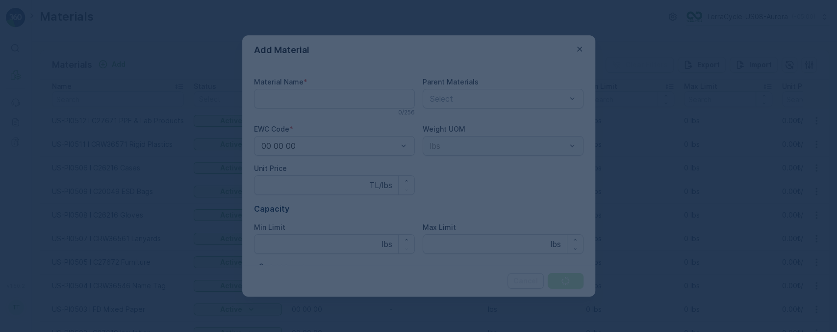
click at [310, 98] on div at bounding box center [418, 166] width 837 height 332
click at [302, 97] on div at bounding box center [418, 166] width 837 height 332
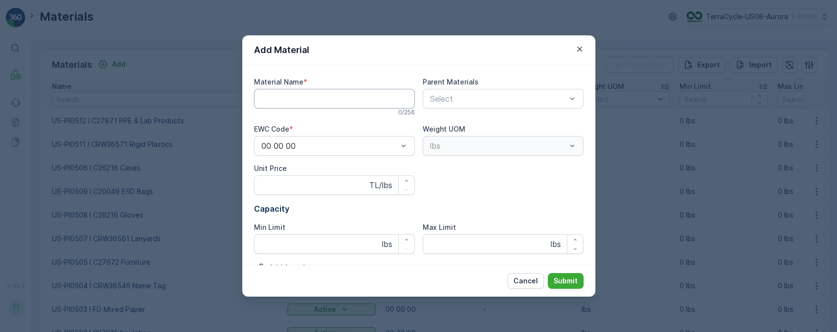
click at [296, 104] on Name "Material Name" at bounding box center [334, 99] width 161 height 20
paste Name "US-PI0513 I C01591 Socks"
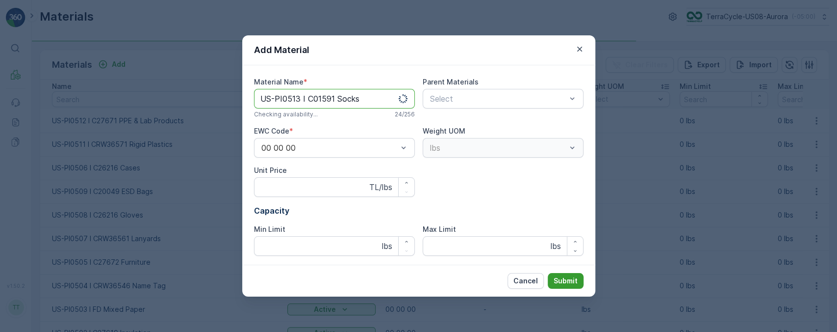
type Name "US-PI0513 I C01591 Socks"
click at [569, 285] on button "Submit" at bounding box center [566, 281] width 36 height 16
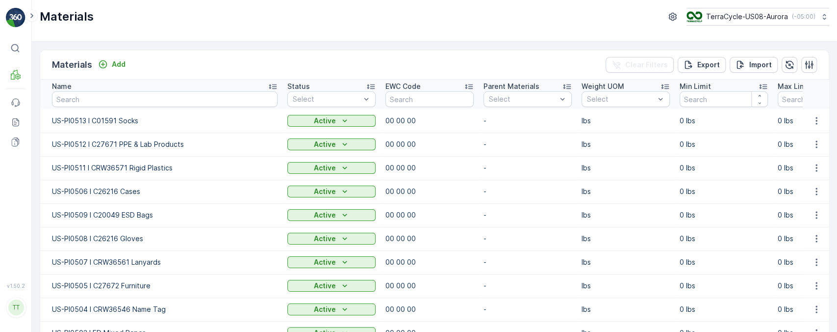
click at [121, 120] on p "US-PI0513 I C01591 Socks" at bounding box center [165, 121] width 226 height 10
copy p "US-PI0513 I C01591 Socks"
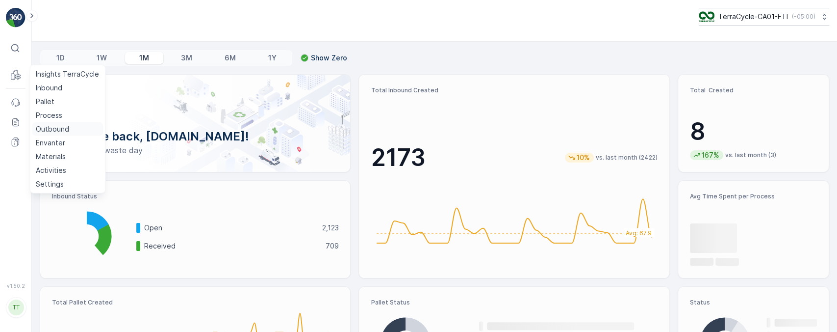
click at [62, 133] on p "Outbound" at bounding box center [52, 129] width 33 height 10
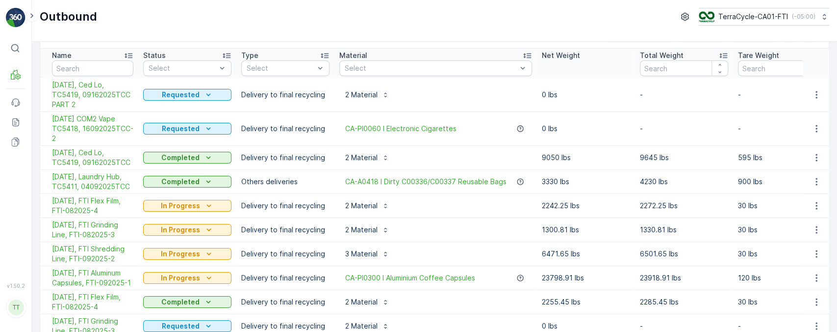
scroll to position [30, 0]
click at [110, 153] on span "[DATE], Ced Lo, TC5419, 09162025TCC" at bounding box center [92, 159] width 81 height 20
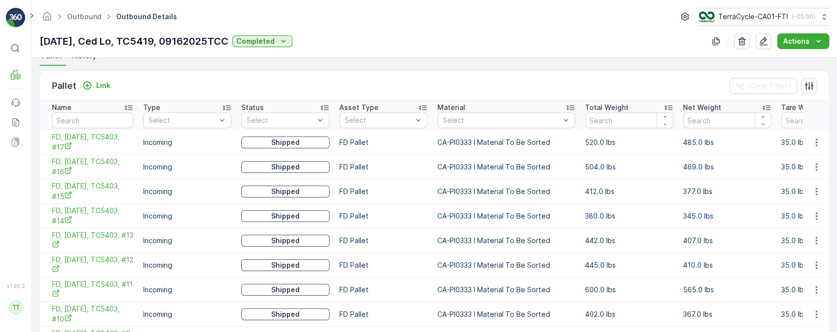
scroll to position [224, 0]
click at [102, 105] on div "Name" at bounding box center [92, 108] width 81 height 10
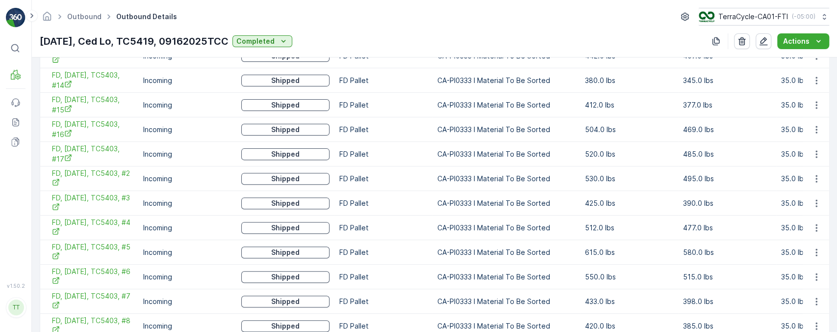
scroll to position [565, 0]
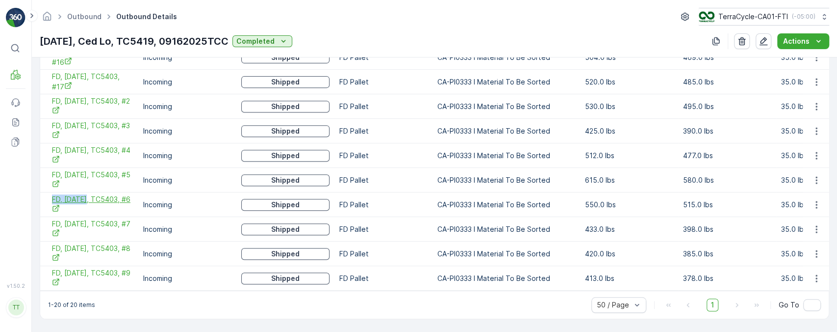
drag, startPoint x: 47, startPoint y: 193, endPoint x: 86, endPoint y: 194, distance: 39.2
click at [86, 194] on td "FD, [DATE], TC5403, #6" at bounding box center [89, 204] width 98 height 25
copy span "FD, [DATE]"
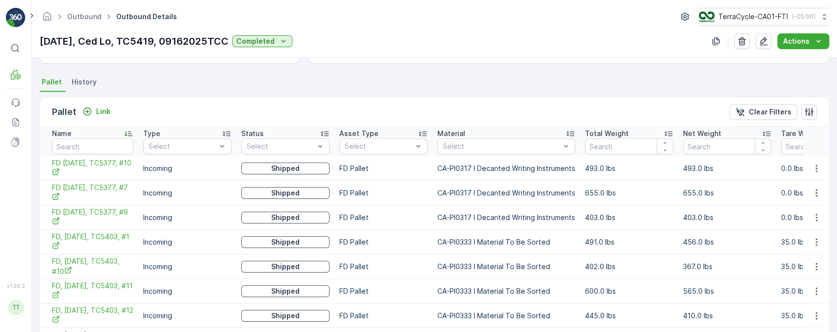
scroll to position [196, 0]
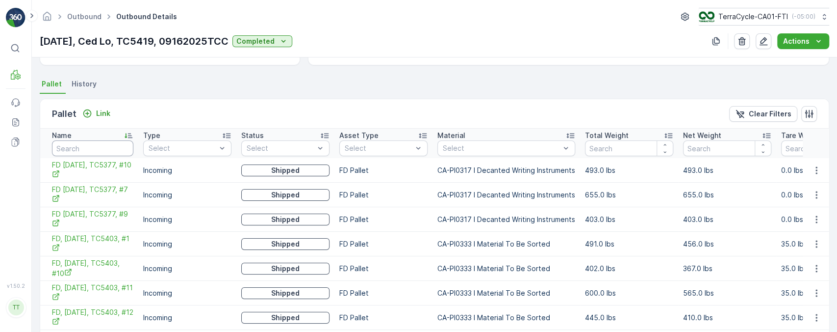
click at [84, 142] on input "text" at bounding box center [92, 148] width 81 height 16
paste input "FD, [DATE]"
type input "FD, [DATE]"
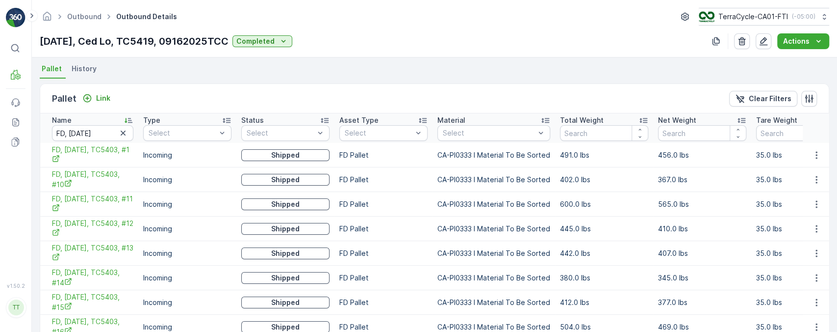
scroll to position [212, 0]
click at [743, 101] on icon "Clear Filters" at bounding box center [740, 98] width 8 height 8
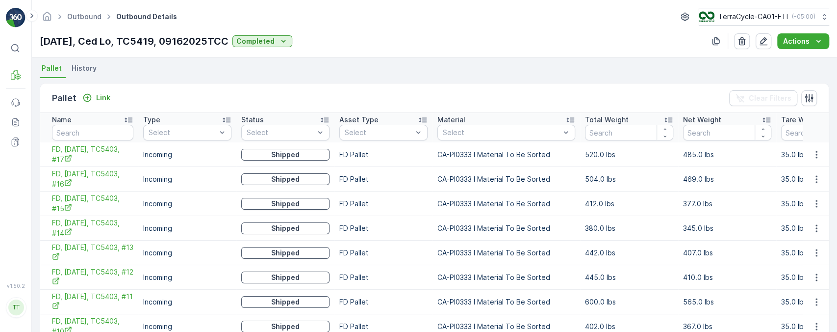
click at [98, 122] on div "Name" at bounding box center [92, 120] width 81 height 10
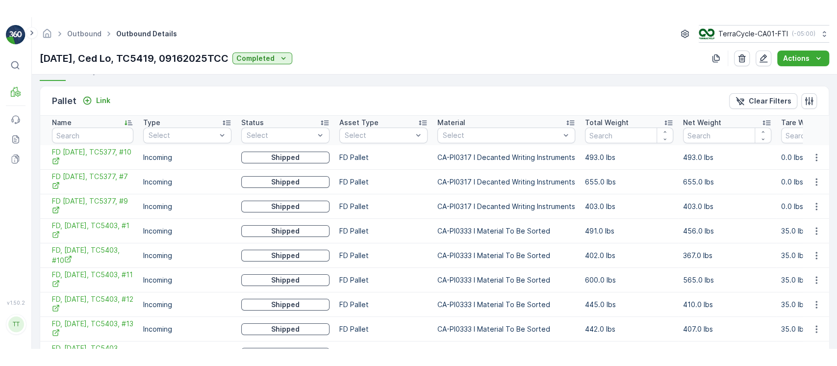
scroll to position [227, 0]
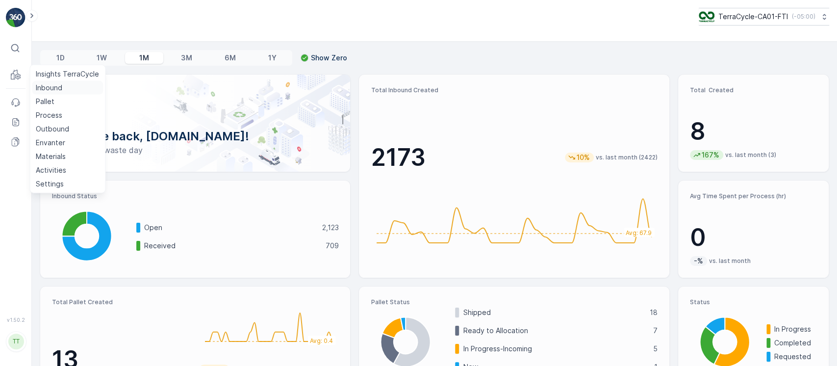
click at [39, 86] on p "Inbound" at bounding box center [49, 88] width 26 height 10
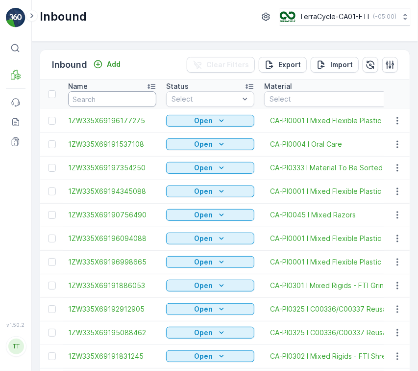
click at [115, 98] on input "text" at bounding box center [112, 99] width 88 height 16
drag, startPoint x: 97, startPoint y: 88, endPoint x: 99, endPoint y: 96, distance: 8.5
click at [98, 94] on th "Name" at bounding box center [112, 93] width 98 height 29
click at [99, 98] on input "text" at bounding box center [112, 99] width 88 height 16
paste input "1ZB799H29025156514"
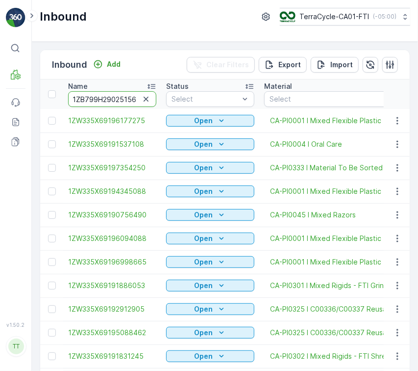
type input "1ZB799H29025156514"
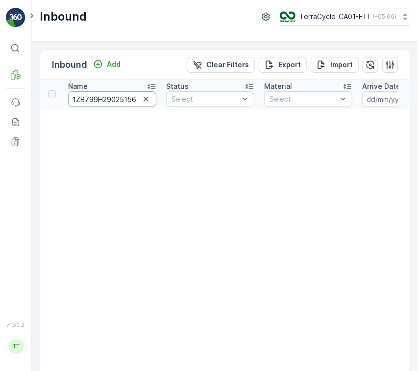
scroll to position [0, 11]
drag, startPoint x: 110, startPoint y: 100, endPoint x: 224, endPoint y: 110, distance: 114.2
click at [331, 21] on p "TerraCycle-CA01-FTI" at bounding box center [334, 17] width 70 height 10
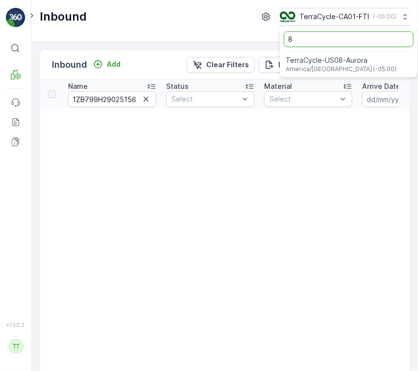
type input "8"
click at [338, 50] on ul "8 TerraCycle-US08-[GEOGRAPHIC_DATA] America/[GEOGRAPHIC_DATA] (-05:00)" at bounding box center [349, 52] width 138 height 50
click at [342, 57] on span "TerraCycle-US08-Aurora" at bounding box center [341, 60] width 111 height 10
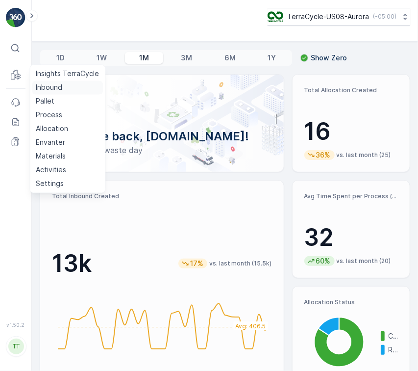
click at [59, 91] on p "Inbound" at bounding box center [49, 88] width 26 height 10
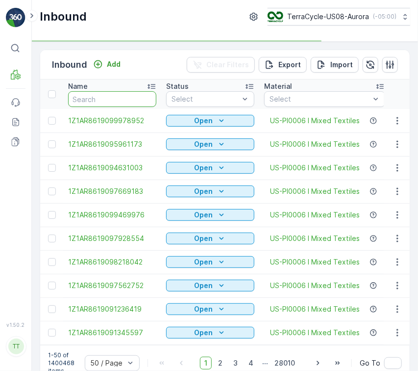
click at [84, 95] on input "text" at bounding box center [112, 99] width 88 height 16
paste input "1ZB799H29025156514"
type input "1ZB799H29025156514"
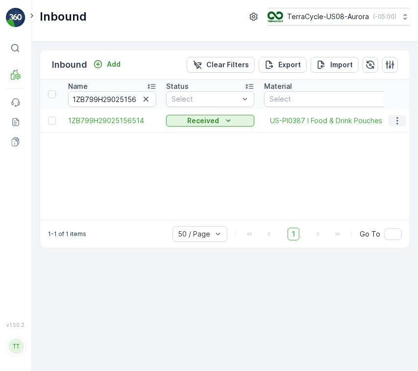
drag, startPoint x: 392, startPoint y: 120, endPoint x: 400, endPoint y: 123, distance: 8.8
click at [392, 120] on button "button" at bounding box center [398, 121] width 18 height 12
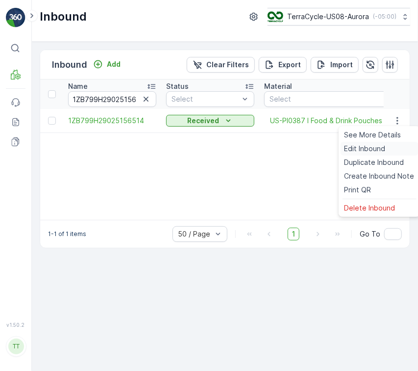
click at [384, 144] on span "Edit Inbound" at bounding box center [365, 149] width 41 height 10
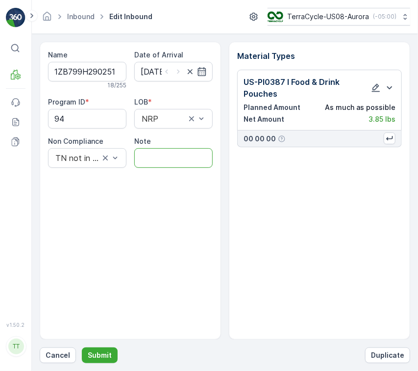
click at [164, 154] on input "Note" at bounding box center [173, 158] width 78 height 20
paste input "Solved. I didn't upload the file on time ([DOMAIN_NAME]) GV [DATE]"
type input "Solved. I didn't upload the file on time ([DOMAIN_NAME]) GV [DATE]"
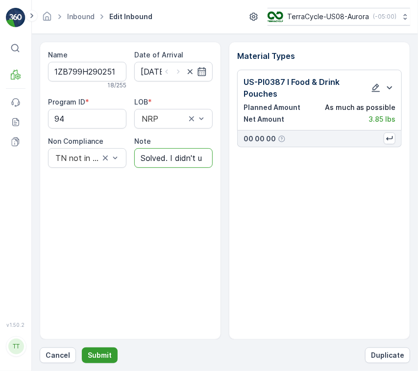
click at [102, 354] on p "Submit" at bounding box center [100, 355] width 24 height 10
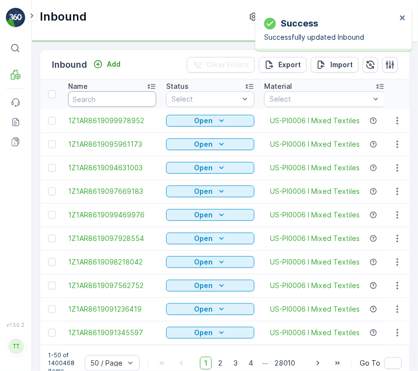
click at [102, 102] on input "text" at bounding box center [112, 99] width 88 height 16
paste input "1ZB799H29022156074"
type input "1ZB799H29022156074"
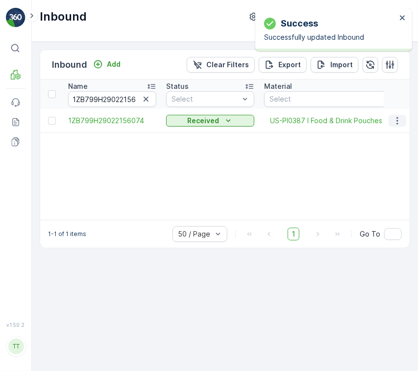
click at [397, 120] on icon "button" at bounding box center [398, 121] width 10 height 10
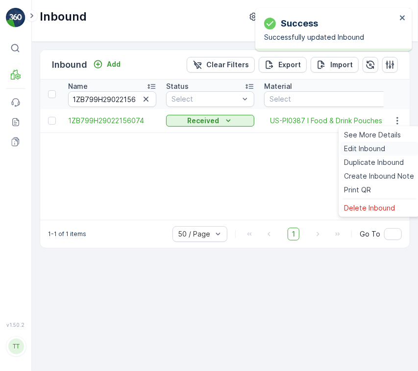
click at [392, 148] on div "Edit Inbound" at bounding box center [380, 149] width 78 height 14
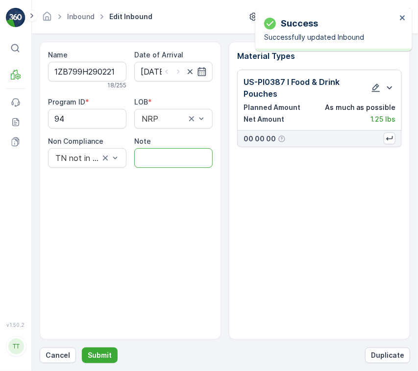
drag, startPoint x: 191, startPoint y: 151, endPoint x: 190, endPoint y: 156, distance: 4.9
click at [191, 151] on input "Note" at bounding box center [173, 158] width 78 height 20
paste input "Solved. I didn't upload the file on time ([DOMAIN_NAME]) GV [DATE]"
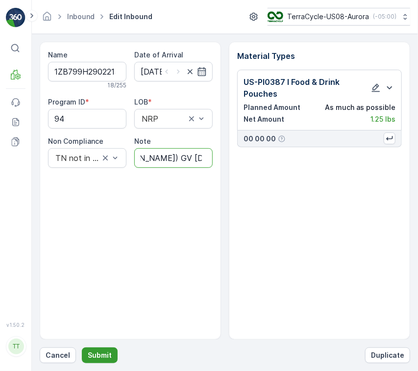
type input "Solved. I didn't upload the file on time ([DOMAIN_NAME]) GV [DATE]"
click at [102, 351] on p "Submit" at bounding box center [100, 355] width 24 height 10
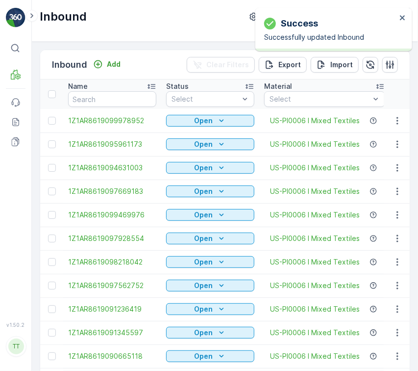
click at [140, 91] on input "text" at bounding box center [112, 99] width 88 height 16
paste input "1ZB799H29028981680"
type input "1ZB799H29028981680"
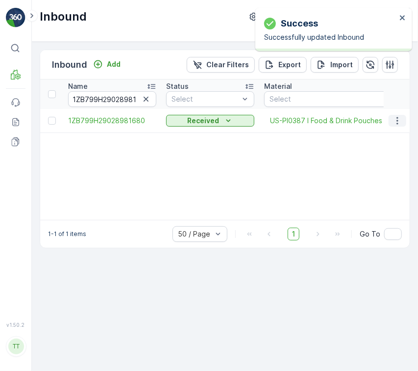
click at [394, 121] on icon "button" at bounding box center [398, 121] width 10 height 10
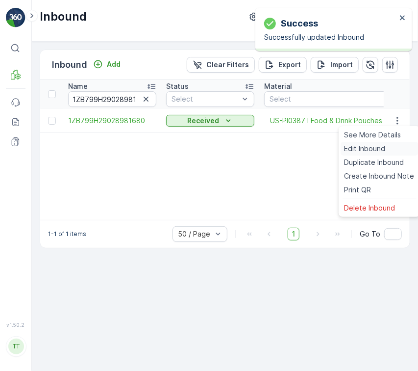
click at [394, 153] on div "Edit Inbound" at bounding box center [380, 149] width 78 height 14
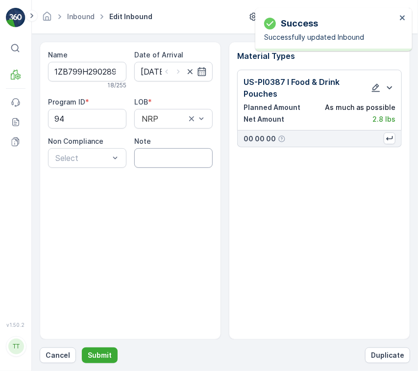
click at [177, 156] on input "Note" at bounding box center [173, 158] width 78 height 20
paste input "Solved. I didn't upload the file on time ([DOMAIN_NAME]) GV [DATE]"
type input "Solved. I didn't upload the file on time ([DOMAIN_NAME]) GV [DATE]"
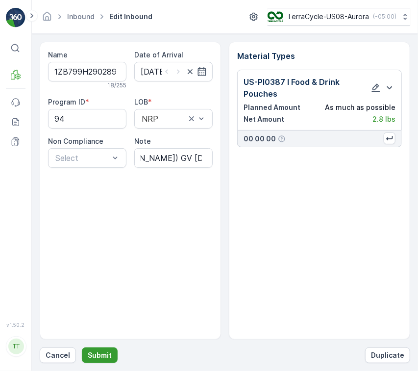
click at [92, 356] on p "Submit" at bounding box center [100, 355] width 24 height 10
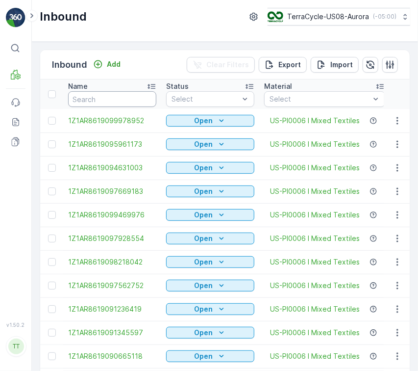
click at [86, 99] on input "text" at bounding box center [112, 99] width 88 height 16
paste input "1ZB799H29021953857"
type input "1ZB799H29021953857"
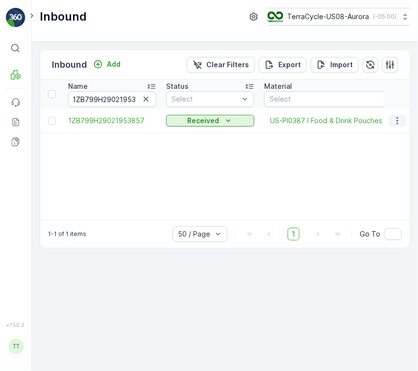
click at [393, 123] on icon "button" at bounding box center [398, 121] width 10 height 10
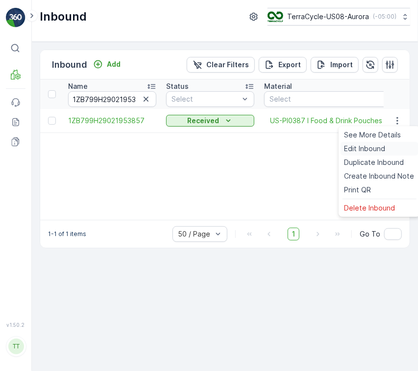
click at [402, 146] on div "Edit Inbound" at bounding box center [380, 149] width 78 height 14
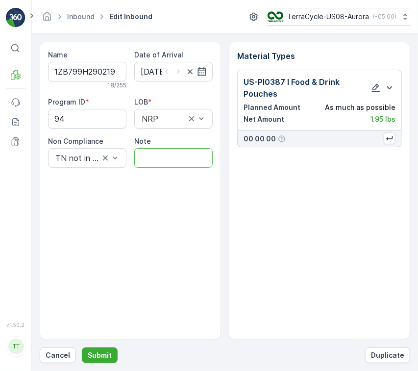
click at [173, 161] on input "Note" at bounding box center [173, 158] width 78 height 20
paste input "Solved. I didn't upload the file on time ([DOMAIN_NAME]) GV [DATE]"
type input "Solved. I didn't upload the file on time ([DOMAIN_NAME]) GV [DATE]"
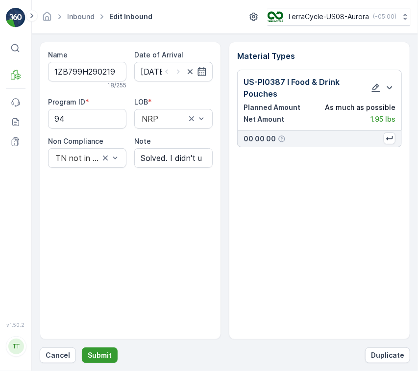
click at [103, 354] on p "Submit" at bounding box center [100, 355] width 24 height 10
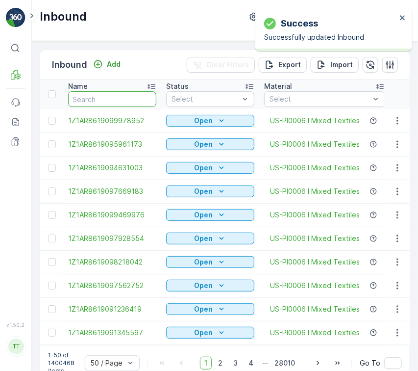
drag, startPoint x: 98, startPoint y: 112, endPoint x: 95, endPoint y: 100, distance: 12.1
click at [95, 100] on input "text" at bounding box center [112, 99] width 88 height 16
paste input "1ZB799H29028981680"
type input "1ZB799H29028981680"
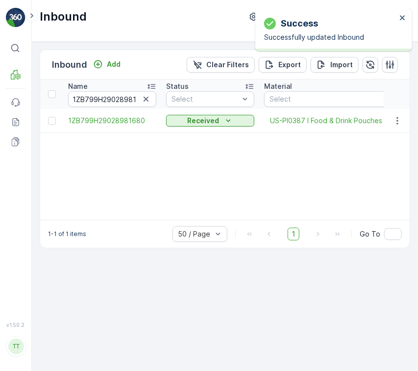
click at [306, 150] on div "Name 1ZB799H29028981680 Status Select Material Select Arrive Date - Create Time…" at bounding box center [225, 149] width 370 height 140
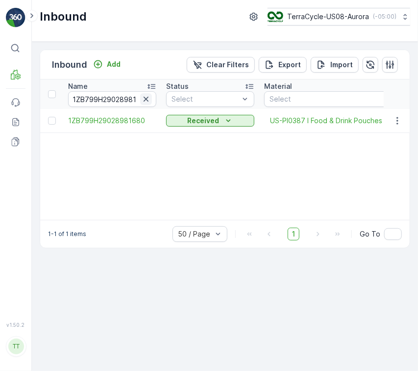
click at [147, 103] on icon "button" at bounding box center [146, 99] width 10 height 10
paste input "1ZB799H29035999238"
type input "1ZB799H29035999238"
click at [392, 128] on td at bounding box center [397, 121] width 26 height 24
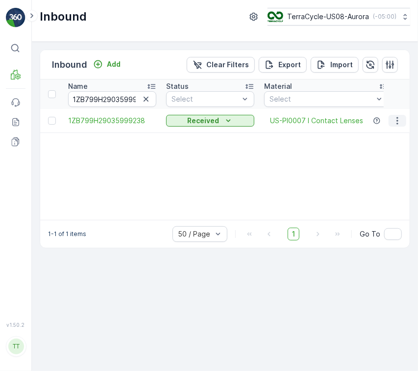
click at [393, 126] on button "button" at bounding box center [398, 121] width 18 height 12
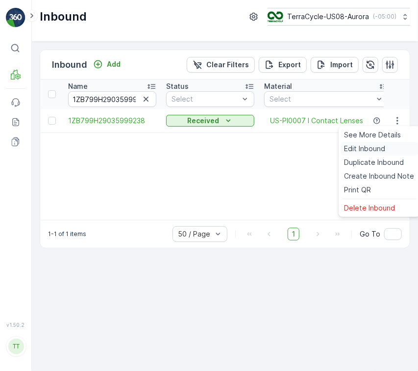
click at [396, 149] on div "Edit Inbound" at bounding box center [380, 149] width 78 height 14
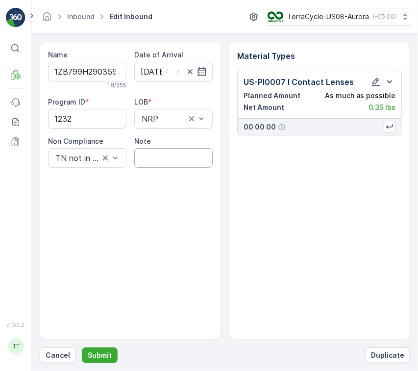
click at [172, 158] on input "Note" at bounding box center [173, 158] width 78 height 20
paste input "Solved. I didn't upload the file on time ([DOMAIN_NAME]) GV [DATE]"
type input "Solved. I didn't upload the file on time ([DOMAIN_NAME]) GV [DATE]"
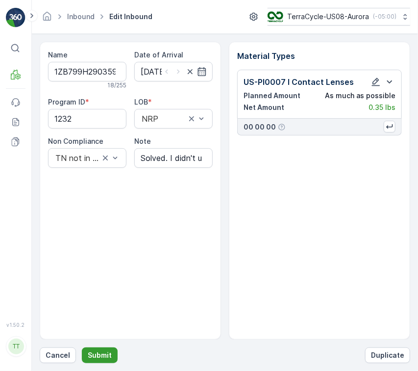
click at [91, 356] on p "Submit" at bounding box center [100, 355] width 24 height 10
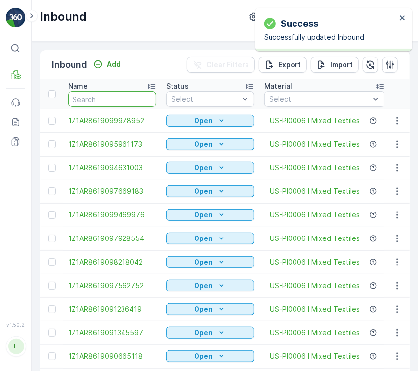
click at [106, 104] on input "text" at bounding box center [112, 99] width 88 height 16
paste input "1ZB799H29020549724"
type input "1ZB799H29020549724"
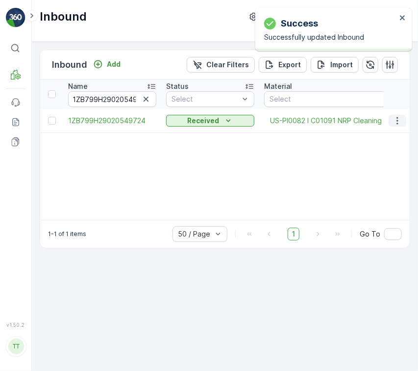
click at [392, 120] on button "button" at bounding box center [398, 121] width 18 height 12
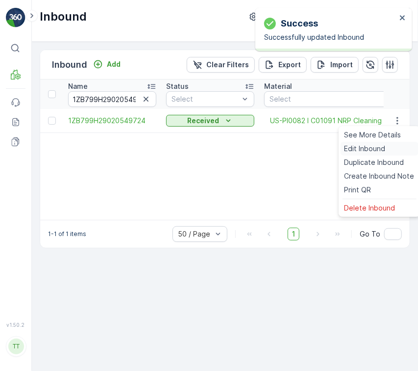
click at [392, 147] on div "Edit Inbound" at bounding box center [380, 149] width 78 height 14
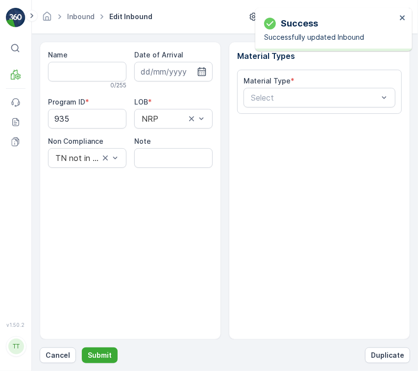
type input "1ZB799H29020549724"
type input "[DATE]"
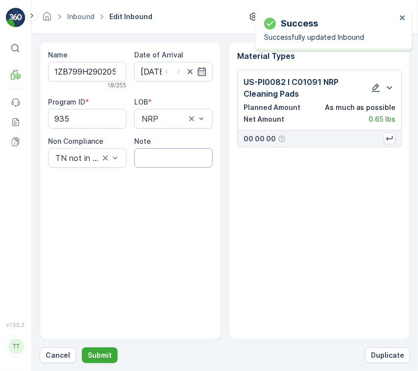
click at [160, 155] on input "Note" at bounding box center [173, 158] width 78 height 20
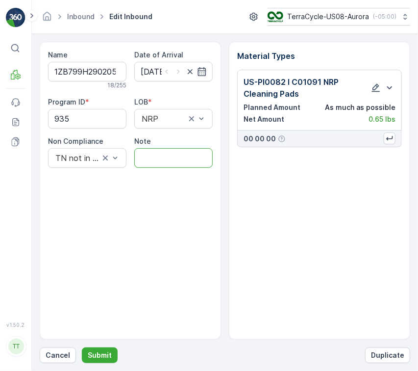
paste input "Solved. I didn't upload the file on time ([DOMAIN_NAME]) GV [DATE]"
type input "Solved. I didn't upload the file on time ([DOMAIN_NAME]) GV [DATE]"
click at [110, 352] on button "Submit" at bounding box center [100, 355] width 36 height 16
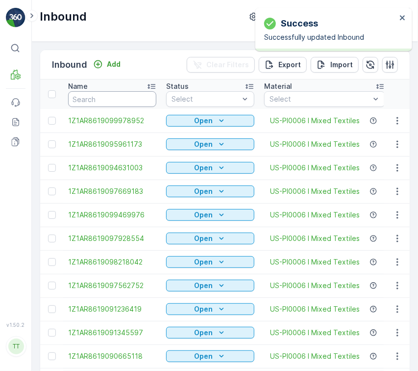
click at [120, 97] on input "text" at bounding box center [112, 99] width 88 height 16
paste input "1ZB799H29035772848"
type input "1ZB799H29035772848"
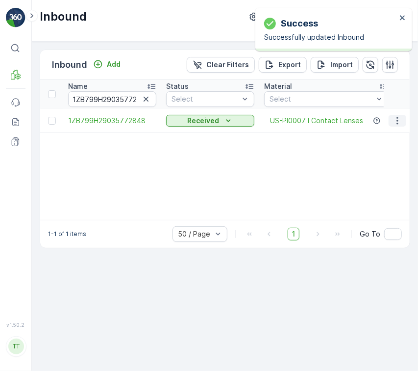
click at [396, 124] on icon "button" at bounding box center [398, 121] width 10 height 10
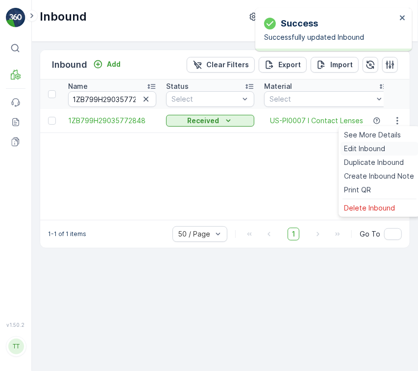
click at [394, 147] on div "Edit Inbound" at bounding box center [380, 149] width 78 height 14
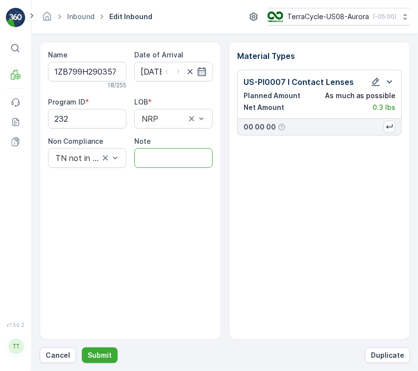
click at [181, 166] on input "Note" at bounding box center [173, 158] width 78 height 20
paste input "Solved. I didn't upload the file on time ([DOMAIN_NAME]) GV [DATE]"
type input "Solved. I didn't upload the file on time ([DOMAIN_NAME]) GV [DATE]"
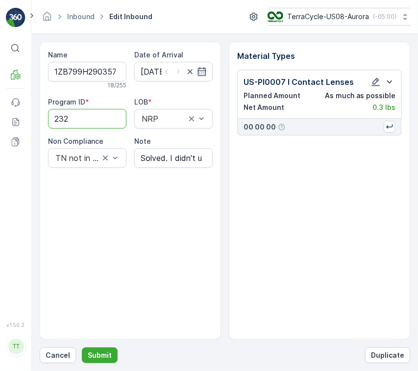
drag, startPoint x: 59, startPoint y: 121, endPoint x: 0, endPoint y: 115, distance: 59.1
click at [0, 116] on div "⌘B MRF Events Reports Documents v 1.50.2 TT [DOMAIN_NAME] [DOMAIN_NAME][EMAIL_A…" at bounding box center [209, 185] width 418 height 371
paste ID "593"
type ID "593"
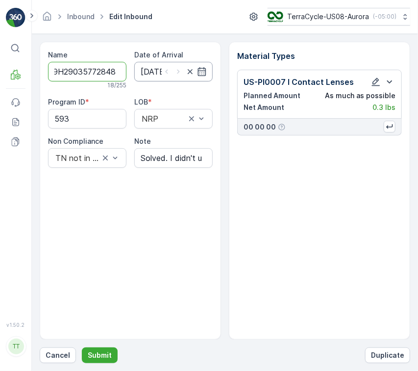
drag, startPoint x: 94, startPoint y: 73, endPoint x: 204, endPoint y: 77, distance: 109.5
click at [204, 77] on div "Name 1ZB799H29035772848 18 / 255 Date of Arrival [DATE] Program ID * 593 LOB * …" at bounding box center [130, 109] width 165 height 118
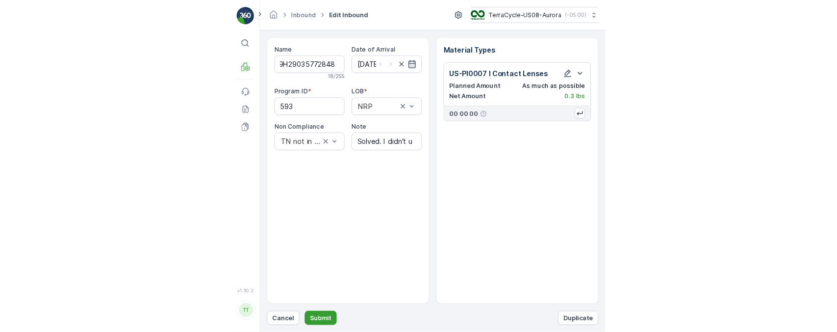
scroll to position [0, 0]
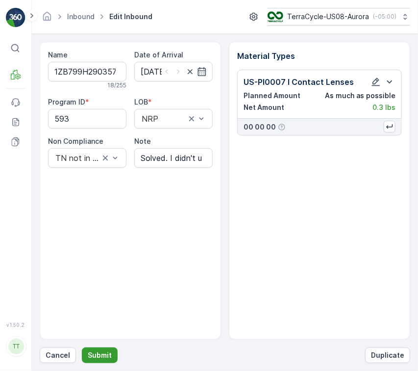
click at [109, 351] on p "Submit" at bounding box center [100, 355] width 24 height 10
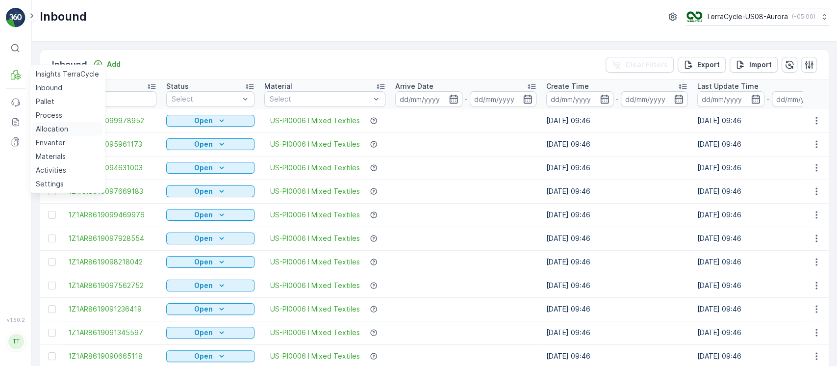
click at [59, 128] on p "Allocation" at bounding box center [52, 129] width 32 height 10
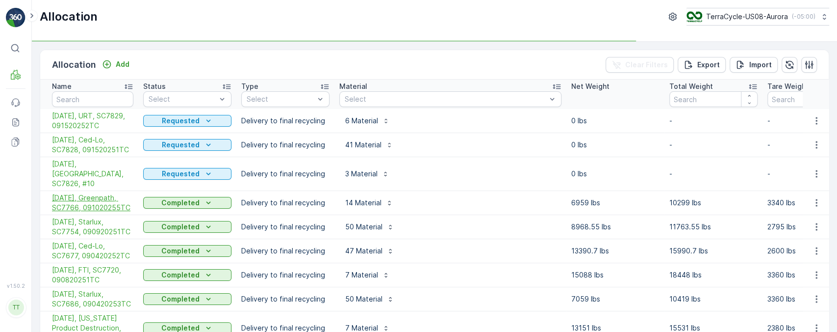
click at [100, 193] on span "[DATE], Greenpath, SC7766, 091020255TC" at bounding box center [92, 203] width 81 height 20
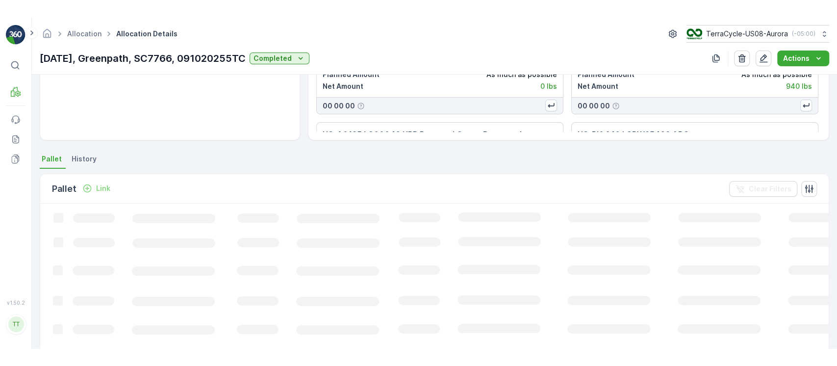
scroll to position [139, 0]
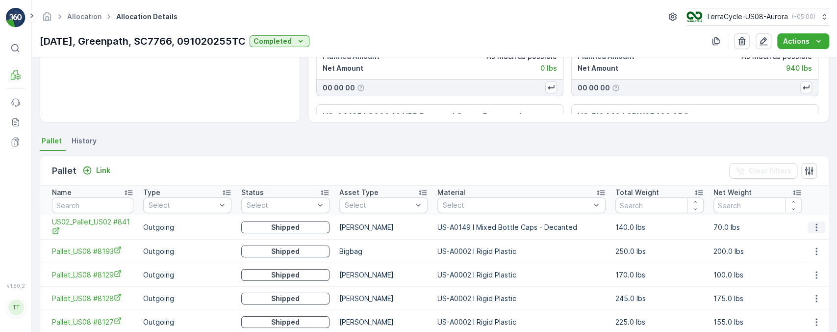
click at [418, 228] on icon "button" at bounding box center [817, 227] width 10 height 10
click at [98, 168] on p "Link" at bounding box center [103, 170] width 14 height 10
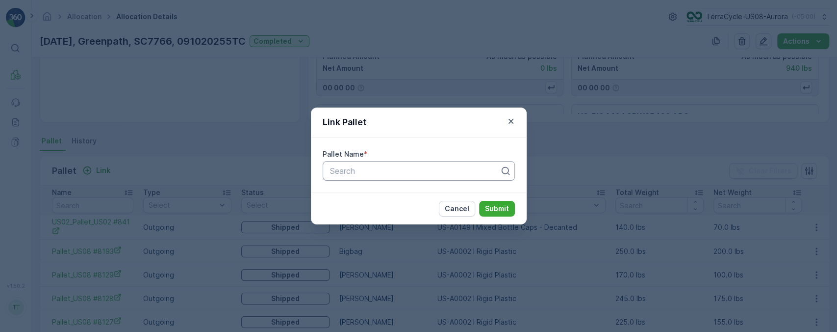
click at [344, 166] on div at bounding box center [415, 170] width 172 height 9
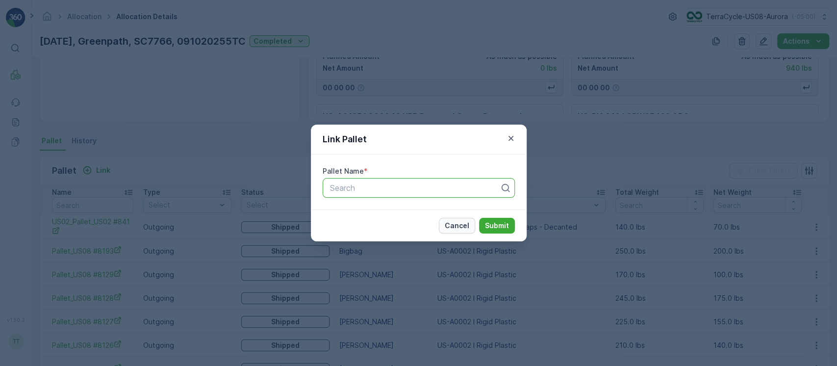
click at [418, 230] on p "Cancel" at bounding box center [457, 226] width 25 height 10
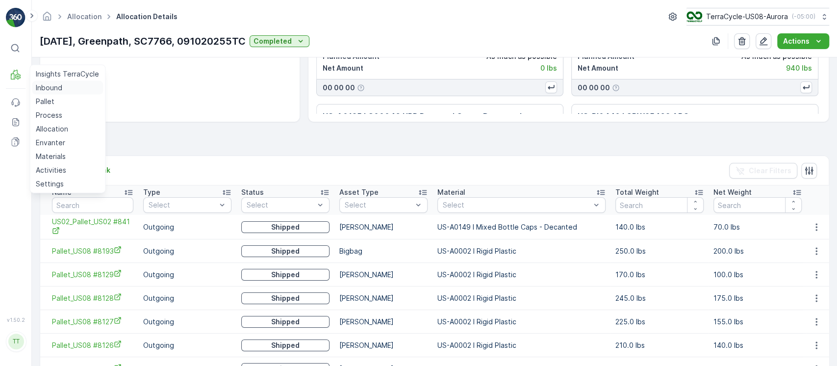
click at [44, 86] on p "Inbound" at bounding box center [49, 88] width 26 height 10
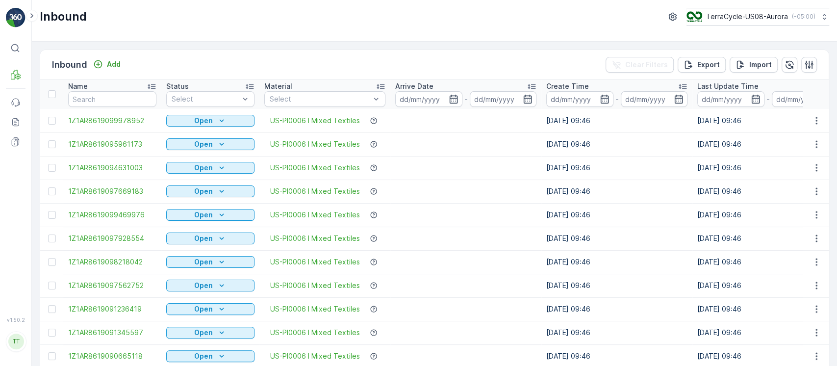
drag, startPoint x: 147, startPoint y: 115, endPoint x: 133, endPoint y: 100, distance: 20.5
click at [145, 115] on td "1Z1AR8619099978952" at bounding box center [112, 121] width 98 height 24
click at [133, 100] on input "text" at bounding box center [112, 99] width 88 height 16
paste input "1ZB799H29035772848"
type input "1ZB799H29035772848"
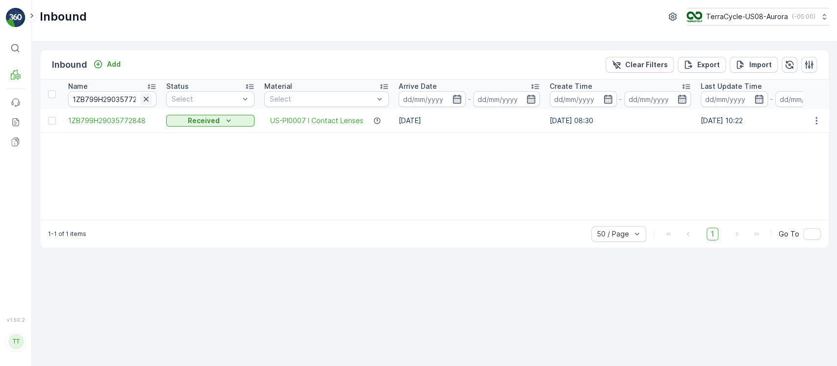
click at [143, 96] on icon "button" at bounding box center [146, 99] width 10 height 10
paste input "1ZB799H29039847153"
type input "1ZB799H29039847153"
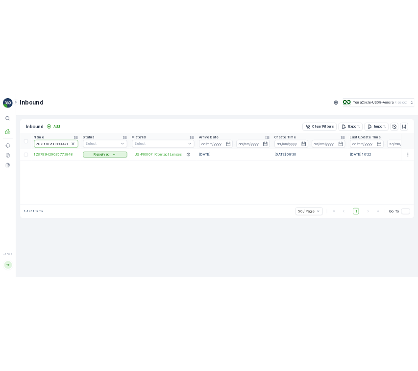
scroll to position [0, 4]
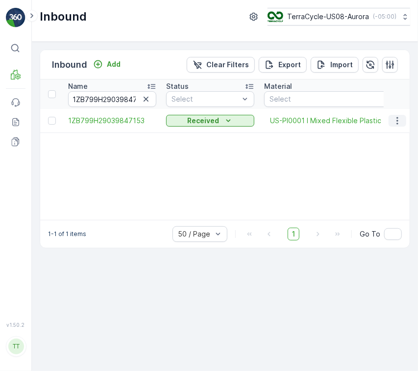
click at [402, 121] on icon "button" at bounding box center [398, 121] width 10 height 10
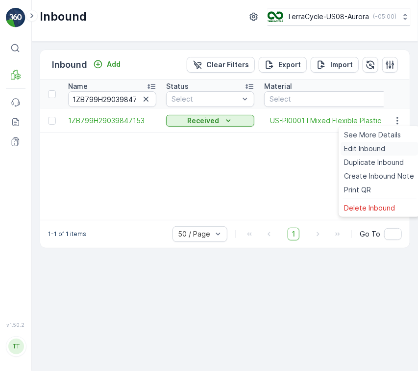
click at [395, 142] on div "Edit Inbound" at bounding box center [380, 149] width 78 height 14
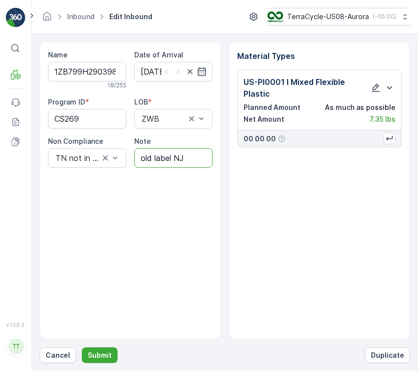
click at [179, 153] on input "old label NJ" at bounding box center [173, 158] width 78 height 20
drag, startPoint x: 189, startPoint y: 155, endPoint x: 19, endPoint y: 162, distance: 169.8
click at [0, 160] on div "⌘B MRF Events Reports Documents v 1.50.2 TT [DOMAIN_NAME] [DOMAIN_NAME][EMAIL_A…" at bounding box center [209, 185] width 418 height 371
paste input "Solved. I didn't upload the file on time ([DOMAIN_NAME]) GV [DATE]"
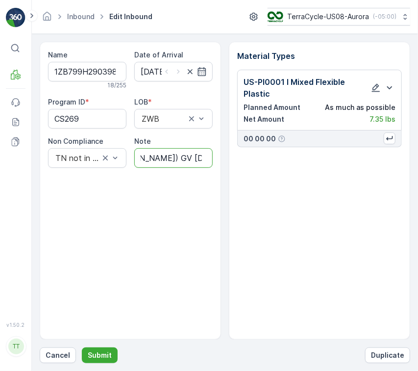
type input "Solved. I didn't upload the file on time ([DOMAIN_NAME]) GV [DATE]"
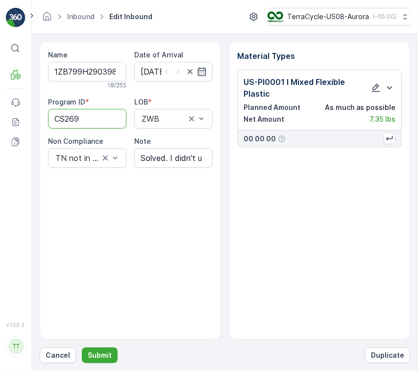
drag, startPoint x: 104, startPoint y: 116, endPoint x: 0, endPoint y: 112, distance: 104.0
click at [0, 112] on div "⌘B MRF Events Reports Documents v 1.50.2 TT [DOMAIN_NAME] [DOMAIN_NAME][EMAIL_A…" at bounding box center [209, 185] width 418 height 371
paste ID "2214"
type ID "2214"
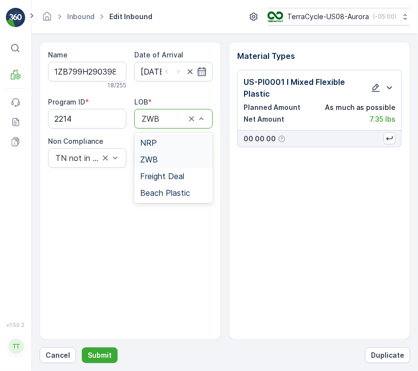
click at [164, 147] on div "NRP" at bounding box center [173, 142] width 78 height 17
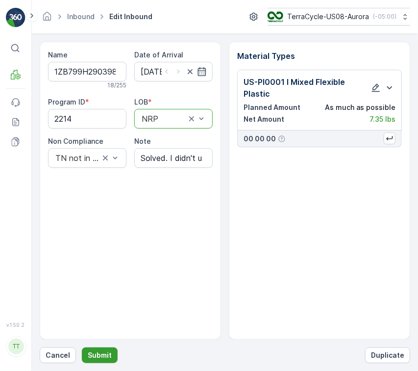
click at [107, 352] on p "Submit" at bounding box center [100, 355] width 24 height 10
